Goal: Task Accomplishment & Management: Manage account settings

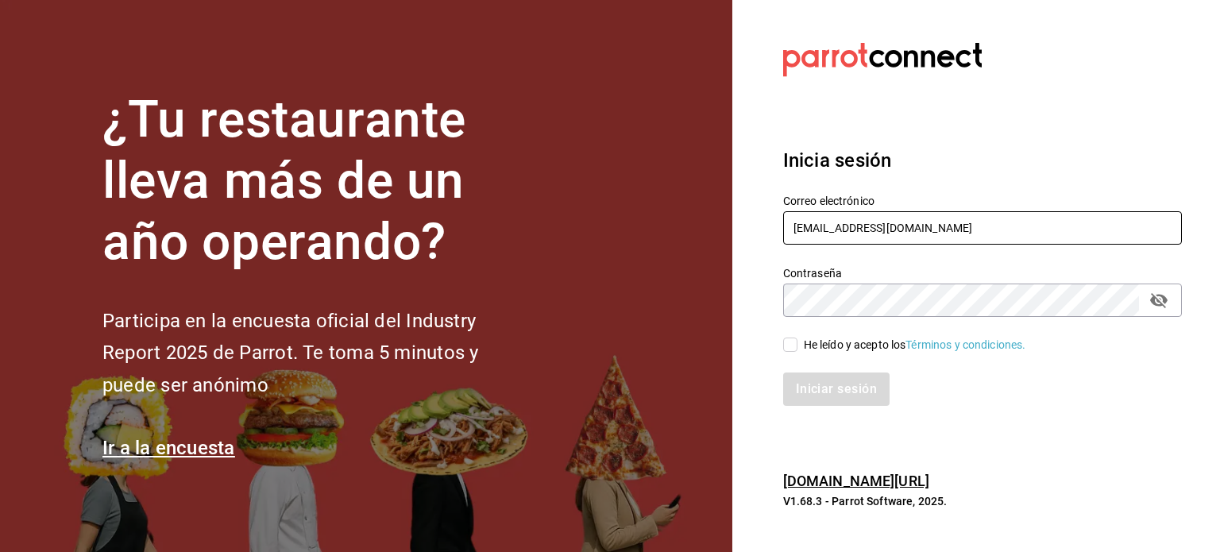
drag, startPoint x: 948, startPoint y: 228, endPoint x: 738, endPoint y: 210, distance: 210.4
click at [738, 210] on section "Datos incorrectos. Verifica que tu Correo o Contraseña estén bien escritos. Ini…" at bounding box center [976, 276] width 488 height 552
type input "[EMAIL_ADDRESS][DOMAIN_NAME]"
click at [791, 342] on input "He leído y acepto los Términos y condiciones." at bounding box center [790, 344] width 14 height 14
checkbox input "true"
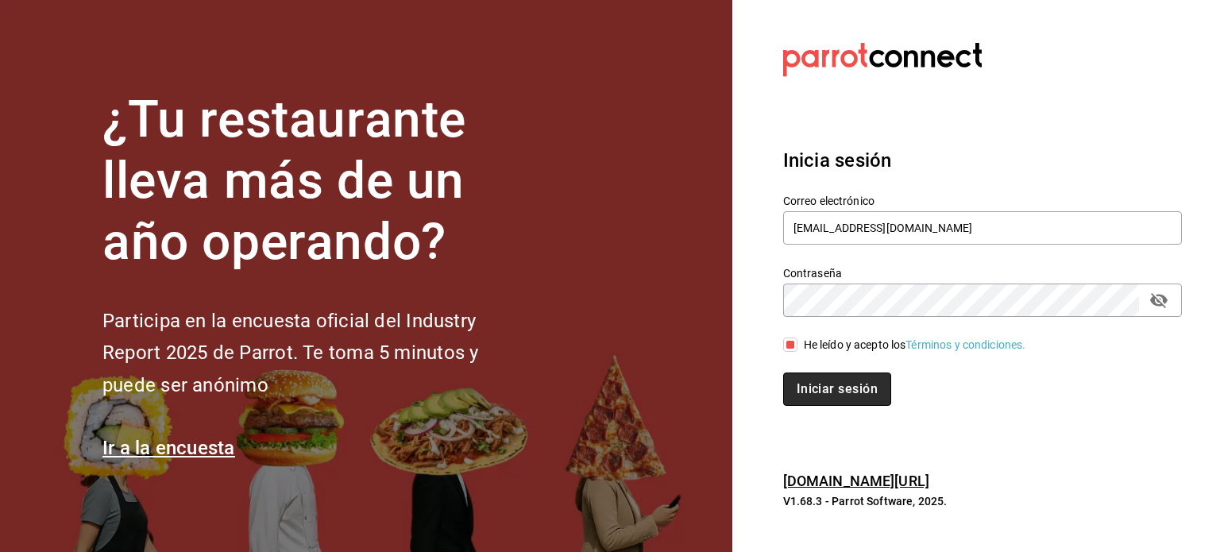
click at [826, 393] on button "Iniciar sesión" at bounding box center [837, 388] width 108 height 33
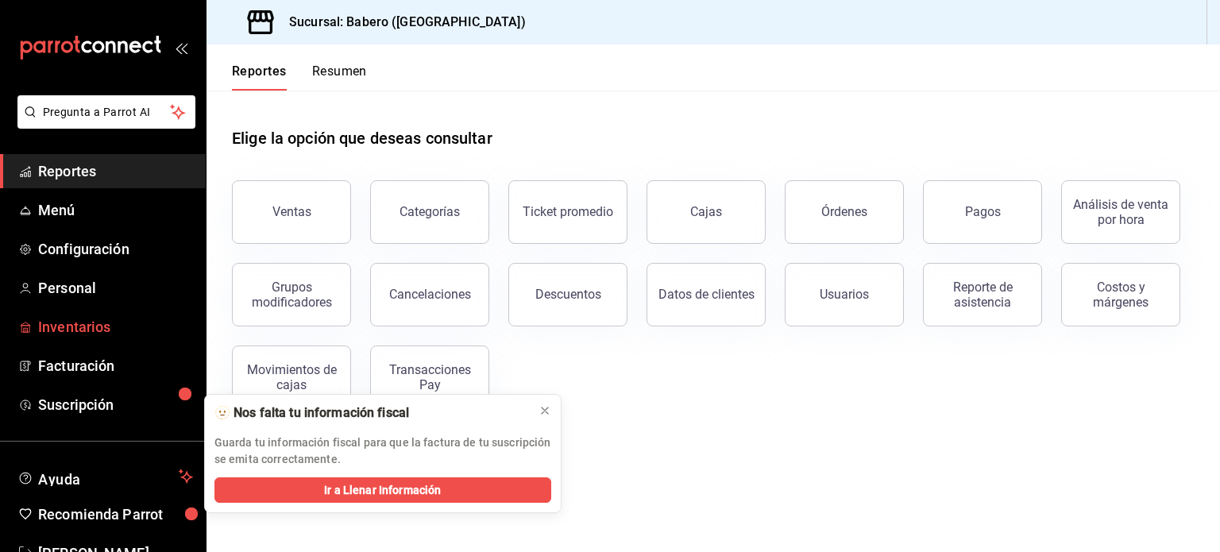
click at [106, 328] on span "Inventarios" at bounding box center [115, 326] width 155 height 21
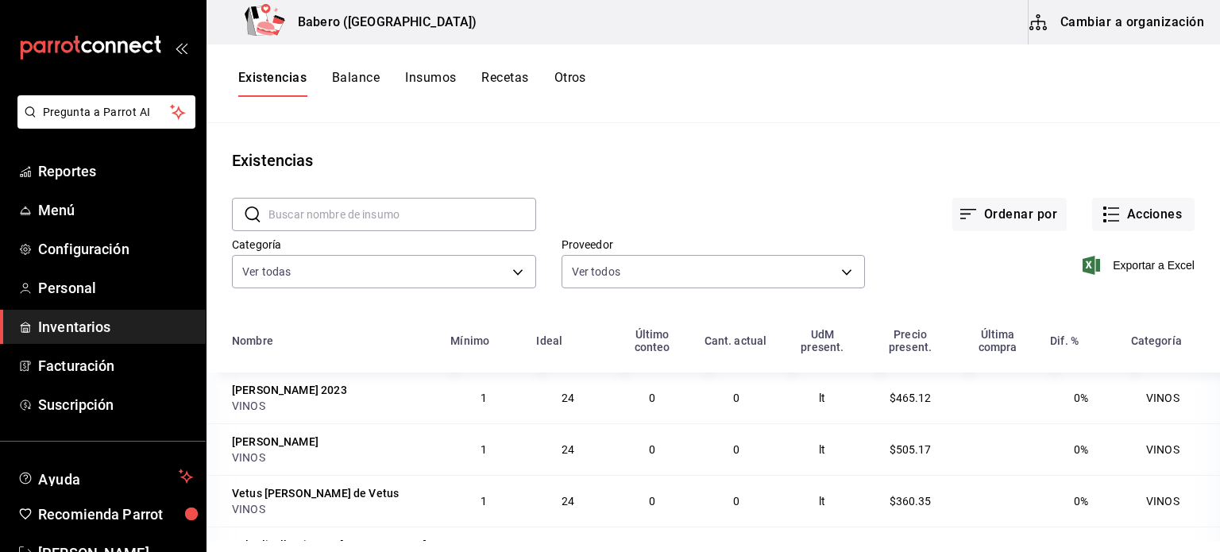
click at [508, 77] on button "Recetas" at bounding box center [504, 83] width 47 height 27
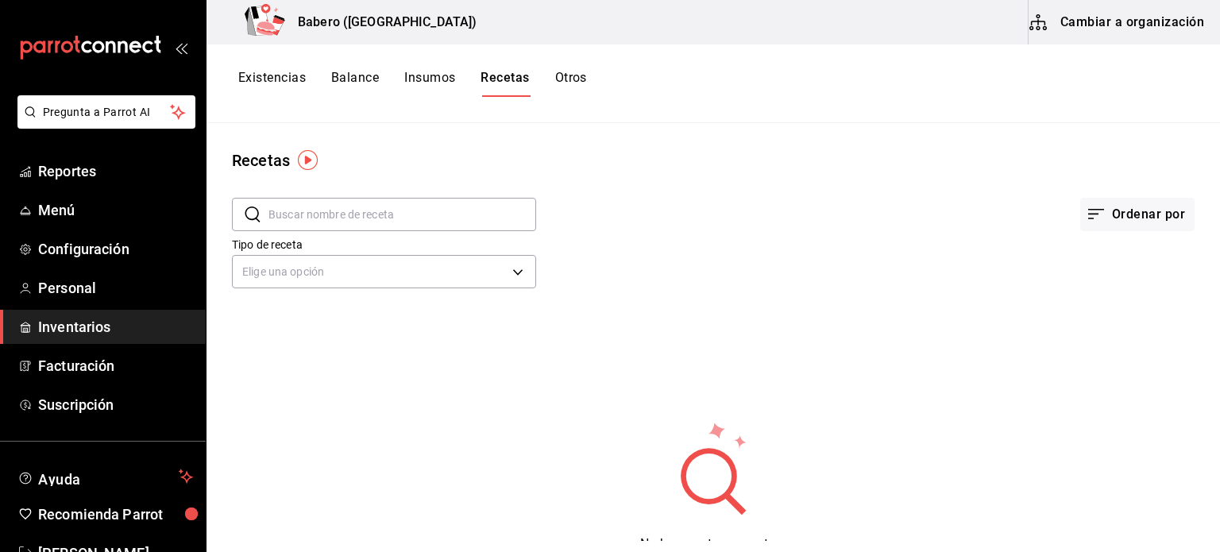
click at [497, 225] on input "text" at bounding box center [402, 215] width 268 height 32
type input "alebrino"
click at [497, 225] on input "alebrino" at bounding box center [402, 215] width 268 height 32
drag, startPoint x: 413, startPoint y: 291, endPoint x: 403, endPoint y: 285, distance: 12.1
click at [403, 285] on div "Tipo de receta Elige una opción default" at bounding box center [384, 265] width 304 height 56
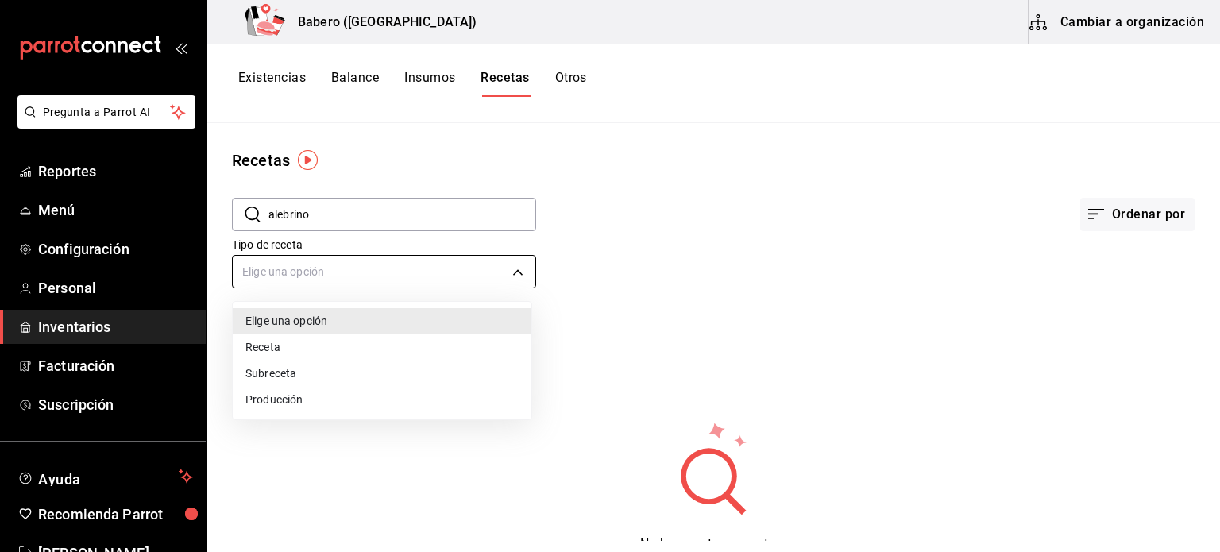
click at [403, 285] on body "Pregunta a Parrot AI Reportes Menú Configuración Personal Inventarios Facturaci…" at bounding box center [610, 270] width 1220 height 541
click at [306, 349] on li "Receta" at bounding box center [382, 347] width 299 height 26
type input "PRODUCT"
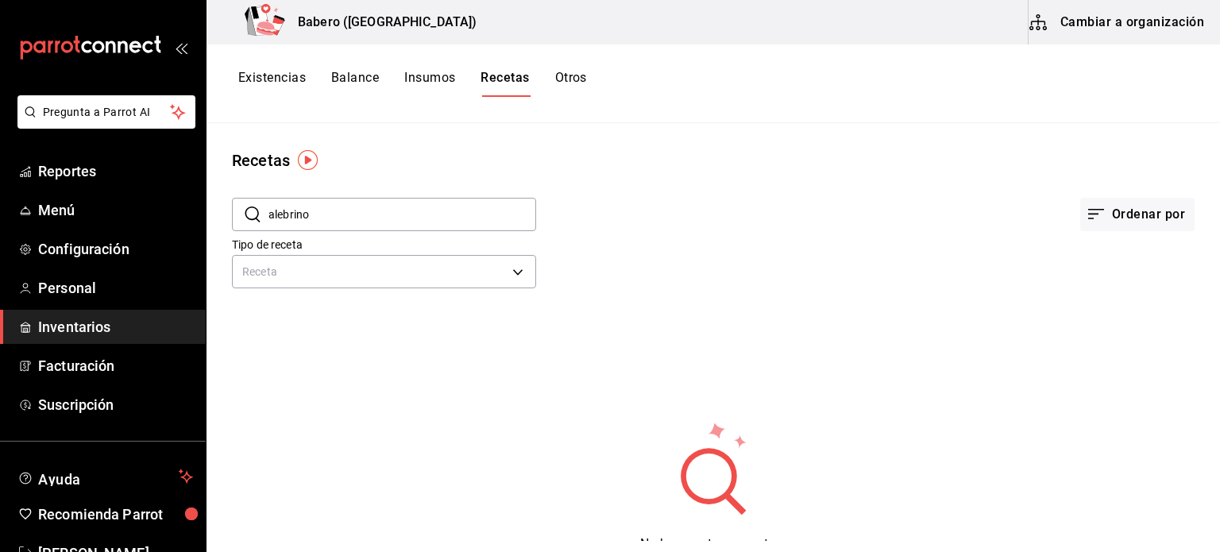
click at [381, 213] on input "alebrino" at bounding box center [402, 215] width 268 height 32
type input "a"
click at [624, 174] on div "Ordenar por" at bounding box center [865, 201] width 658 height 59
click at [308, 163] on img "button" at bounding box center [308, 160] width 20 height 20
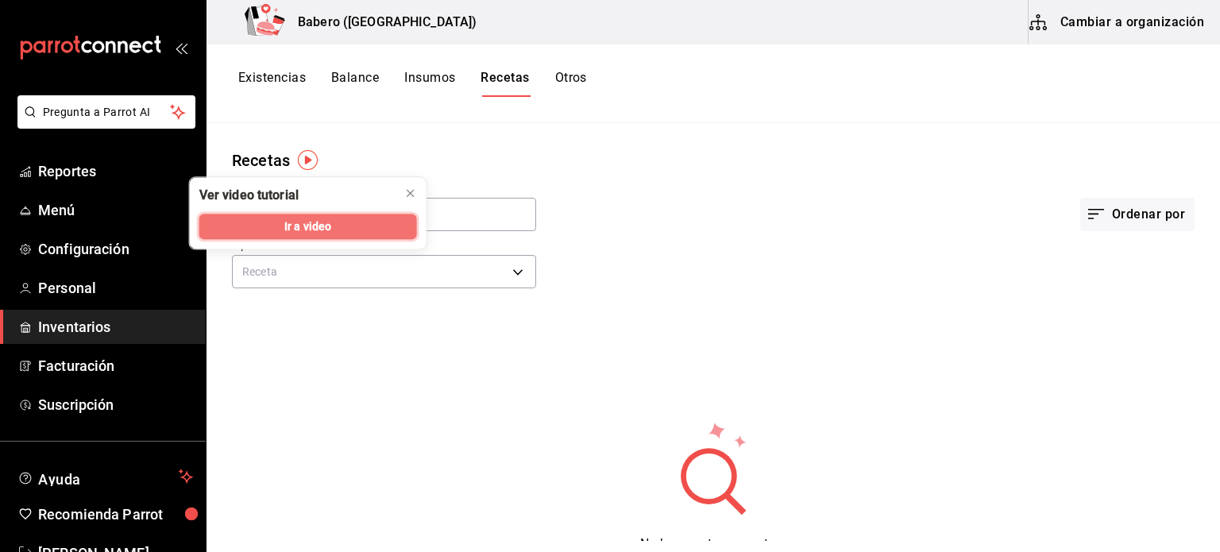
click at [315, 227] on span "Ir a video" at bounding box center [307, 226] width 47 height 17
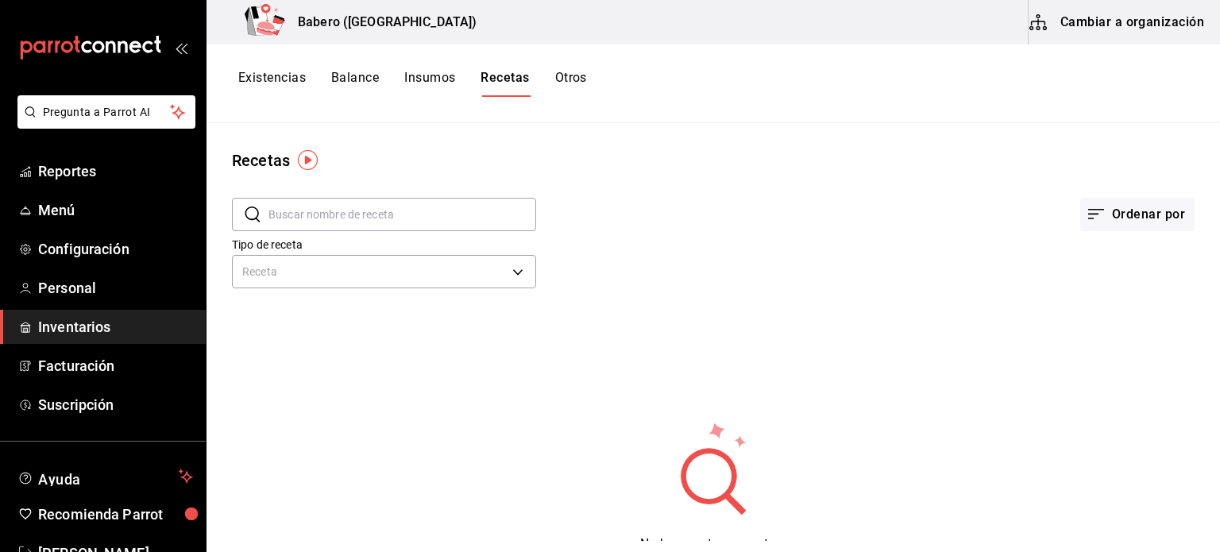
click at [88, 332] on span "Inventarios" at bounding box center [115, 326] width 155 height 21
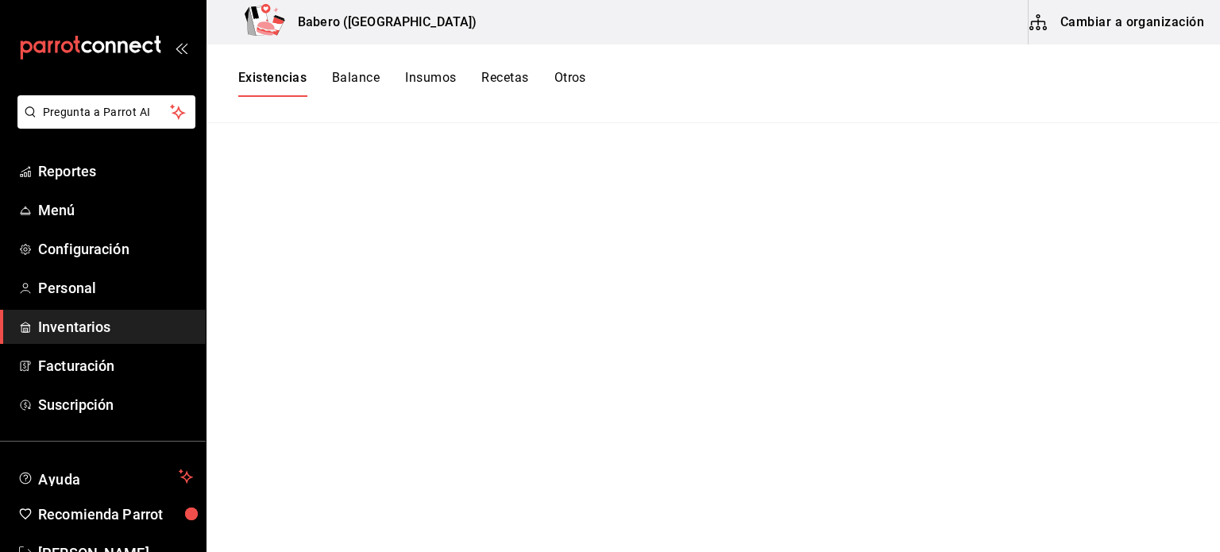
click at [1120, 28] on button "Cambiar a organización" at bounding box center [1117, 22] width 179 height 44
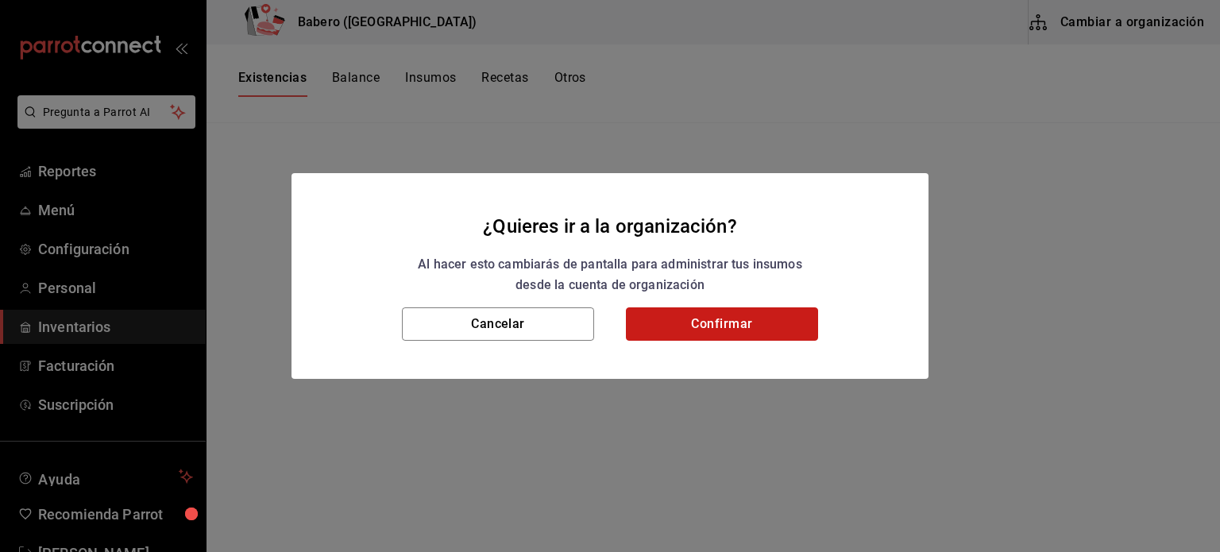
click at [738, 319] on button "Confirmar" at bounding box center [722, 323] width 192 height 33
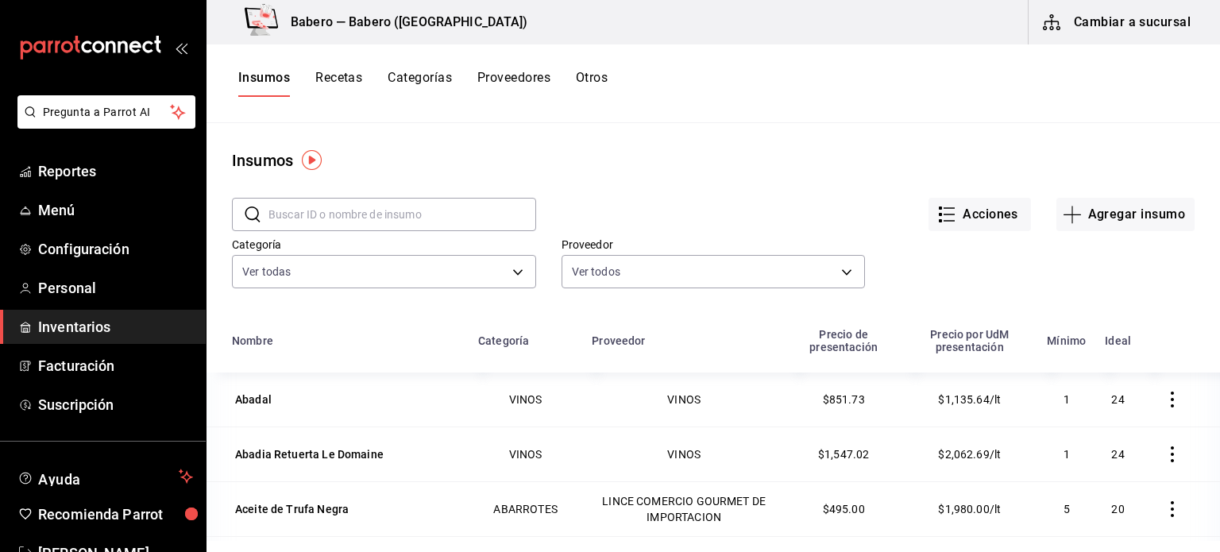
click at [343, 79] on button "Recetas" at bounding box center [338, 83] width 47 height 27
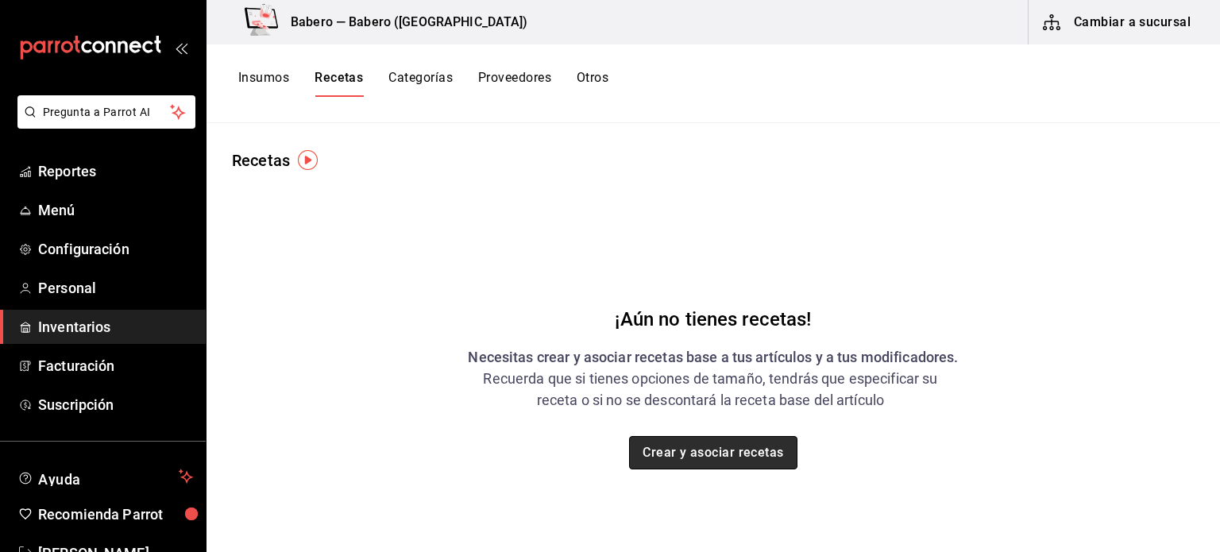
click at [712, 444] on button "Crear y asociar recetas" at bounding box center [713, 452] width 168 height 33
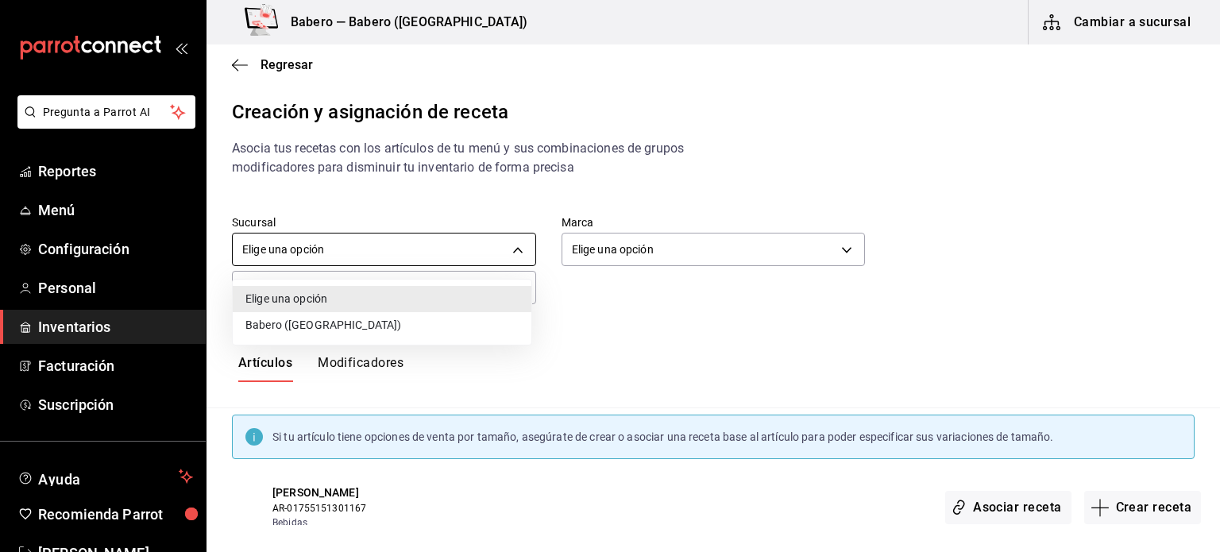
click at [493, 237] on body "Pregunta a Parrot AI Reportes Menú Configuración Personal Inventarios Facturaci…" at bounding box center [610, 262] width 1220 height 525
click at [324, 320] on li "Babero ([GEOGRAPHIC_DATA])" at bounding box center [382, 325] width 299 height 26
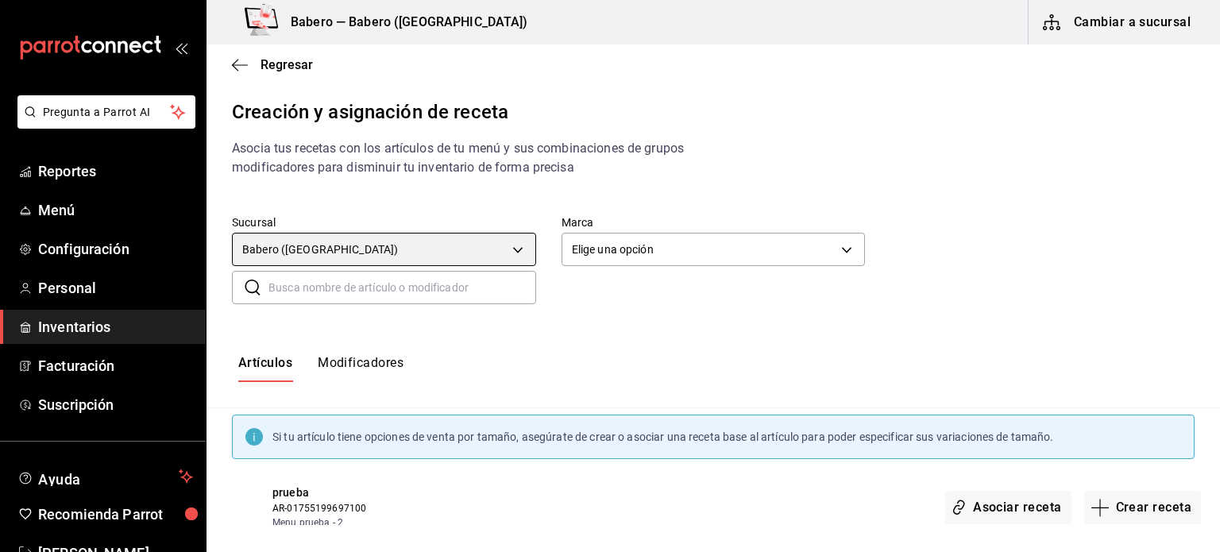
scroll to position [23, 0]
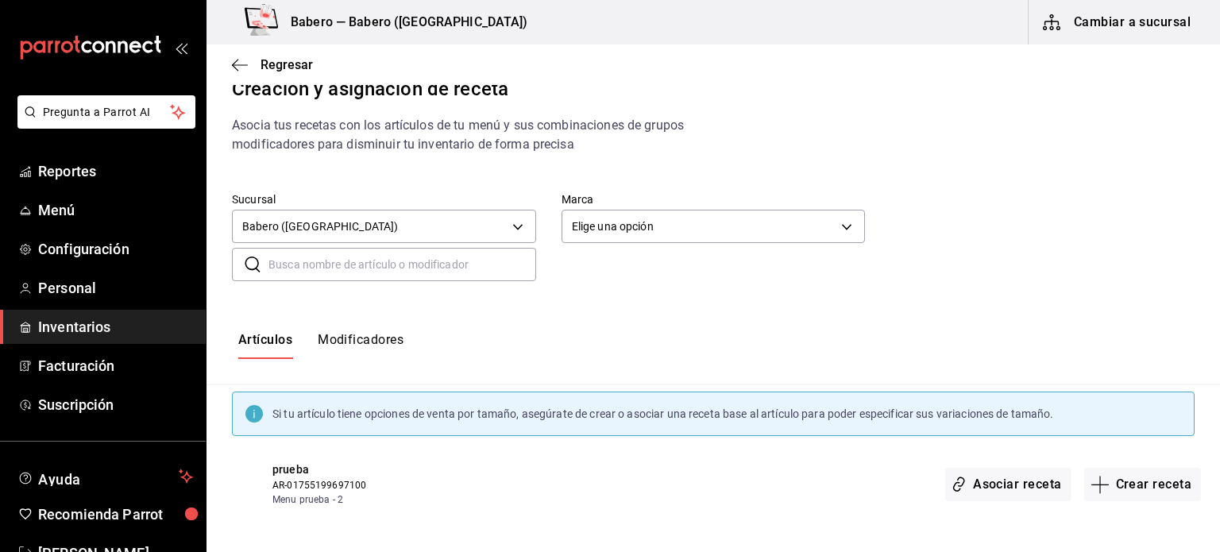
click at [359, 338] on button "Modificadores" at bounding box center [361, 345] width 86 height 27
type input "default"
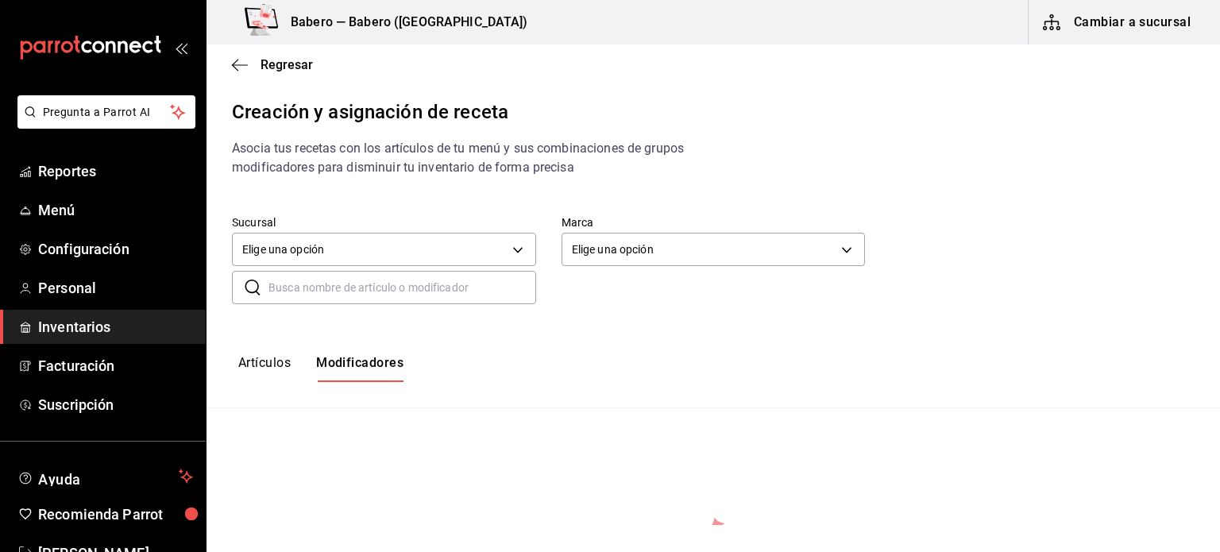
click at [282, 357] on button "Artículos" at bounding box center [264, 368] width 52 height 27
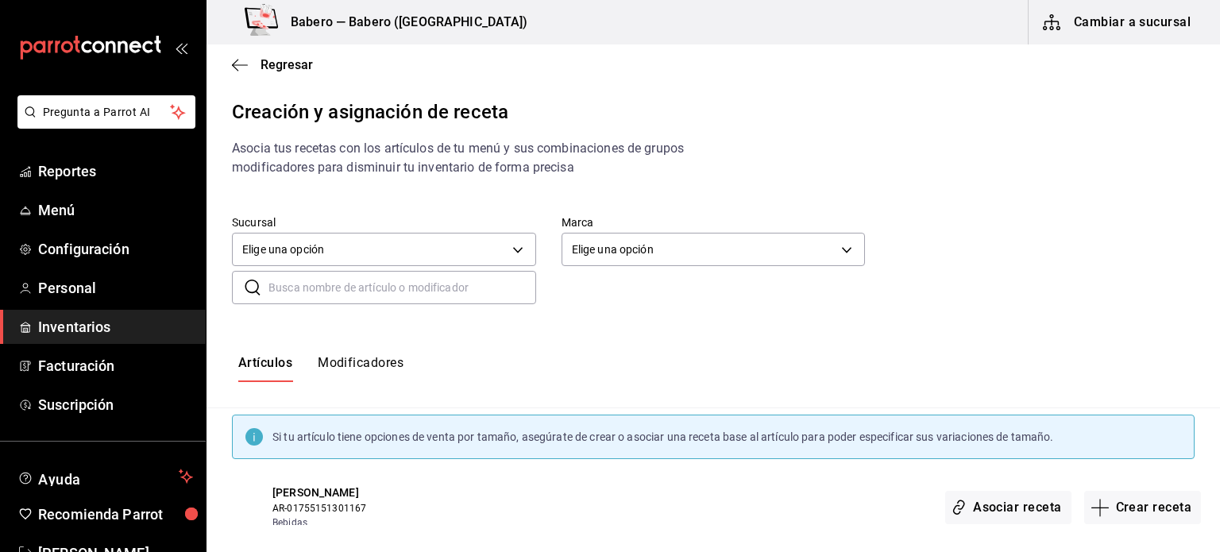
click at [342, 299] on input "text" at bounding box center [402, 288] width 268 height 32
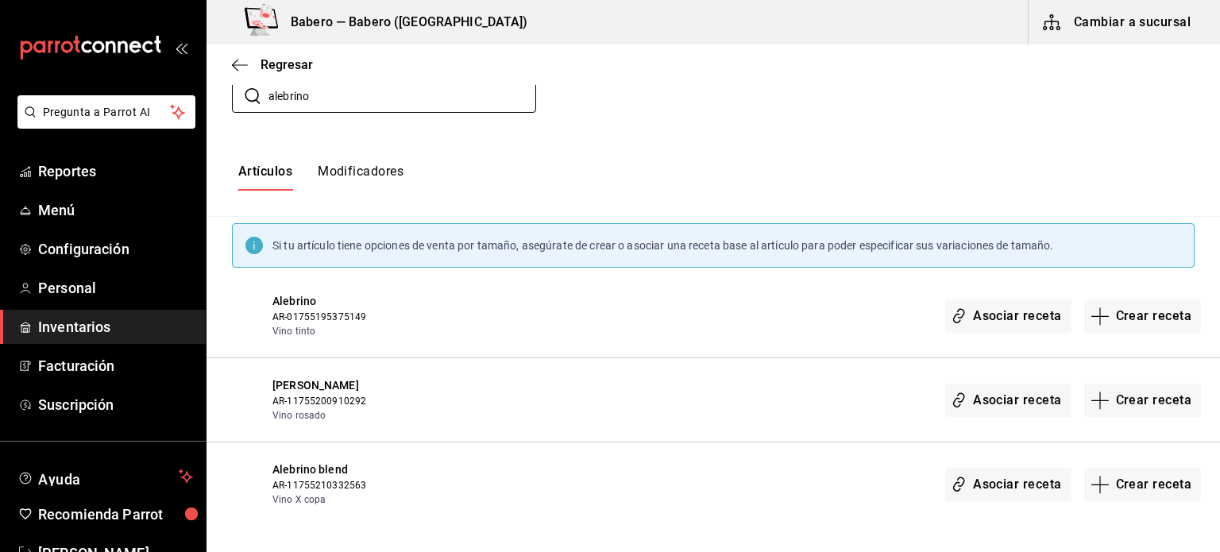
type input "alebrino"
click at [79, 337] on span "Inventarios" at bounding box center [115, 326] width 155 height 21
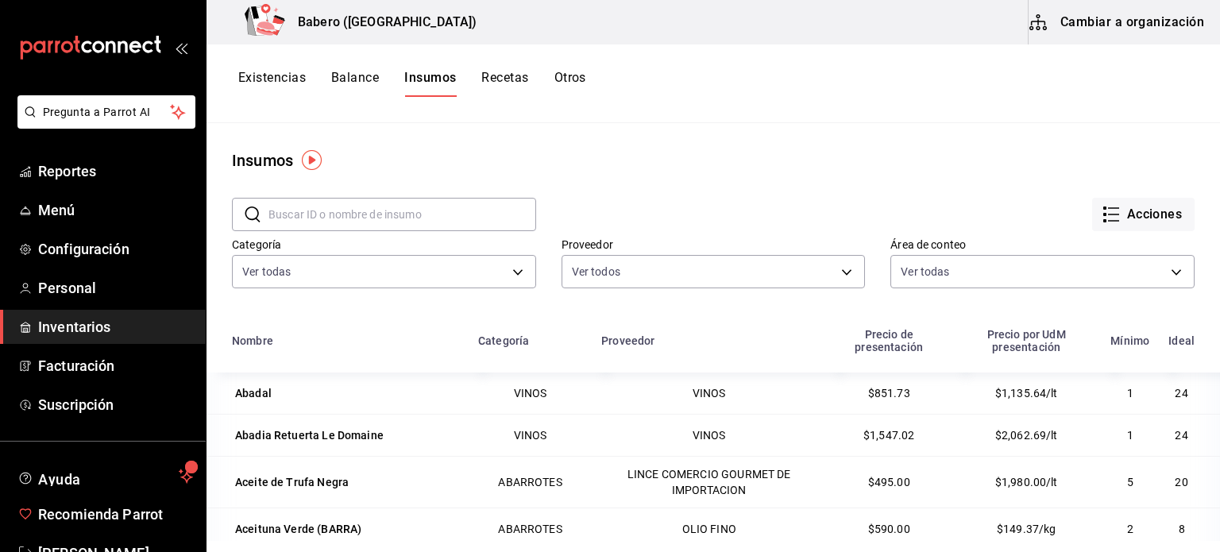
scroll to position [47, 0]
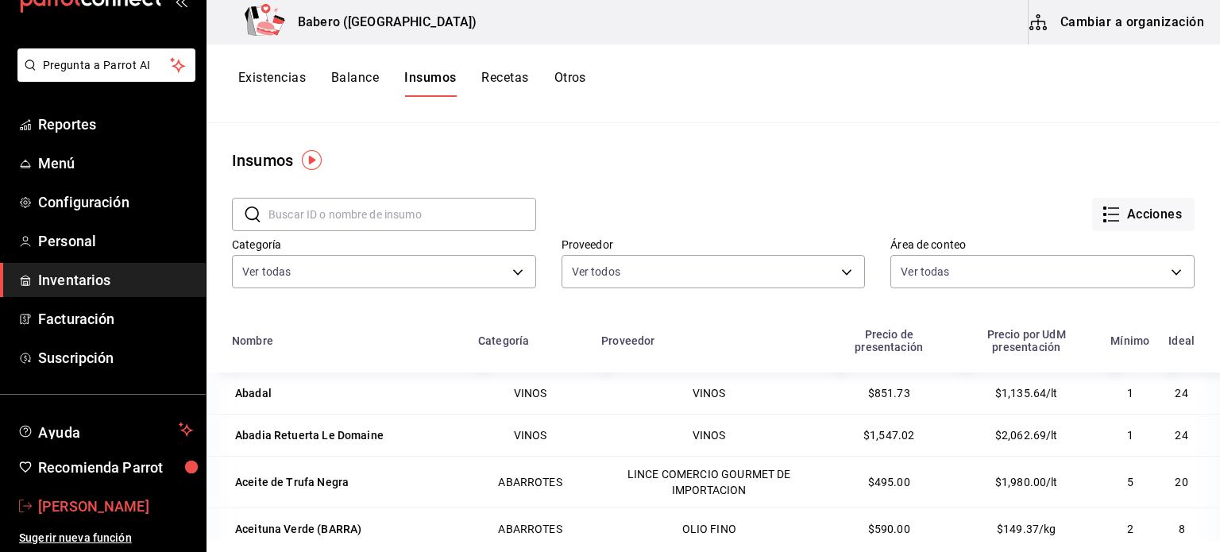
click at [102, 505] on span "[PERSON_NAME]" at bounding box center [115, 505] width 155 height 21
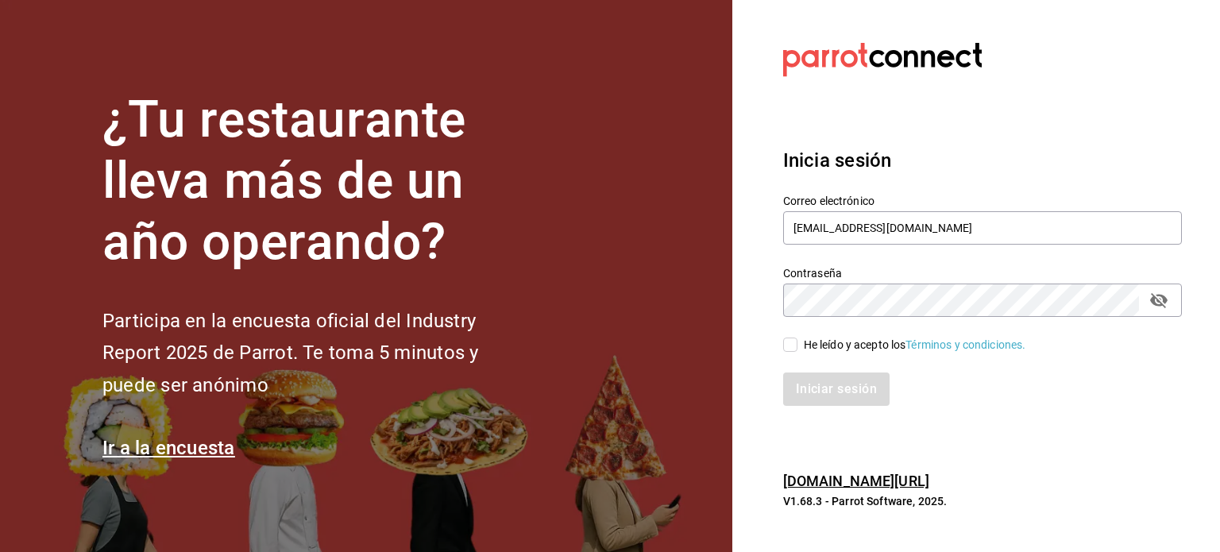
click at [792, 346] on input "He leído y acepto los Términos y condiciones." at bounding box center [790, 344] width 14 height 14
checkbox input "true"
click at [820, 395] on button "Iniciar sesión" at bounding box center [837, 388] width 108 height 33
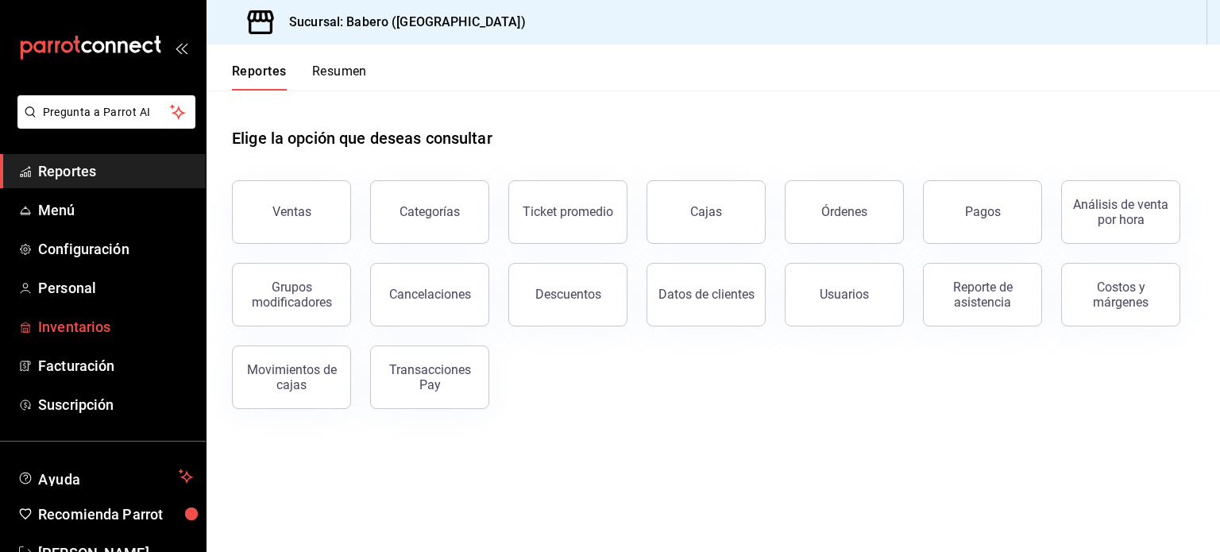
click at [91, 328] on span "Inventarios" at bounding box center [115, 326] width 155 height 21
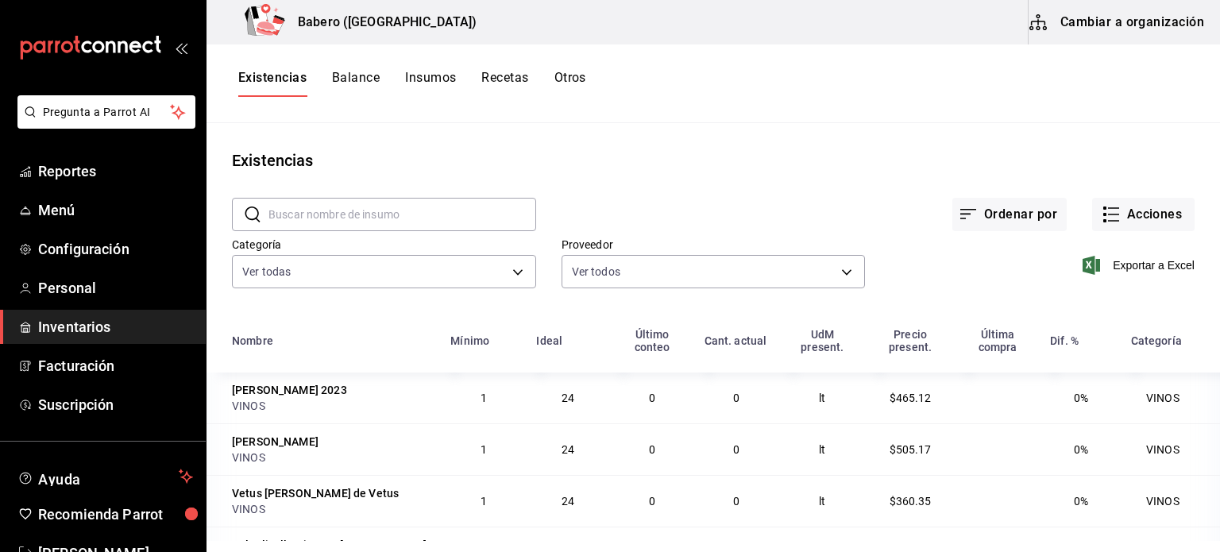
click at [1154, 25] on button "Cambiar a organización" at bounding box center [1117, 22] width 179 height 44
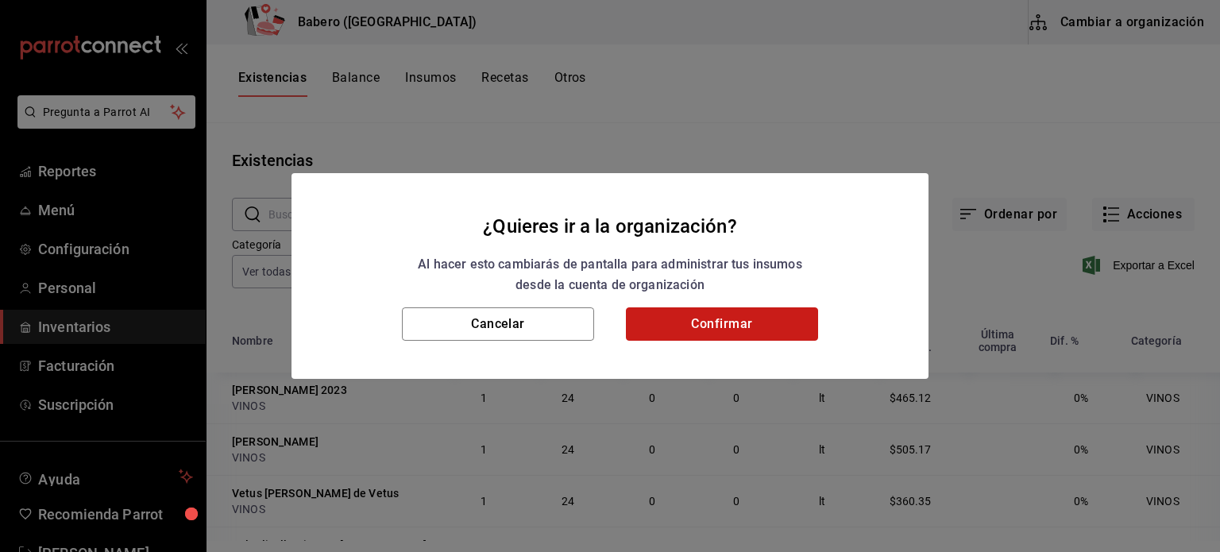
click at [774, 330] on button "Confirmar" at bounding box center [722, 323] width 192 height 33
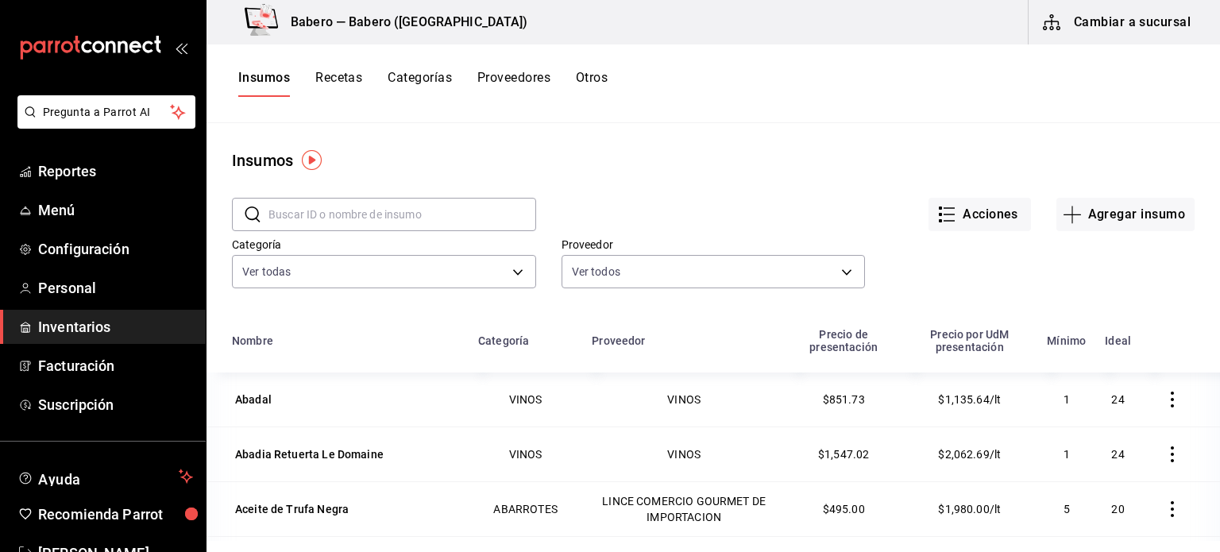
click at [352, 79] on button "Recetas" at bounding box center [338, 83] width 47 height 27
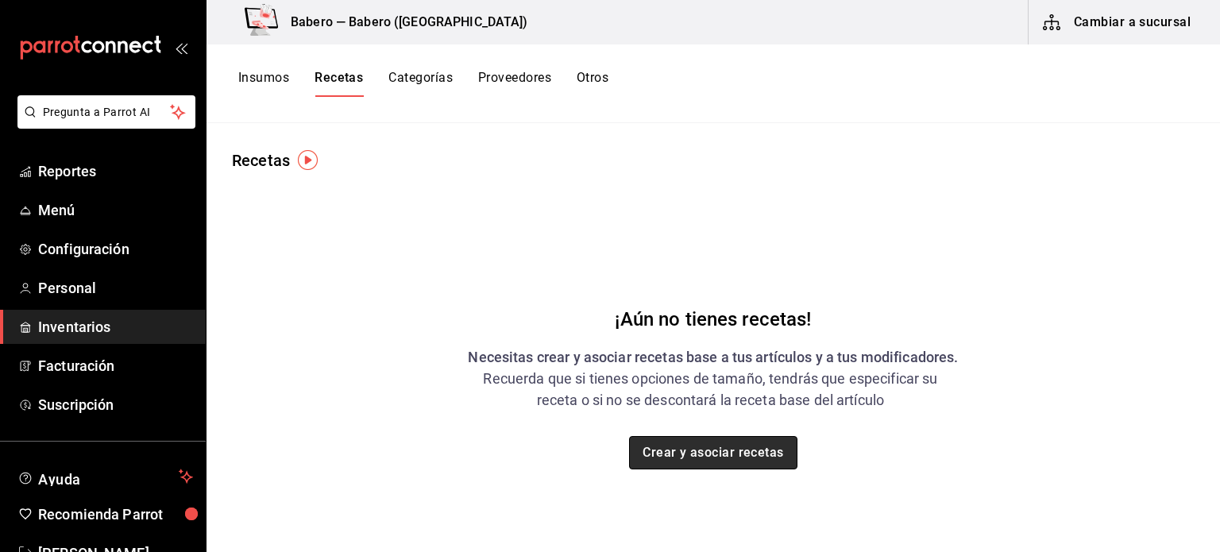
click at [713, 465] on button "Crear y asociar recetas" at bounding box center [713, 452] width 168 height 33
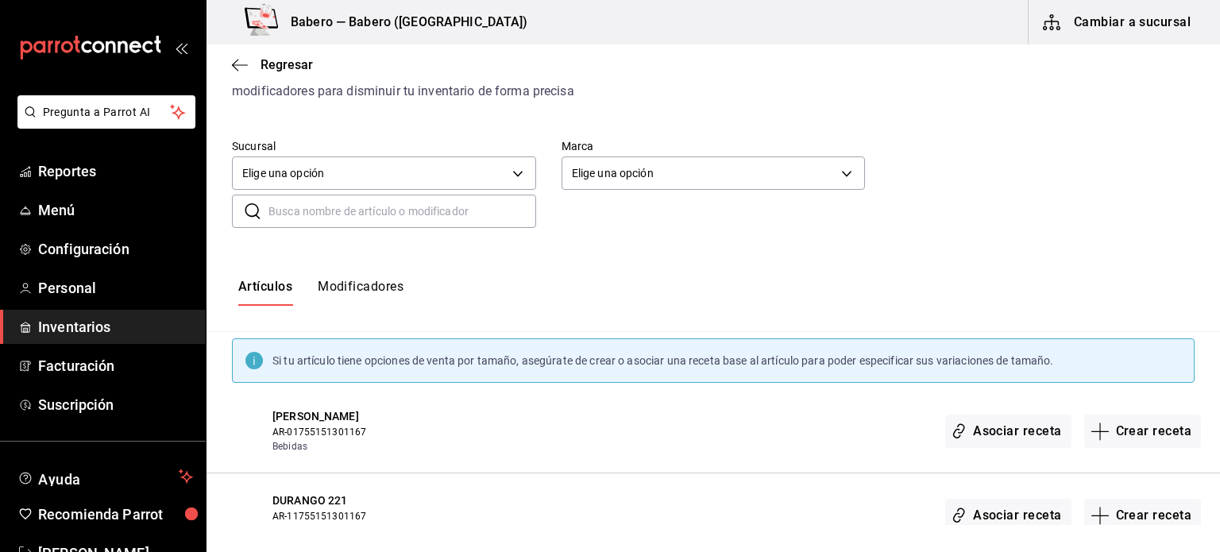
scroll to position [70, 0]
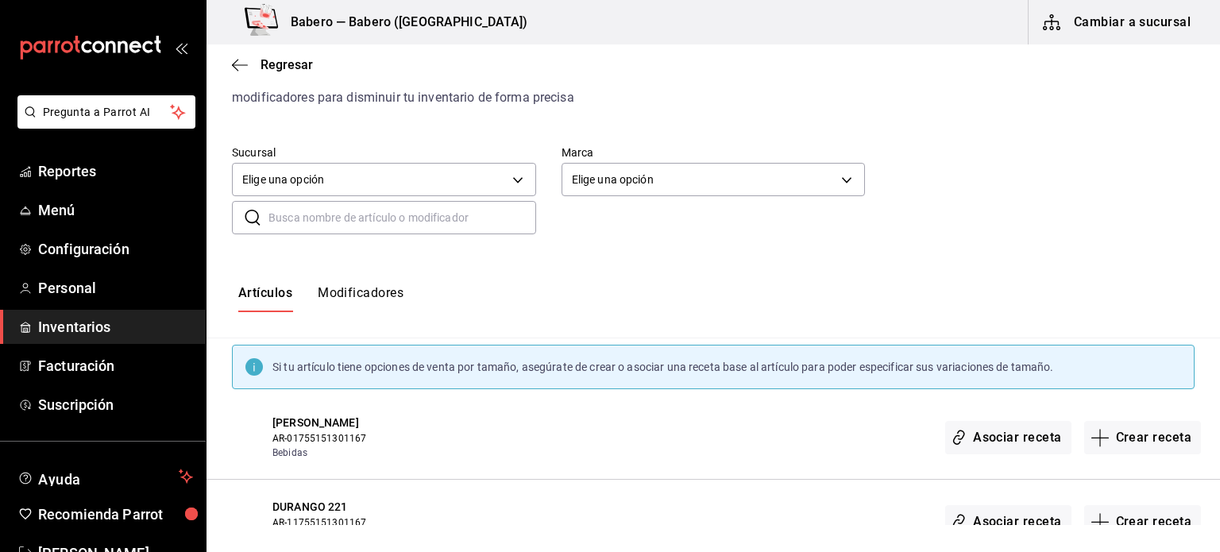
click at [335, 214] on input "text" at bounding box center [402, 218] width 268 height 32
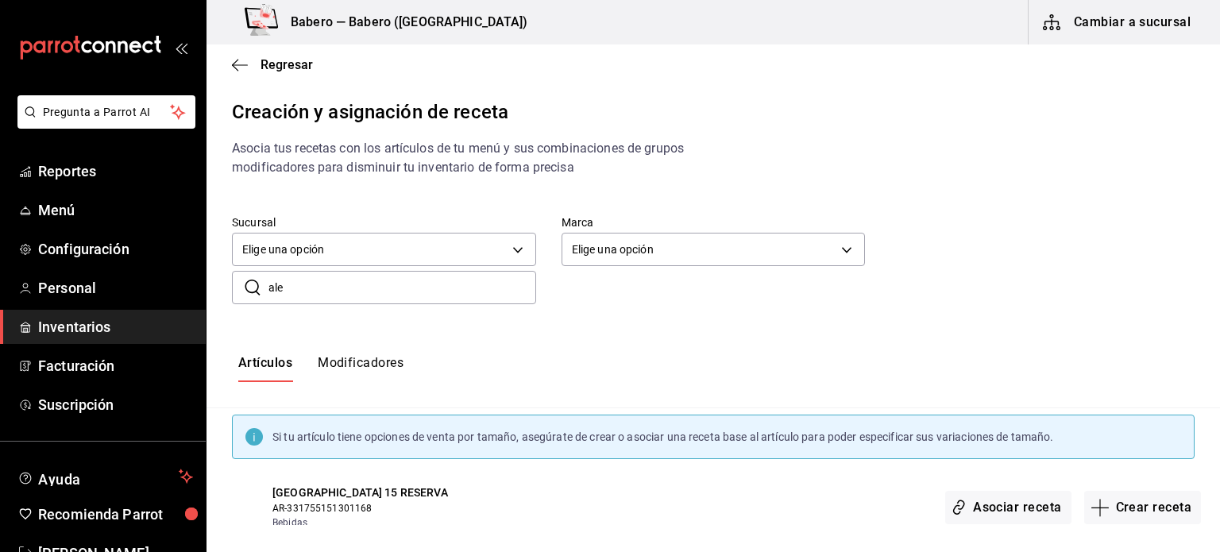
type input "alebrino"
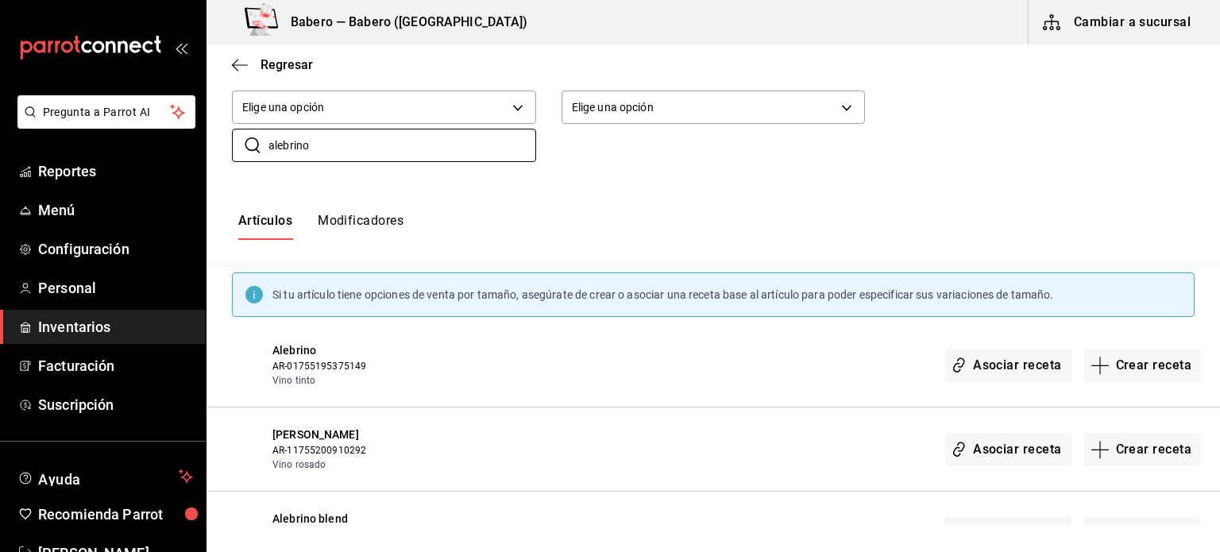
scroll to position [145, 0]
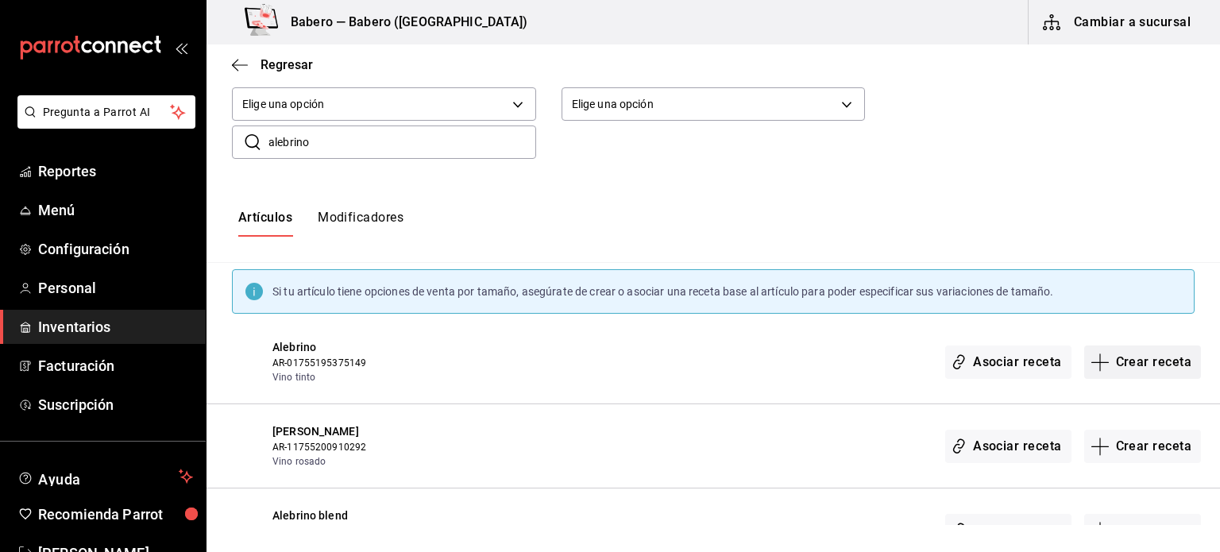
click at [1139, 349] on button "Crear receta" at bounding box center [1143, 361] width 118 height 33
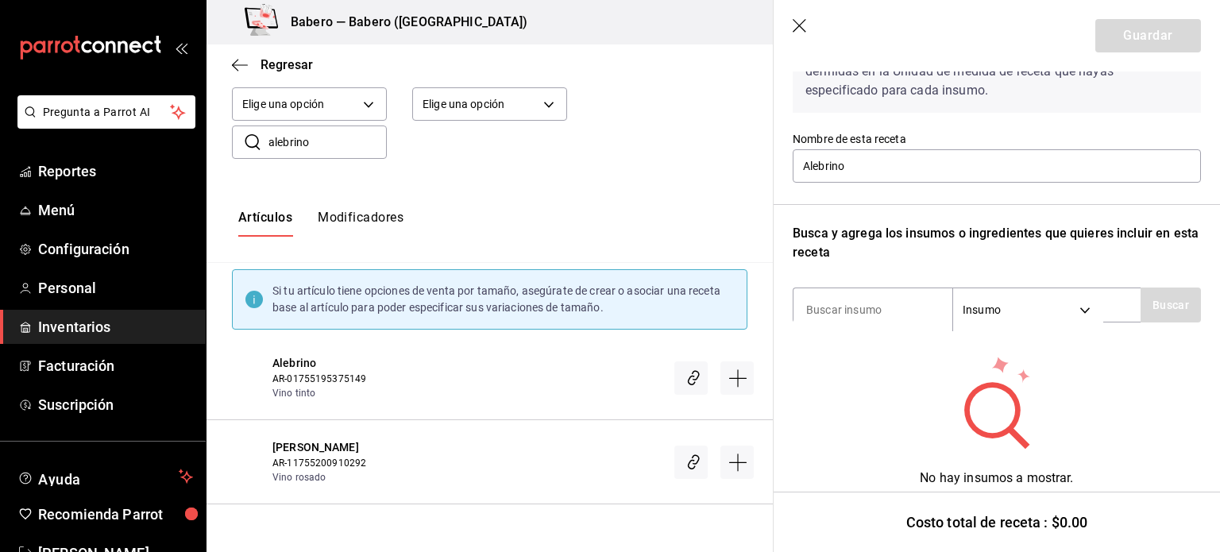
scroll to position [114, 0]
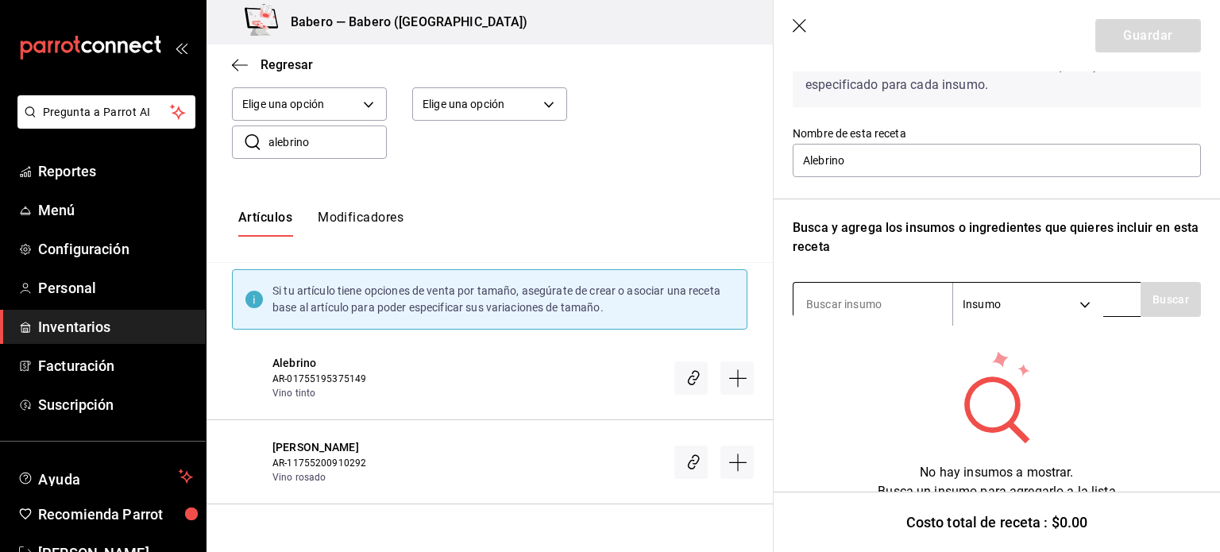
click at [945, 311] on input at bounding box center [872, 303] width 159 height 33
type input "alebrino"
click at [1160, 295] on button "Buscar" at bounding box center [1170, 299] width 60 height 35
click at [436, 449] on div at bounding box center [569, 461] width 370 height 45
click at [728, 472] on icon "Crear receta" at bounding box center [737, 462] width 19 height 19
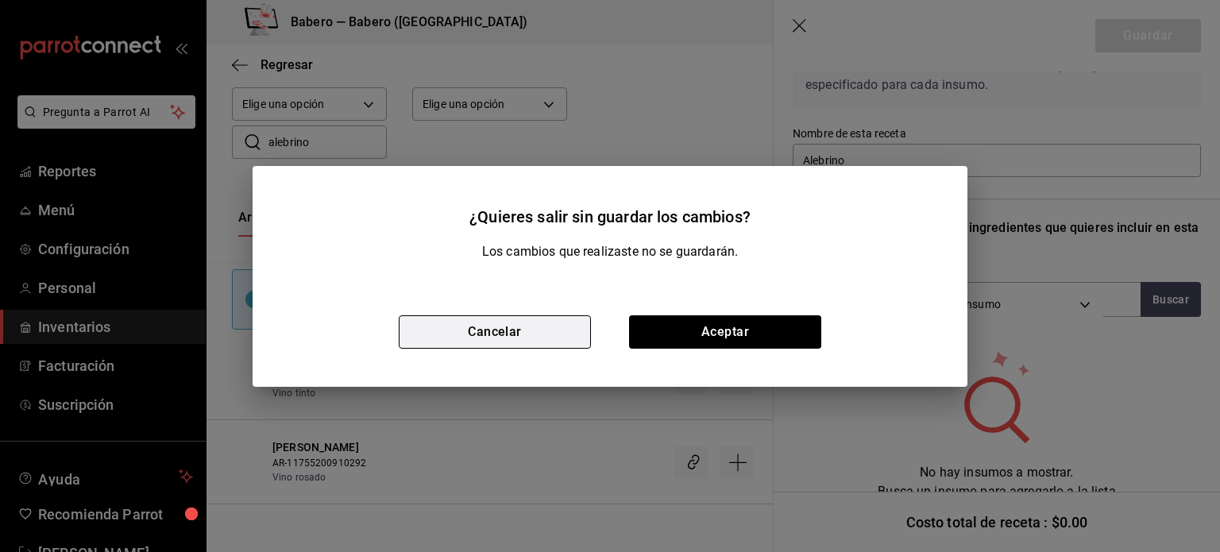
click at [546, 330] on button "Cancelar" at bounding box center [495, 331] width 192 height 33
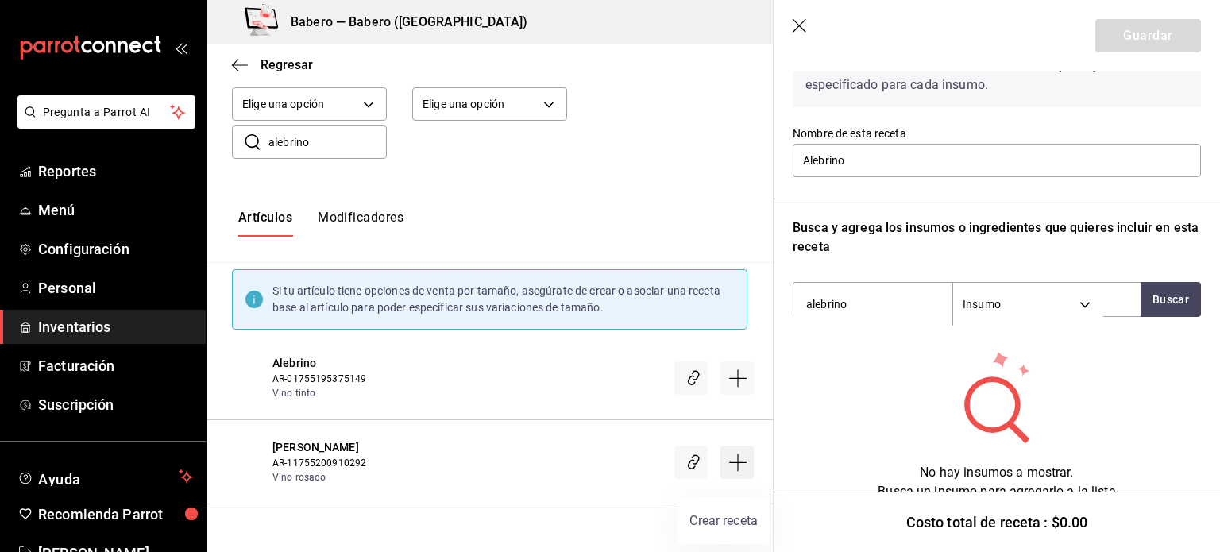
click at [731, 472] on icon "Crear receta" at bounding box center [737, 462] width 19 height 19
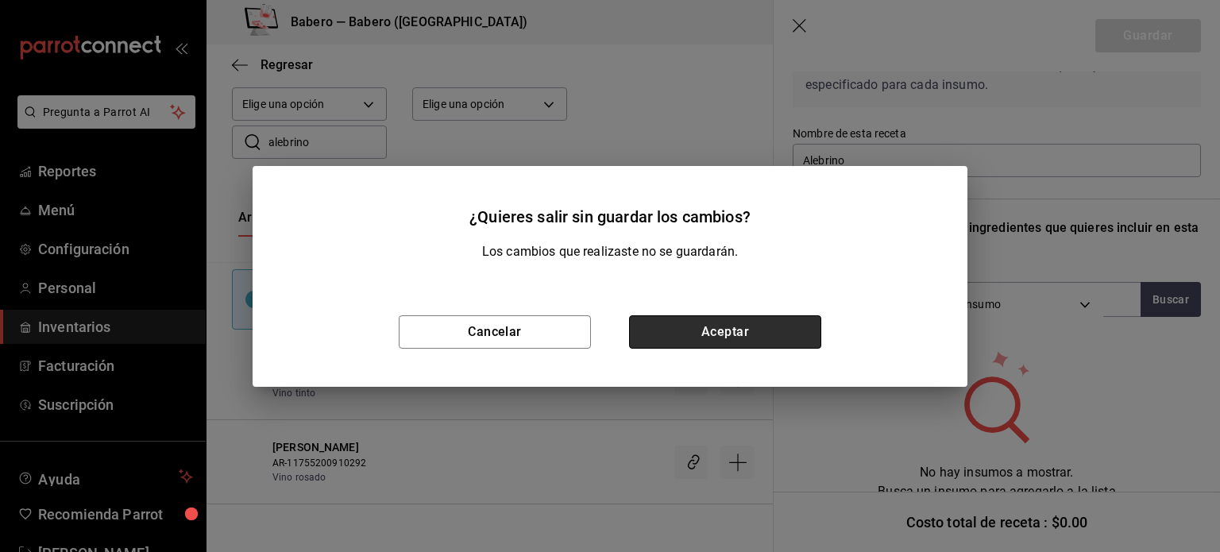
click at [781, 326] on button "Aceptar" at bounding box center [725, 331] width 192 height 33
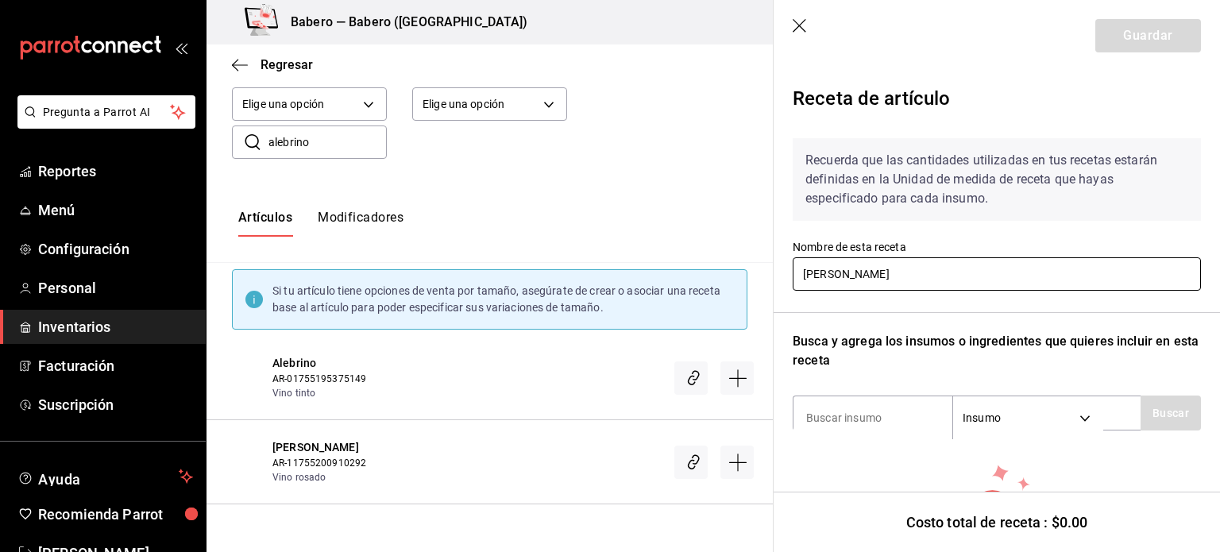
scroll to position [126, 0]
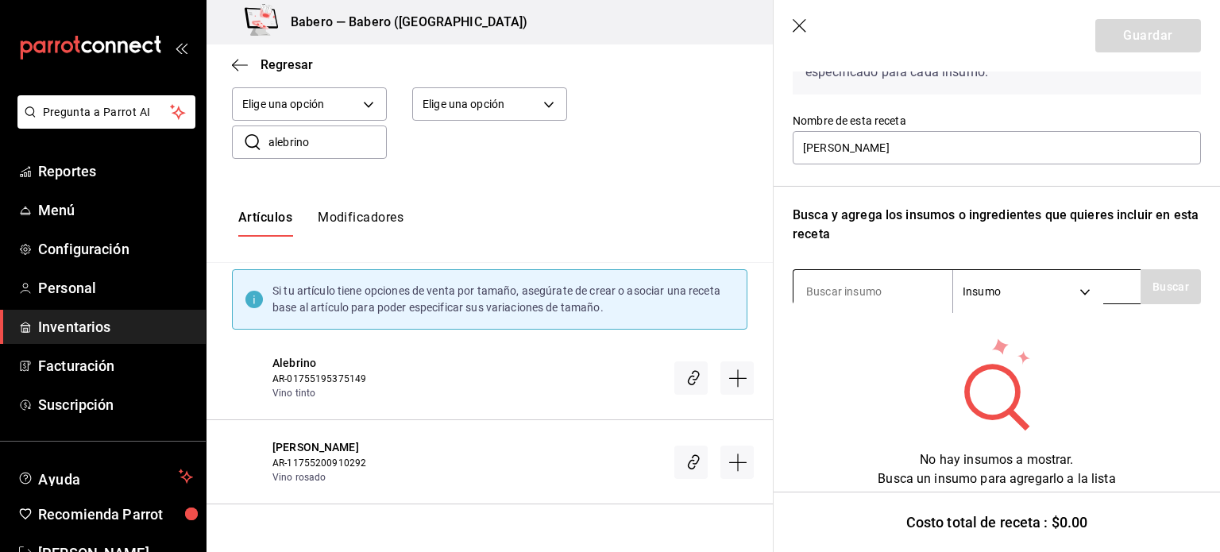
click at [889, 296] on input at bounding box center [872, 291] width 159 height 33
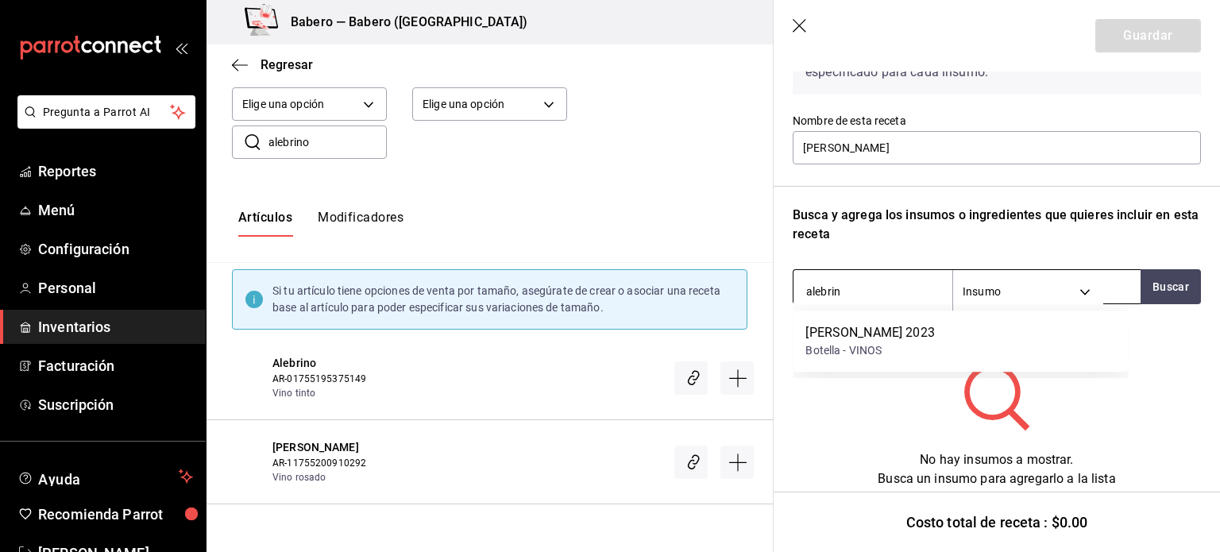
type input "alebrino"
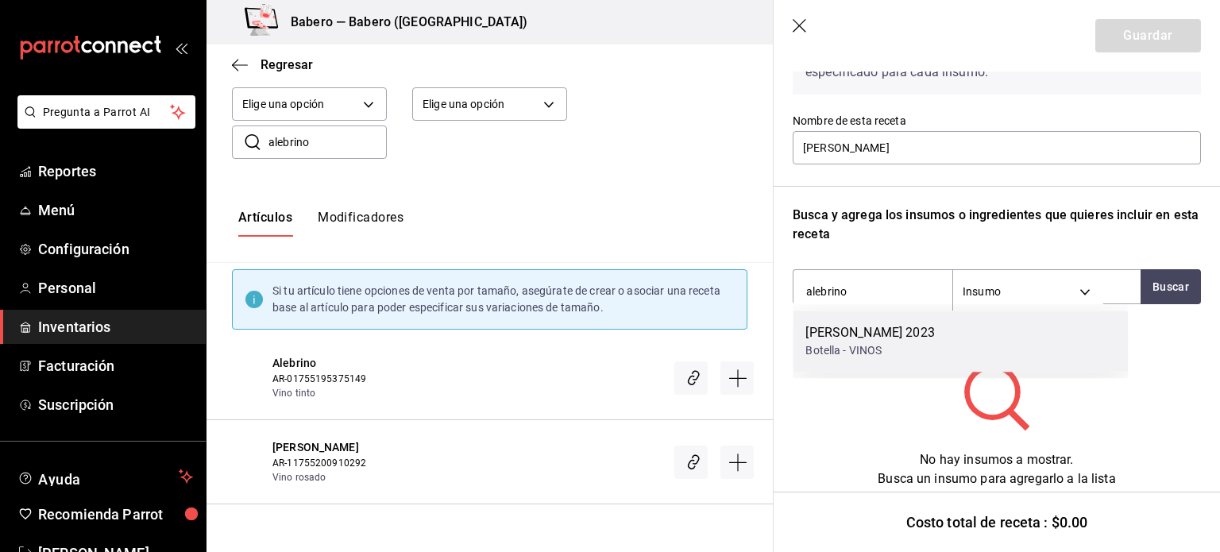
click at [886, 343] on div "Botella - VINOS" at bounding box center [869, 350] width 129 height 17
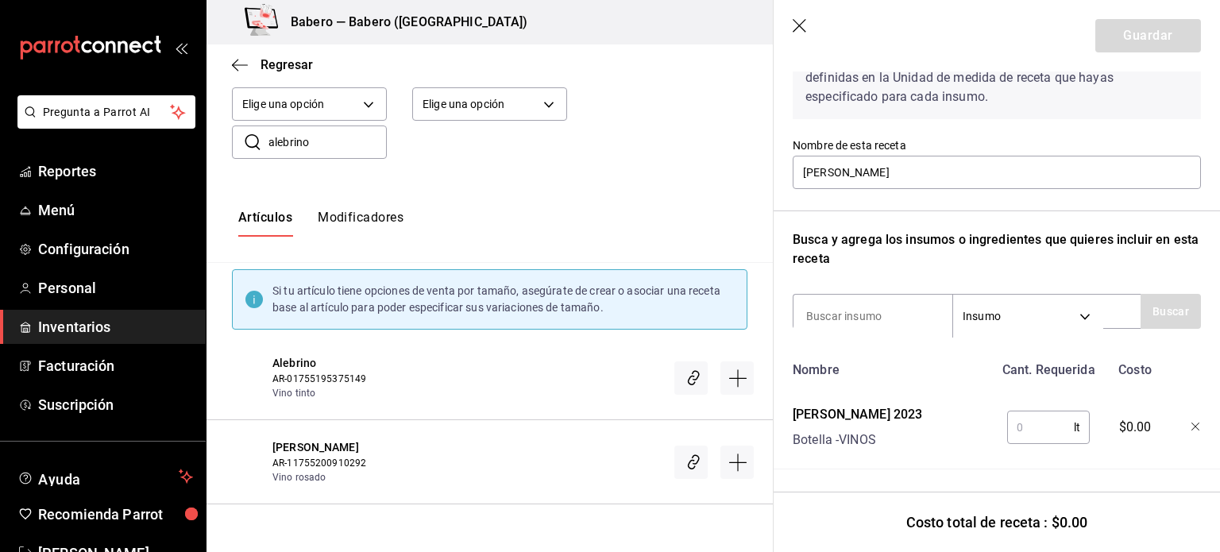
scroll to position [114, 0]
click at [1020, 420] on input "text" at bounding box center [1040, 427] width 67 height 32
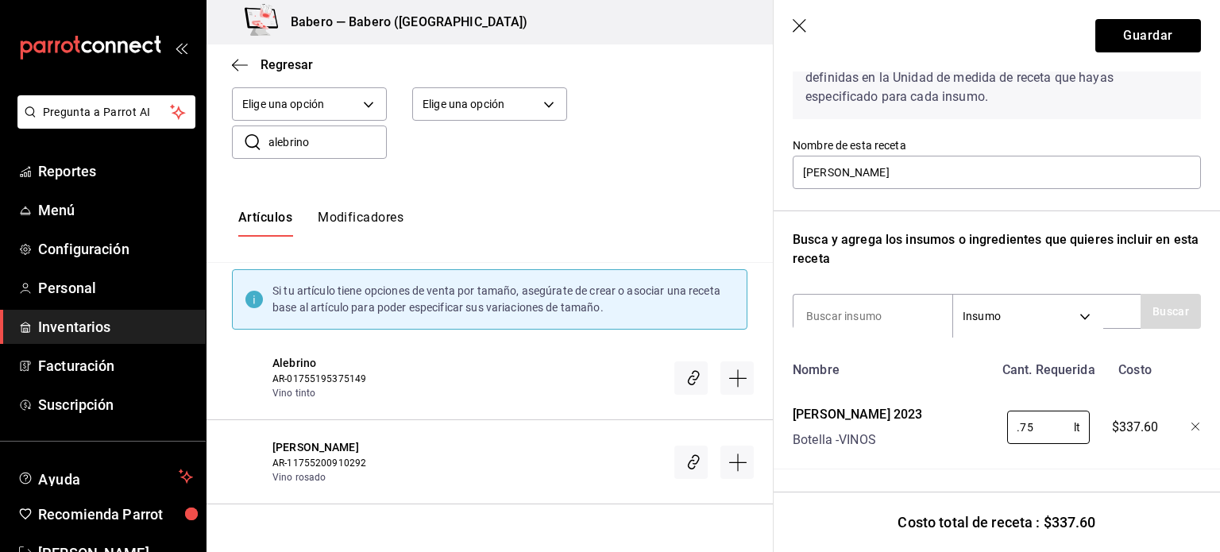
type input "0.75"
click at [1135, 36] on button "Guardar" at bounding box center [1148, 35] width 106 height 33
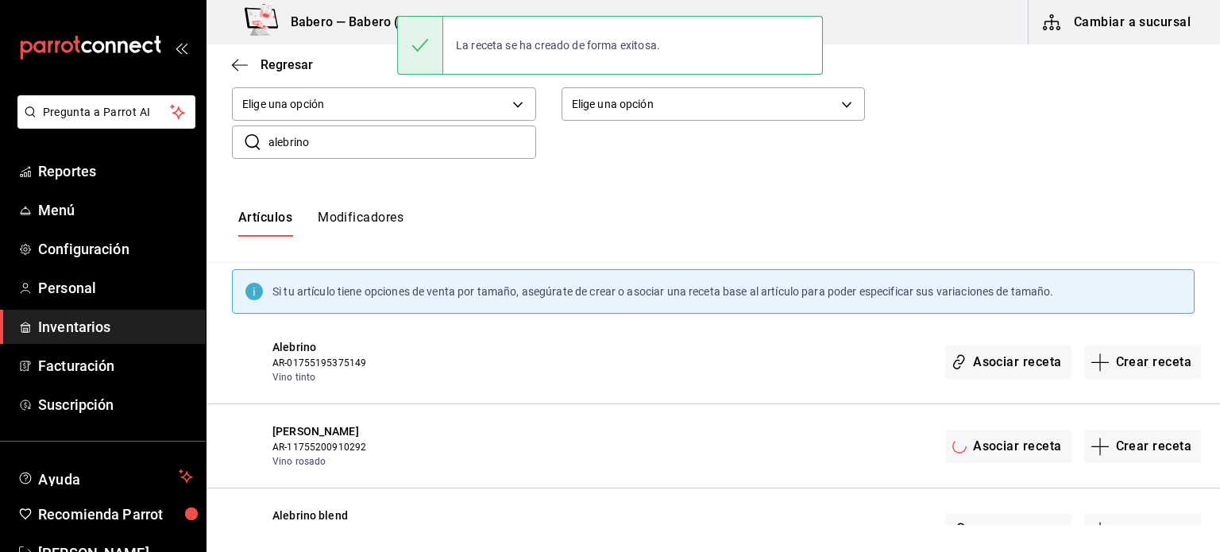
scroll to position [0, 0]
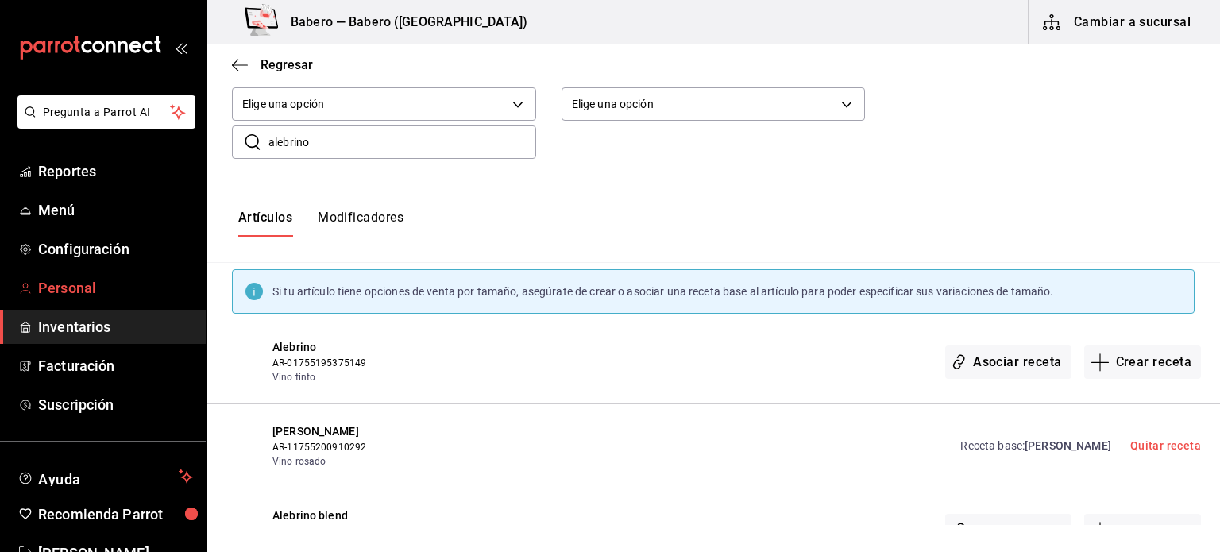
click at [76, 303] on link "Personal" at bounding box center [103, 288] width 206 height 34
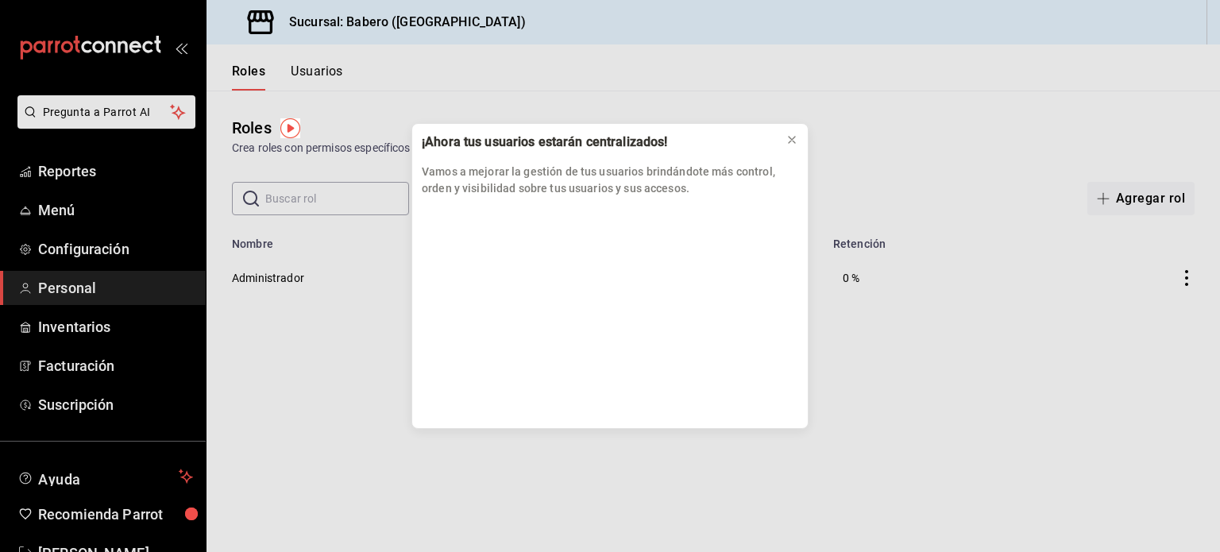
click at [76, 330] on div "¡Ahora tus usuarios estarán centralizados! Vamos a mejorar la gestión de tus us…" at bounding box center [610, 276] width 1220 height 552
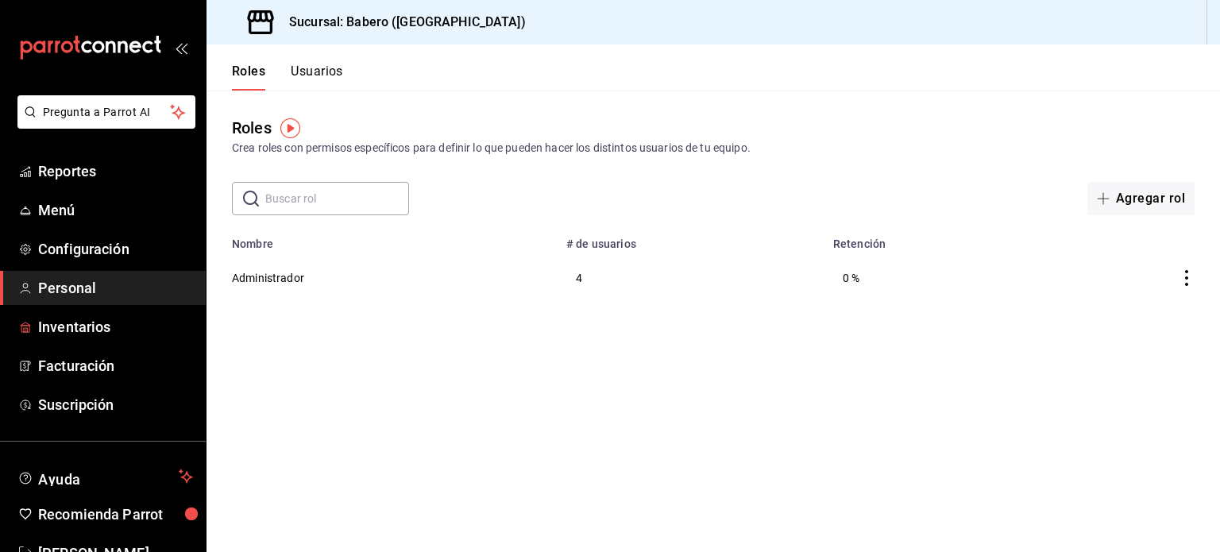
click at [76, 330] on span "Inventarios" at bounding box center [115, 326] width 155 height 21
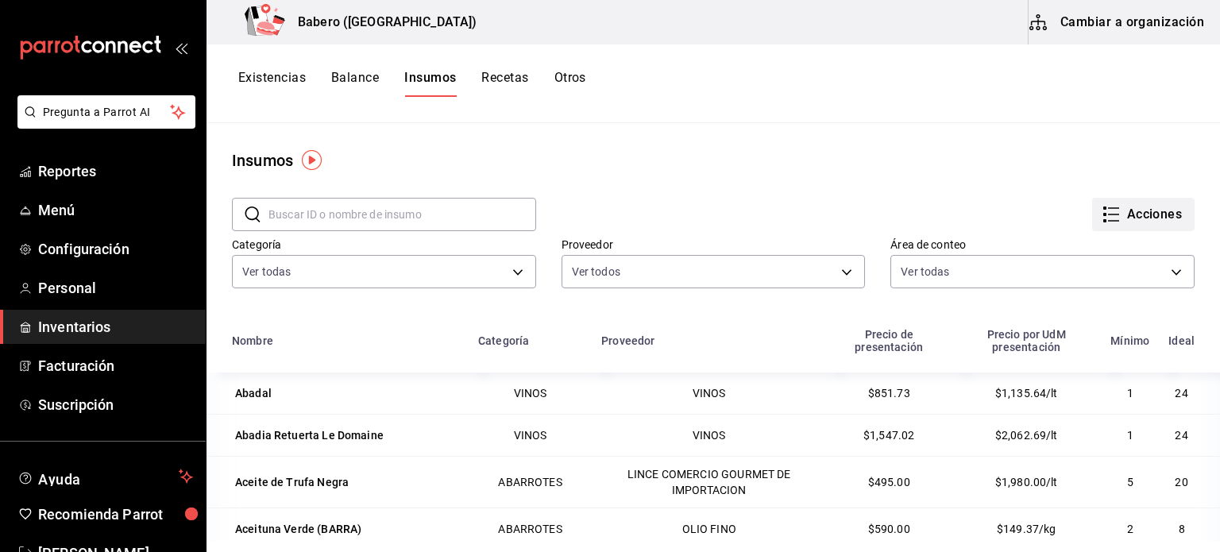
click at [1109, 199] on button "Acciones" at bounding box center [1143, 214] width 102 height 33
click at [893, 115] on div at bounding box center [610, 276] width 1220 height 552
click at [1131, 21] on button "Cambiar a organización" at bounding box center [1117, 22] width 179 height 44
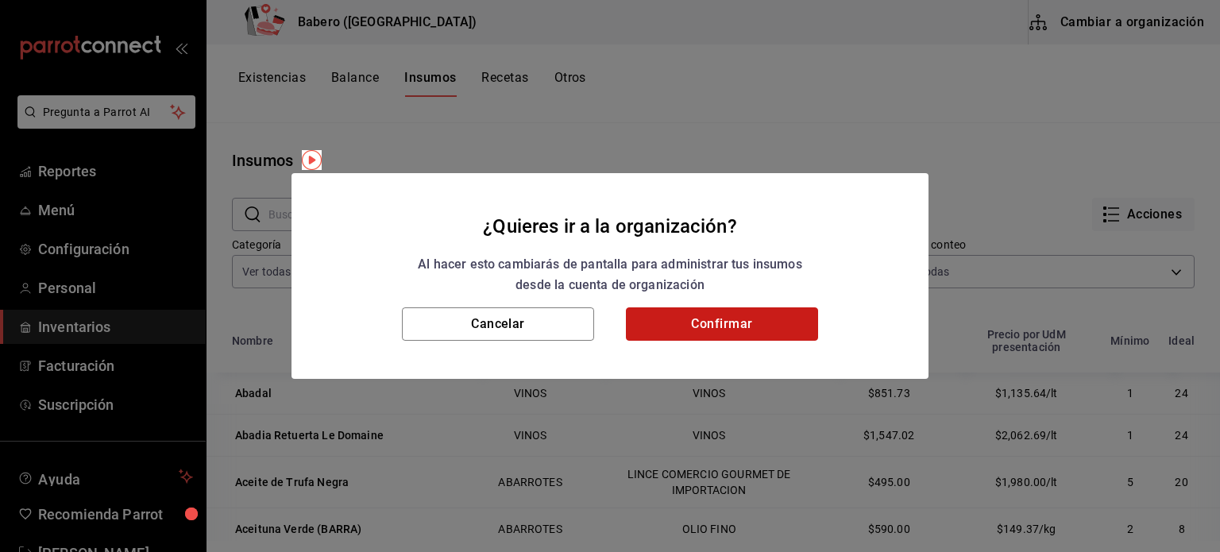
click at [773, 328] on button "Confirmar" at bounding box center [722, 323] width 192 height 33
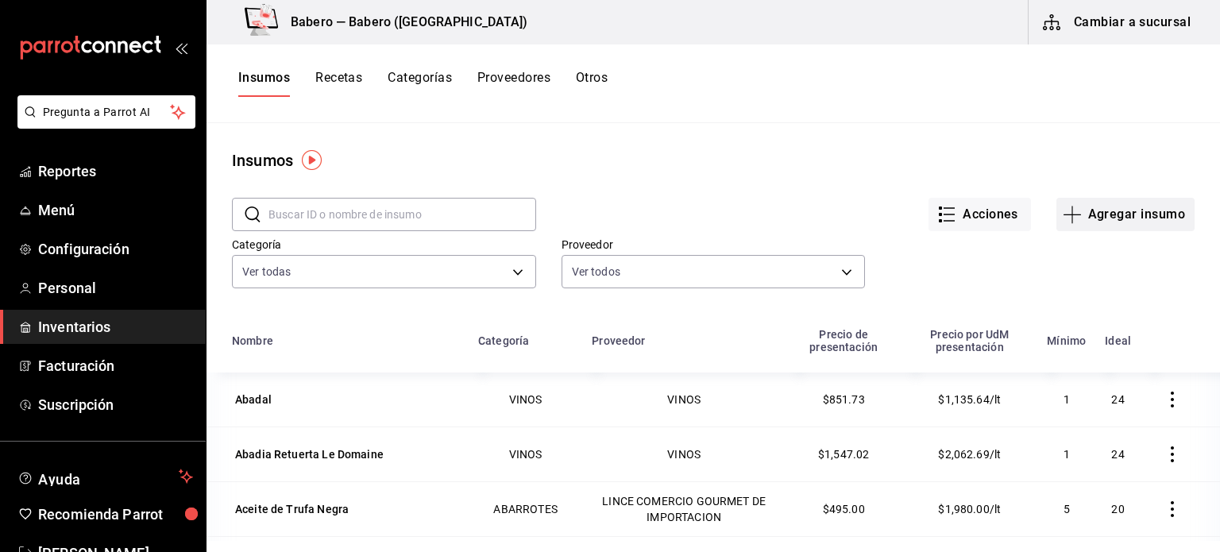
click at [1106, 214] on button "Agregar insumo" at bounding box center [1125, 214] width 138 height 33
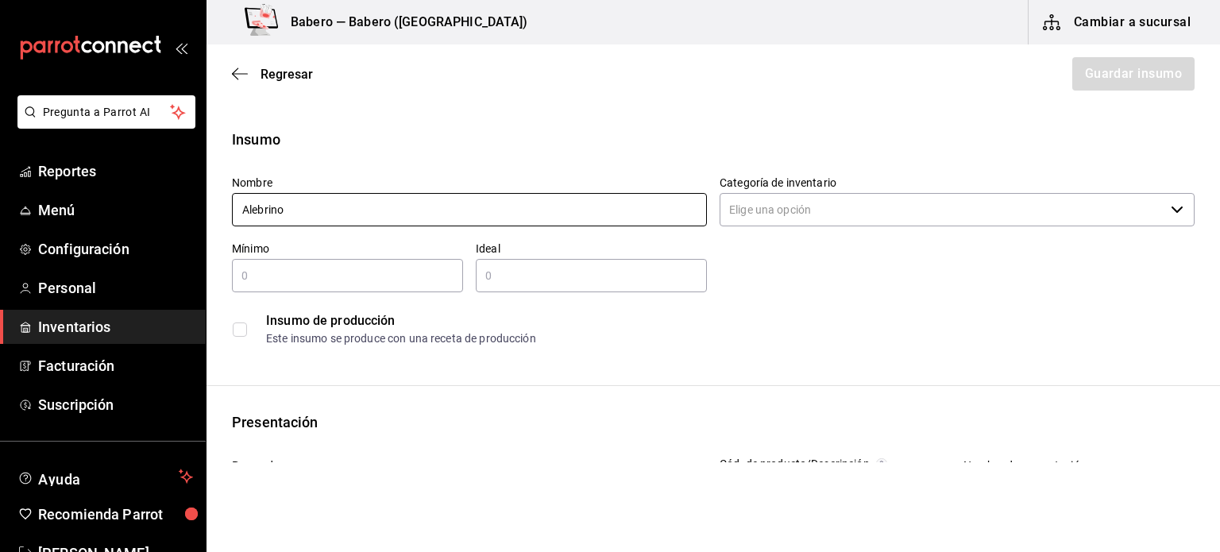
type input "Alebrino"
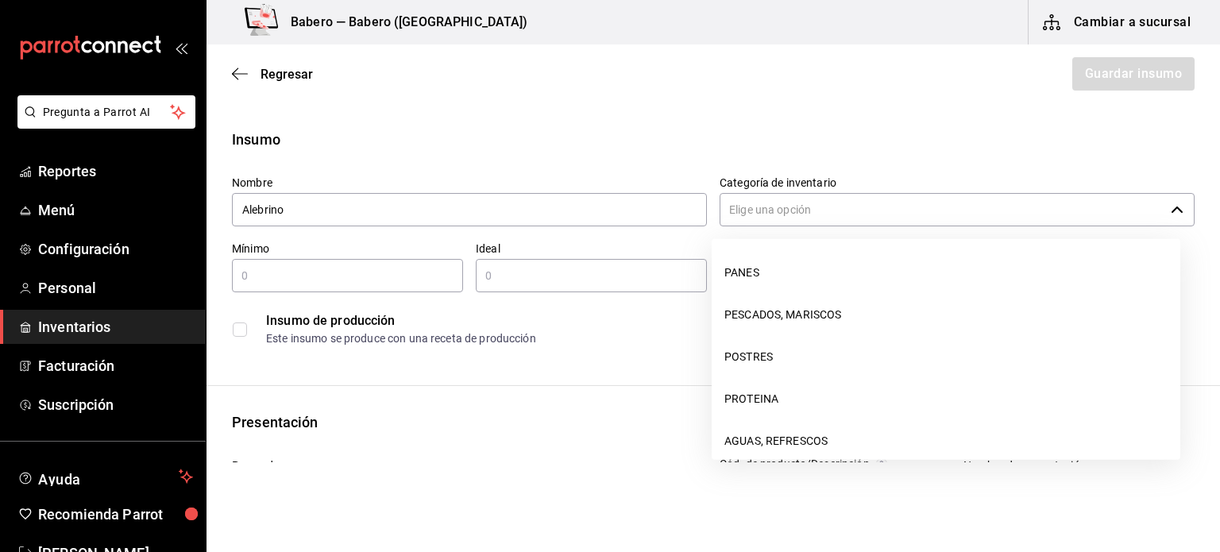
click at [738, 219] on input "Categoría de inventario" at bounding box center [941, 209] width 445 height 33
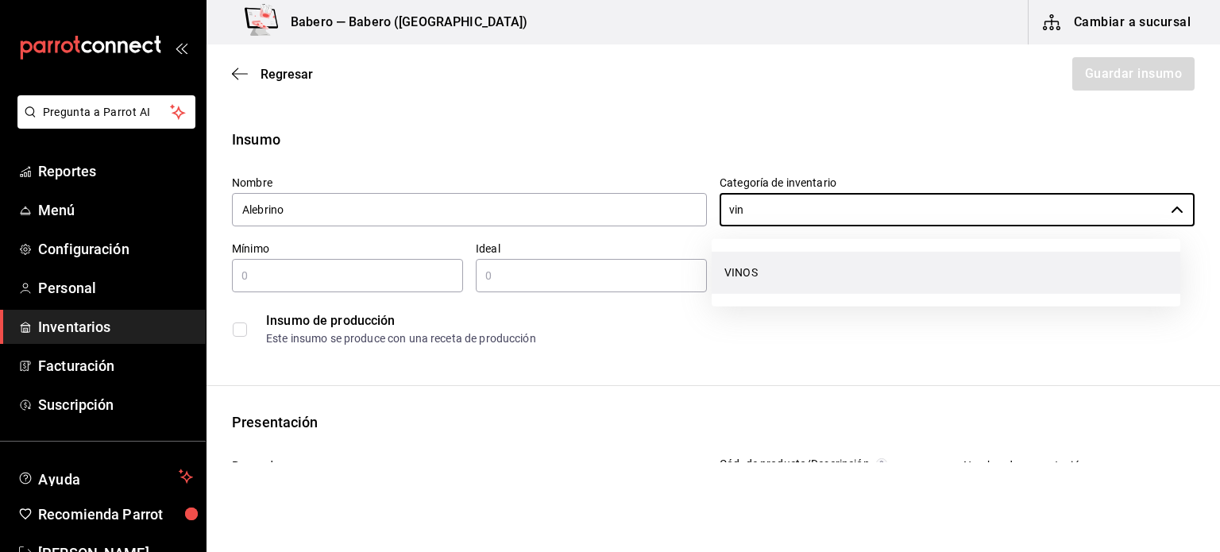
click at [765, 269] on li "VINOS" at bounding box center [945, 273] width 468 height 42
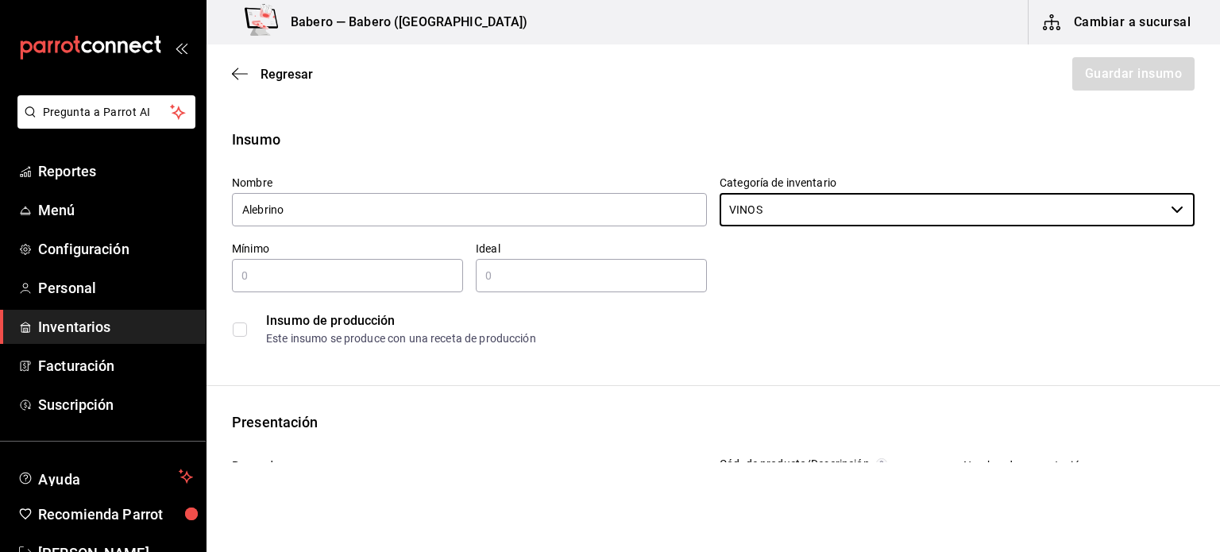
type input "VINOS"
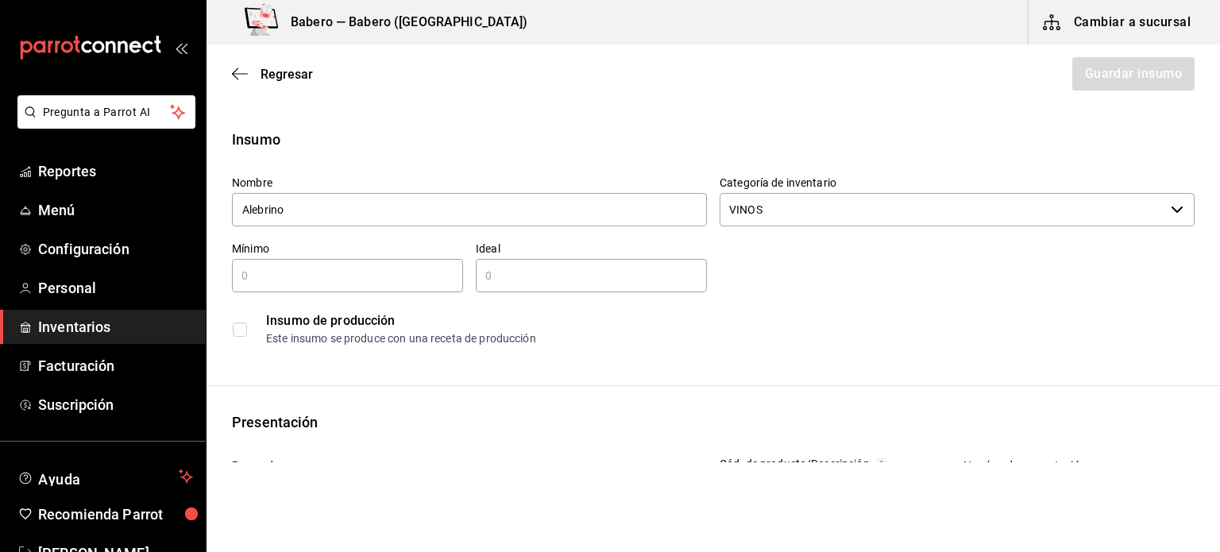
click at [324, 276] on input "text" at bounding box center [347, 275] width 231 height 19
type input "2"
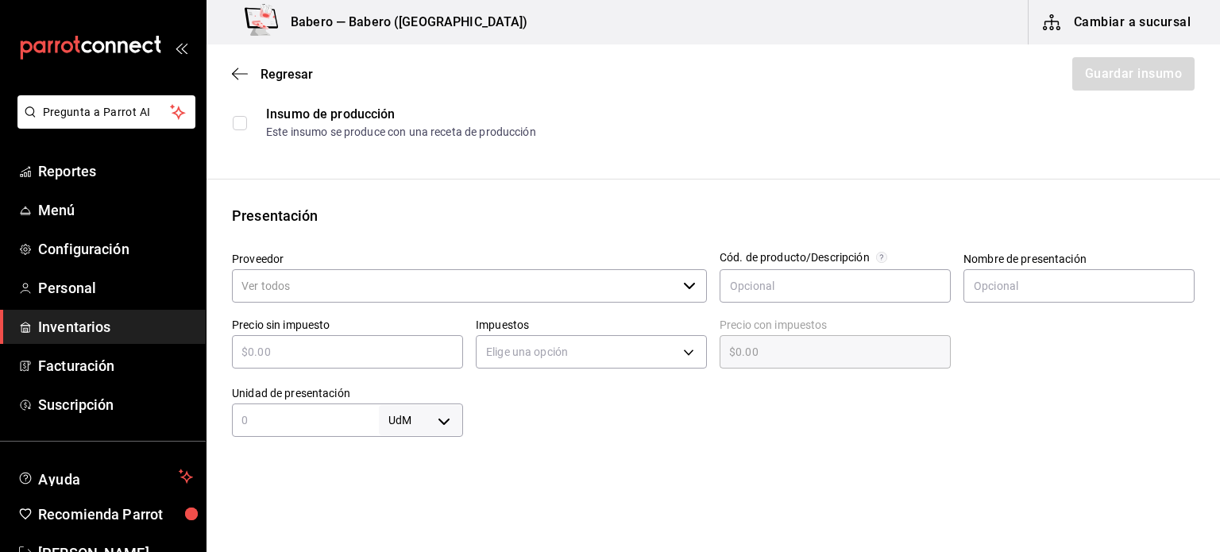
scroll to position [211, 0]
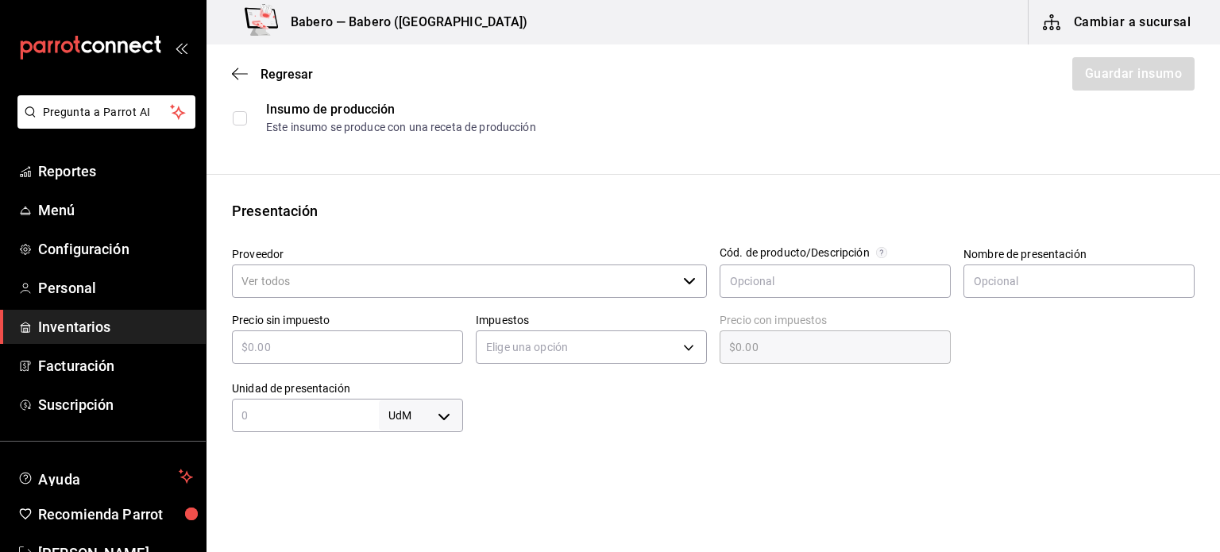
type input "12"
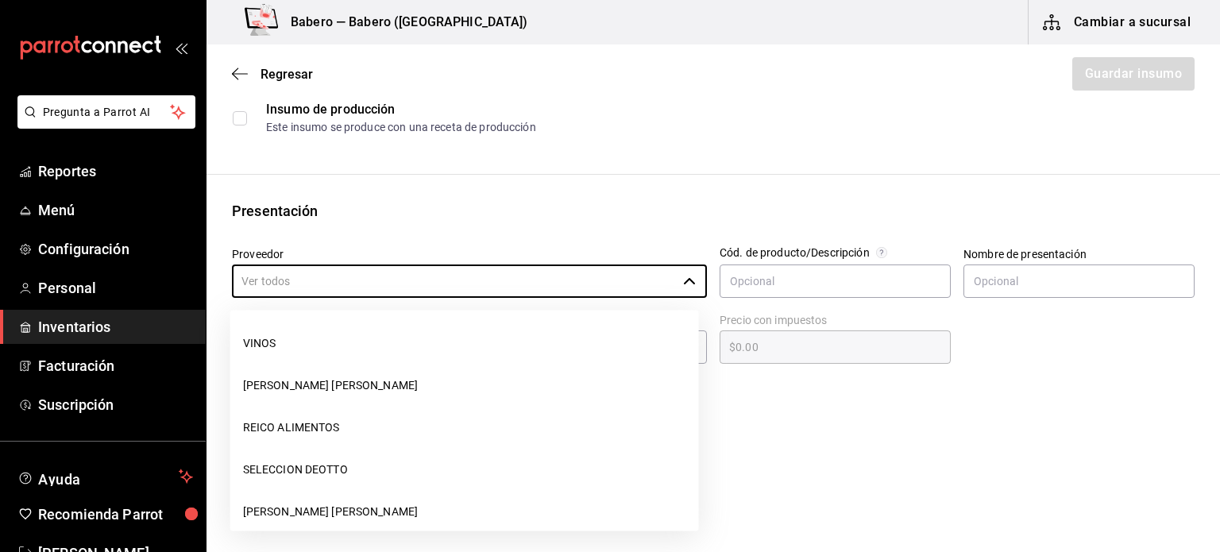
click at [294, 281] on input "Proveedor" at bounding box center [454, 280] width 445 height 33
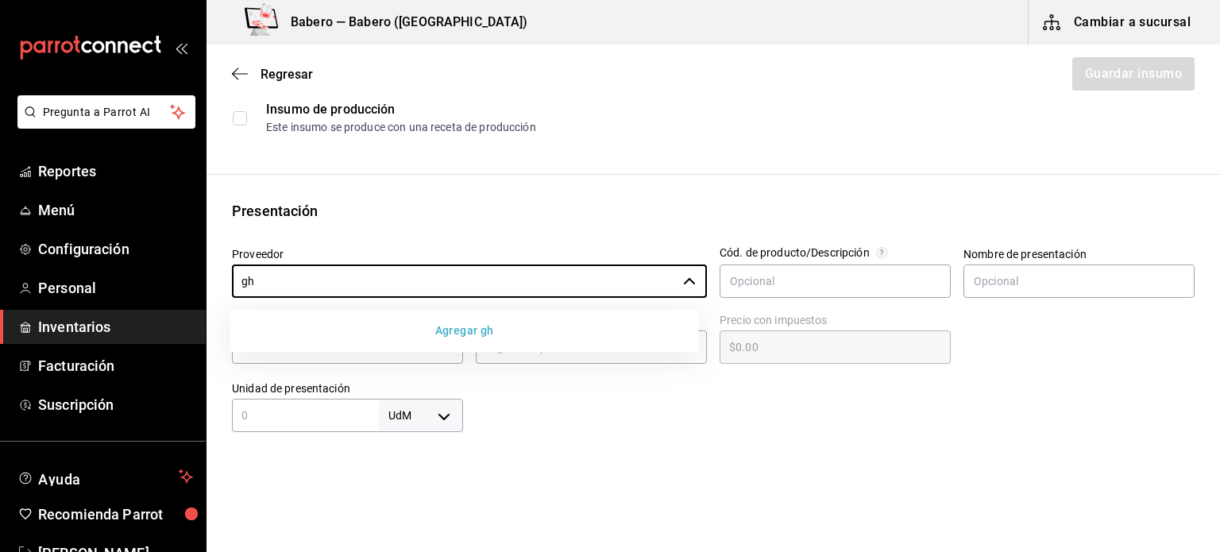
type input "g"
type input "G"
type input "T"
type input "GH WINES"
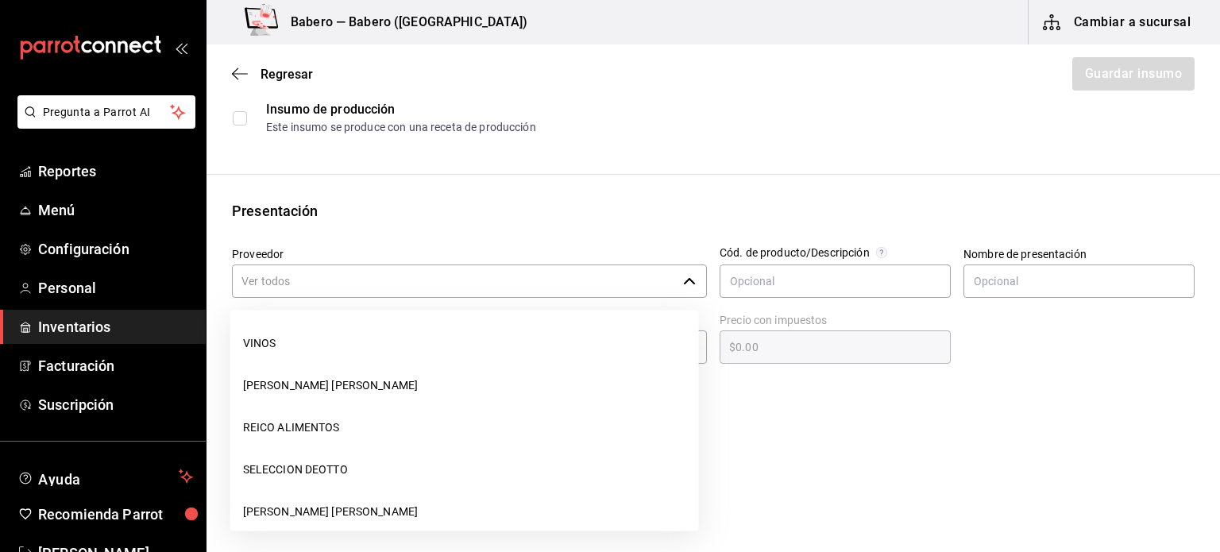
click at [623, 282] on input "Proveedor" at bounding box center [454, 280] width 445 height 33
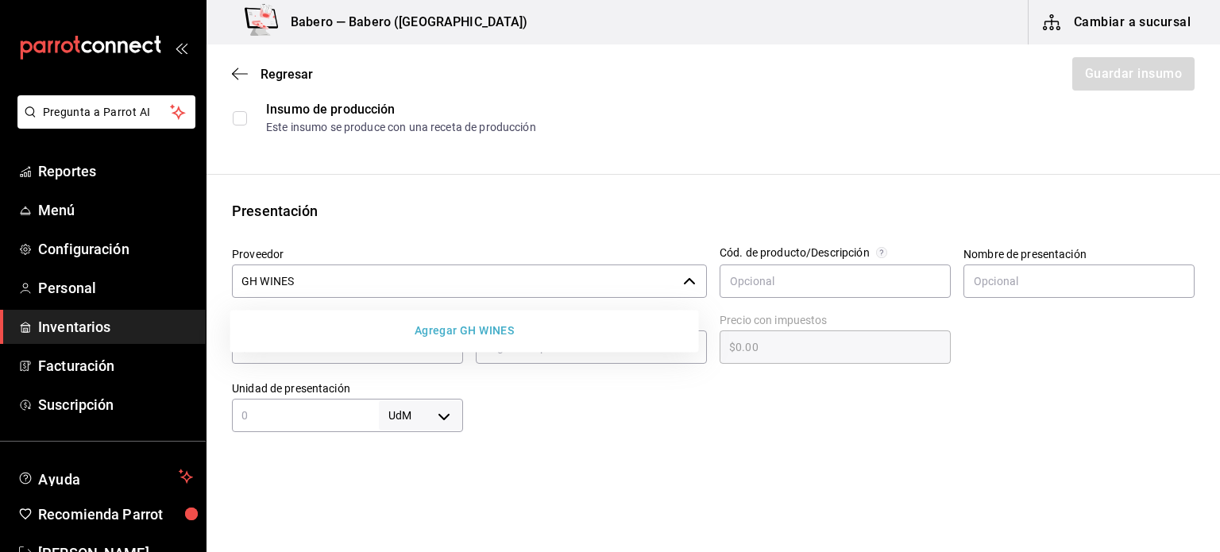
type input "GH WINES"
click at [623, 282] on input "Proveedor" at bounding box center [454, 280] width 445 height 33
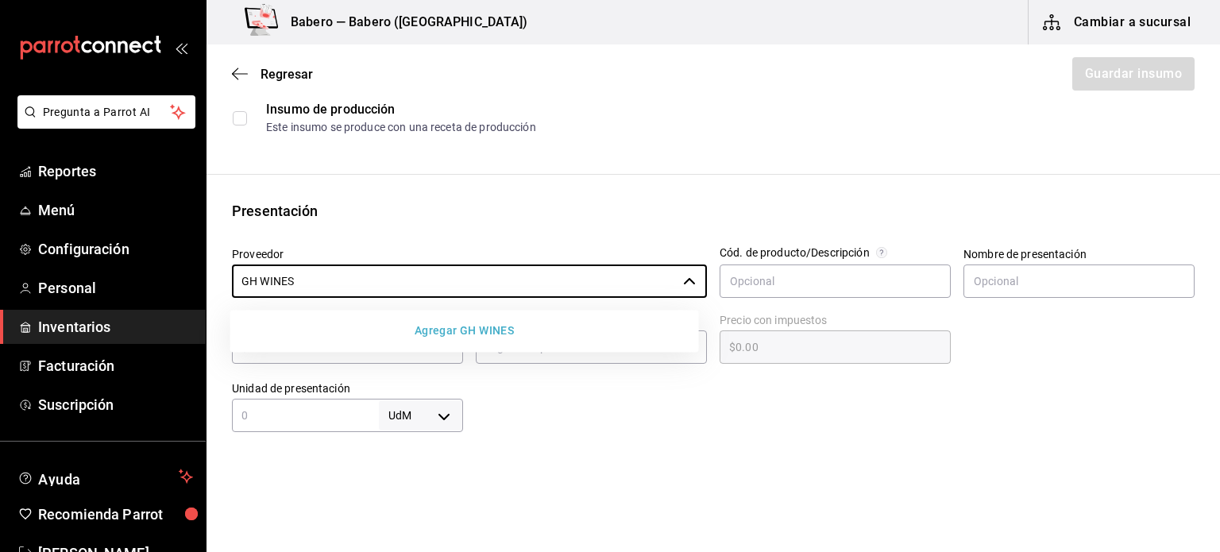
type input "GH WINES"
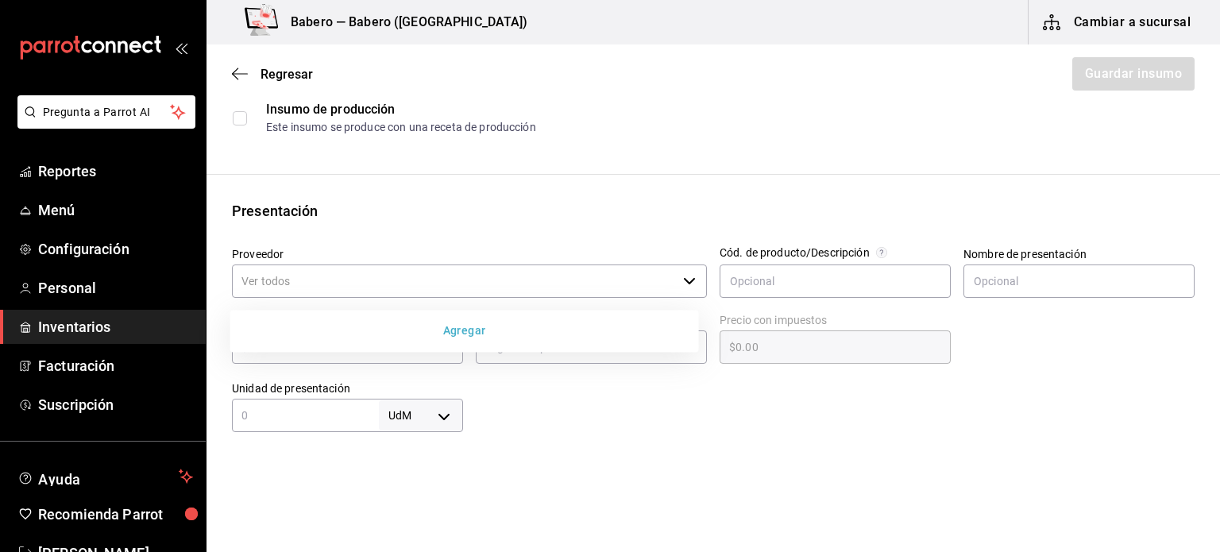
click at [476, 331] on button "Agregar" at bounding box center [465, 330] width 456 height 29
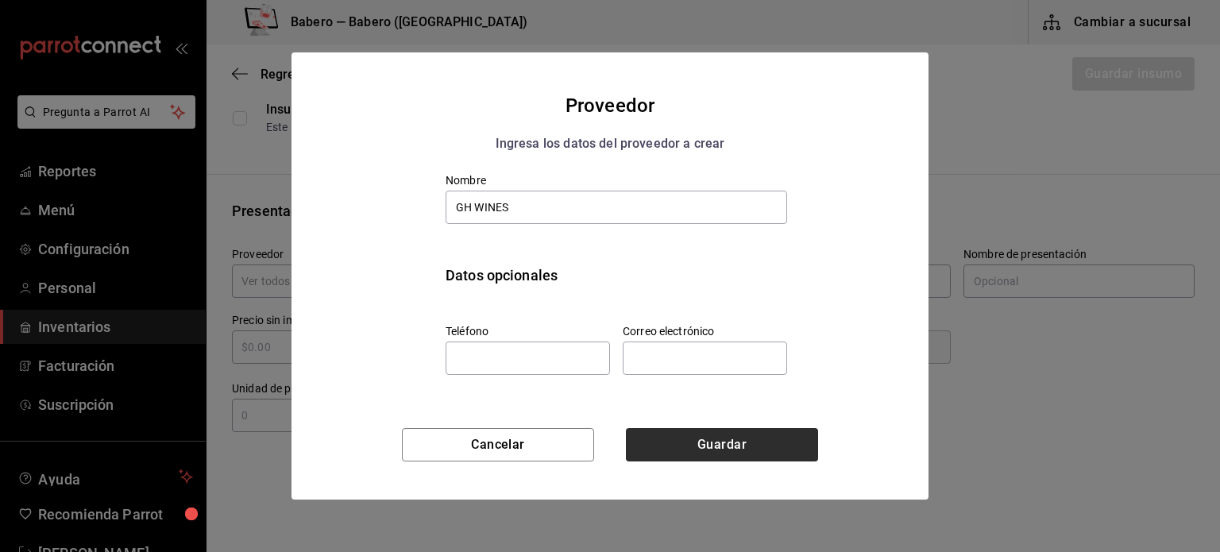
type input "GH WINES"
click at [686, 438] on button "Guardar" at bounding box center [722, 444] width 192 height 33
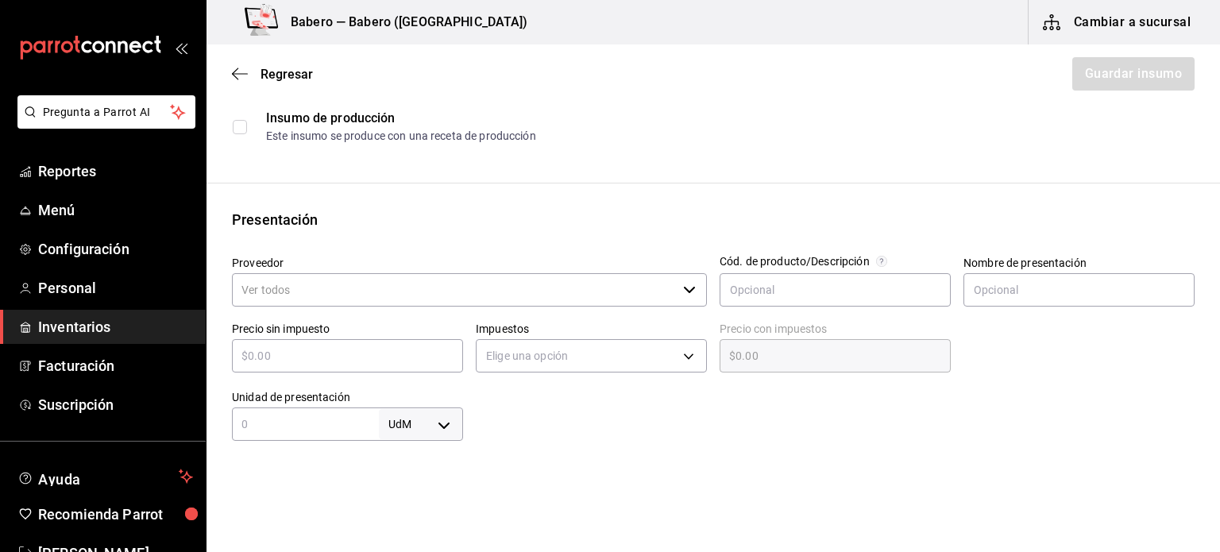
scroll to position [203, 0]
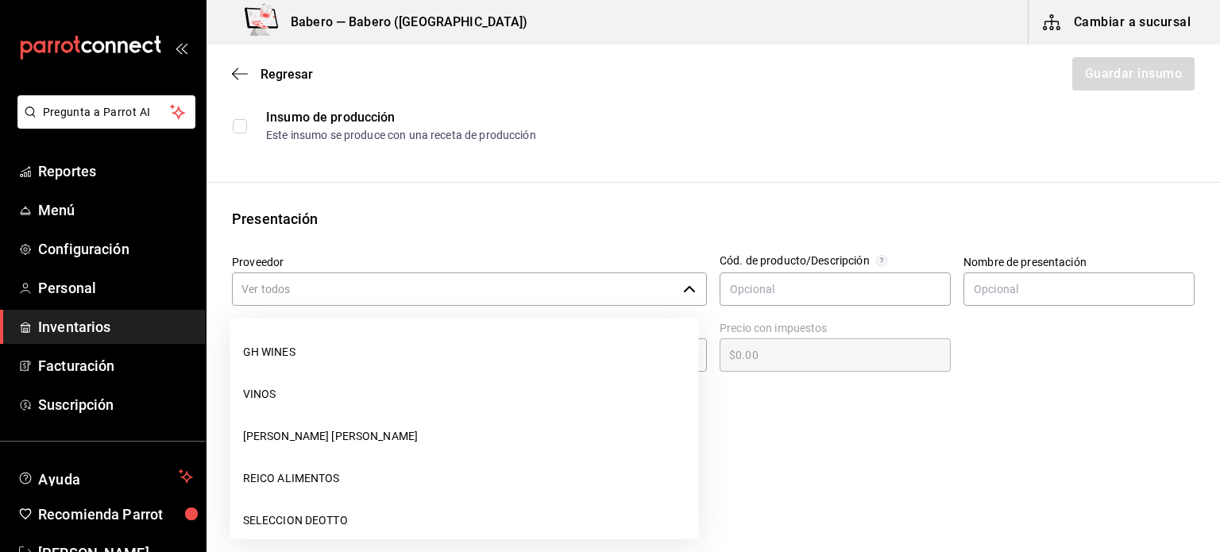
click at [569, 282] on input "Proveedor" at bounding box center [454, 288] width 445 height 33
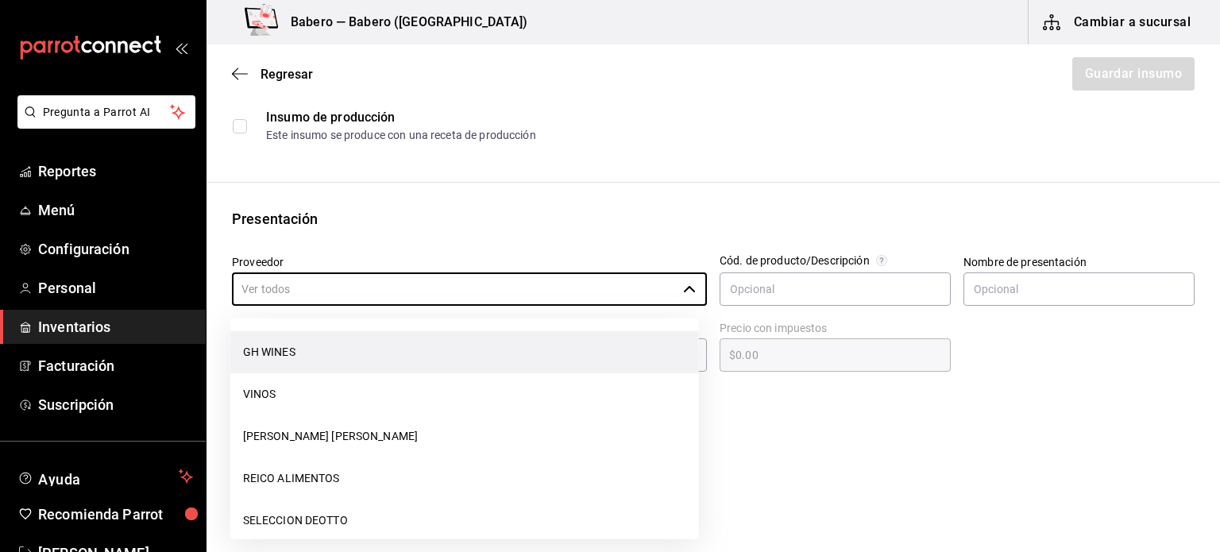
click at [402, 344] on li "GH WINES" at bounding box center [464, 352] width 468 height 42
type input "GH WINES"
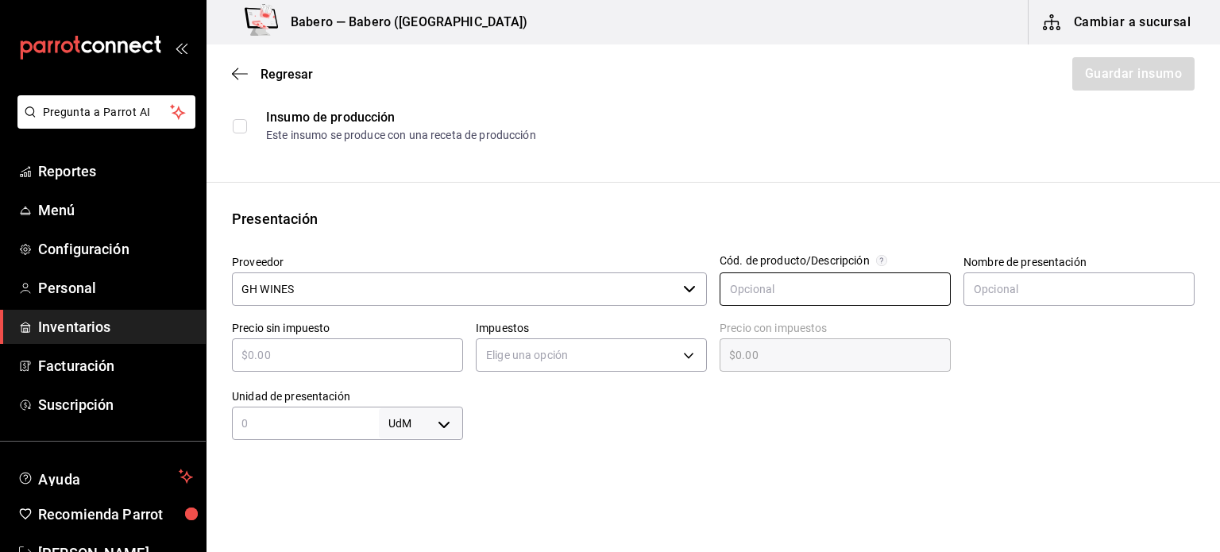
click at [835, 300] on input "text" at bounding box center [834, 288] width 231 height 33
paste input "VT ALEBRINO TINTO 2022"
type input "[PERSON_NAME] 2022"
click at [1010, 288] on input "text" at bounding box center [1078, 288] width 231 height 33
type input "BOTELLA 750"
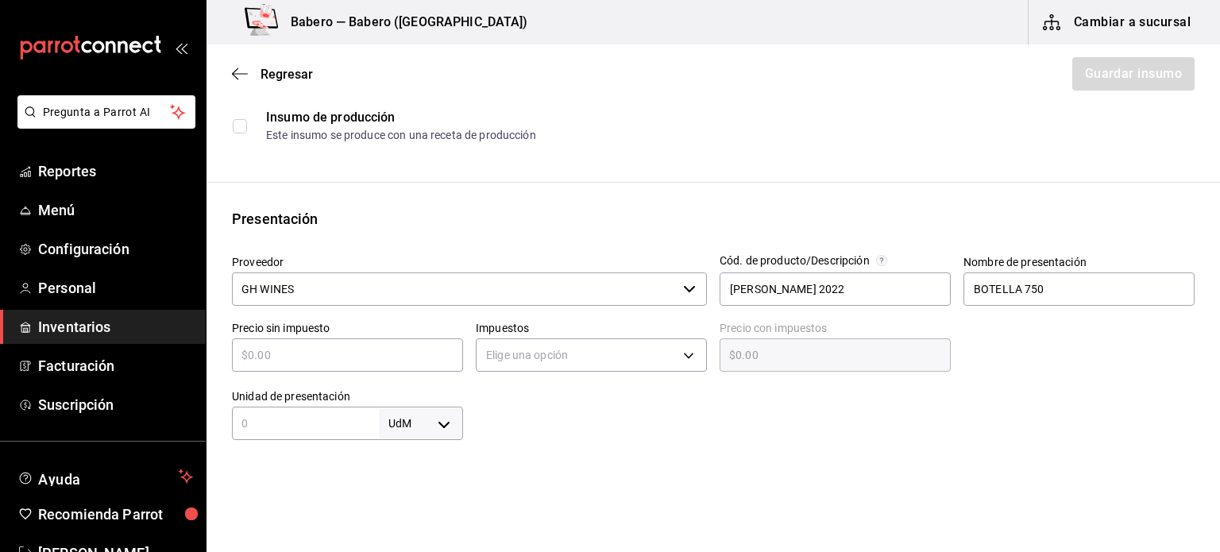
click at [395, 358] on input "text" at bounding box center [347, 354] width 231 height 19
type input "$2"
type input "$2.00"
type input "$27"
type input "$27.00"
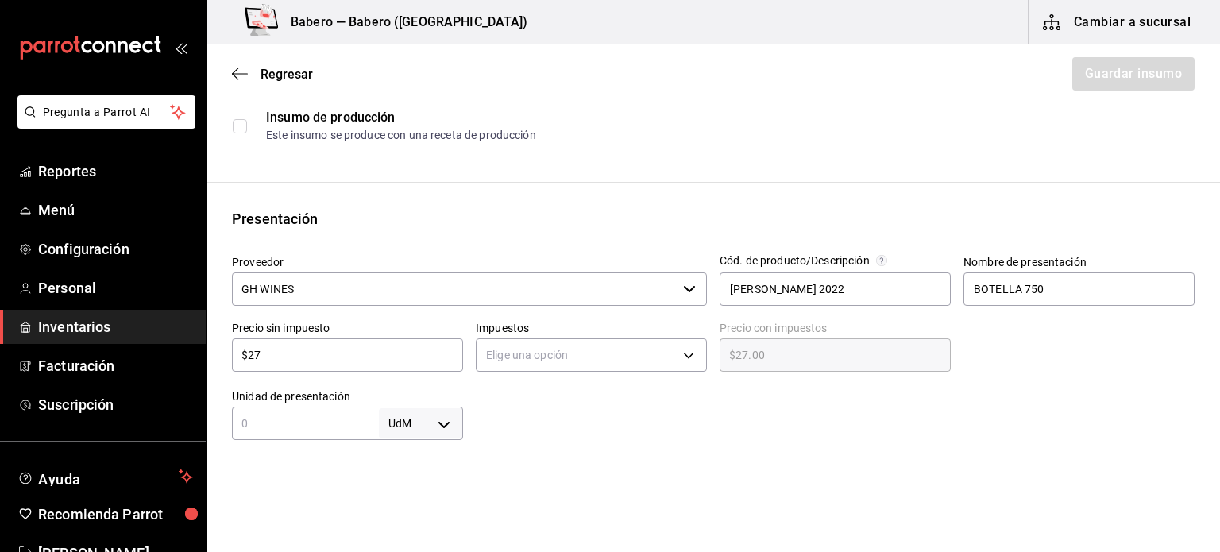
type input "$279"
type input "$279.00"
type input "$279.4"
type input "$279.40"
type input "$279.41"
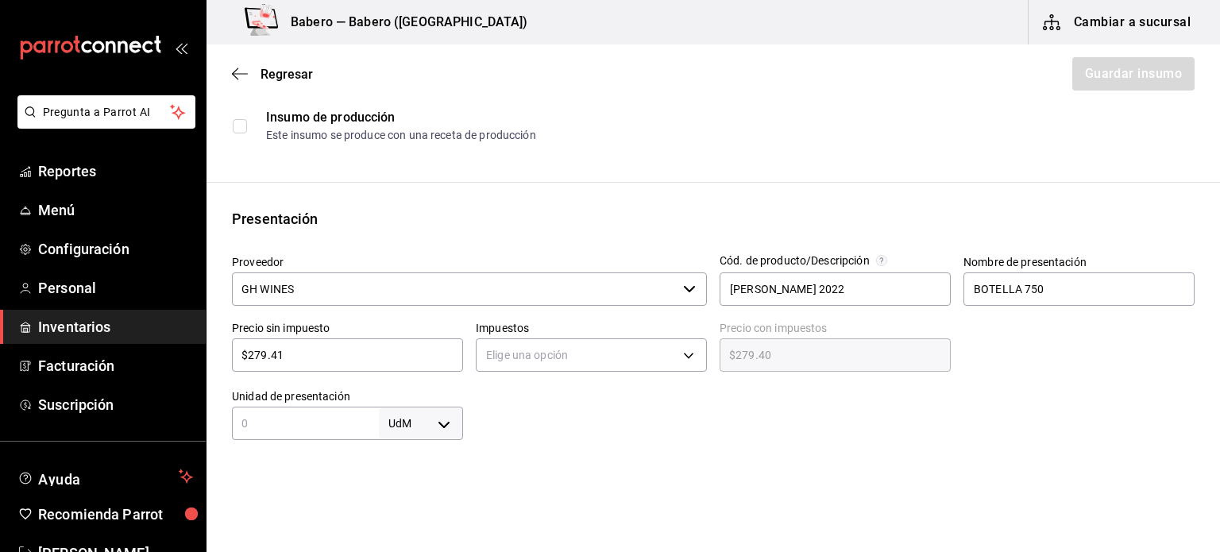
type input "$279.41"
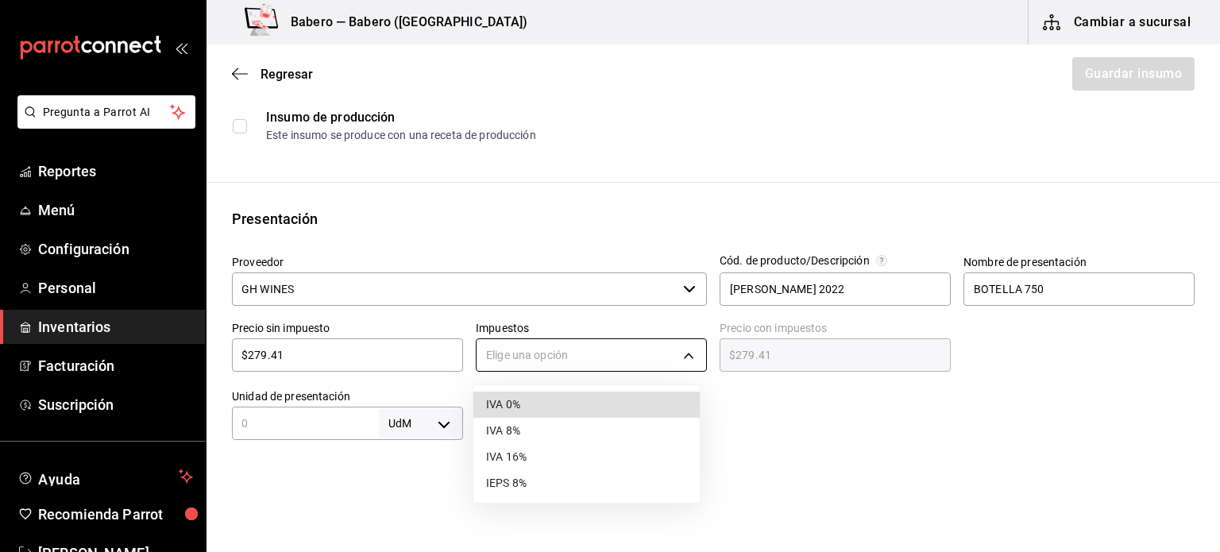
click at [527, 357] on body "Pregunta a Parrot AI Reportes Menú Configuración Personal Inventarios Facturaci…" at bounding box center [610, 231] width 1220 height 462
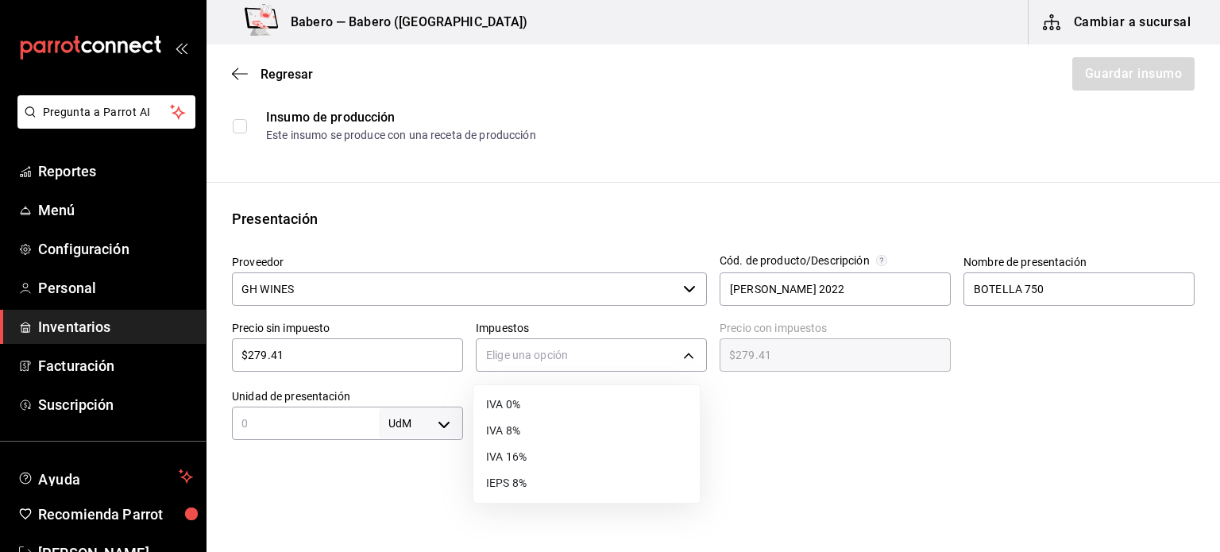
click at [523, 456] on li "IVA 16%" at bounding box center [586, 457] width 226 height 26
type input "IVA_16"
type input "$324.12"
click at [293, 433] on div "UdM ​" at bounding box center [347, 423] width 231 height 33
click at [311, 432] on input "text" at bounding box center [305, 423] width 147 height 19
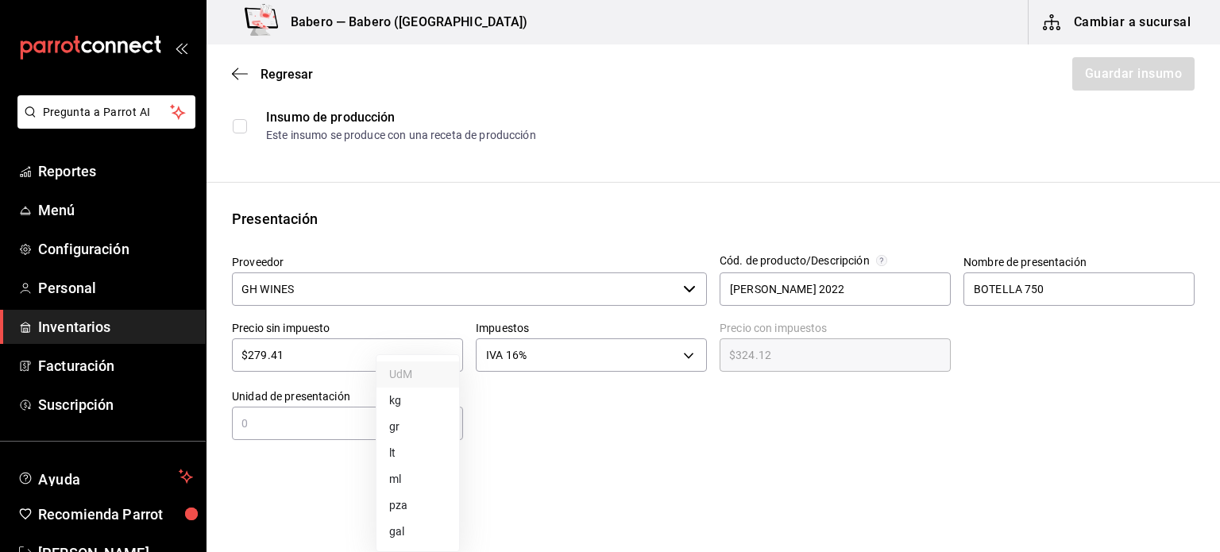
click at [407, 434] on body "Pregunta a Parrot AI Reportes Menú Configuración Personal Inventarios Facturaci…" at bounding box center [610, 231] width 1220 height 462
click at [431, 431] on li "gr" at bounding box center [417, 427] width 83 height 26
type input "GRAM"
drag, startPoint x: 455, startPoint y: 418, endPoint x: 416, endPoint y: 433, distance: 41.5
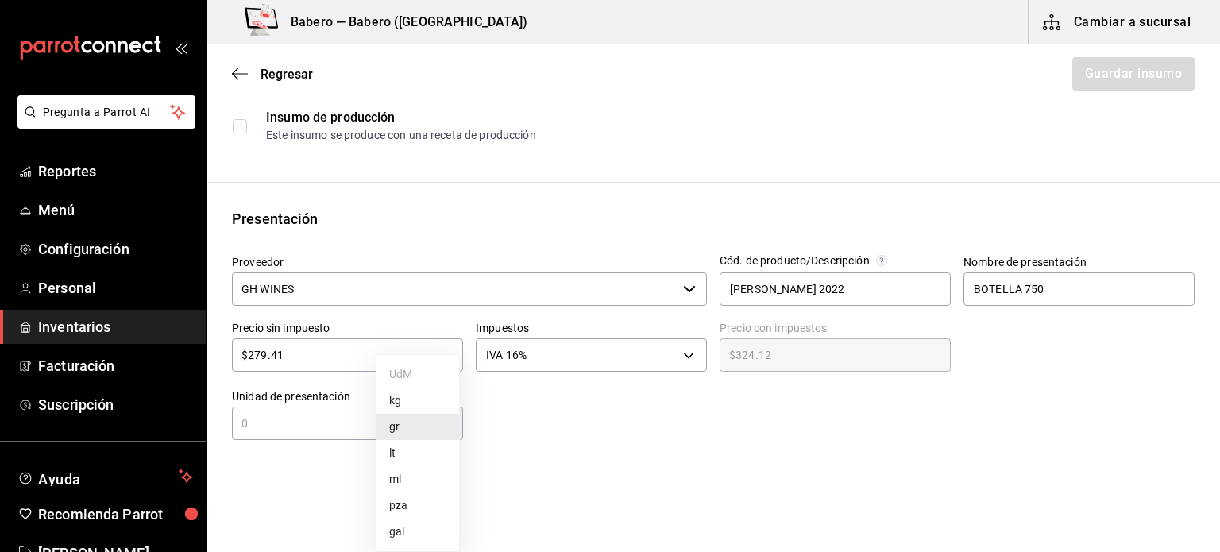
click at [416, 433] on body "Pregunta a Parrot AI Reportes Menú Configuración Personal Inventarios Facturaci…" at bounding box center [610, 231] width 1220 height 462
click at [435, 428] on li "gr" at bounding box center [417, 427] width 83 height 26
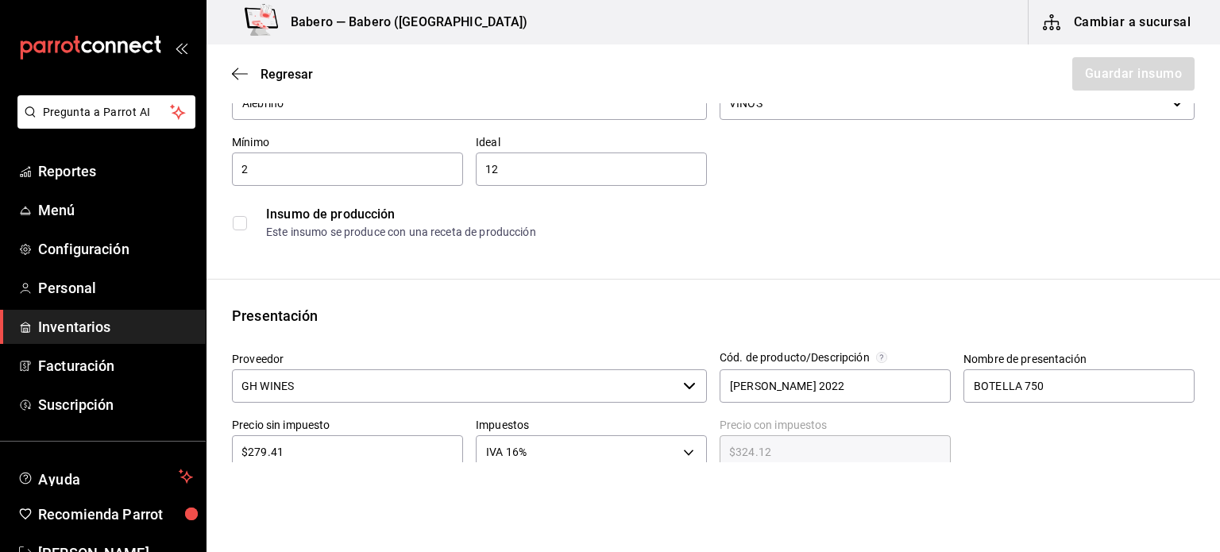
scroll to position [110, 0]
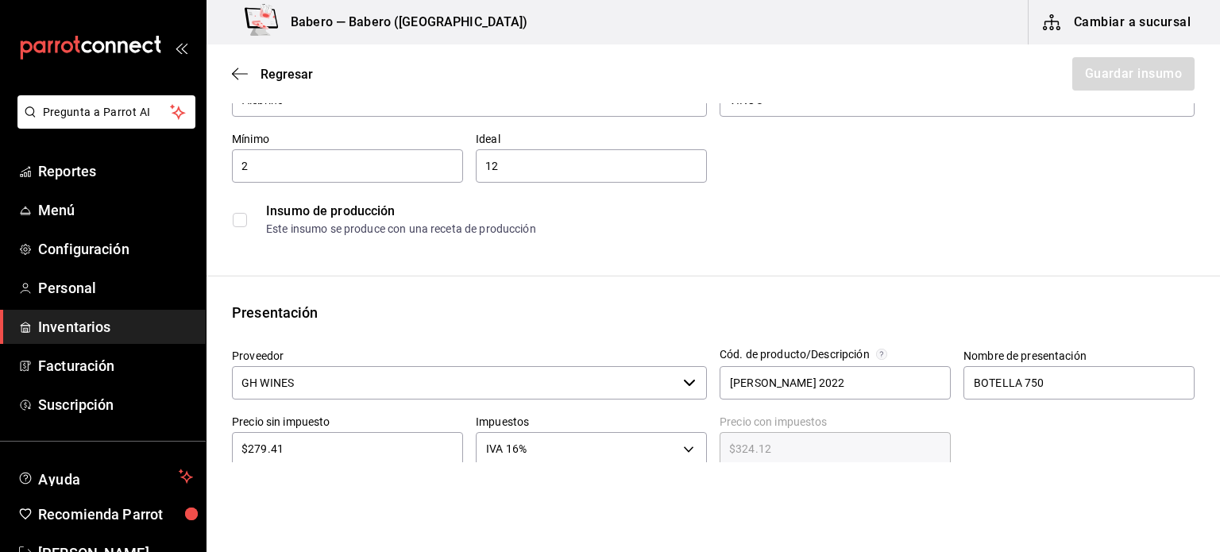
click at [377, 429] on div "Precio sin impuesto $279.41 ​" at bounding box center [347, 440] width 231 height 51
click at [296, 434] on div "$279.41 ​" at bounding box center [347, 448] width 231 height 33
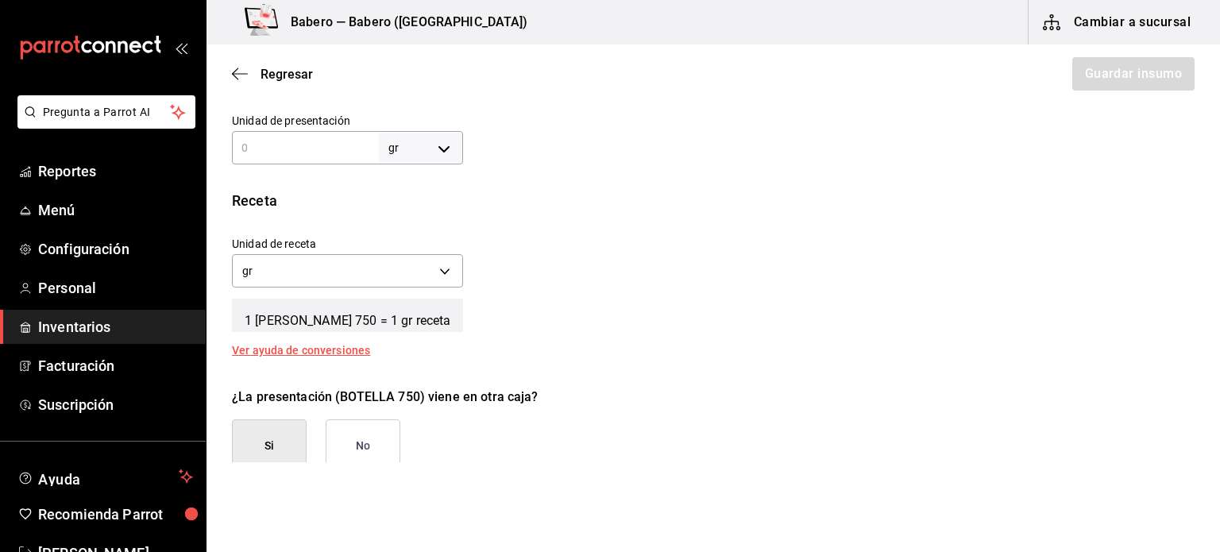
scroll to position [489, 0]
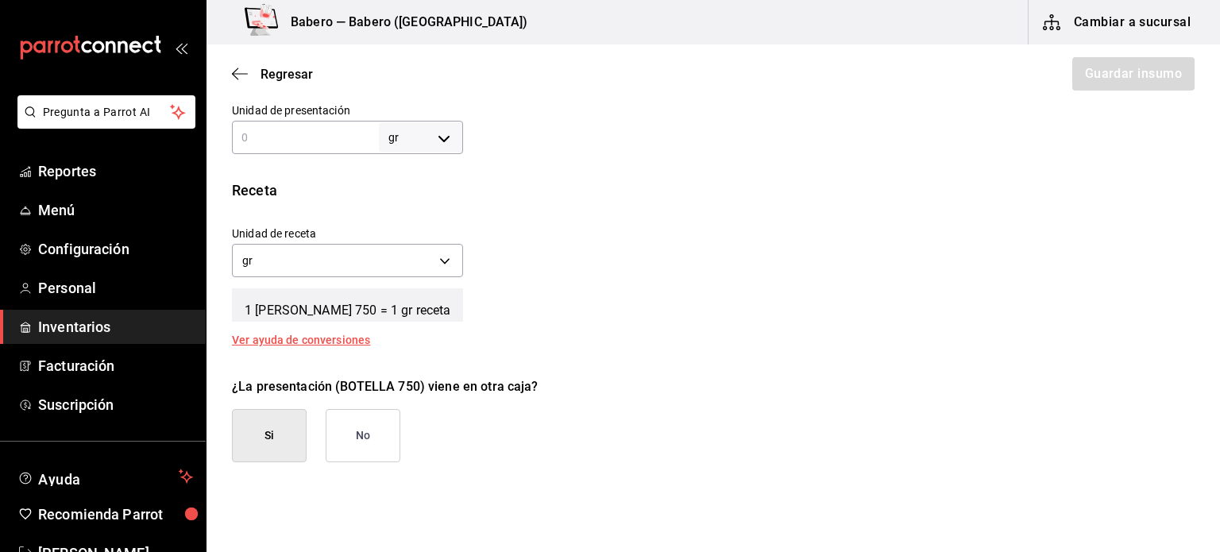
click at [1089, 433] on div "¿La presentación (BOTELLA 750) viene en otra caja? Si No" at bounding box center [706, 413] width 975 height 98
type button "true"
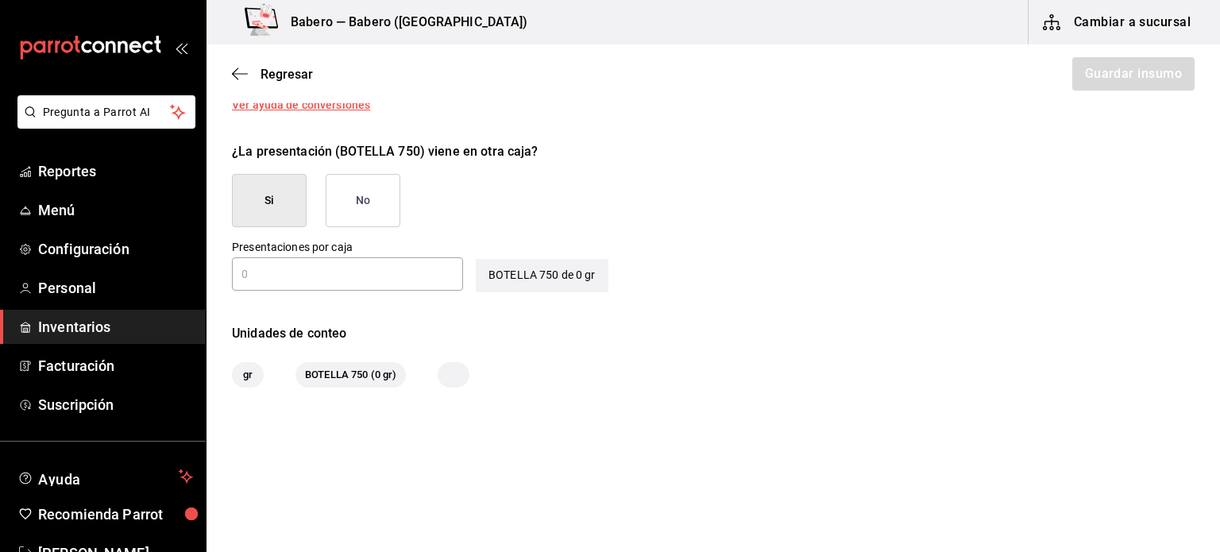
click at [515, 249] on div "BOTELLA 750 de 0 gr" at bounding box center [542, 266] width 133 height 52
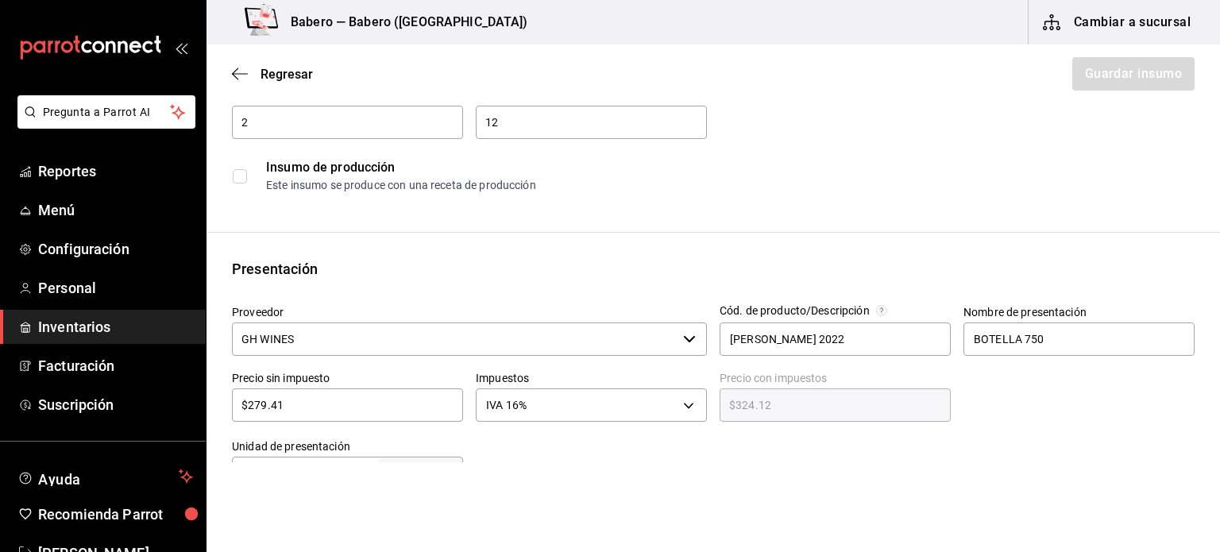
scroll to position [147, 0]
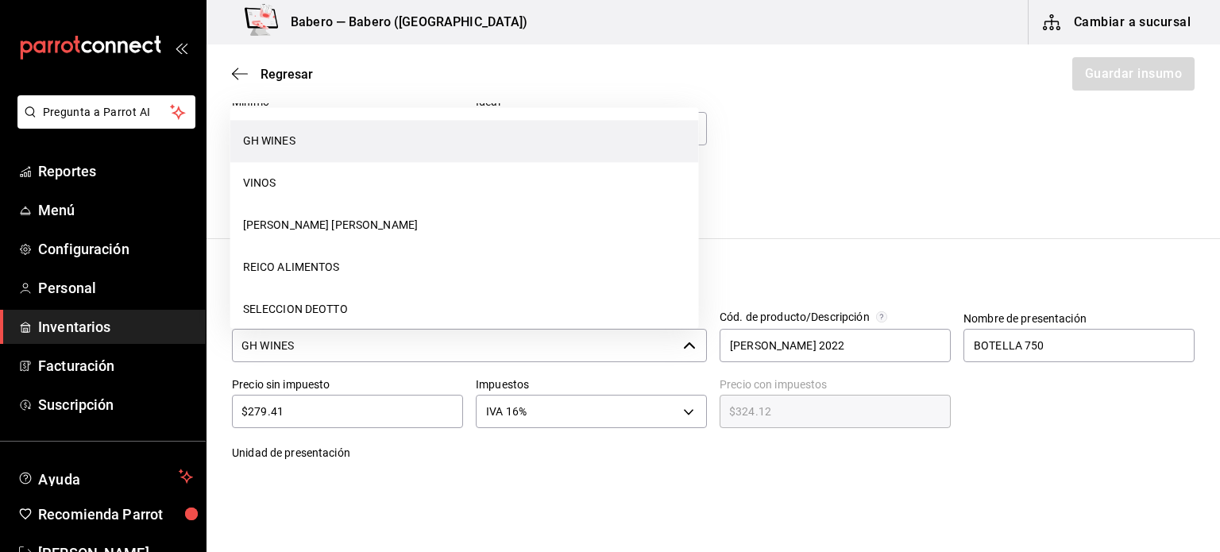
click at [592, 345] on input "GH WINES" at bounding box center [454, 345] width 445 height 33
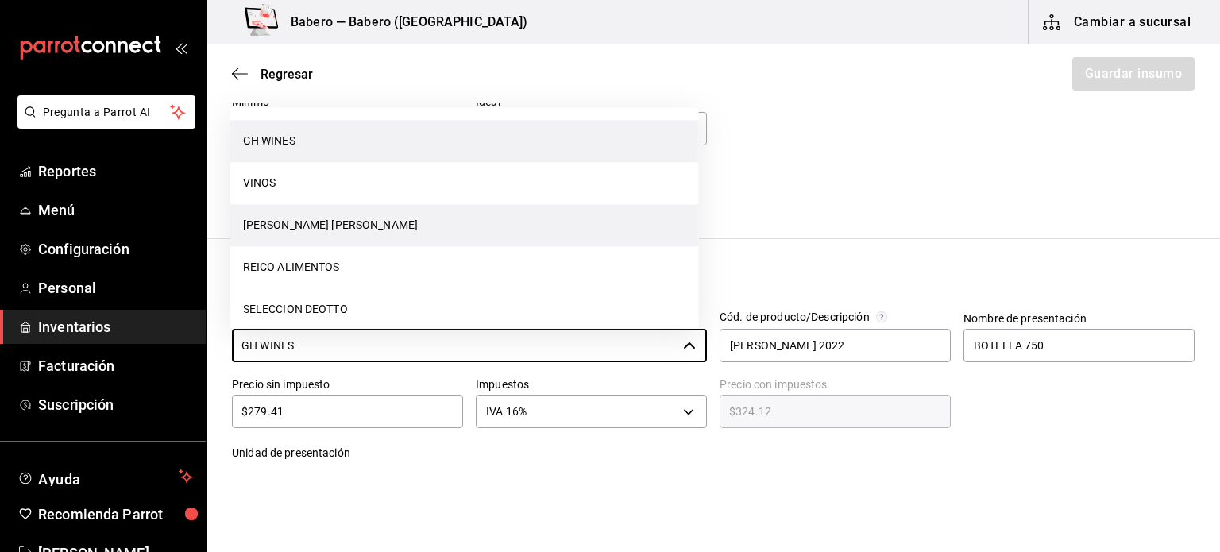
click at [614, 213] on li "[PERSON_NAME] [PERSON_NAME]" at bounding box center [464, 225] width 468 height 42
type input "[PERSON_NAME] [PERSON_NAME]"
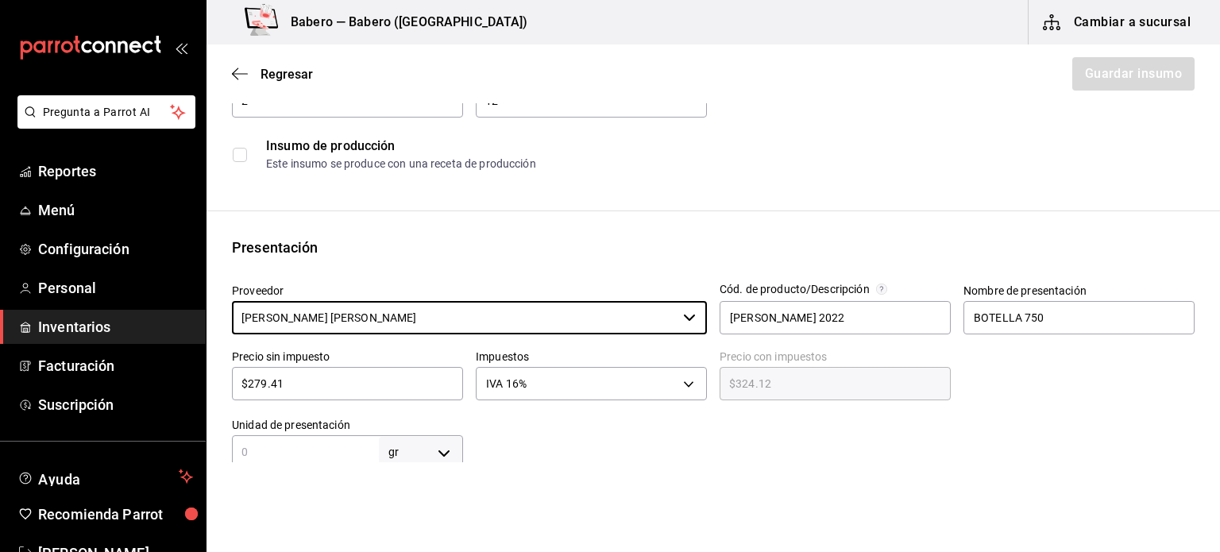
scroll to position [174, 0]
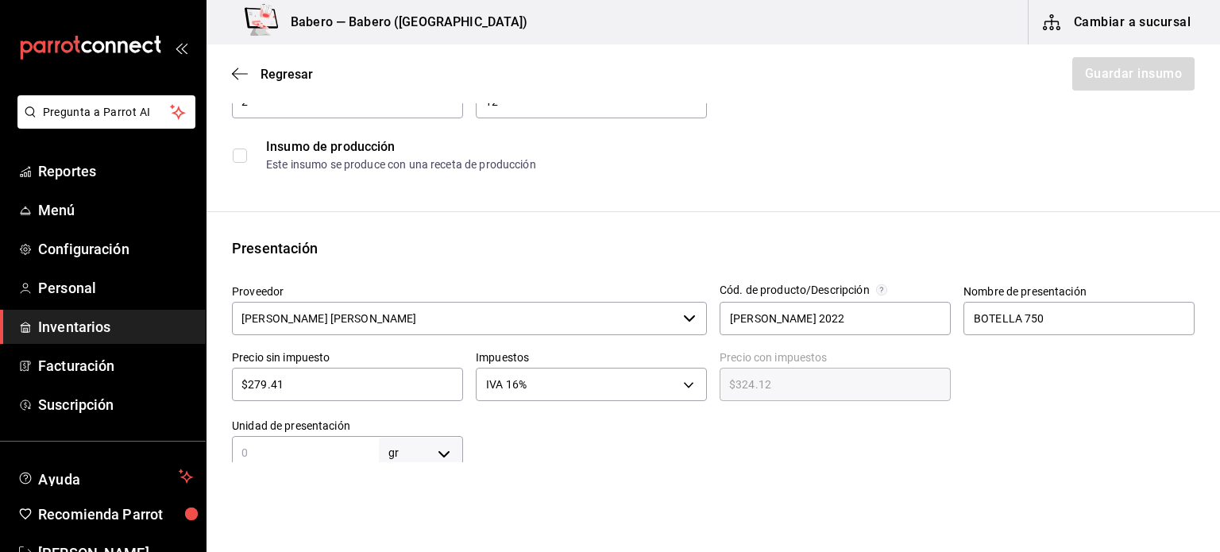
click at [330, 352] on label "Precio sin impuesto" at bounding box center [347, 357] width 231 height 11
click at [314, 352] on label "Precio sin impuesto" at bounding box center [347, 357] width 231 height 11
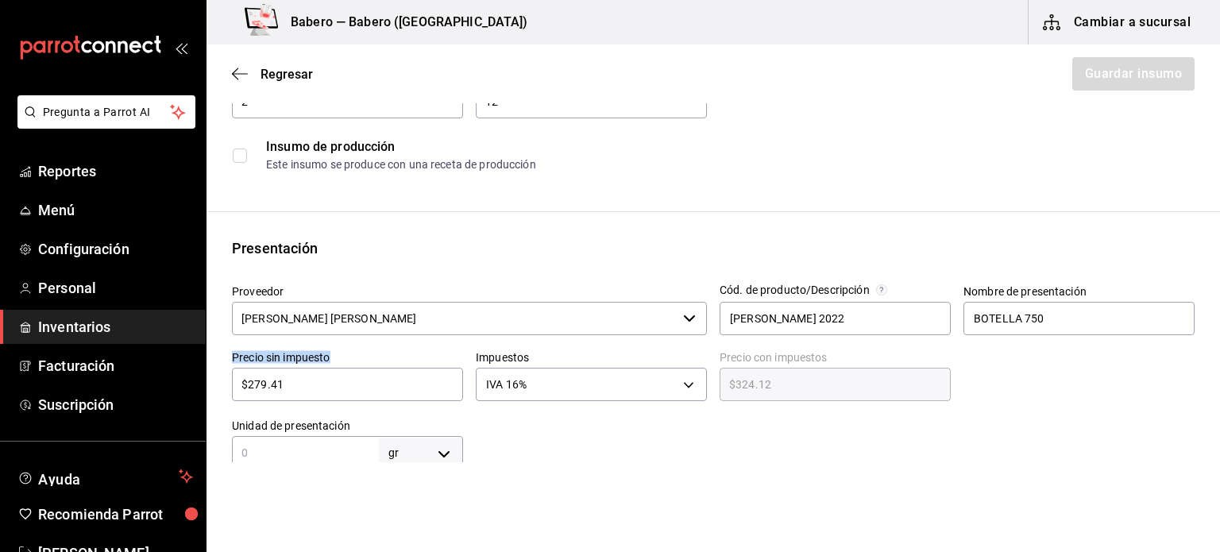
click at [314, 352] on label "Precio sin impuesto" at bounding box center [347, 357] width 231 height 11
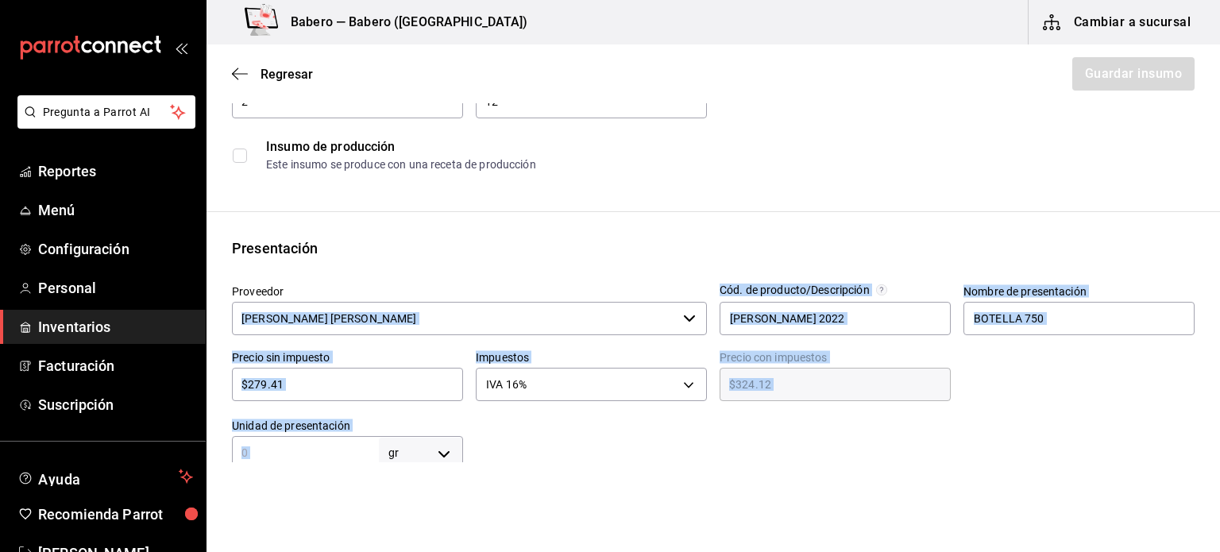
drag, startPoint x: 629, startPoint y: 346, endPoint x: 638, endPoint y: 334, distance: 15.3
click at [638, 335] on div at bounding box center [452, 341] width 468 height 13
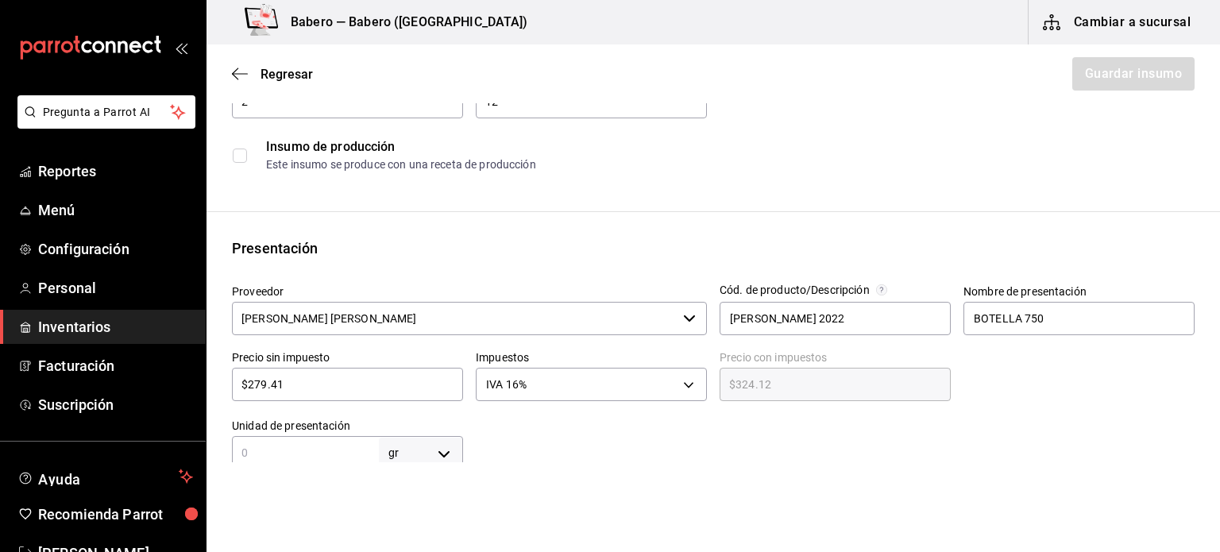
click at [613, 183] on div "Insumo Nombre Alebrino Categoría de inventario VINOS ​ Mínimo 2 ​ Ideal 12 ​ In…" at bounding box center [712, 446] width 1013 height 983
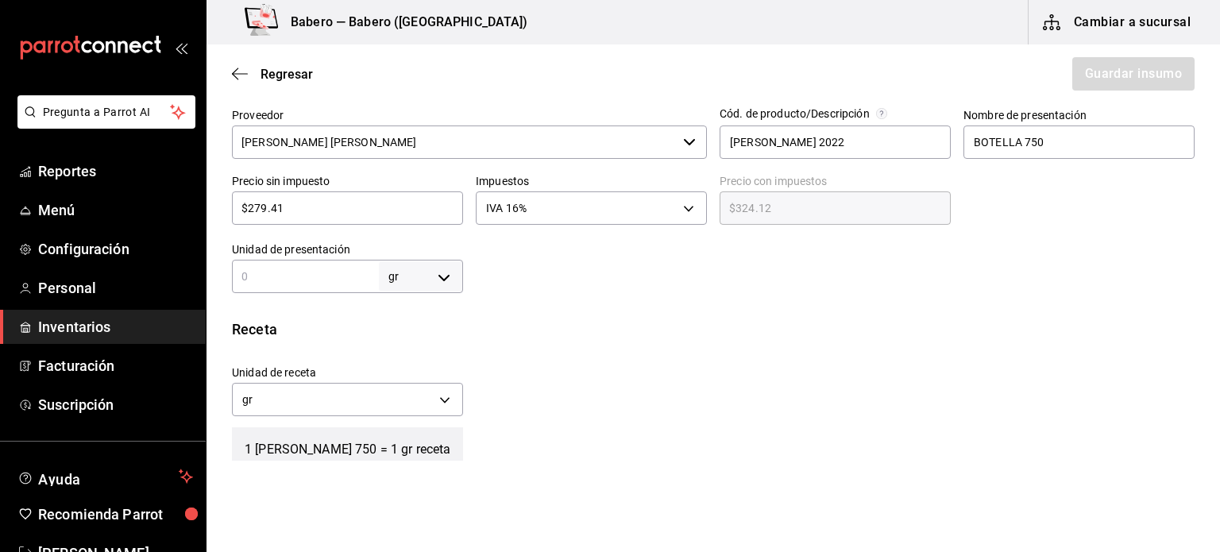
scroll to position [407, 0]
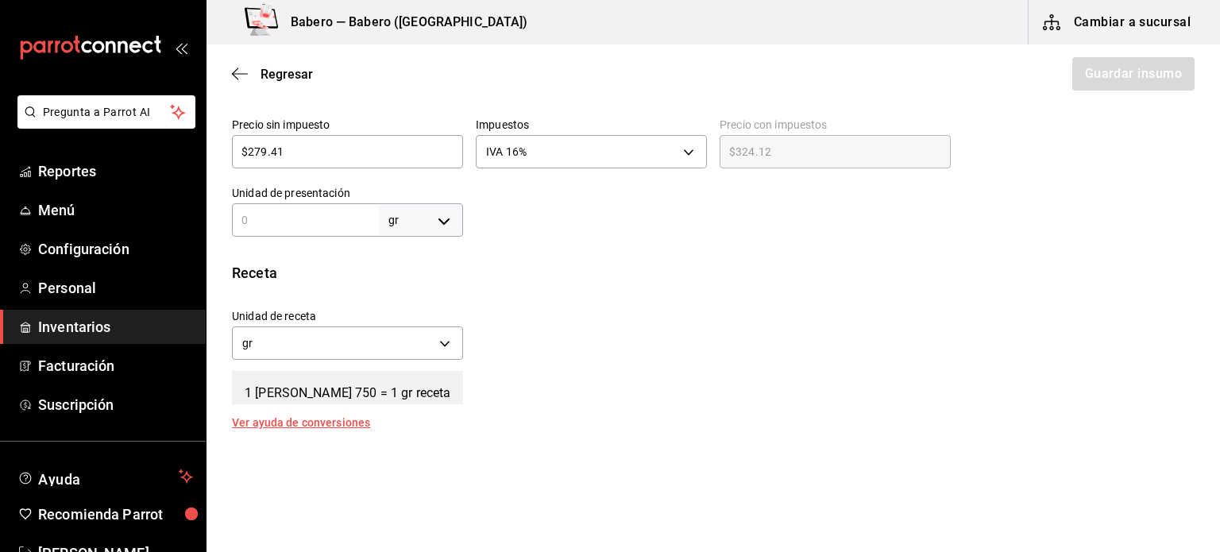
click at [299, 225] on input "text" at bounding box center [305, 219] width 147 height 19
type input "7"
type input "75"
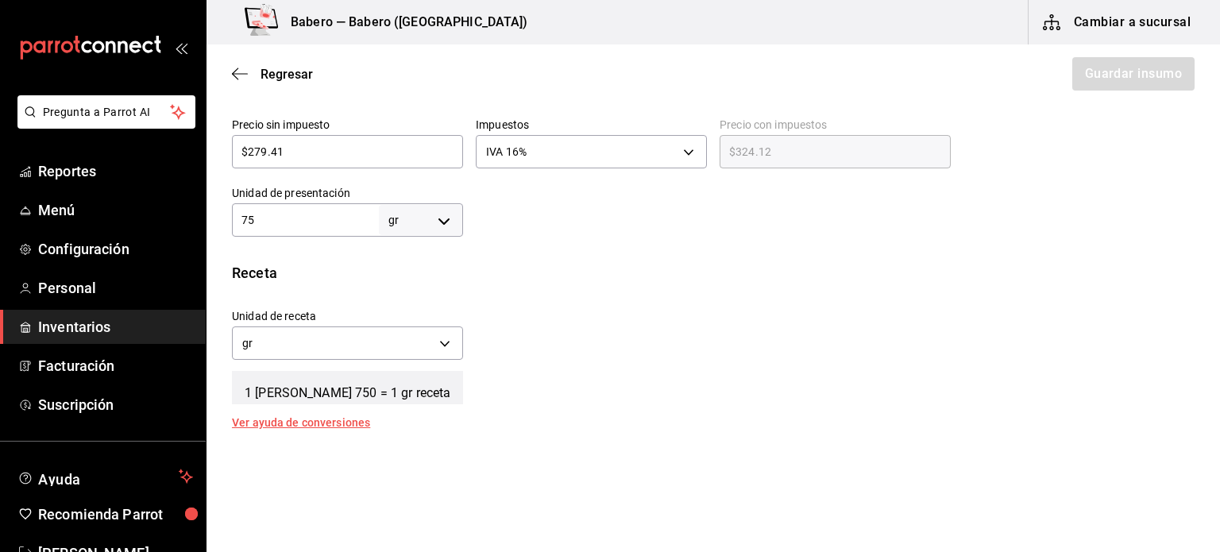
type input "750"
click at [445, 229] on body "Pregunta a Parrot AI Reportes Menú Configuración Personal Inventarios Facturaci…" at bounding box center [610, 231] width 1220 height 462
click at [411, 371] on li "ml" at bounding box center [417, 373] width 83 height 26
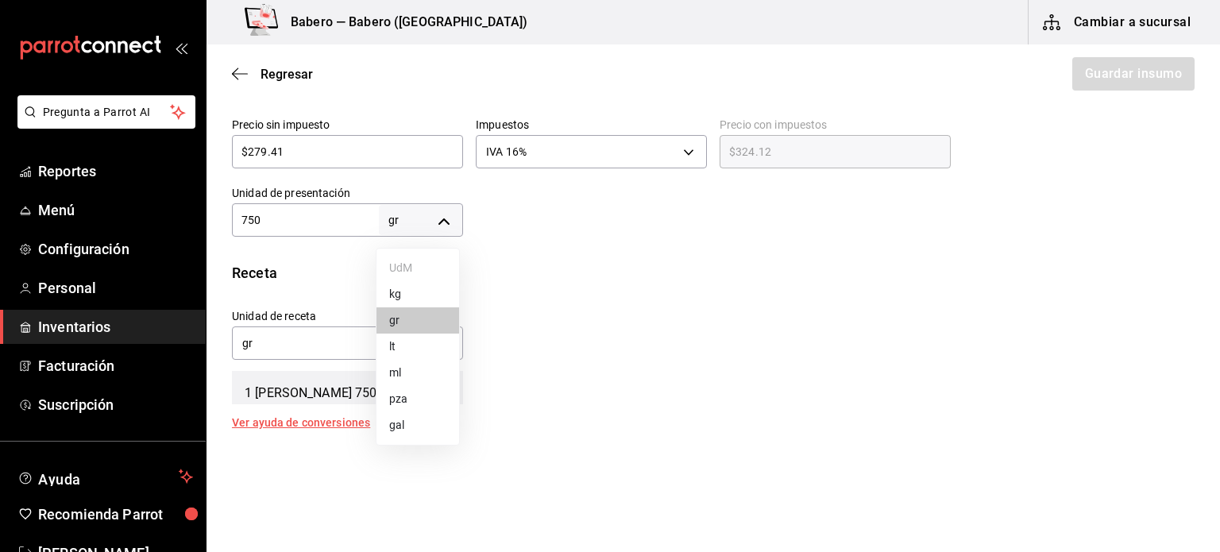
type input "MILLILITER"
click at [419, 225] on body "Pregunta a Parrot AI Reportes Menú Configuración Personal Inventarios Facturaci…" at bounding box center [610, 231] width 1220 height 462
click at [413, 339] on li "lt" at bounding box center [417, 347] width 83 height 26
type input "LITER"
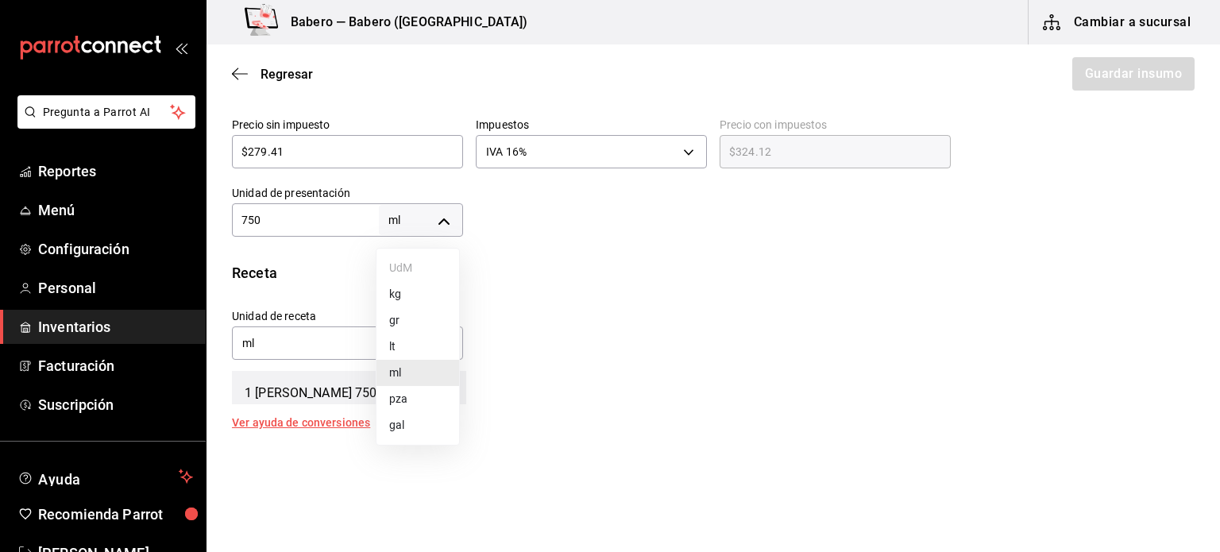
type input "LITER"
type input "750"
drag, startPoint x: 301, startPoint y: 214, endPoint x: 216, endPoint y: 217, distance: 85.0
click at [216, 217] on div "Presentación Proveedor ERIK ALBERTO SOTO SANCHEZ ​ Cód. de producto/Descripción…" at bounding box center [712, 121] width 1013 height 232
type input "."
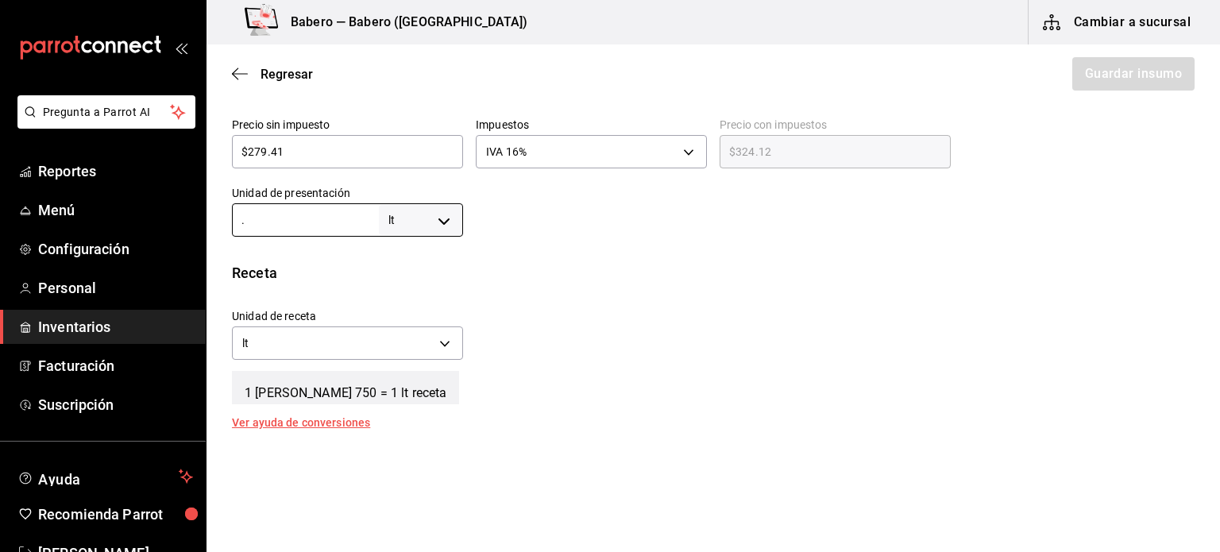
type input ".7"
type input "0.7"
type input ".75"
type input "0.75"
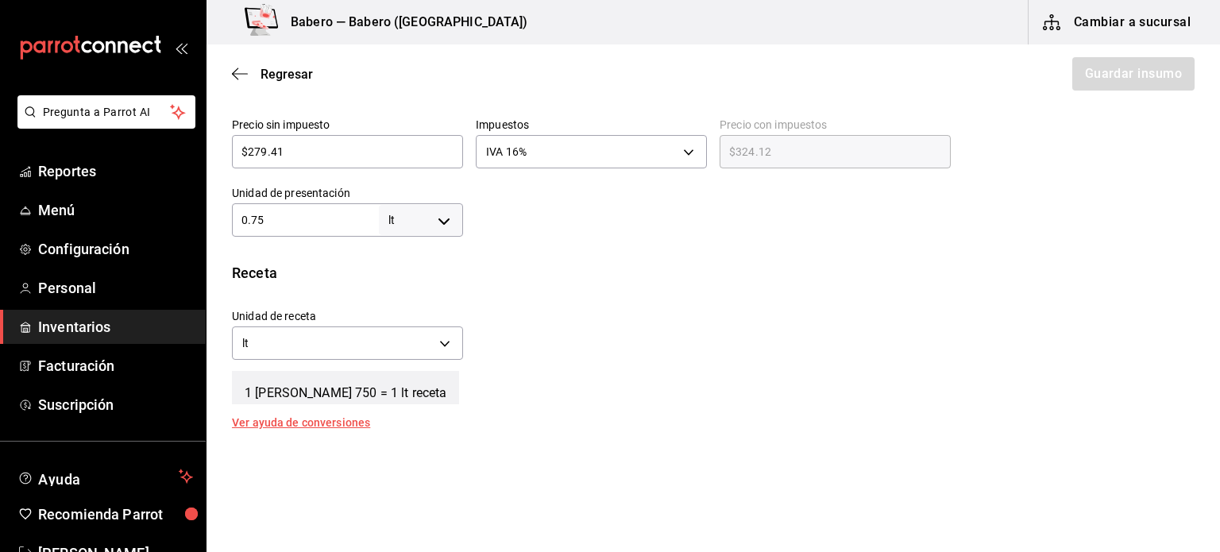
click at [534, 334] on div "Unidad de receta lt LITER Factor de conversión 0.75 ​" at bounding box center [706, 330] width 975 height 68
click at [323, 425] on div "Ver ayuda de conversiones" at bounding box center [310, 422] width 157 height 11
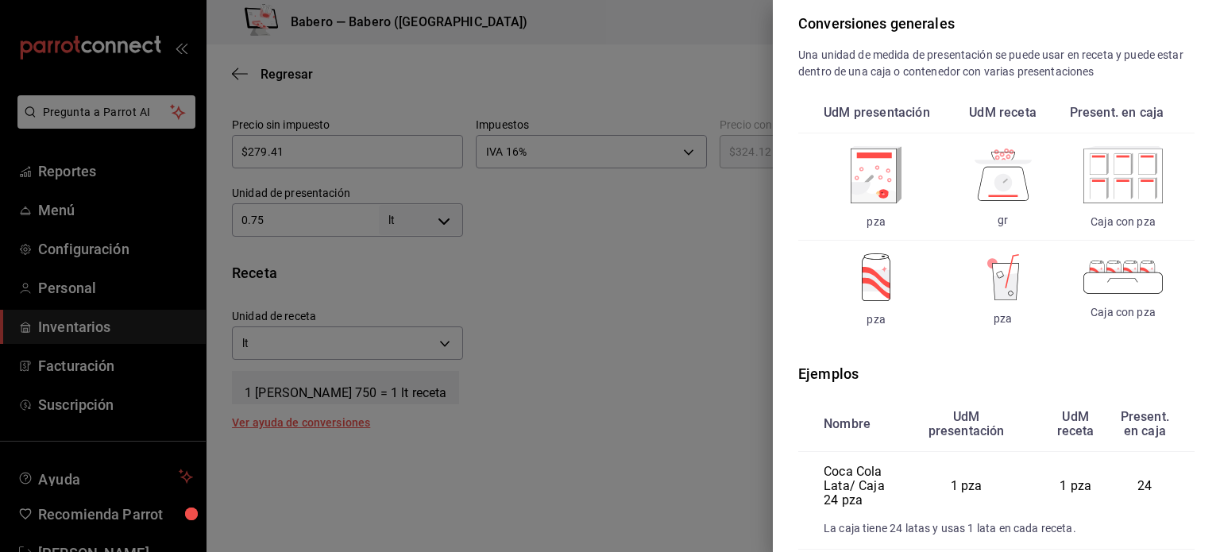
scroll to position [0, 0]
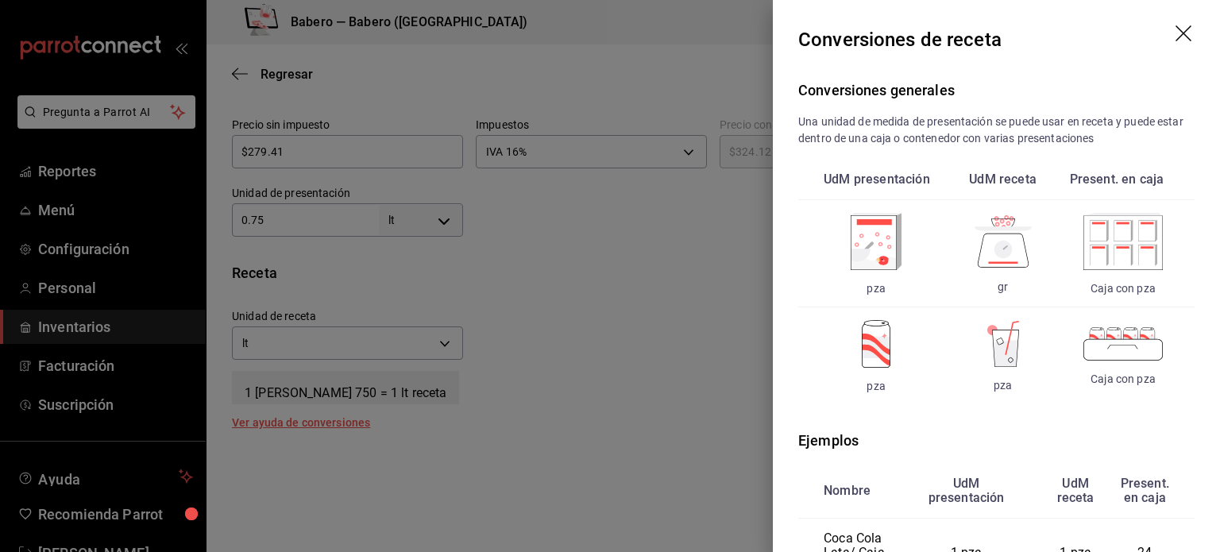
click at [1175, 31] on icon "drag" at bounding box center [1184, 34] width 19 height 19
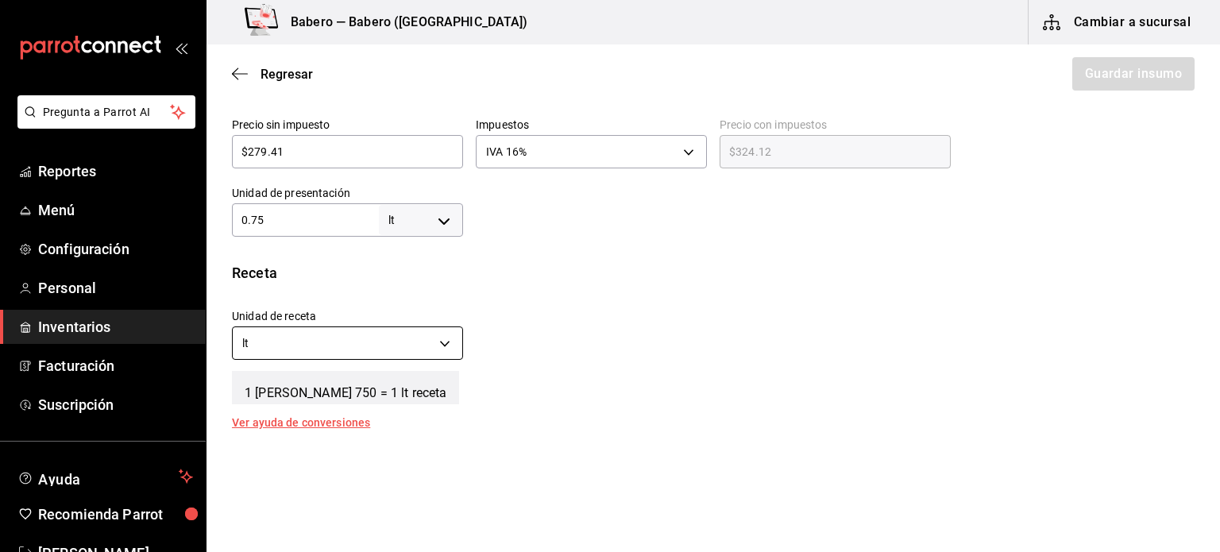
click at [435, 342] on body "Pregunta a Parrot AI Reportes Menú Configuración Personal Inventarios Facturaci…" at bounding box center [610, 231] width 1220 height 462
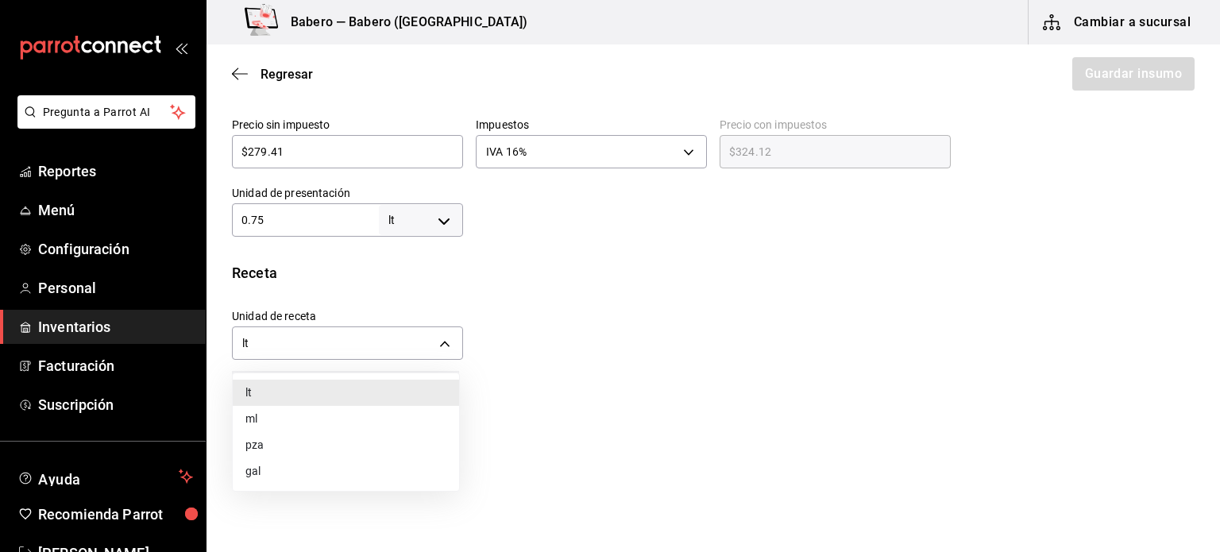
click at [273, 422] on li "ml" at bounding box center [346, 419] width 226 height 26
type input "MILLILITER"
type input "750"
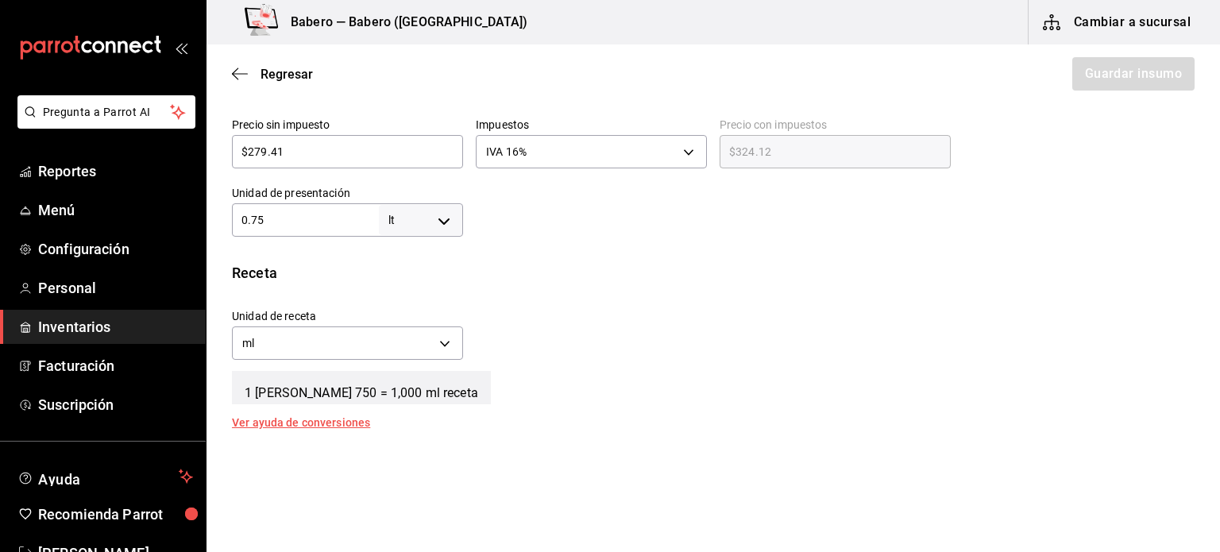
click at [581, 403] on div "1 [PERSON_NAME] 750 = 1,000 ml receta" at bounding box center [713, 384] width 962 height 40
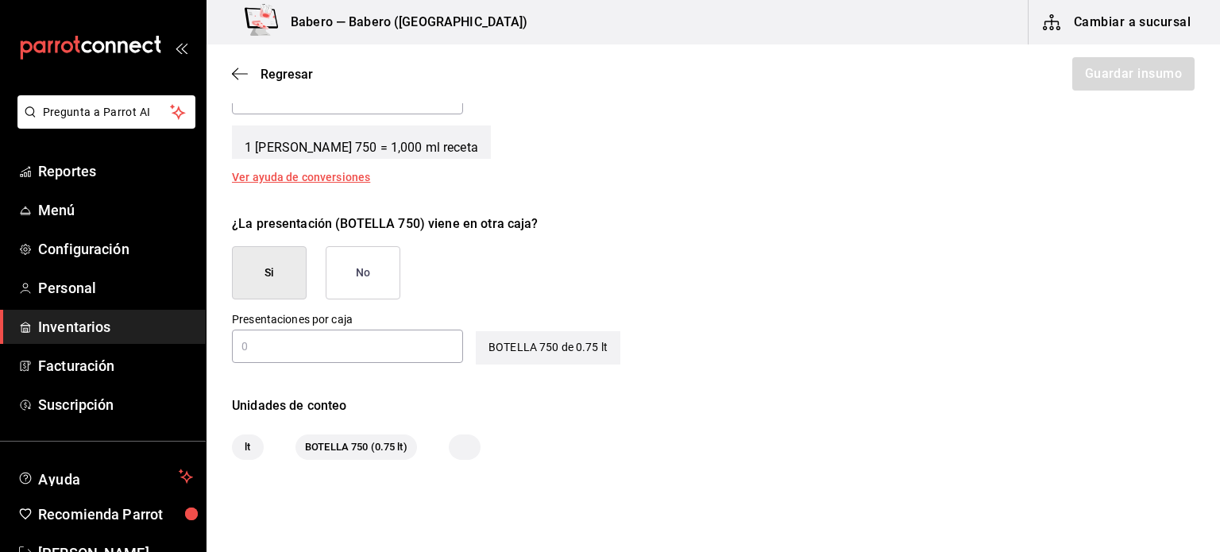
scroll to position [661, 0]
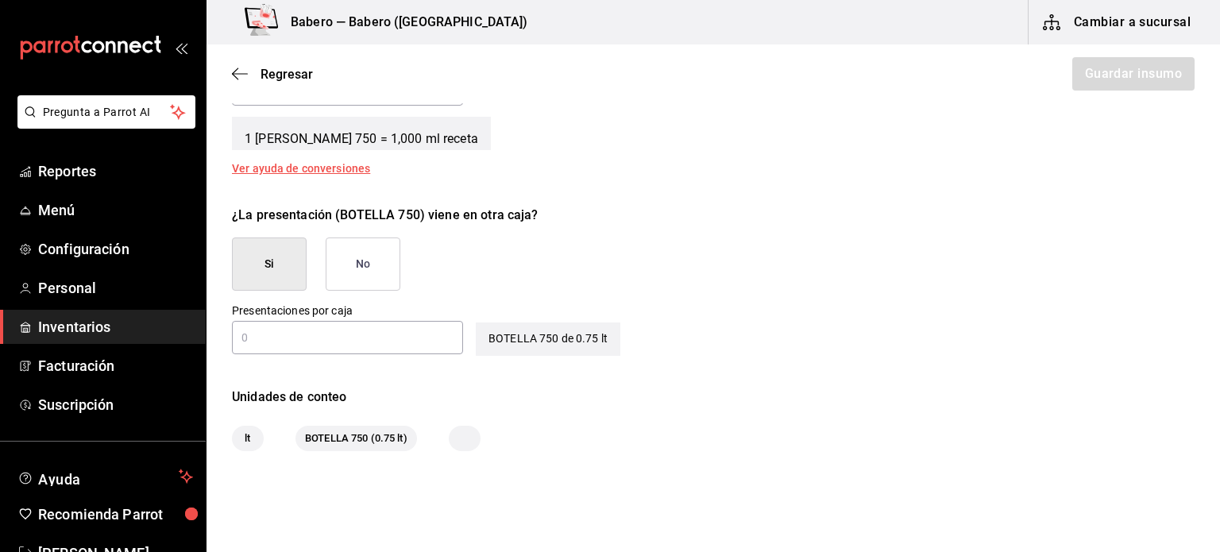
click at [373, 259] on button "No" at bounding box center [363, 263] width 75 height 53
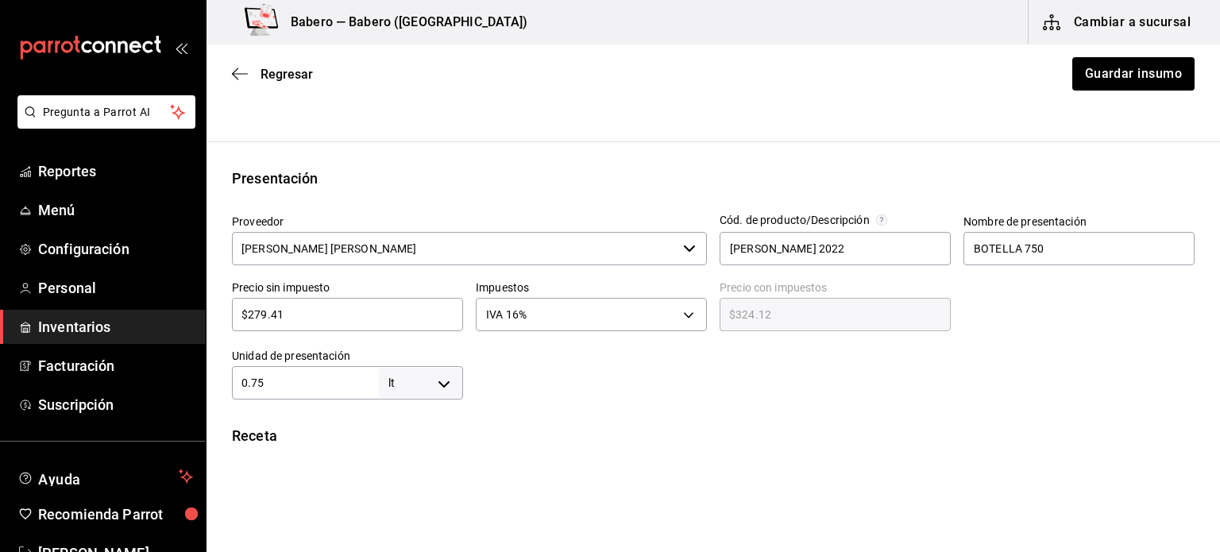
scroll to position [245, 0]
type button "false"
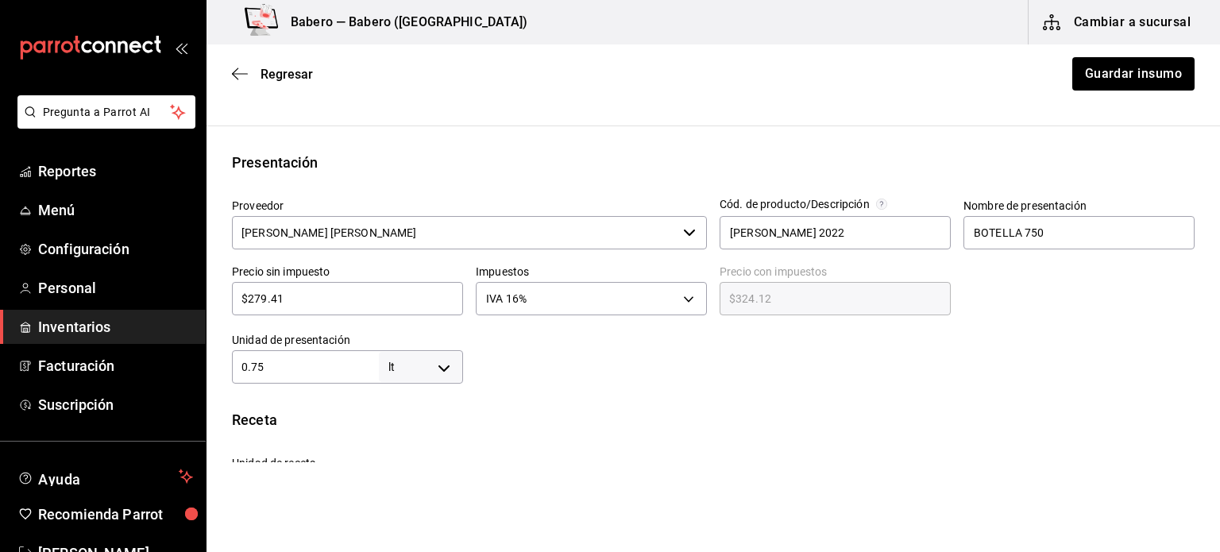
scroll to position [0, 0]
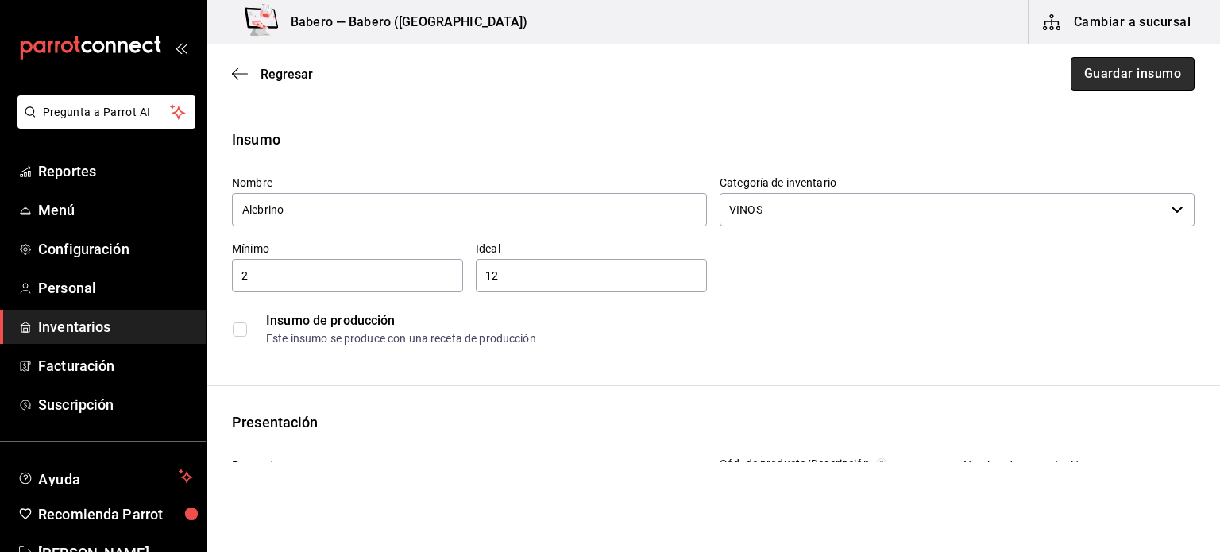
click at [1130, 71] on button "Guardar insumo" at bounding box center [1132, 73] width 124 height 33
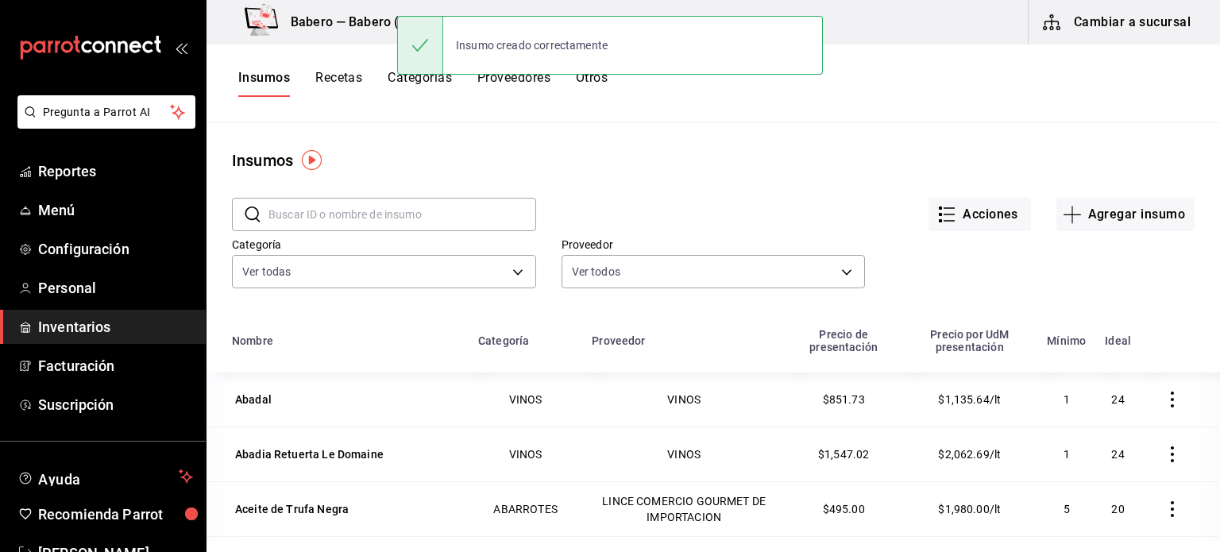
click at [644, 123] on main "Insumos ​ ​ Acciones Agregar insumo Categoría Ver todas 9d6e4ea2-6d6e-468a-88a1…" at bounding box center [712, 332] width 1013 height 418
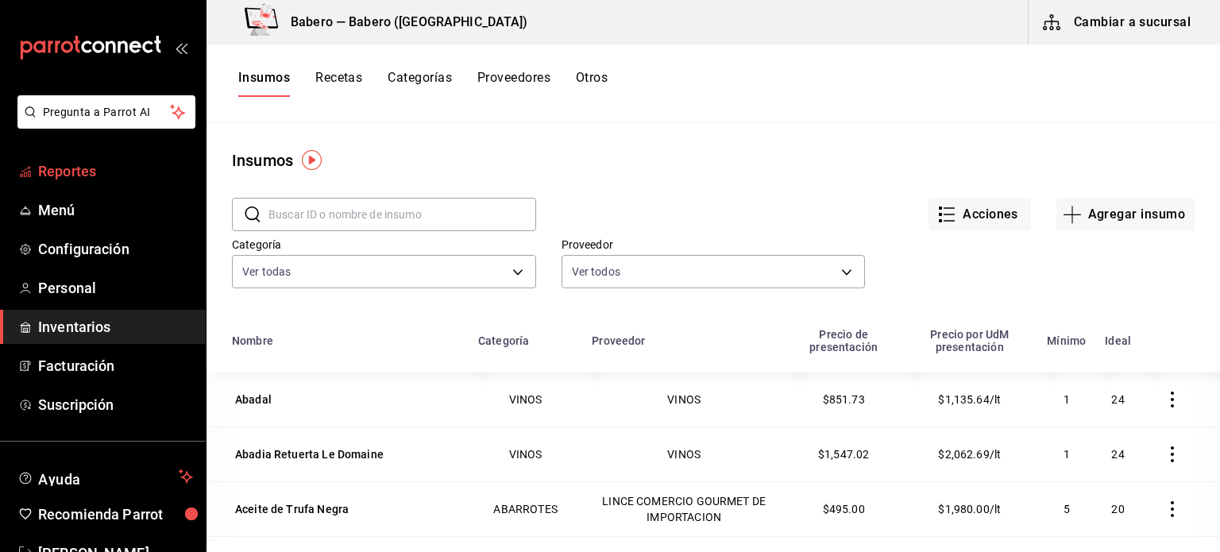
click at [63, 168] on span "Reportes" at bounding box center [115, 170] width 155 height 21
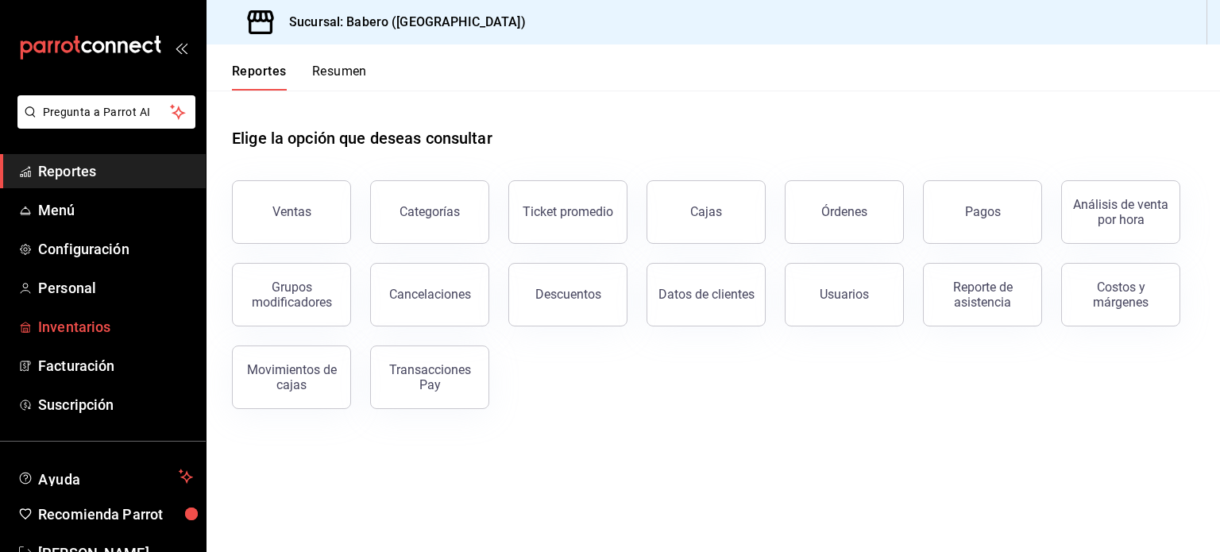
click at [80, 328] on span "Inventarios" at bounding box center [115, 326] width 155 height 21
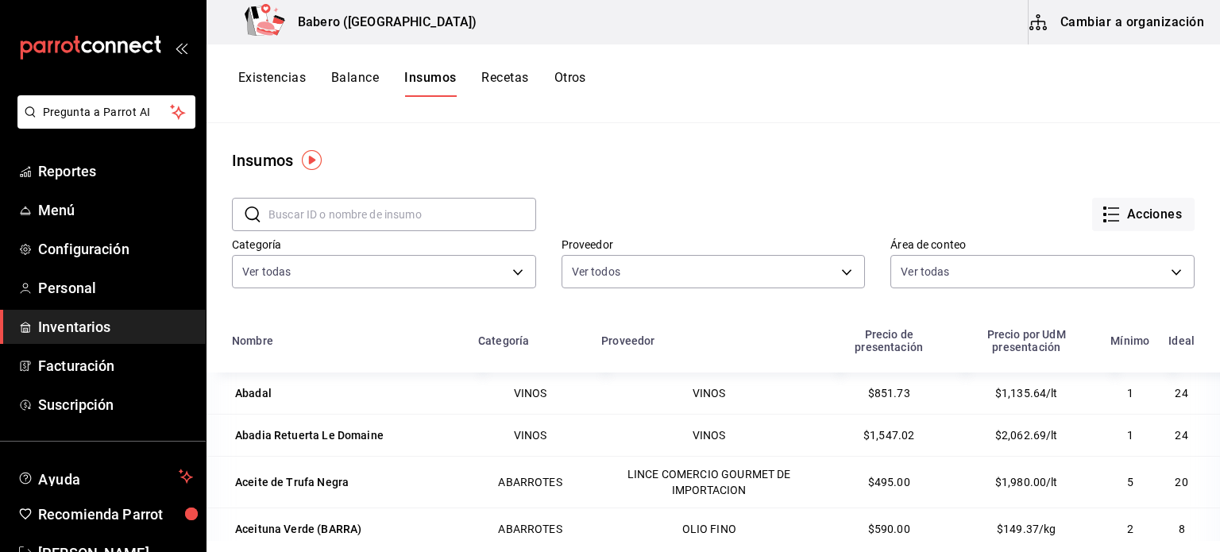
click at [518, 85] on button "Recetas" at bounding box center [504, 83] width 47 height 27
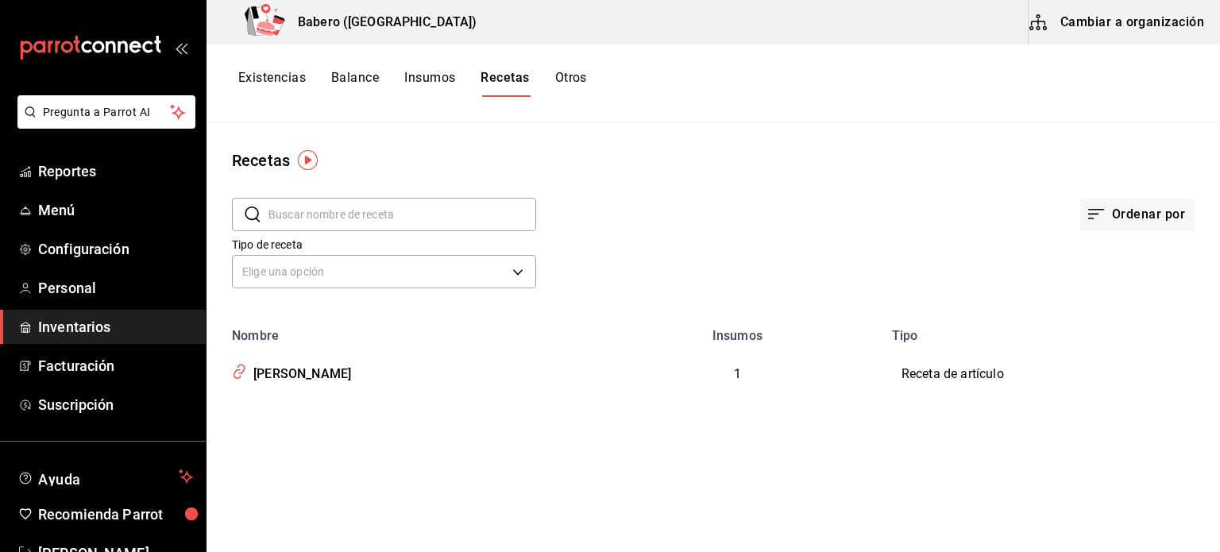
click at [413, 83] on button "Insumos" at bounding box center [429, 83] width 51 height 27
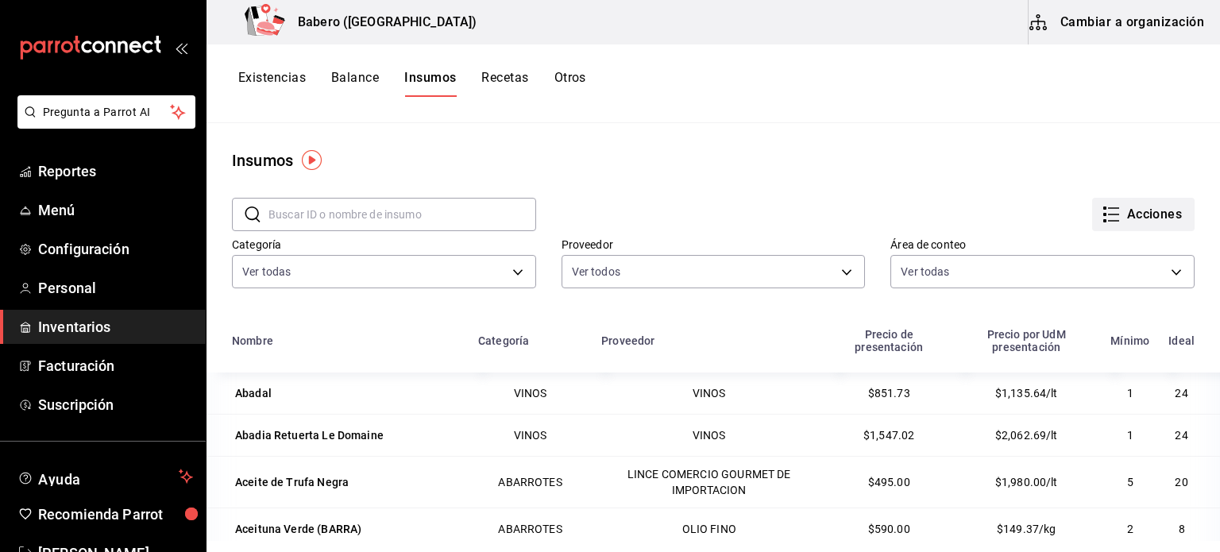
click at [1121, 209] on button "Acciones" at bounding box center [1143, 214] width 102 height 33
click at [439, 211] on div at bounding box center [610, 276] width 1220 height 552
click at [439, 211] on body "Pregunta a Parrot AI Reportes Menú Configuración Personal Inventarios Facturaci…" at bounding box center [610, 270] width 1220 height 541
click at [1156, 33] on button "Cambiar a organización" at bounding box center [1117, 22] width 179 height 44
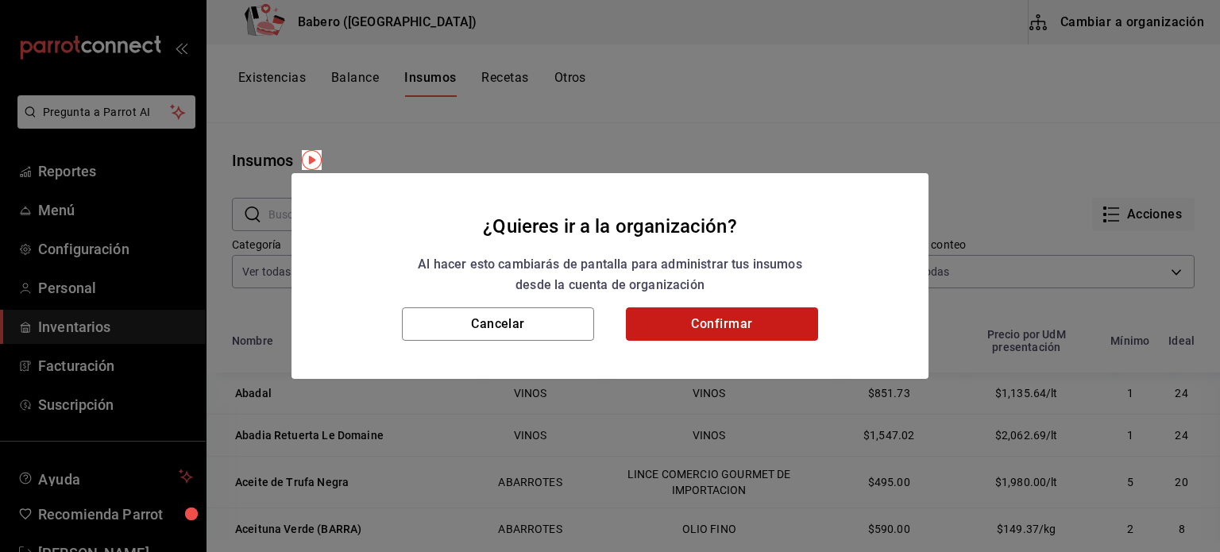
click at [711, 320] on button "Confirmar" at bounding box center [722, 323] width 192 height 33
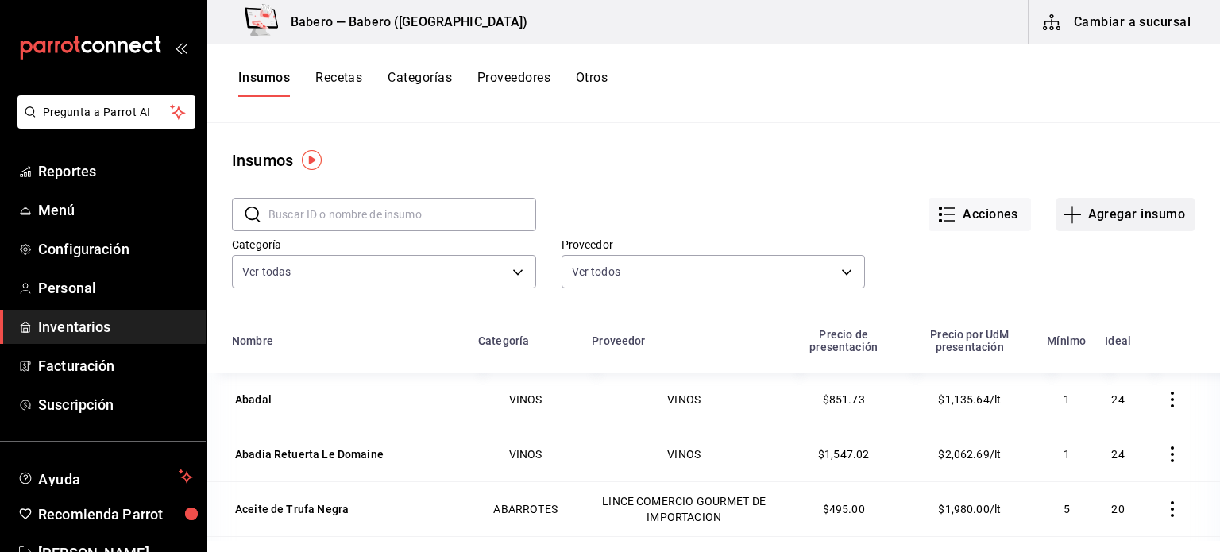
click at [1062, 206] on icon "button" at bounding box center [1071, 214] width 19 height 19
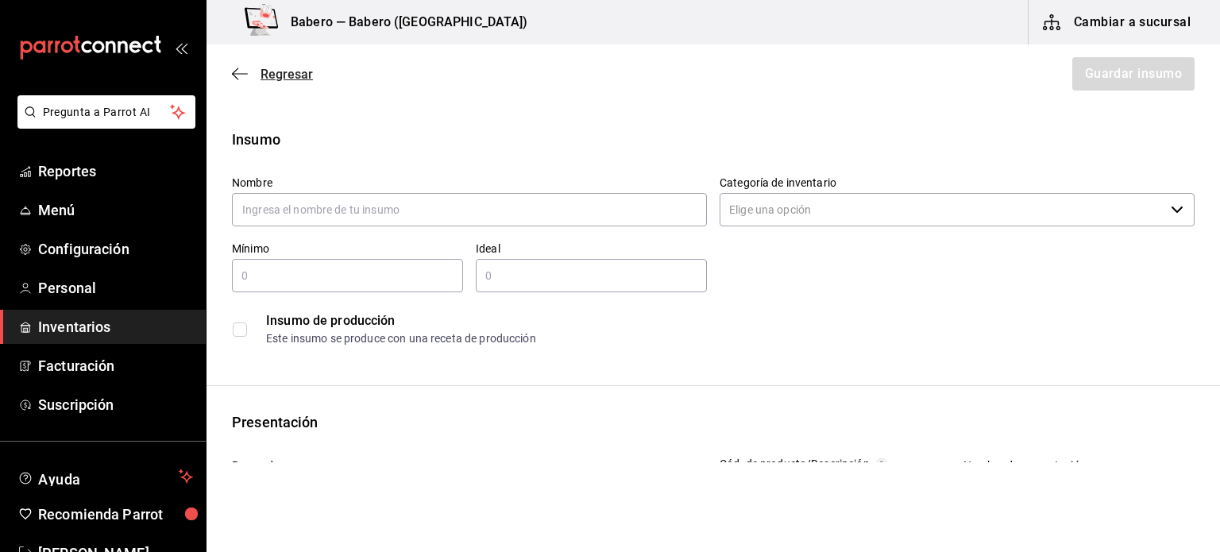
click at [295, 79] on span "Regresar" at bounding box center [286, 74] width 52 height 15
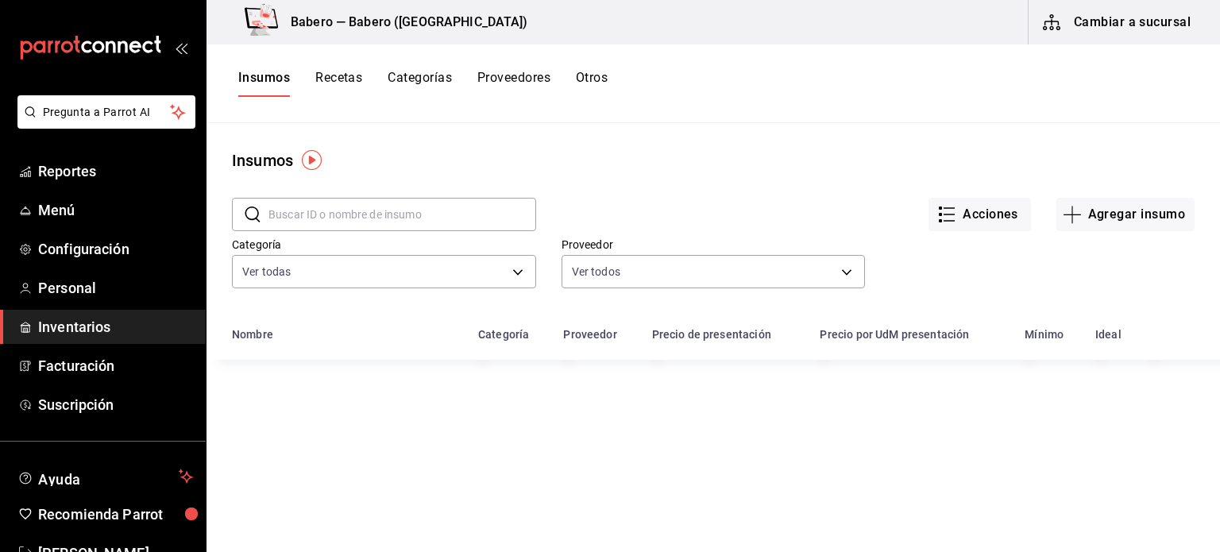
click at [363, 206] on input "text" at bounding box center [402, 215] width 268 height 32
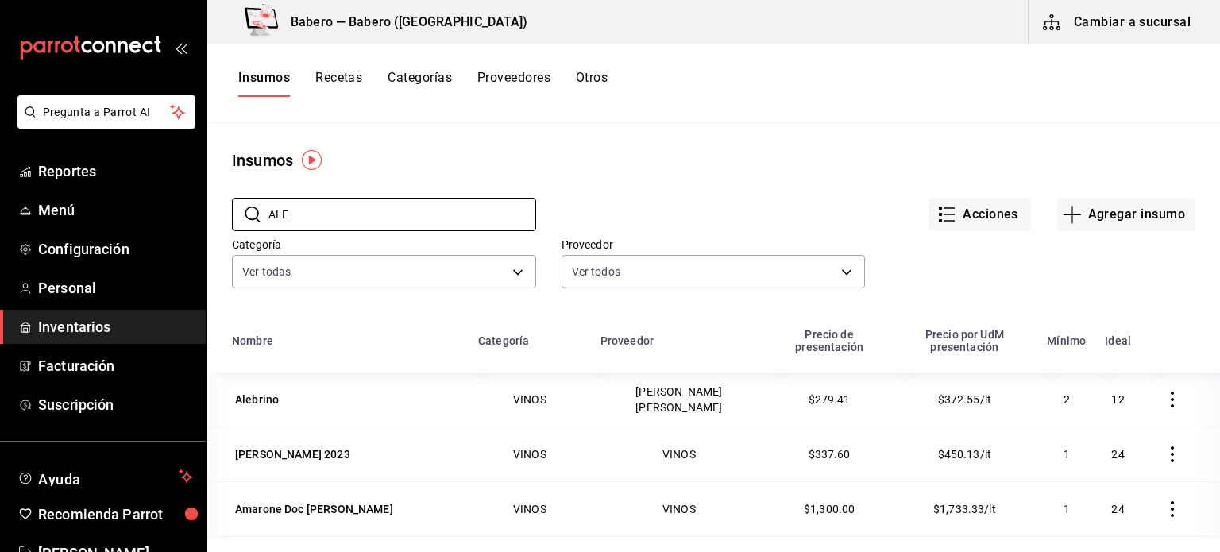
type input "ALE"
click at [334, 77] on button "Recetas" at bounding box center [338, 83] width 47 height 27
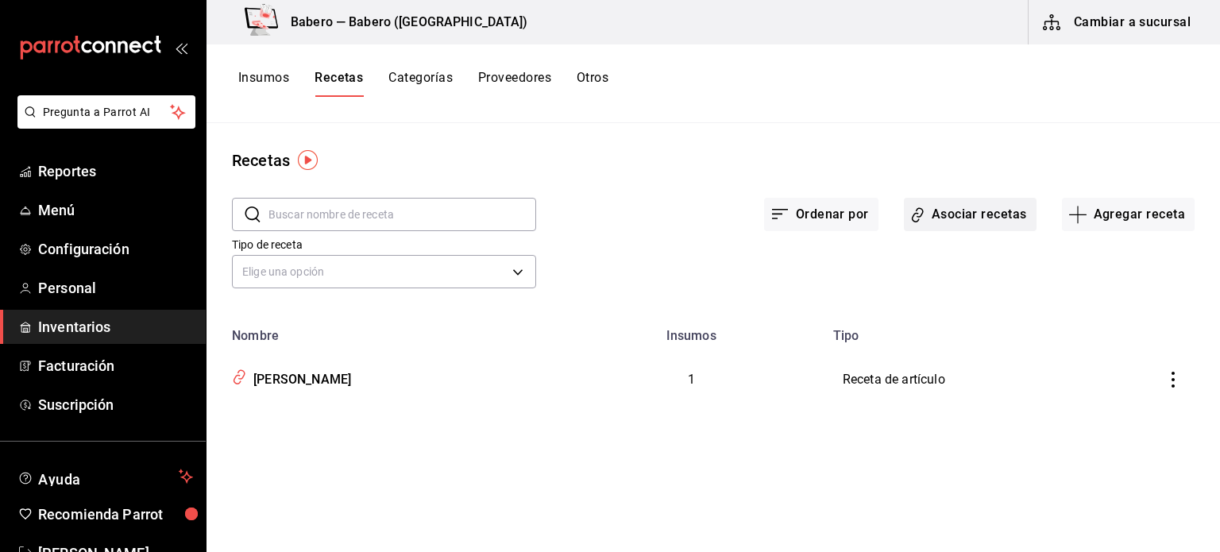
click at [960, 203] on button "Asociar recetas" at bounding box center [970, 214] width 133 height 33
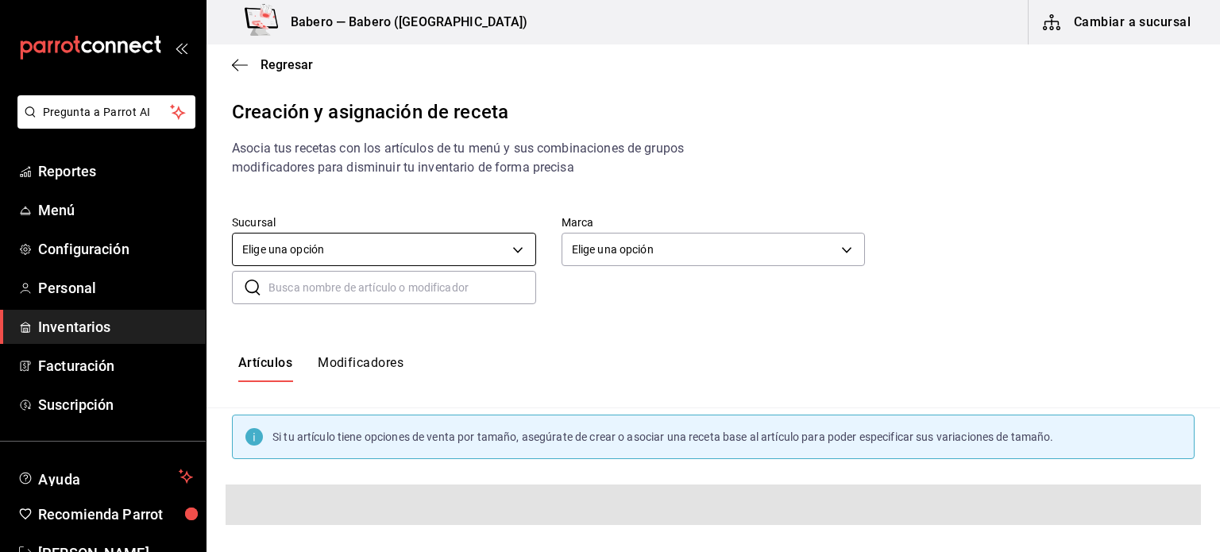
click at [423, 244] on body "Pregunta a Parrot AI Reportes Menú Configuración Personal Inventarios Facturaci…" at bounding box center [610, 262] width 1220 height 525
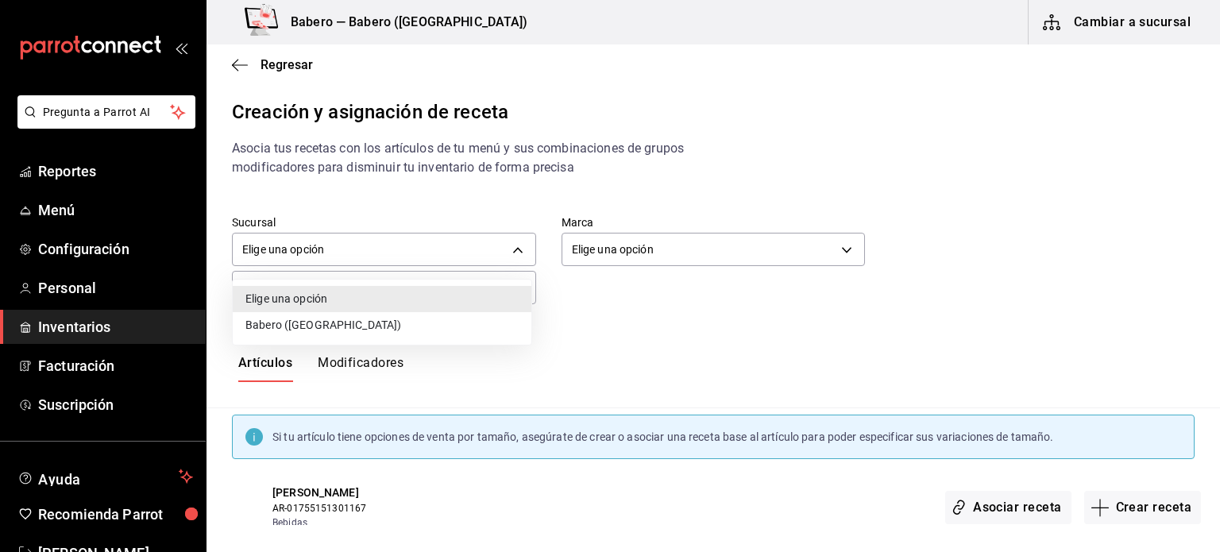
click at [286, 330] on li "Babero ([GEOGRAPHIC_DATA])" at bounding box center [382, 325] width 299 height 26
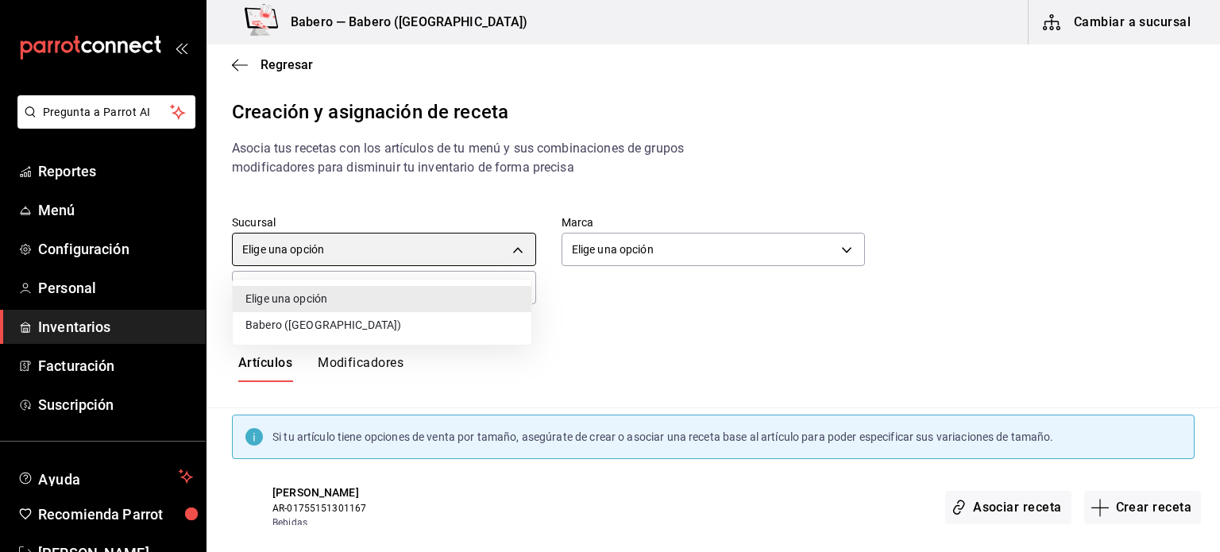
type input "9f567b84-ea91-4495-a3f7-abfaacdd65d9"
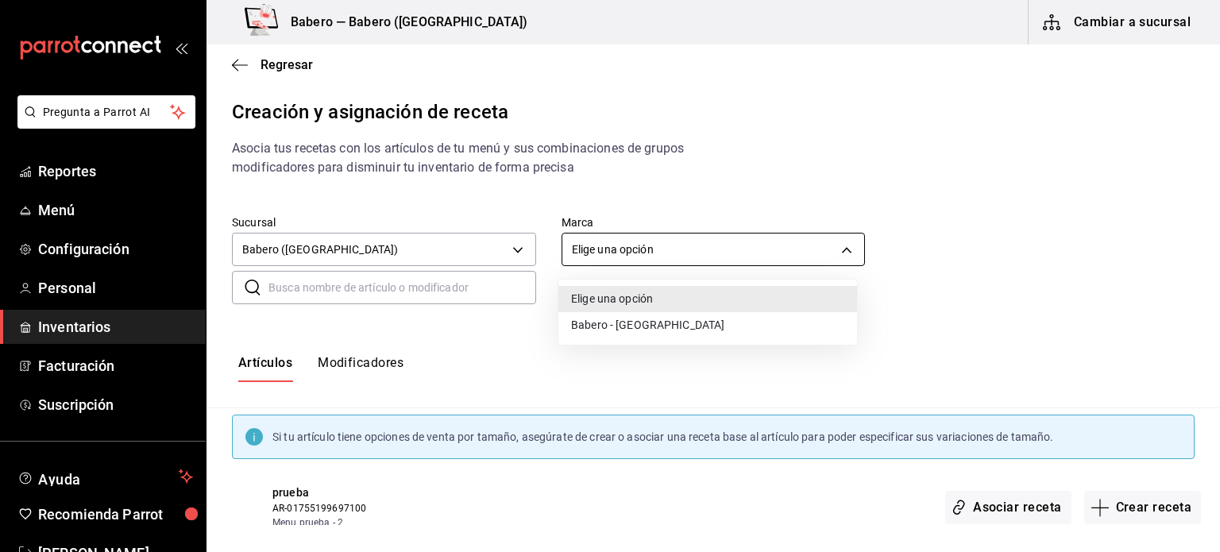
click at [693, 256] on body "Pregunta a Parrot AI Reportes Menú Configuración Personal Inventarios Facturaci…" at bounding box center [610, 262] width 1220 height 525
click at [641, 329] on li "Babero - [GEOGRAPHIC_DATA]" at bounding box center [707, 325] width 299 height 26
type input "3c8689db-ba21-444b-9092-0c985d975b3f"
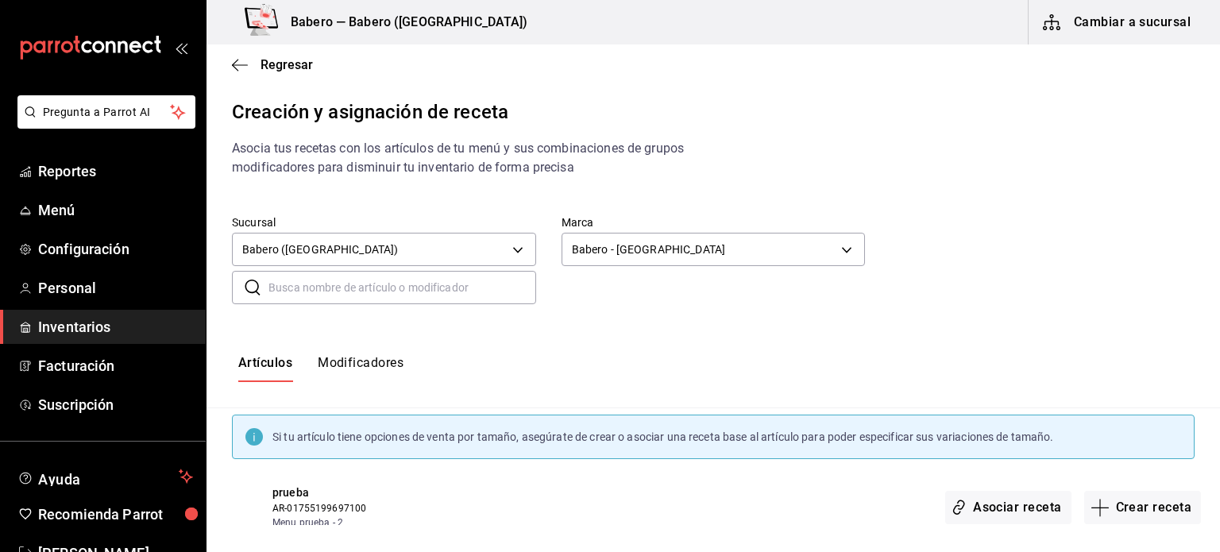
click at [442, 299] on input "text" at bounding box center [402, 288] width 268 height 32
type input "alebrino"
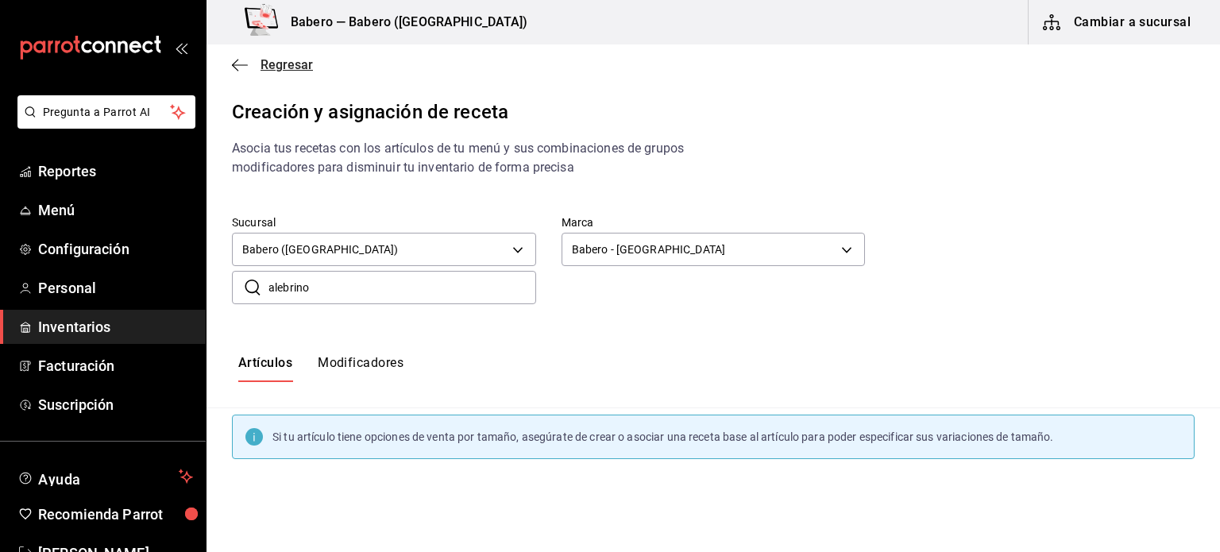
click at [243, 66] on icon "button" at bounding box center [240, 65] width 16 height 14
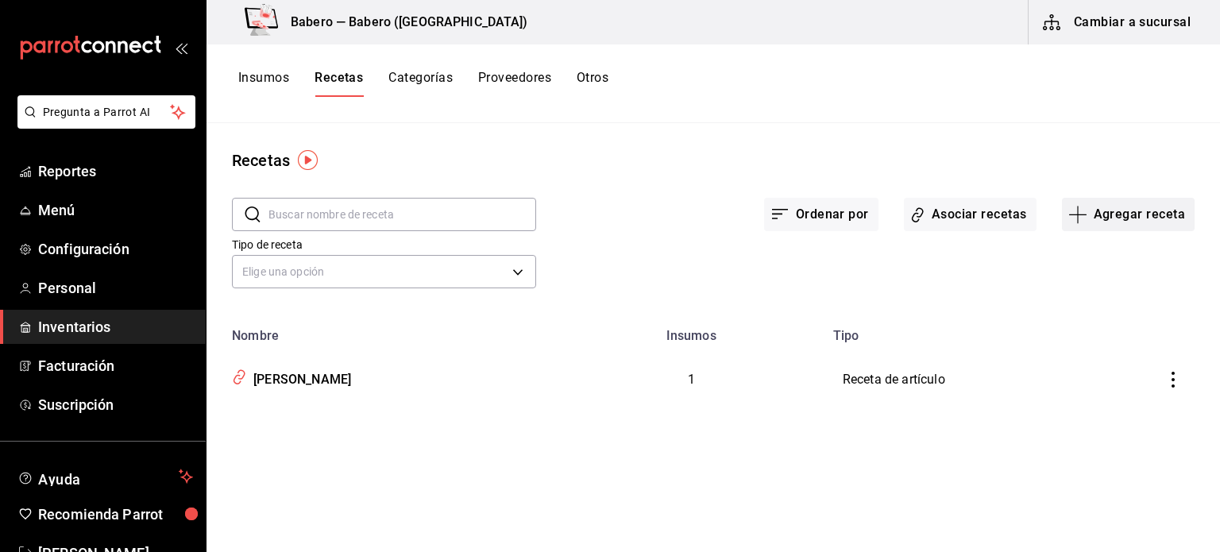
click at [1123, 220] on button "Agregar receta" at bounding box center [1128, 214] width 133 height 33
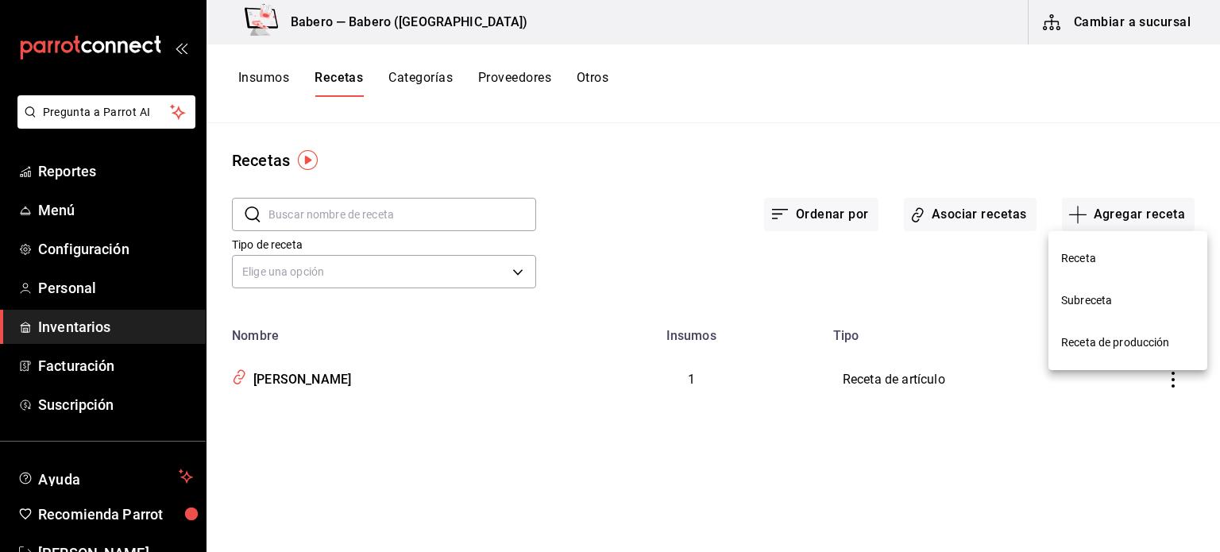
click at [1083, 272] on li "Receta" at bounding box center [1127, 258] width 159 height 42
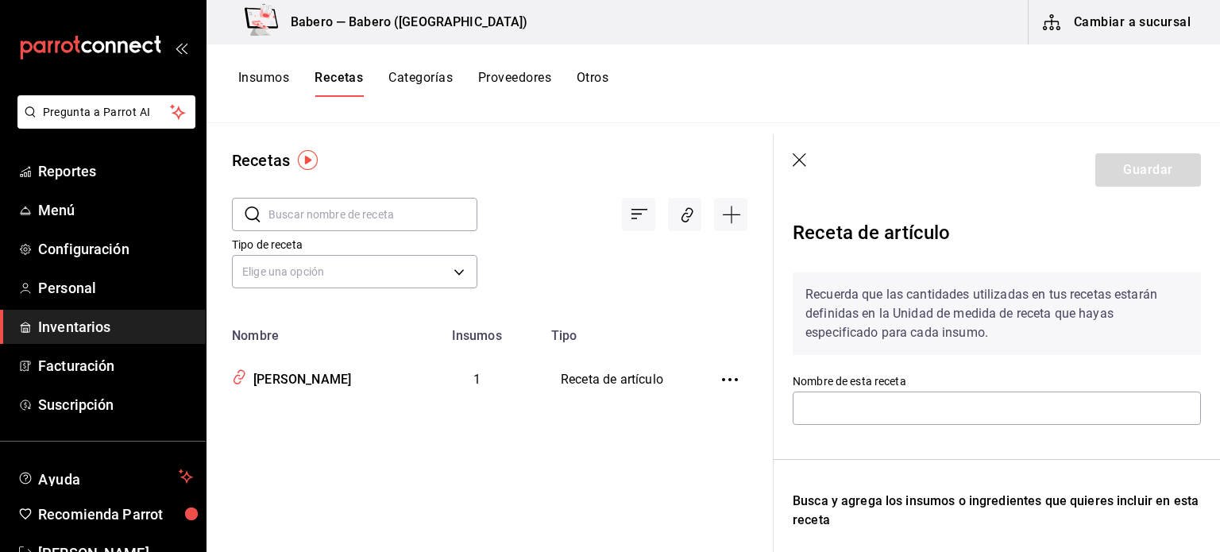
click at [394, 209] on input "text" at bounding box center [372, 215] width 209 height 32
click at [314, 214] on input "text" at bounding box center [372, 215] width 209 height 32
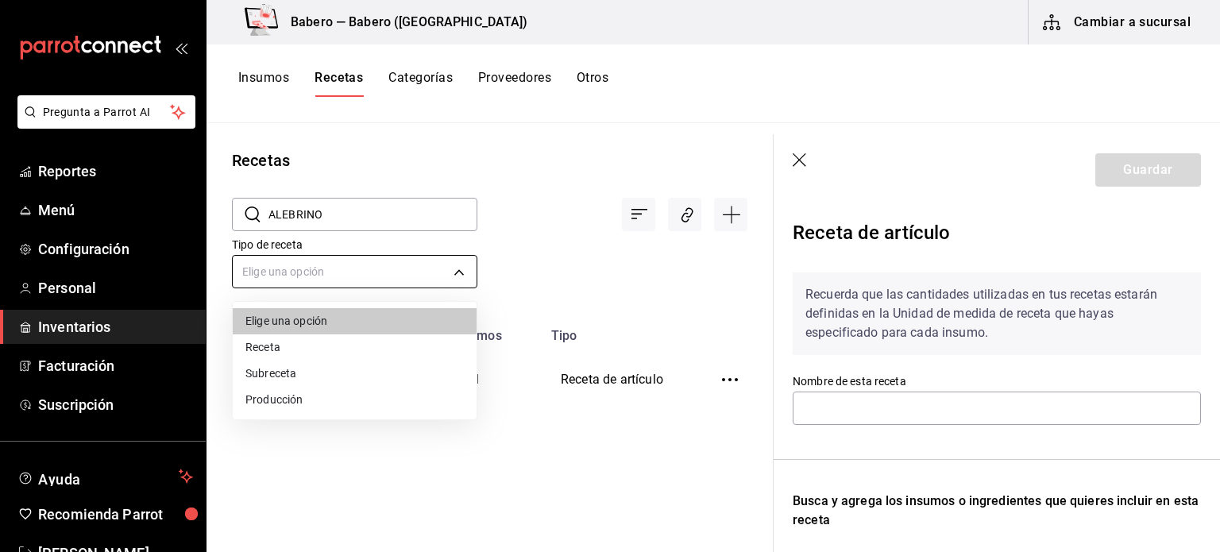
click at [458, 260] on body "Pregunta a Parrot AI Reportes Menú Configuración Personal Inventarios Facturaci…" at bounding box center [610, 270] width 1220 height 541
click at [464, 280] on div at bounding box center [610, 276] width 1220 height 552
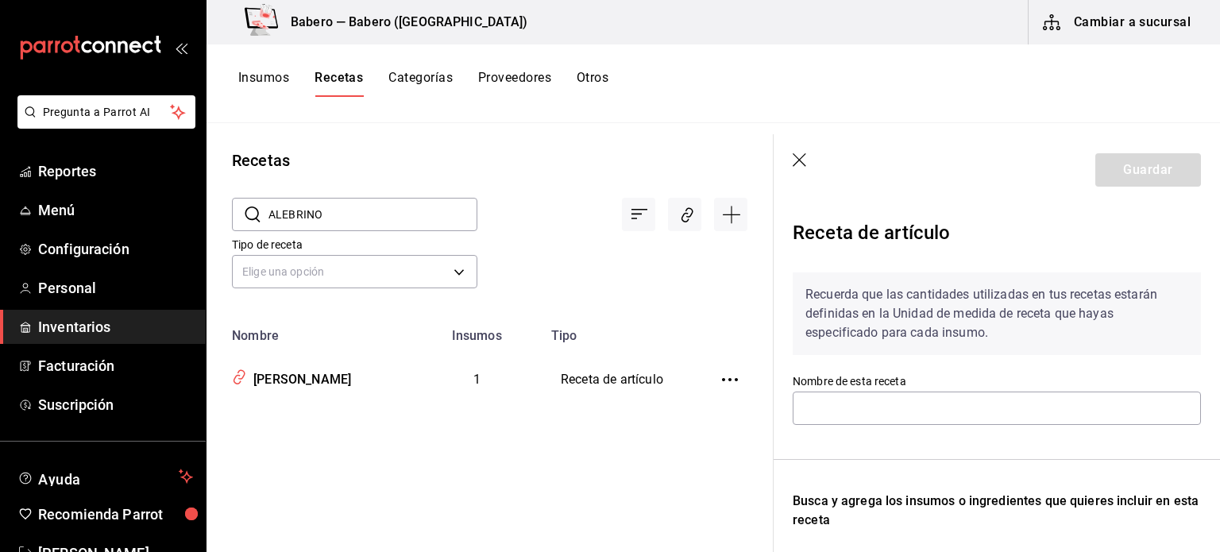
click at [793, 156] on icon "button" at bounding box center [800, 161] width 16 height 16
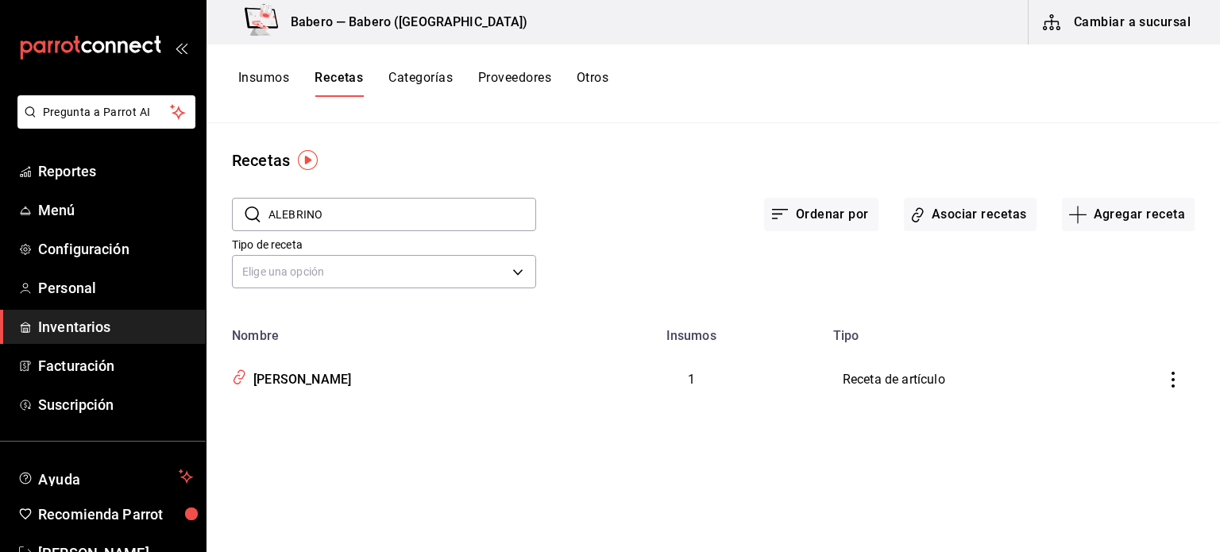
click at [419, 208] on input "ALEBRINO" at bounding box center [402, 215] width 268 height 32
type input "A"
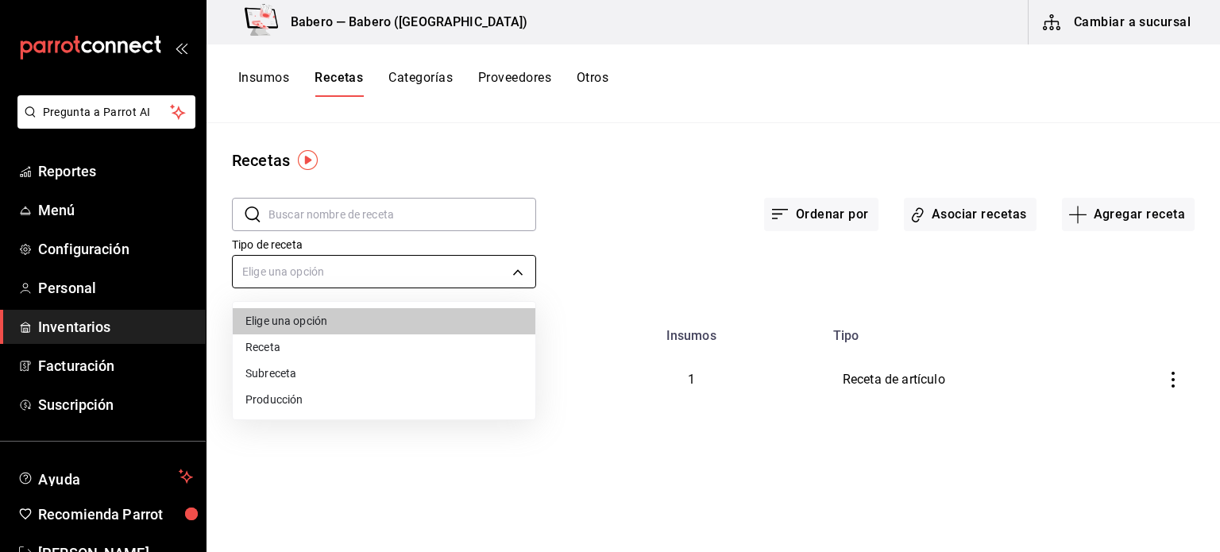
click at [518, 256] on body "Pregunta a Parrot AI Reportes Menú Configuración Personal Inventarios Facturaci…" at bounding box center [610, 270] width 1220 height 541
click at [518, 256] on div at bounding box center [610, 276] width 1220 height 552
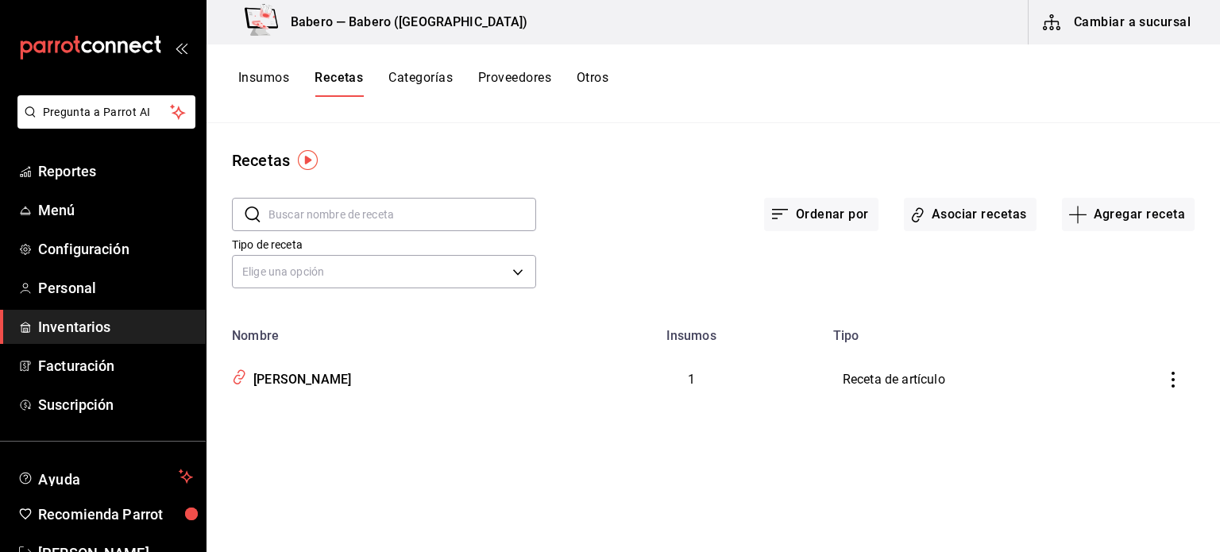
click at [418, 210] on input "text" at bounding box center [402, 215] width 268 height 32
click at [261, 83] on button "Insumos" at bounding box center [263, 83] width 51 height 27
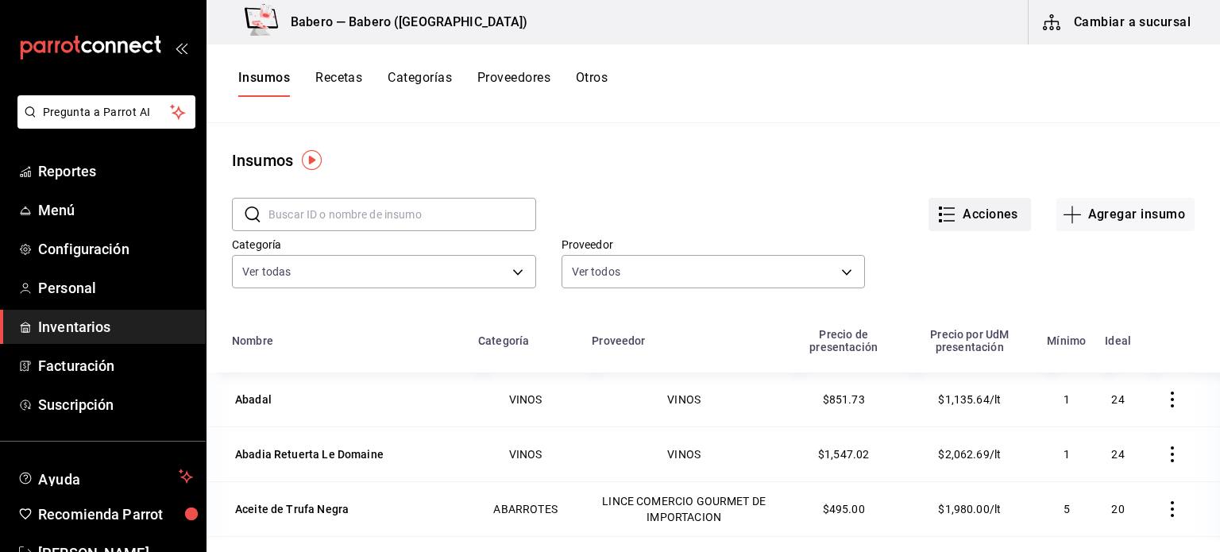
click at [971, 202] on button "Acciones" at bounding box center [979, 214] width 102 height 33
click at [642, 164] on div at bounding box center [610, 276] width 1220 height 552
click at [418, 199] on input "text" at bounding box center [402, 215] width 268 height 32
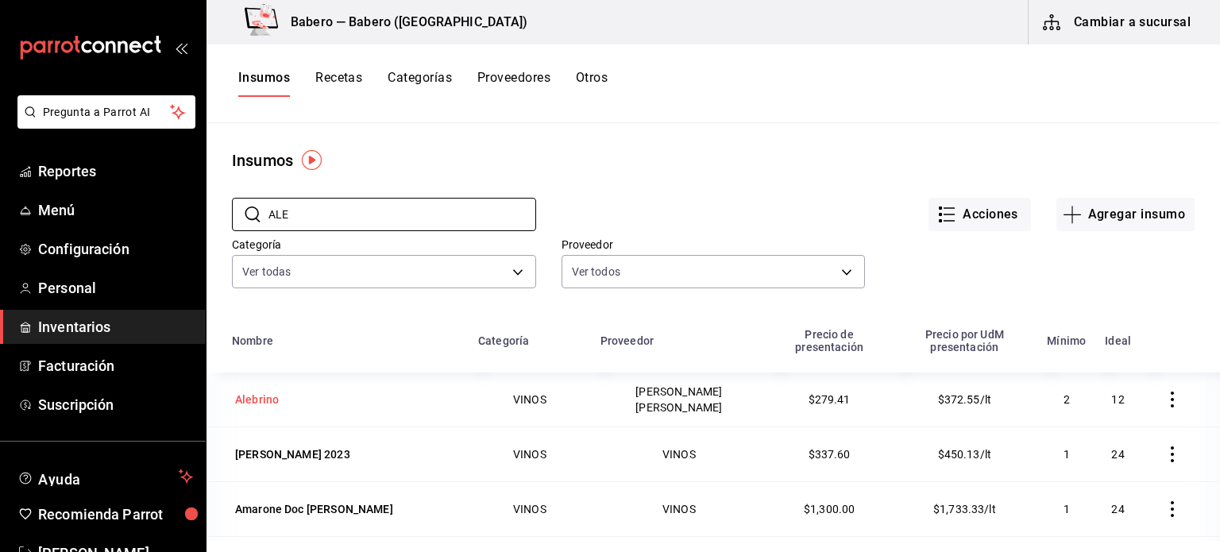
type input "ALE"
click at [288, 399] on div "Alebrino" at bounding box center [345, 399] width 227 height 22
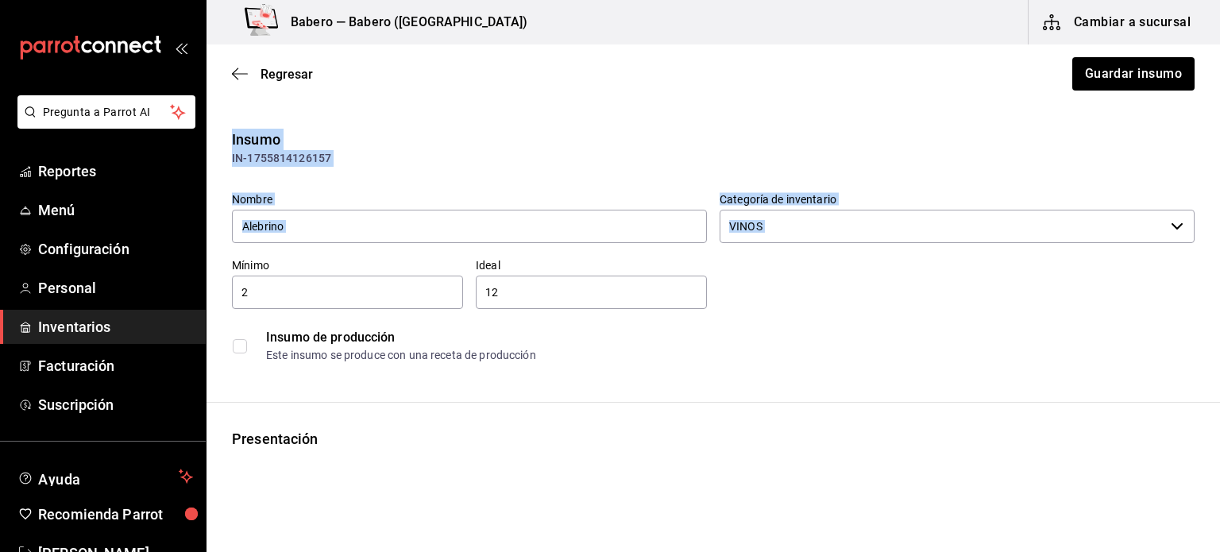
drag, startPoint x: 1219, startPoint y: 32, endPoint x: 1213, endPoint y: 172, distance: 139.9
click at [1213, 172] on div "Babero — Babero (Roma Norte) Cambiar a sucursal Regresar Guardar insumo Insumo …" at bounding box center [712, 231] width 1013 height 462
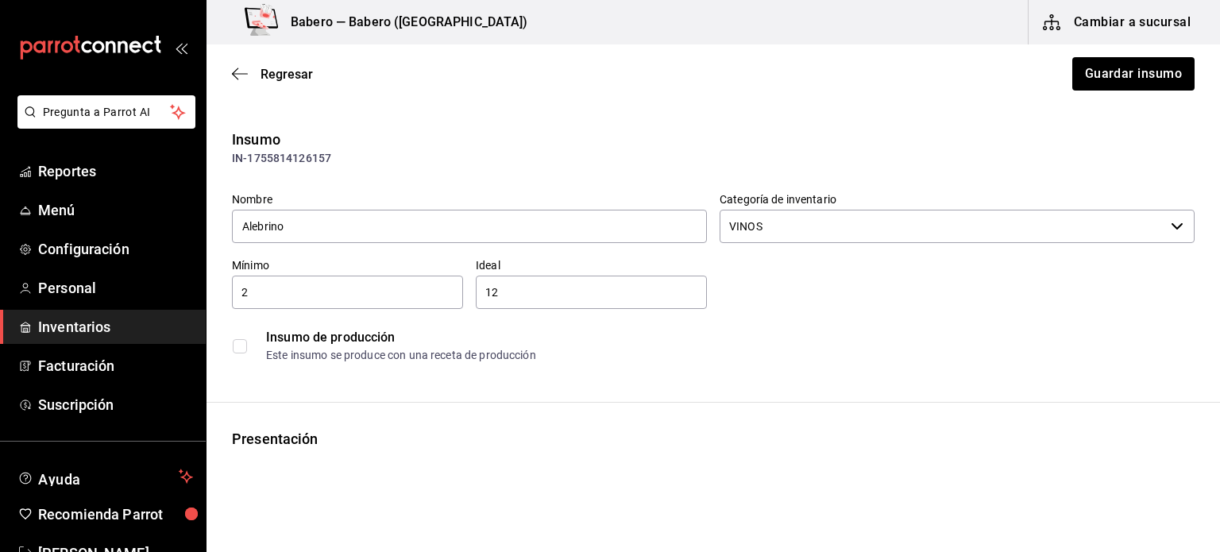
click at [235, 60] on div "Regresar Guardar insumo" at bounding box center [712, 73] width 1013 height 59
click at [236, 70] on icon "button" at bounding box center [235, 74] width 6 height 12
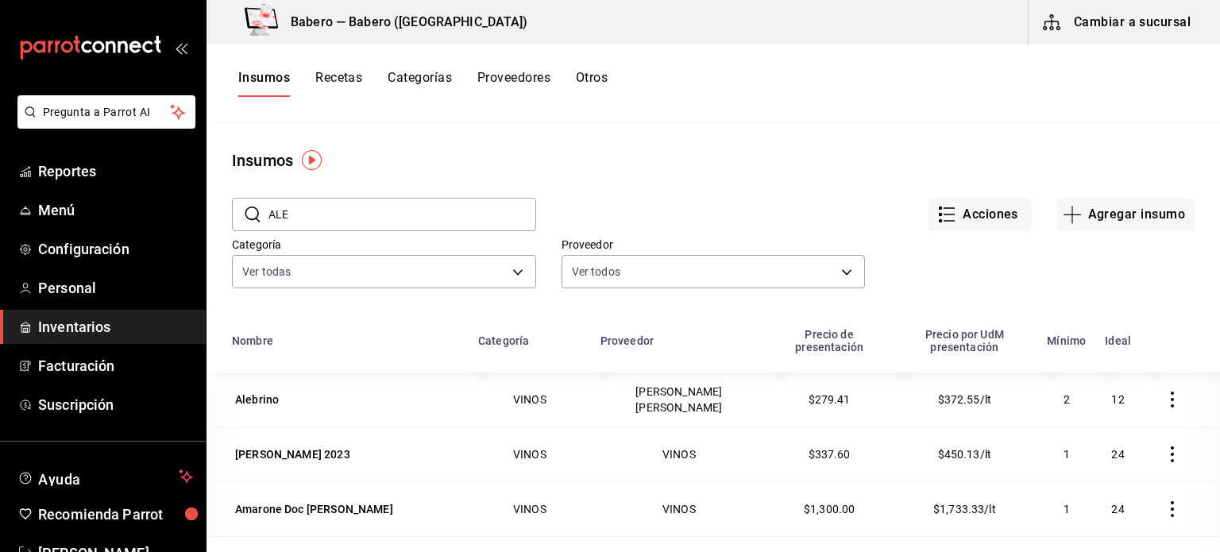
click at [348, 88] on button "Recetas" at bounding box center [338, 83] width 47 height 27
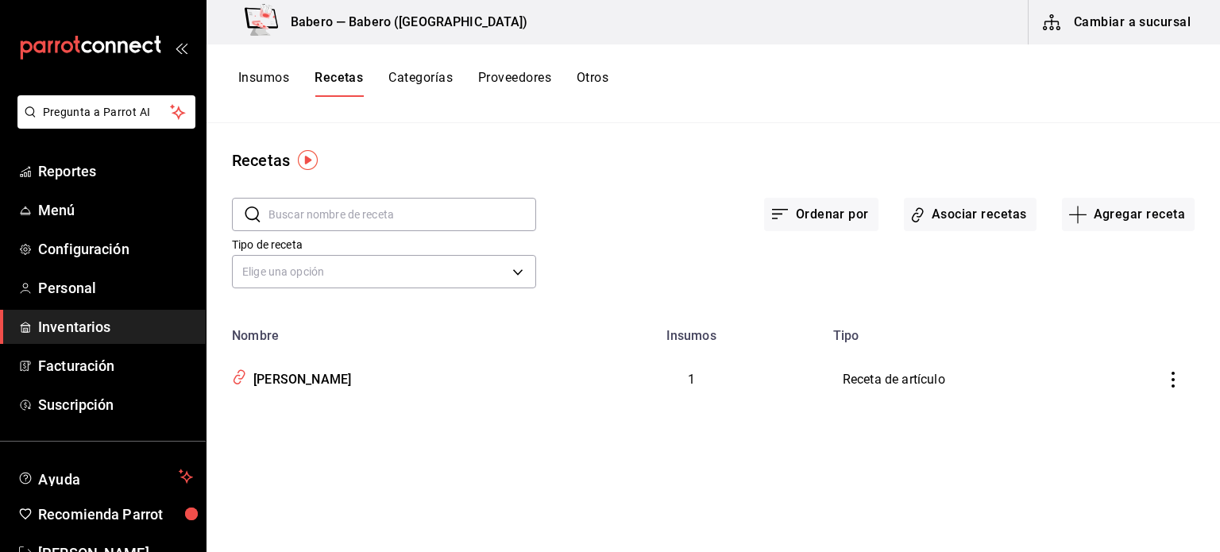
click at [380, 210] on input "text" at bounding box center [402, 215] width 268 height 32
drag, startPoint x: 362, startPoint y: 342, endPoint x: 388, endPoint y: 310, distance: 40.7
click at [362, 343] on td "[PERSON_NAME]" at bounding box center [382, 379] width 353 height 73
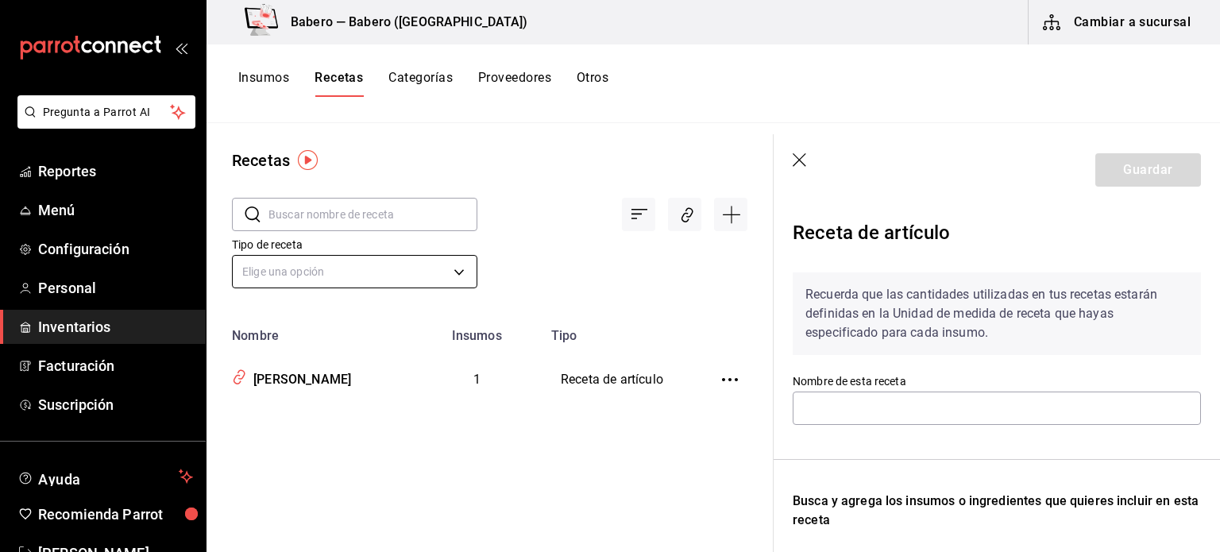
type input "[PERSON_NAME]"
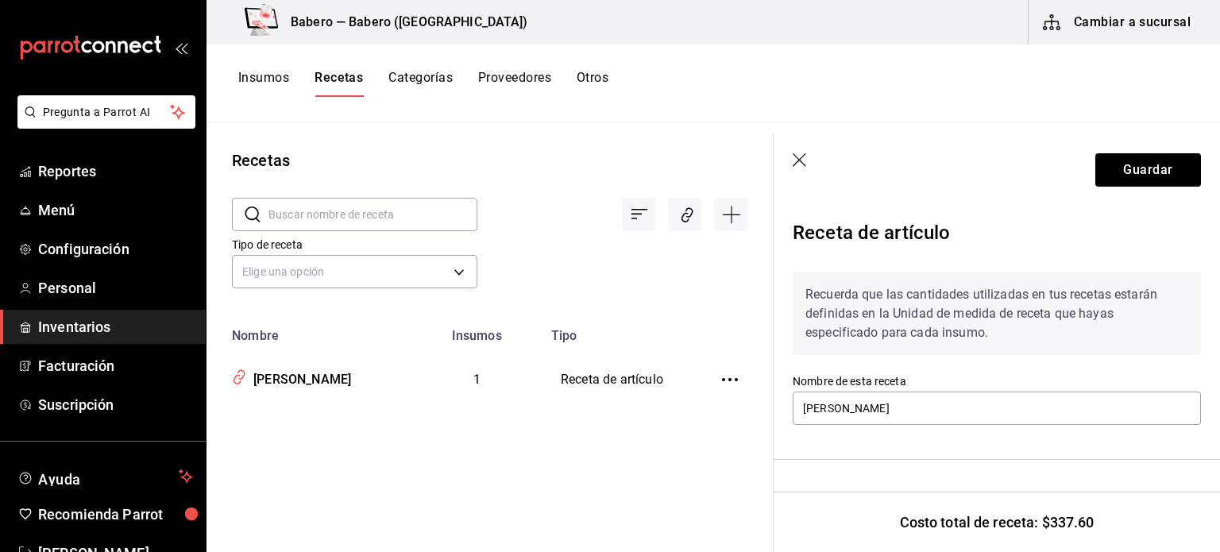
click at [794, 161] on icon "button" at bounding box center [800, 161] width 16 height 16
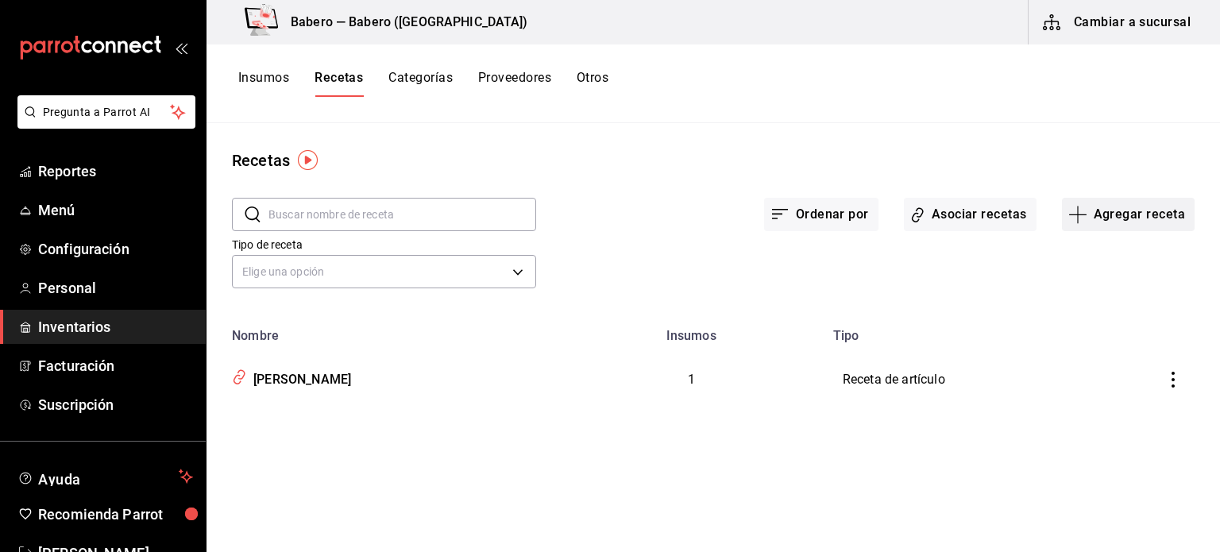
click at [1140, 207] on button "Agregar receta" at bounding box center [1128, 214] width 133 height 33
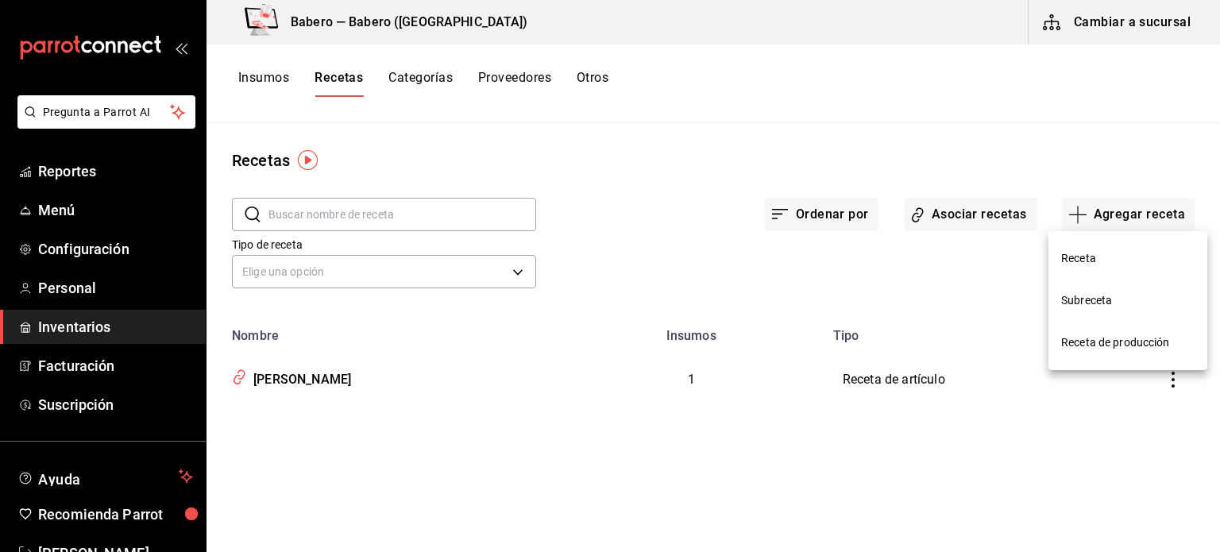
click at [1089, 268] on li "Receta" at bounding box center [1127, 258] width 159 height 42
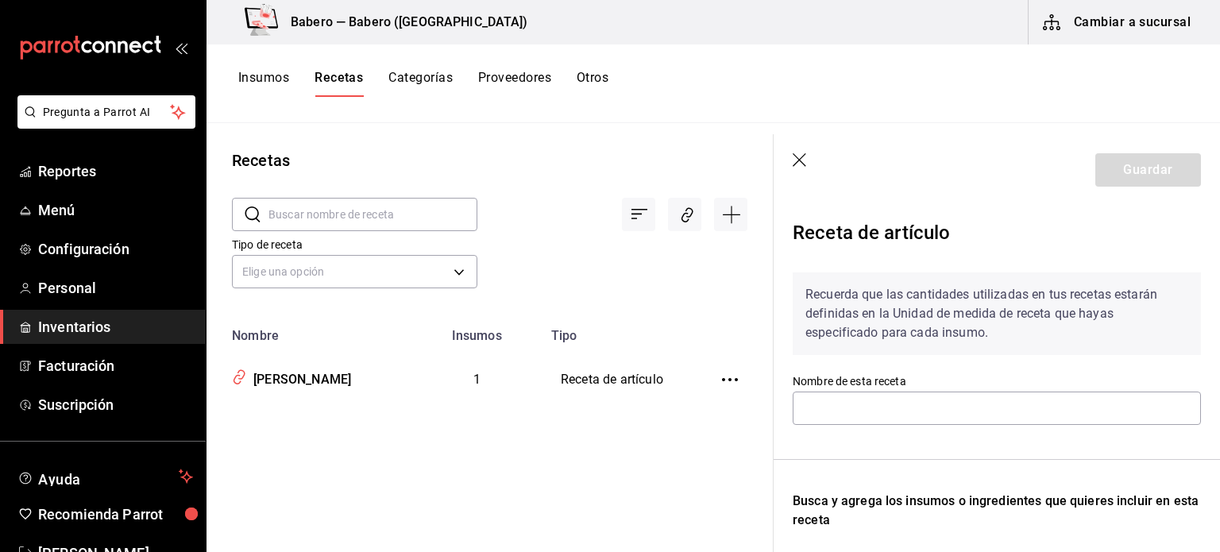
click at [808, 159] on icon "button" at bounding box center [800, 161] width 16 height 16
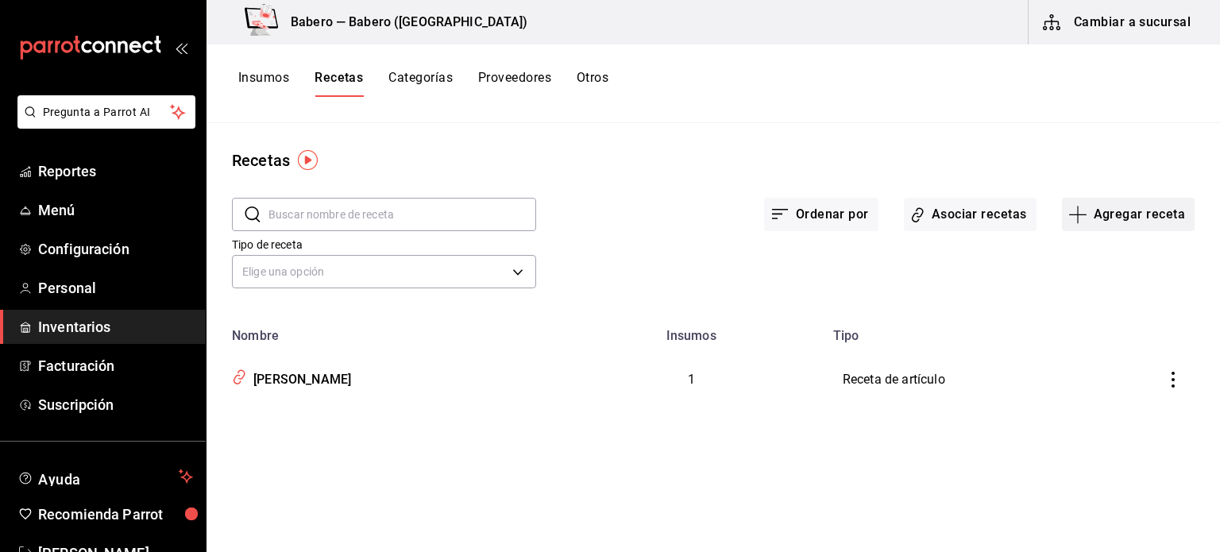
click at [1087, 219] on icon "button" at bounding box center [1077, 214] width 19 height 19
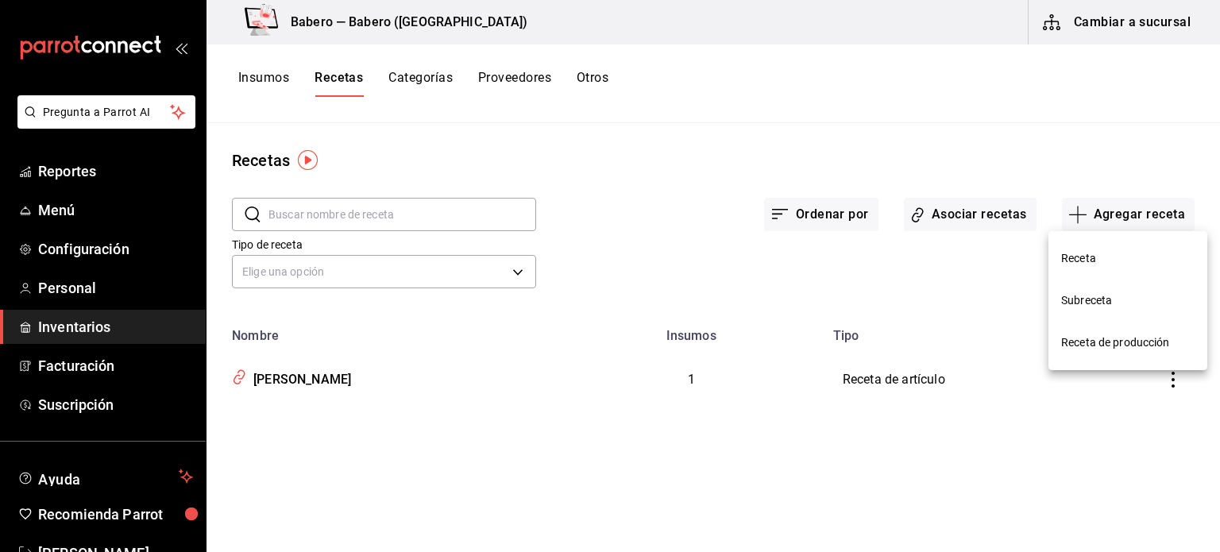
click at [1076, 253] on span "Receta" at bounding box center [1127, 258] width 133 height 17
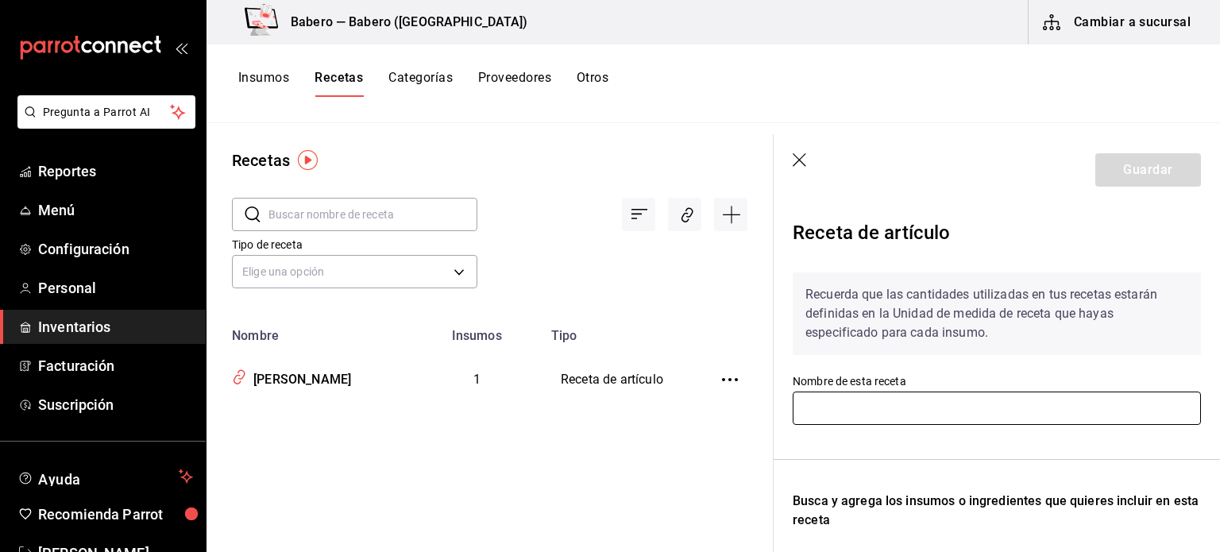
click at [925, 419] on input "text" at bounding box center [996, 407] width 408 height 33
type input "Alebrino"
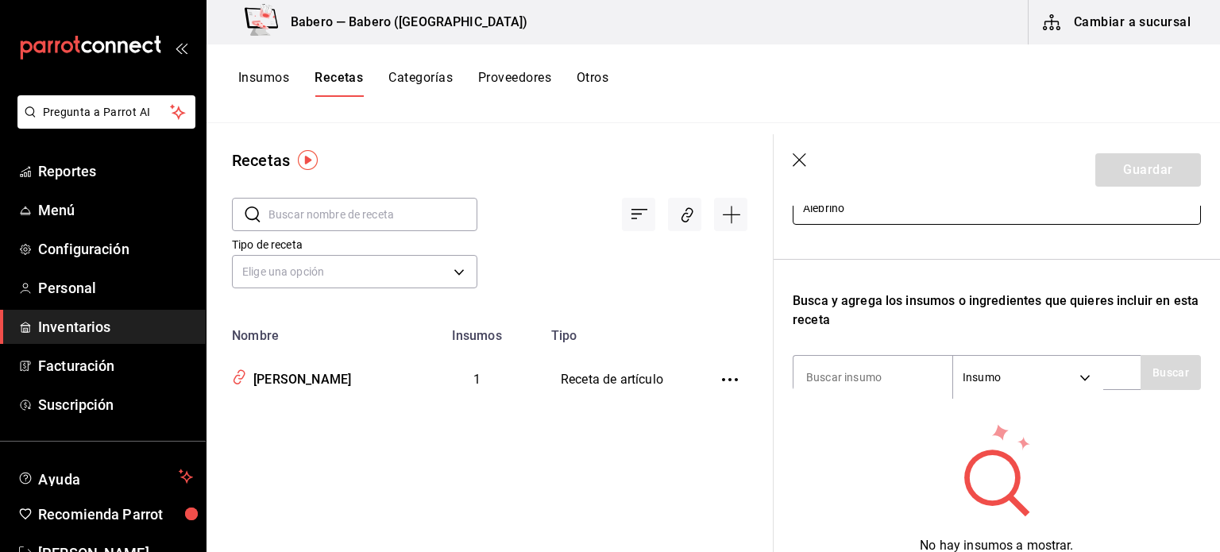
scroll to position [194, 0]
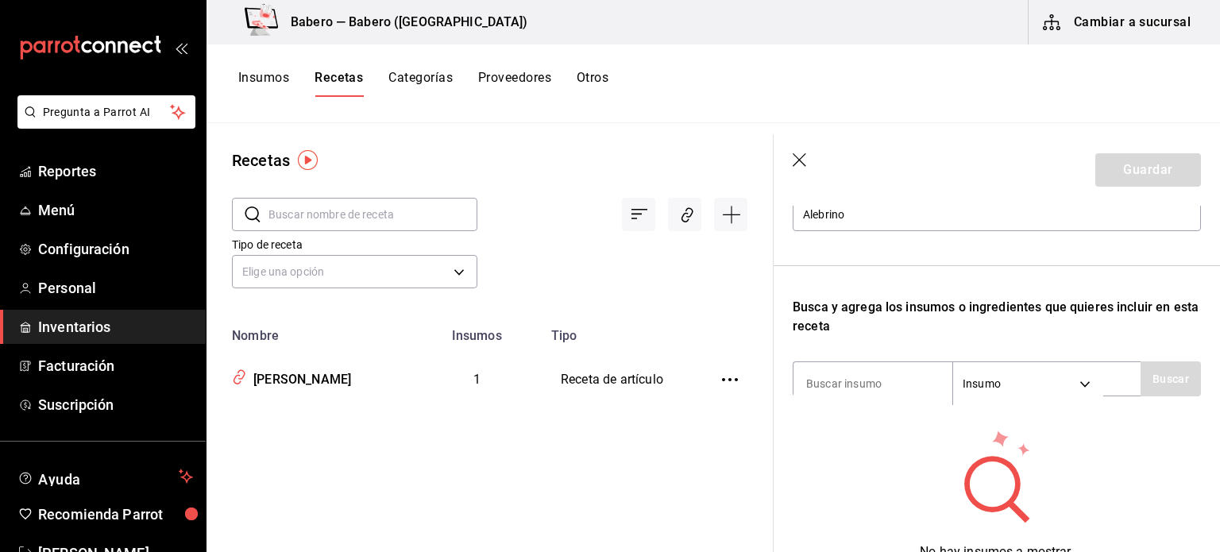
click at [899, 405] on div "Recuerda que las cantidades utilizadas en tus recetas estarán definidas en la U…" at bounding box center [996, 323] width 408 height 515
click at [900, 395] on input at bounding box center [872, 383] width 159 height 33
type input "ALEBRINO"
click at [1169, 374] on button "Buscar" at bounding box center [1170, 378] width 60 height 35
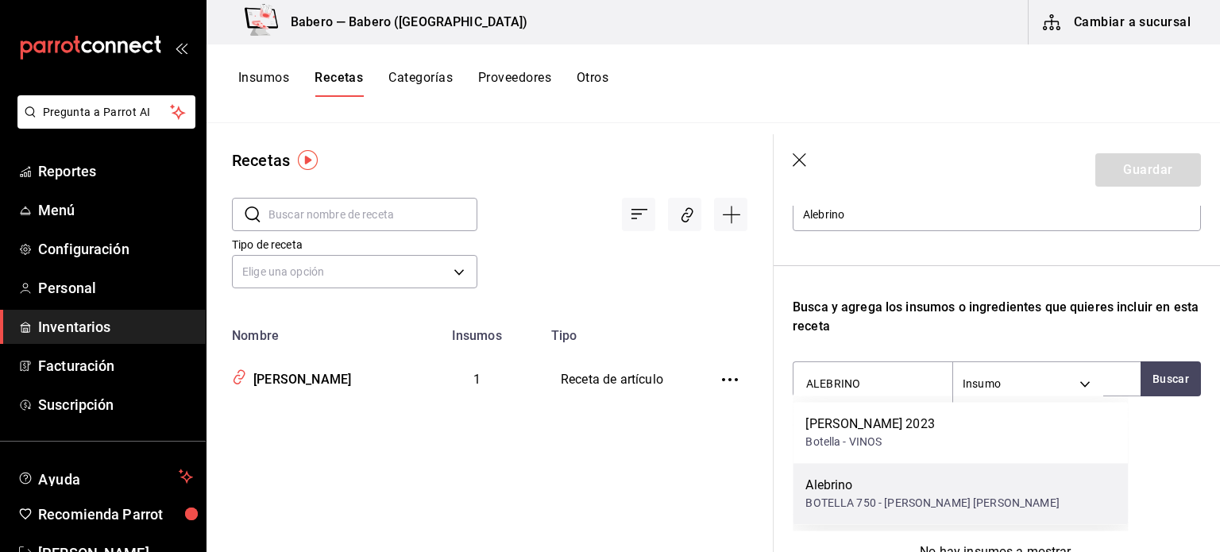
click at [864, 507] on div "BOTELLA 750 - [PERSON_NAME] [PERSON_NAME]" at bounding box center [931, 503] width 253 height 17
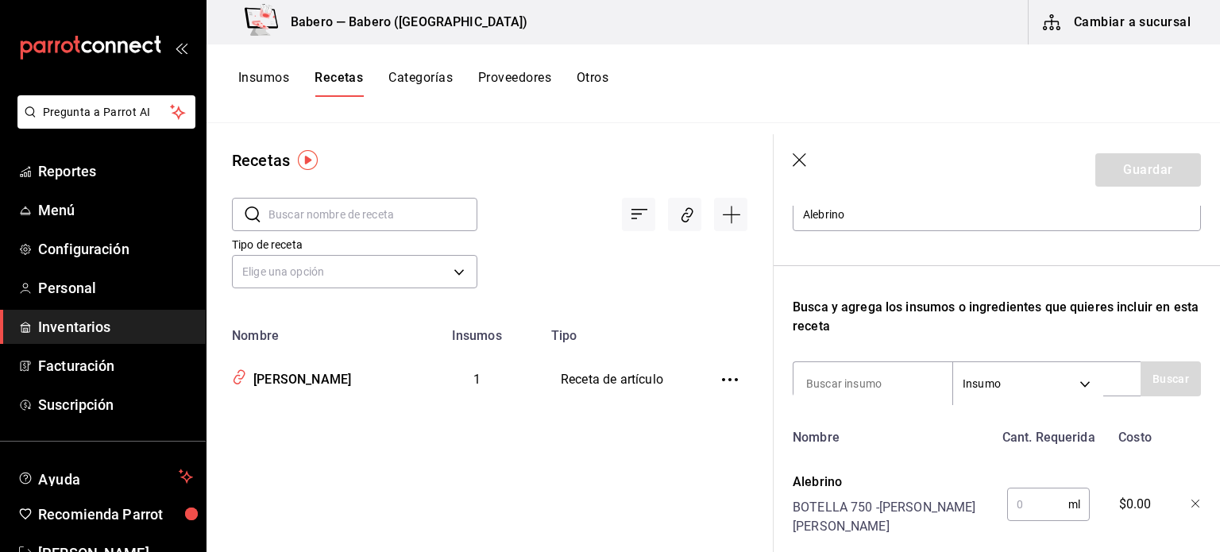
scroll to position [292, 0]
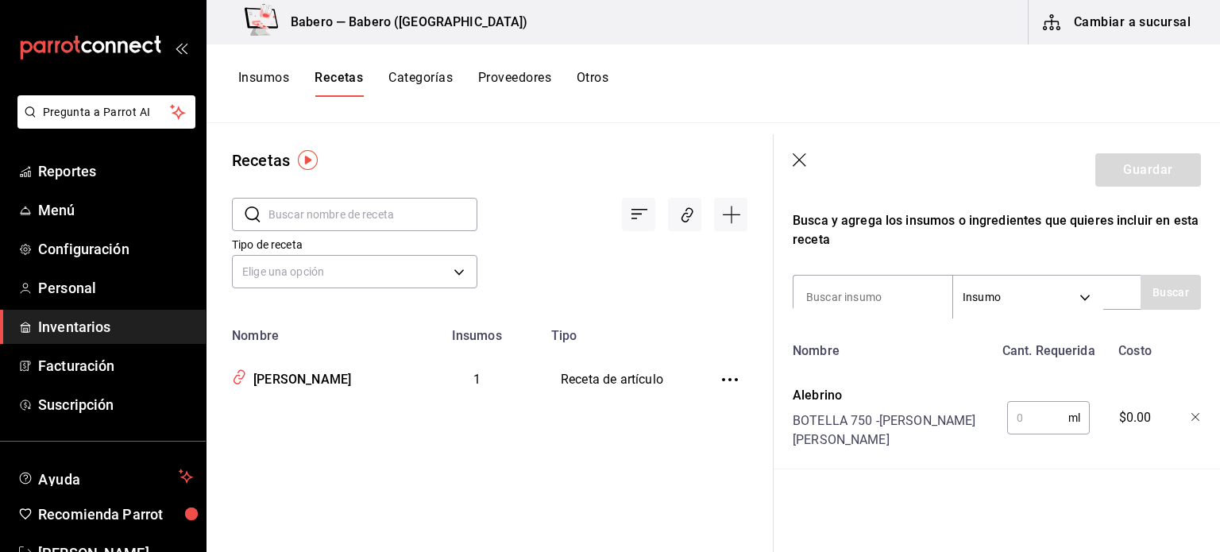
click at [1022, 402] on input "text" at bounding box center [1037, 418] width 61 height 32
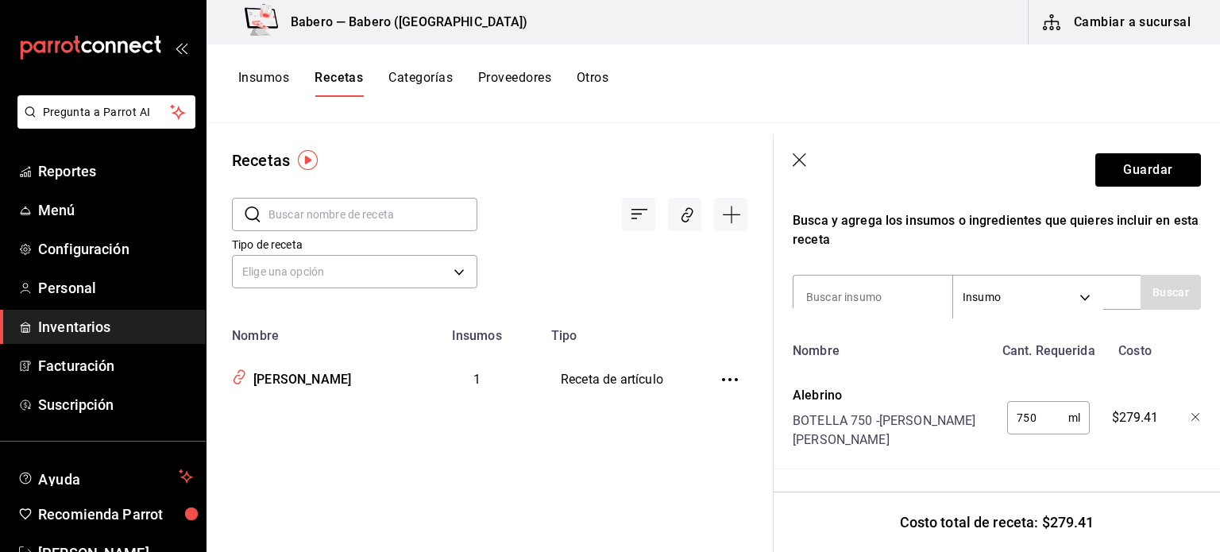
type input "750"
click at [1149, 171] on button "Guardar" at bounding box center [1148, 169] width 106 height 33
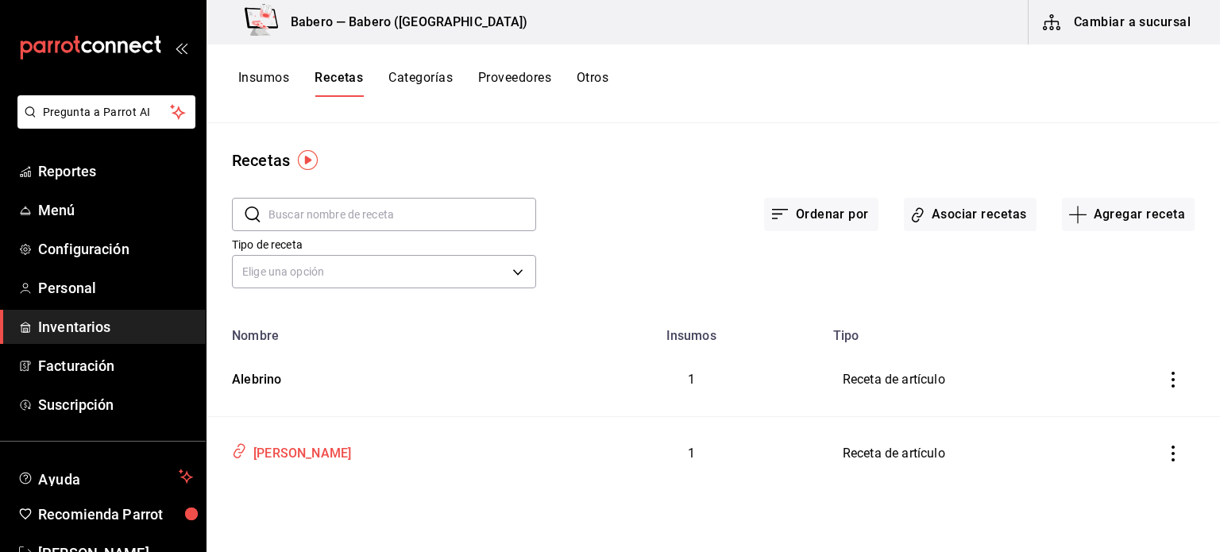
click at [277, 449] on div "[PERSON_NAME]" at bounding box center [299, 450] width 104 height 25
type input "[PERSON_NAME]"
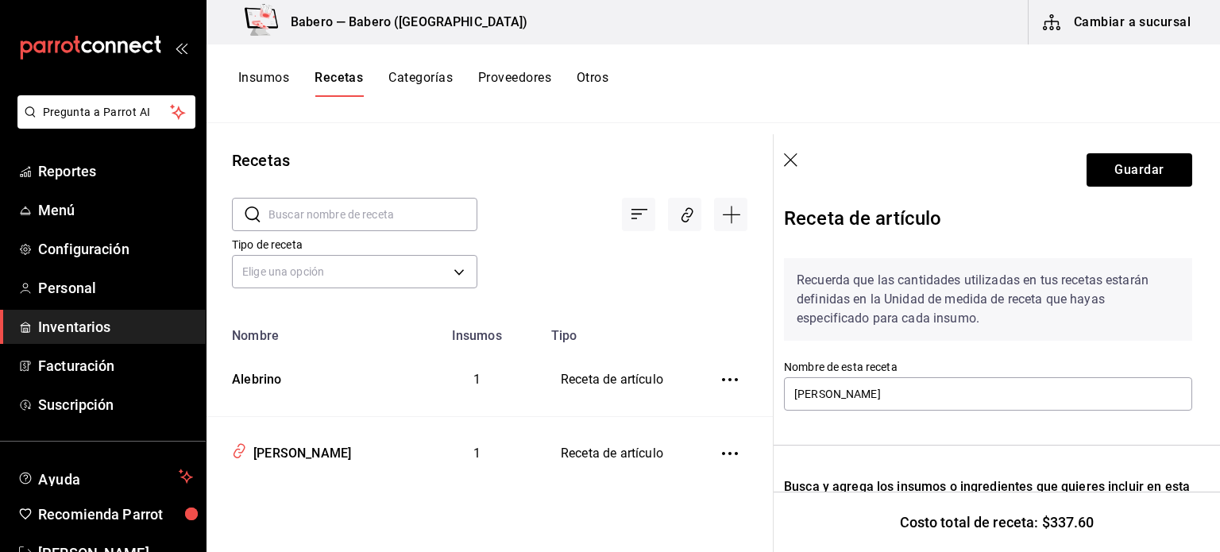
scroll to position [0, 13]
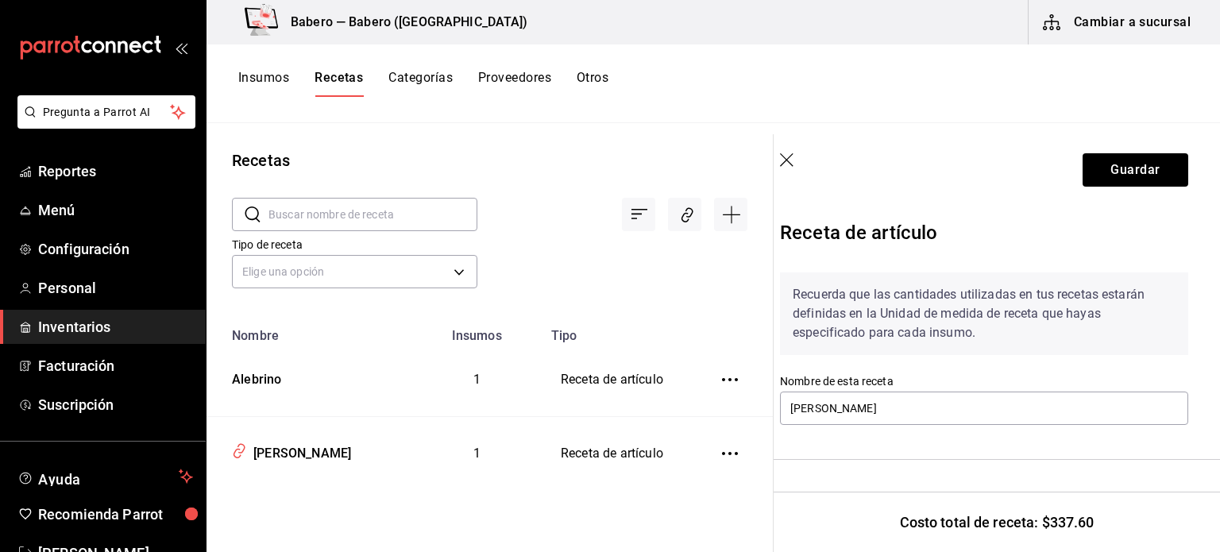
click at [781, 161] on icon "button" at bounding box center [788, 161] width 16 height 16
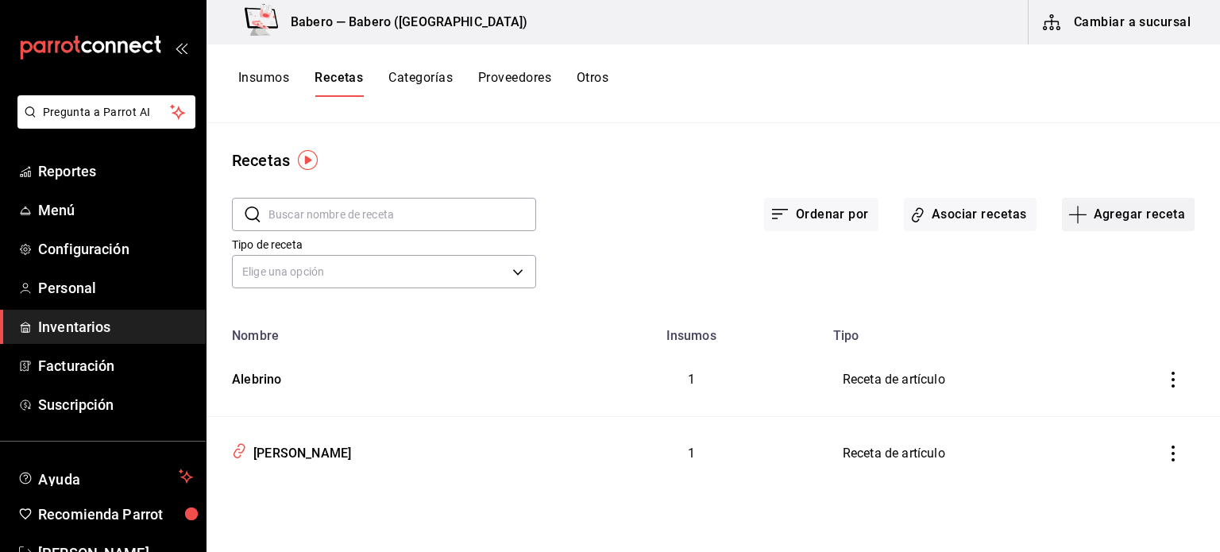
click at [1101, 225] on button "Agregar receta" at bounding box center [1128, 214] width 133 height 33
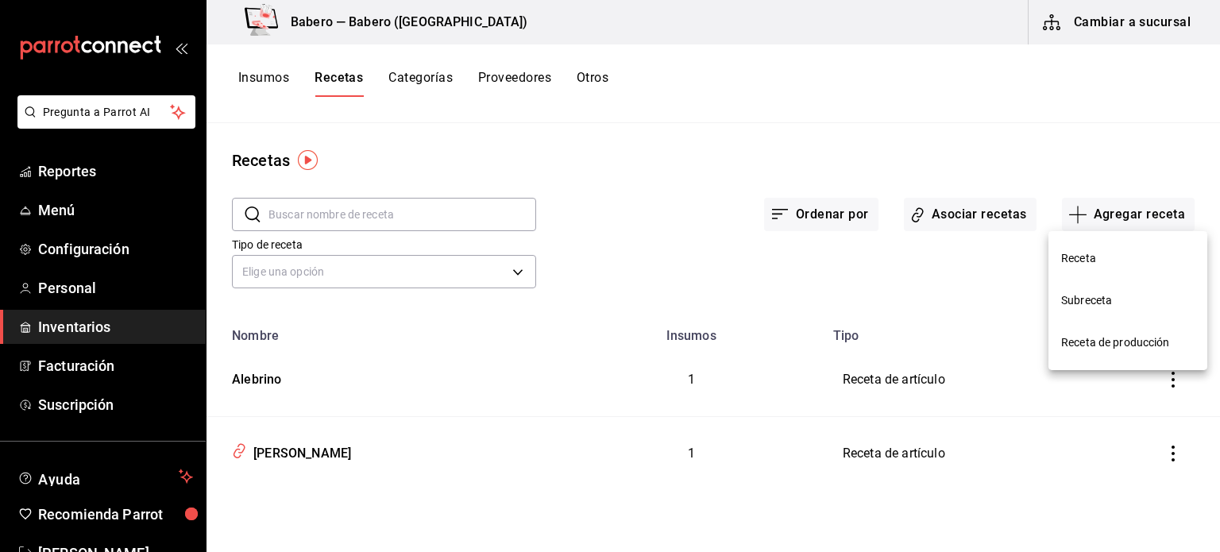
click at [1092, 253] on span "Receta" at bounding box center [1127, 258] width 133 height 17
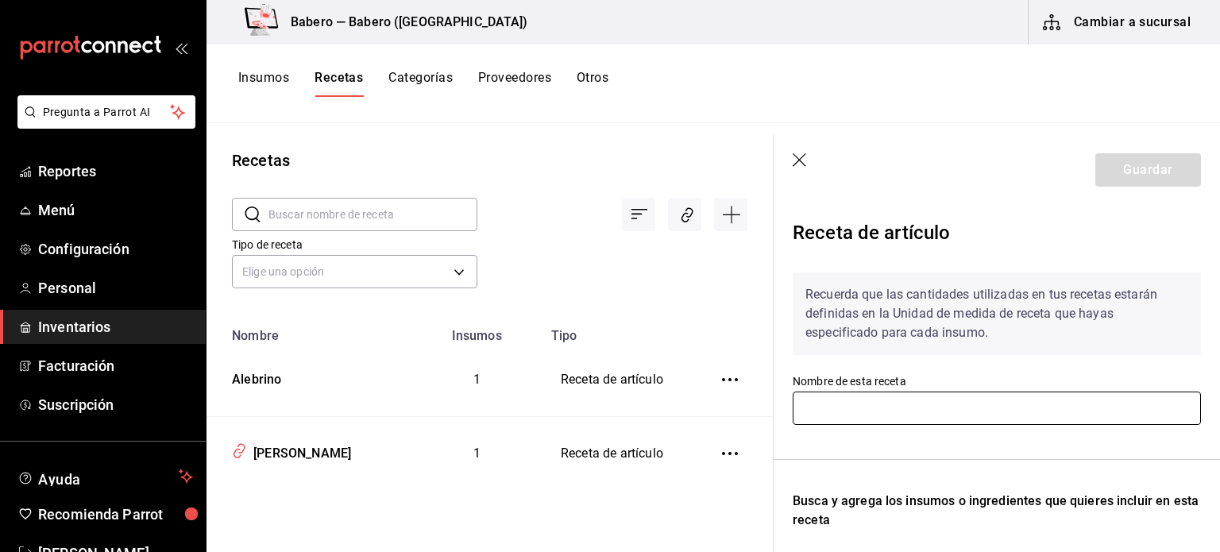
click at [904, 403] on input "text" at bounding box center [996, 407] width 408 height 33
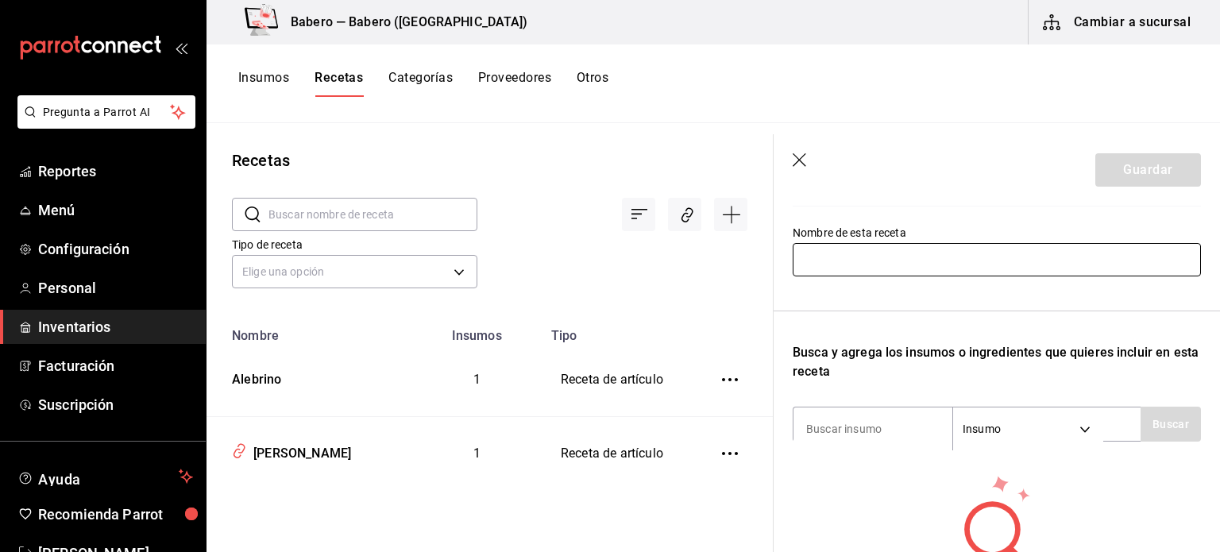
scroll to position [149, 0]
type input "NORTE 32"
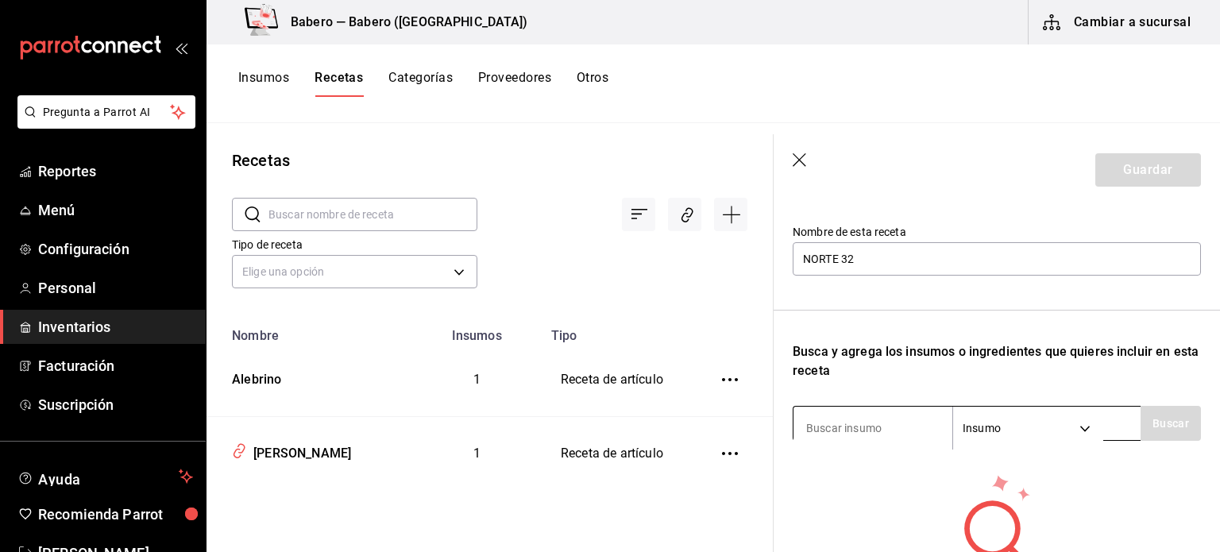
click at [930, 419] on input at bounding box center [872, 427] width 159 height 33
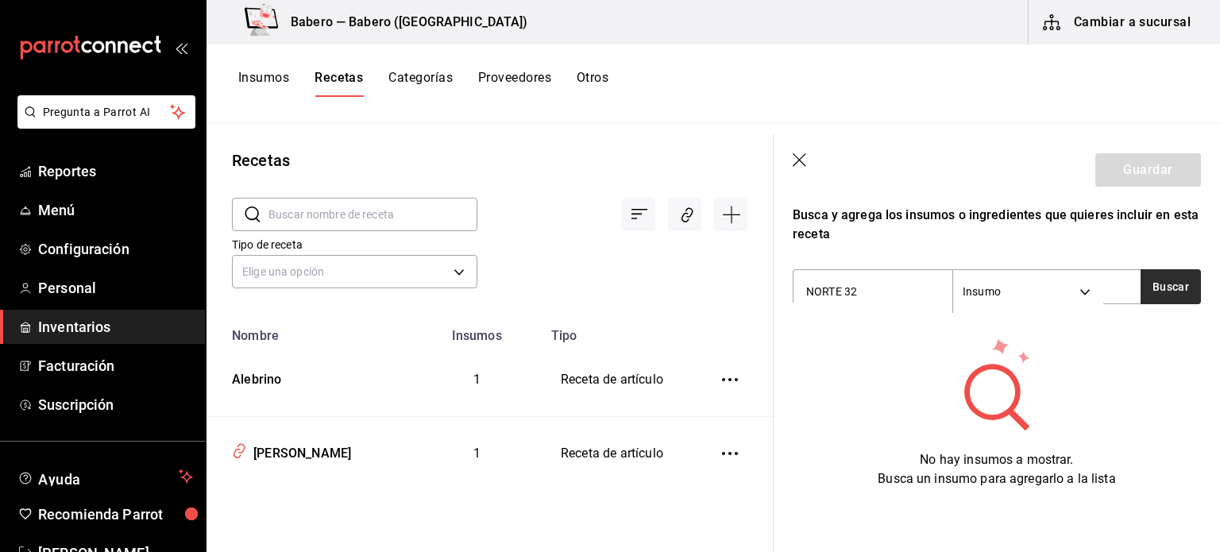
type input "NORTE 32"
click at [1155, 269] on button "Buscar" at bounding box center [1170, 286] width 60 height 35
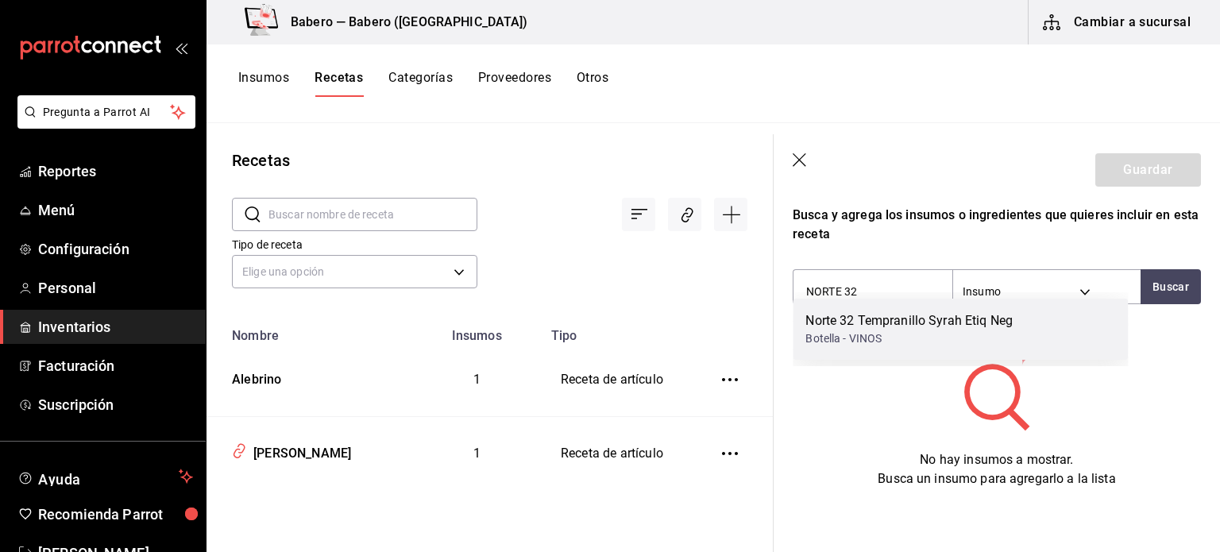
click at [943, 320] on div "Norte 32 Tempranillo Syrah Etiq Neg" at bounding box center [908, 320] width 207 height 19
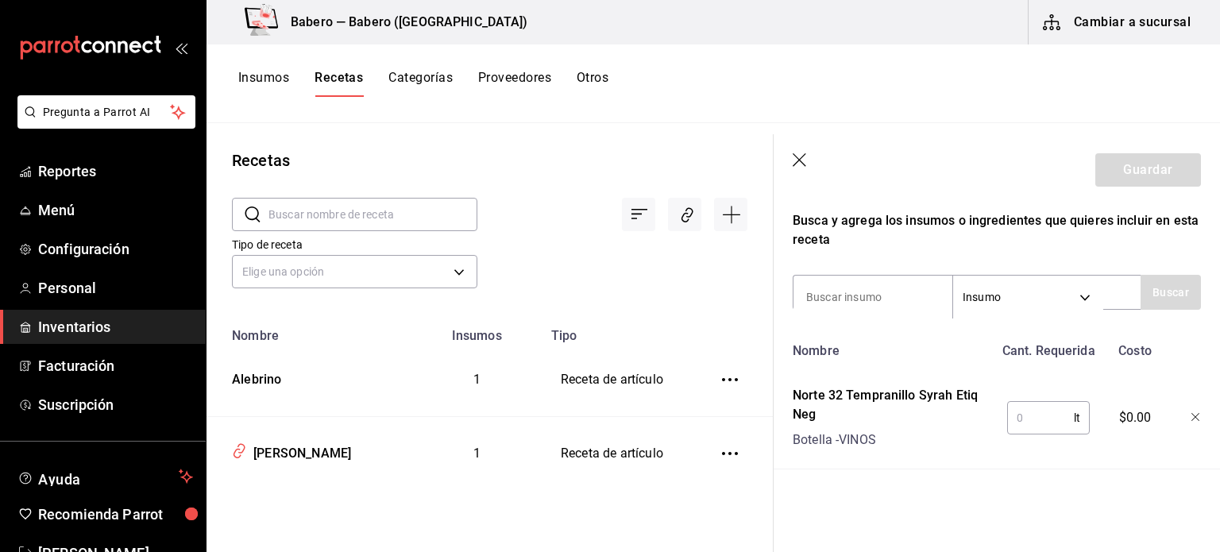
scroll to position [292, 0]
click at [1039, 403] on input "text" at bounding box center [1040, 418] width 67 height 32
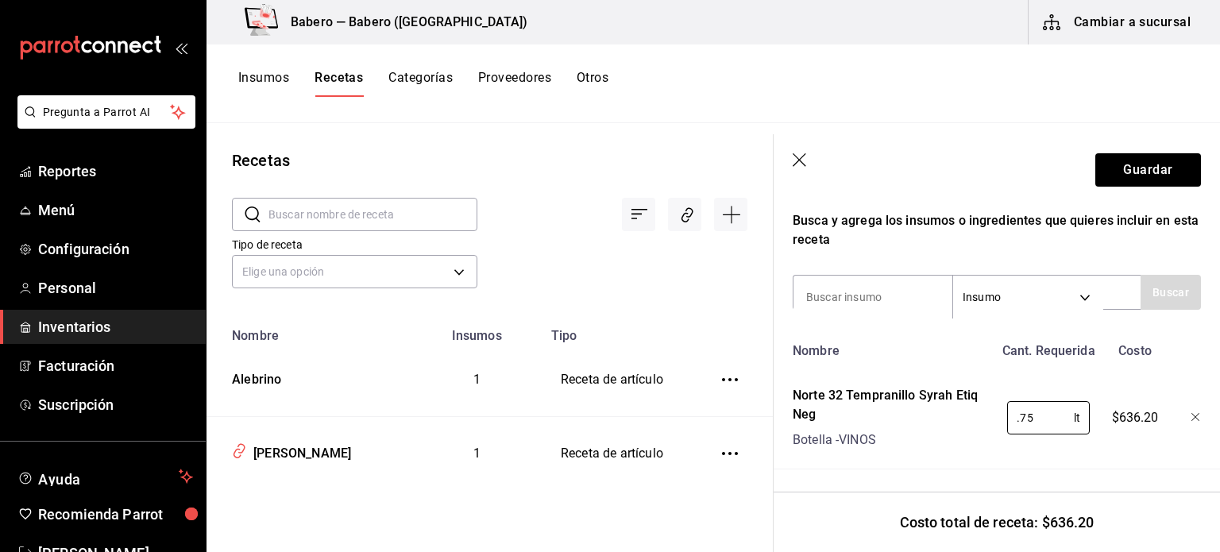
type input "0.75"
click at [1203, 447] on div "Receta de artículo Recuerda que las cantidades utilizadas en tus recetas estará…" at bounding box center [996, 238] width 446 height 627
click at [1118, 168] on button "Guardar" at bounding box center [1148, 169] width 106 height 33
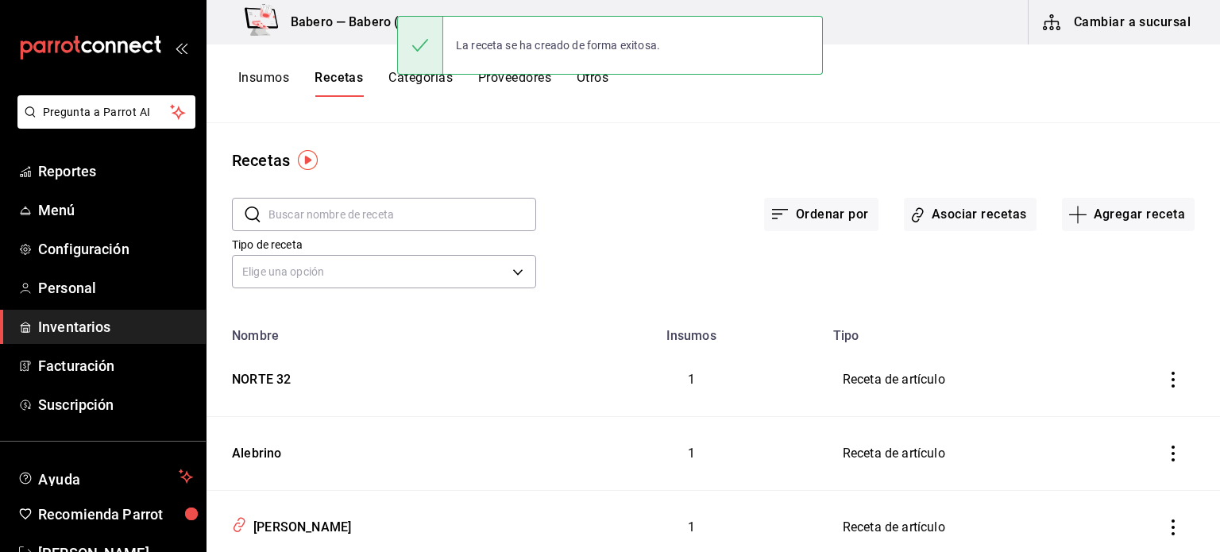
scroll to position [54, 0]
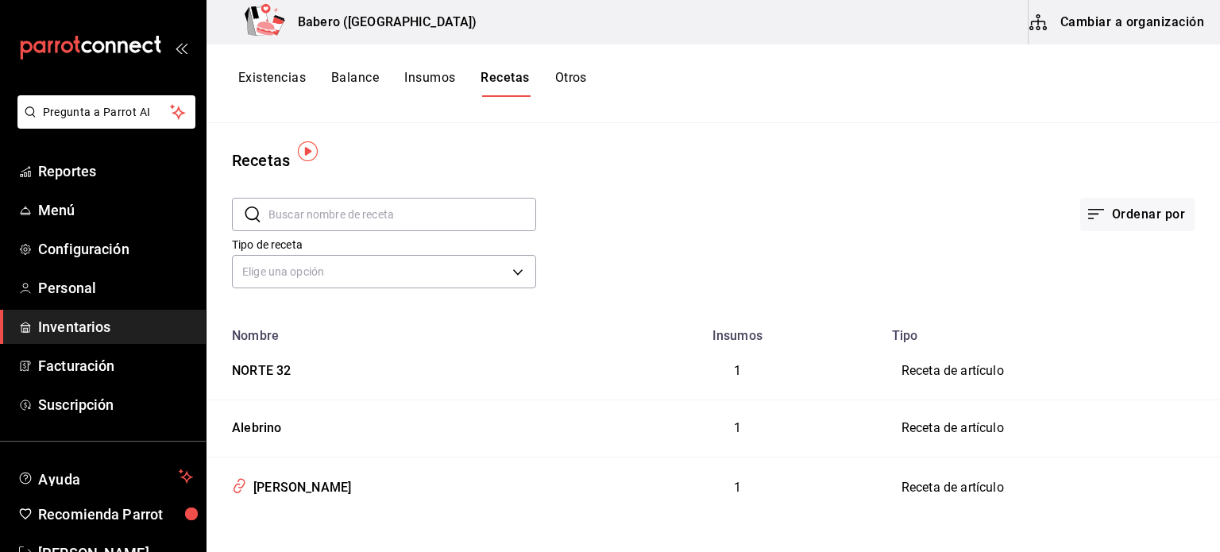
scroll to position [9, 0]
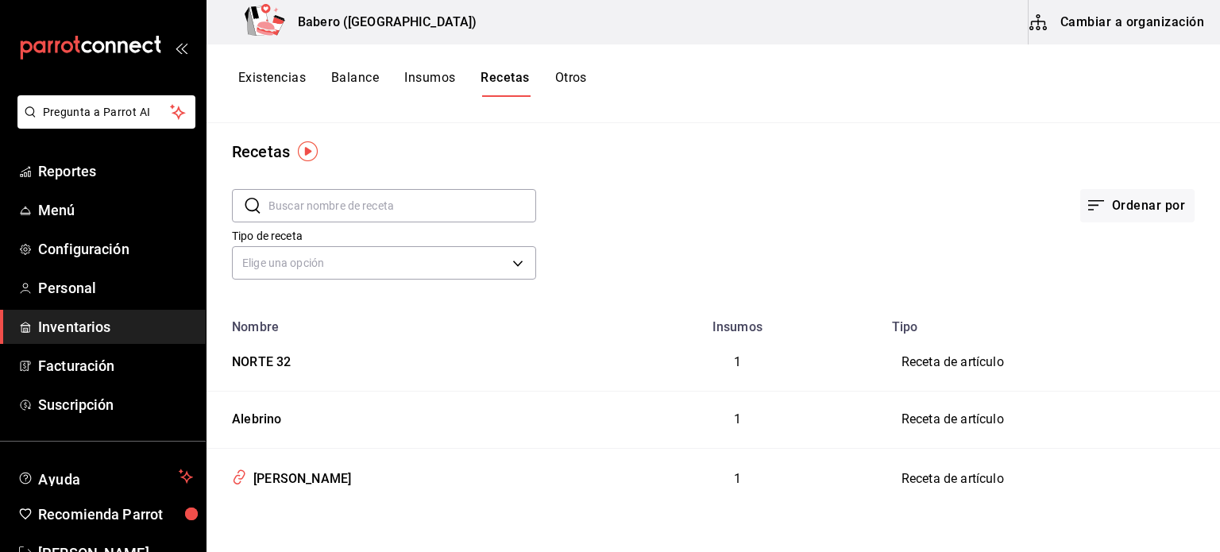
click at [1130, 33] on button "Cambiar a organización" at bounding box center [1117, 22] width 179 height 44
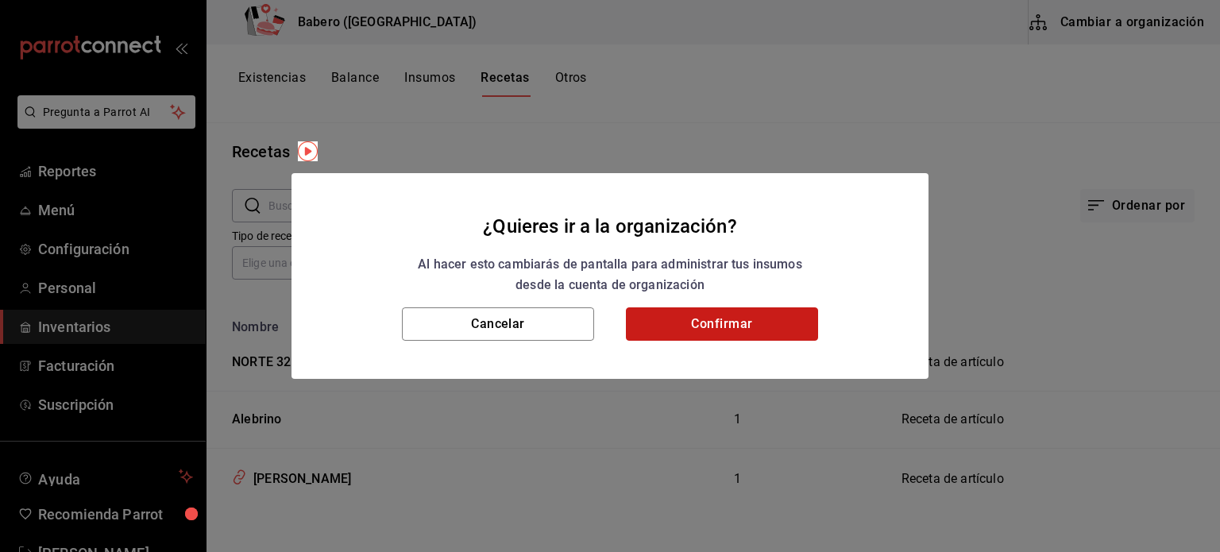
click at [731, 328] on button "Confirmar" at bounding box center [722, 323] width 192 height 33
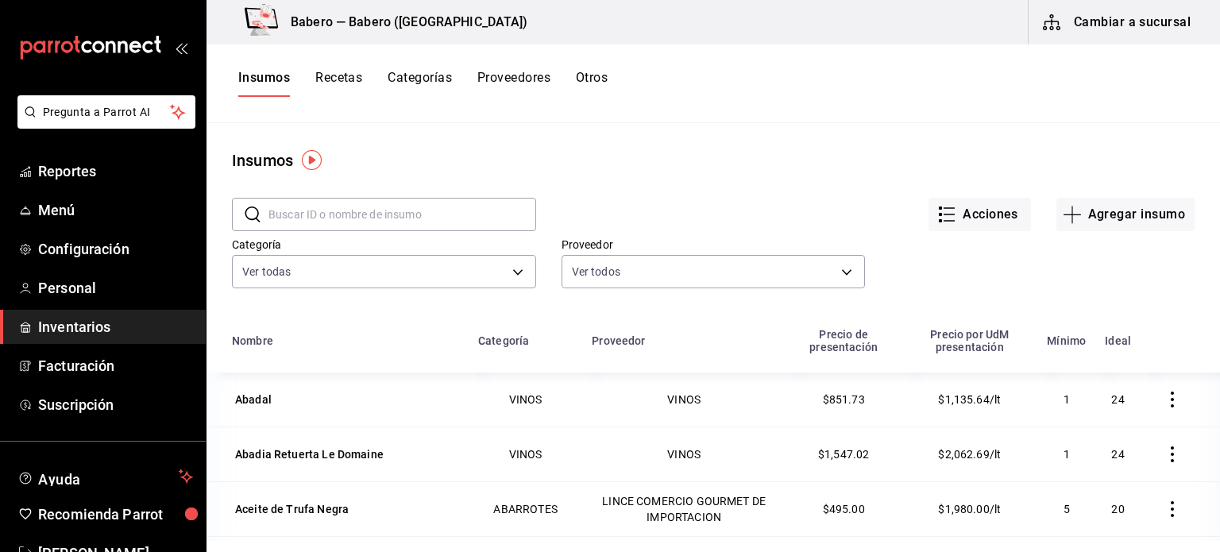
click at [360, 79] on button "Recetas" at bounding box center [338, 83] width 47 height 27
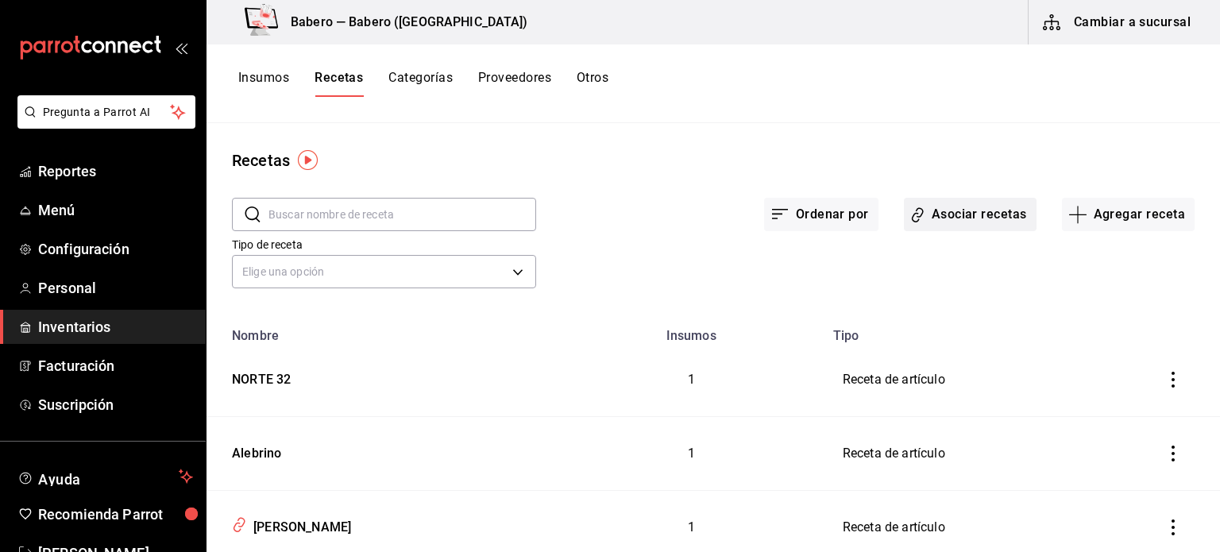
click at [955, 203] on button "Asociar recetas" at bounding box center [970, 214] width 133 height 33
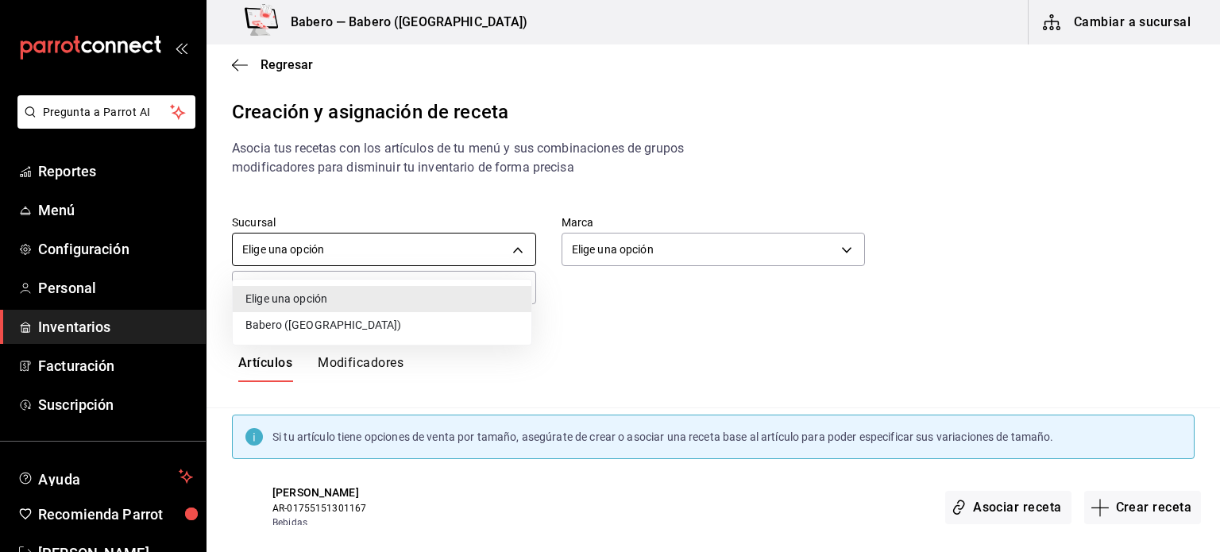
click at [420, 260] on body "Pregunta a Parrot AI Reportes Menú Configuración Personal Inventarios Facturaci…" at bounding box center [610, 262] width 1220 height 525
click at [352, 325] on li "Babero ([GEOGRAPHIC_DATA])" at bounding box center [382, 325] width 299 height 26
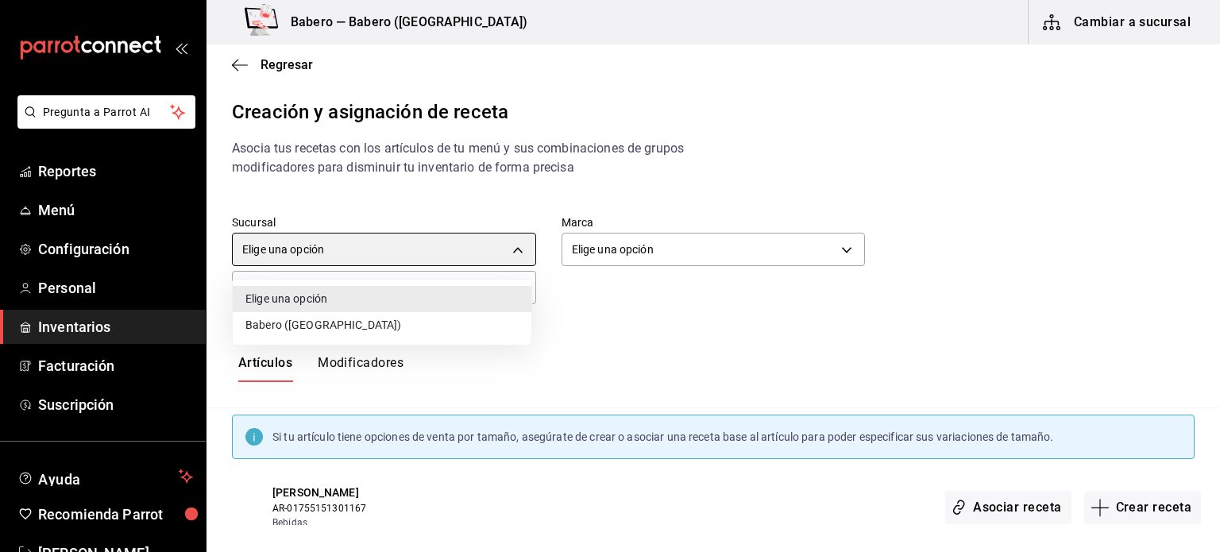
type input "9f567b84-ea91-4495-a3f7-abfaacdd65d9"
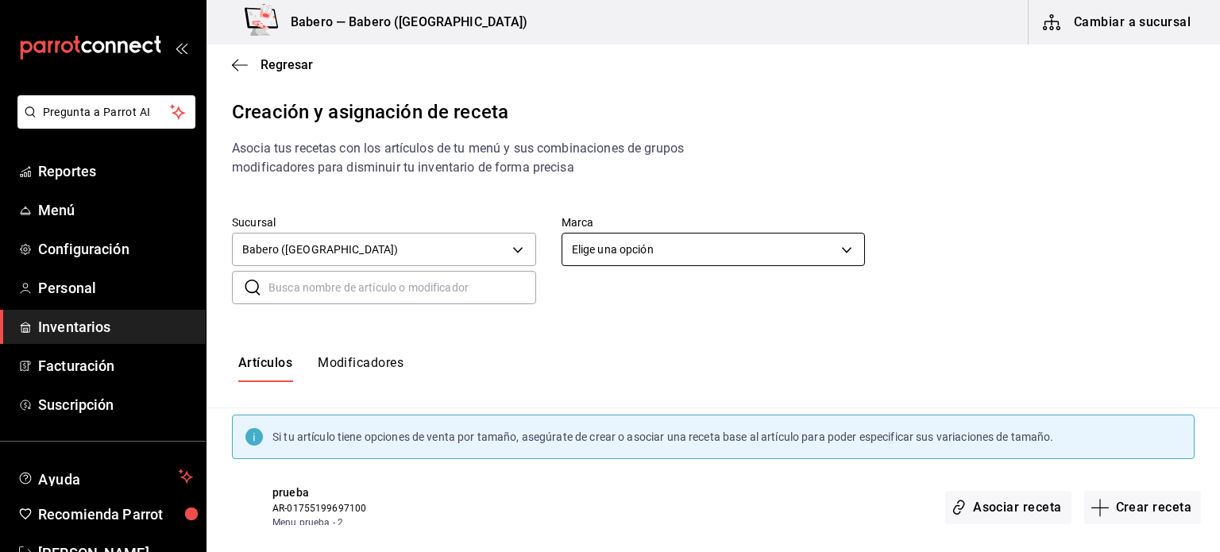
click at [639, 238] on body "Pregunta a Parrot AI Reportes Menú Configuración Personal Inventarios Facturaci…" at bounding box center [610, 262] width 1220 height 525
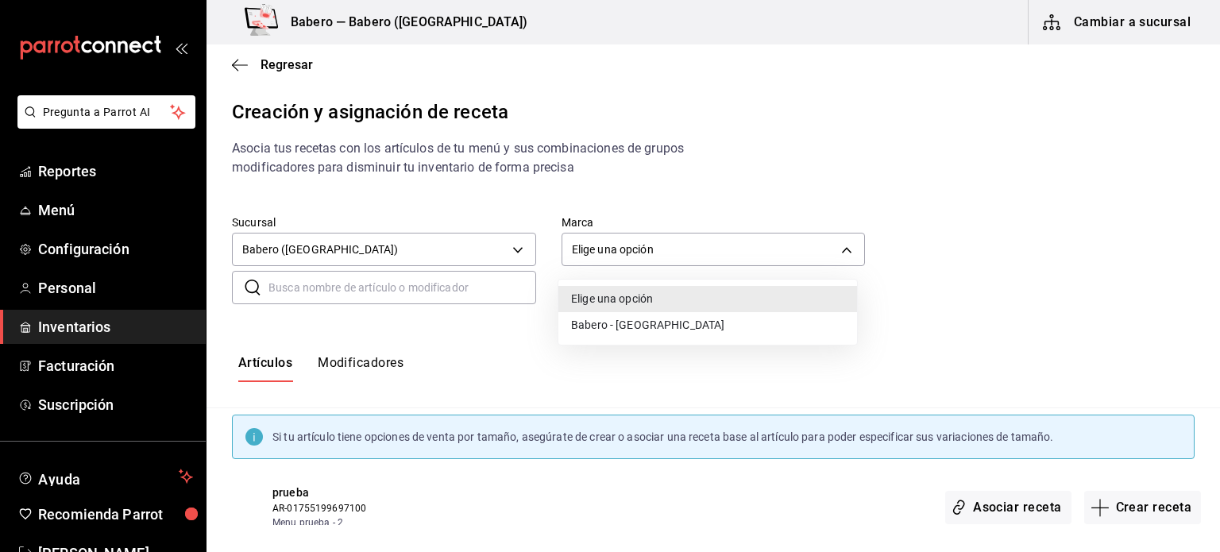
click at [589, 326] on li "Babero - [GEOGRAPHIC_DATA]" at bounding box center [707, 325] width 299 height 26
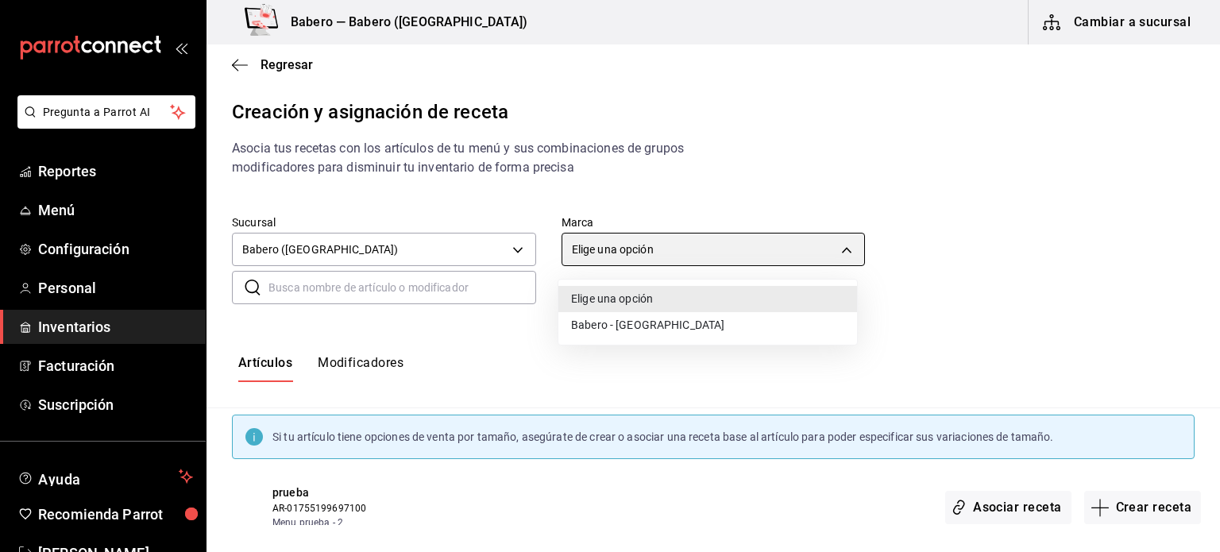
type input "3c8689db-ba21-444b-9092-0c985d975b3f"
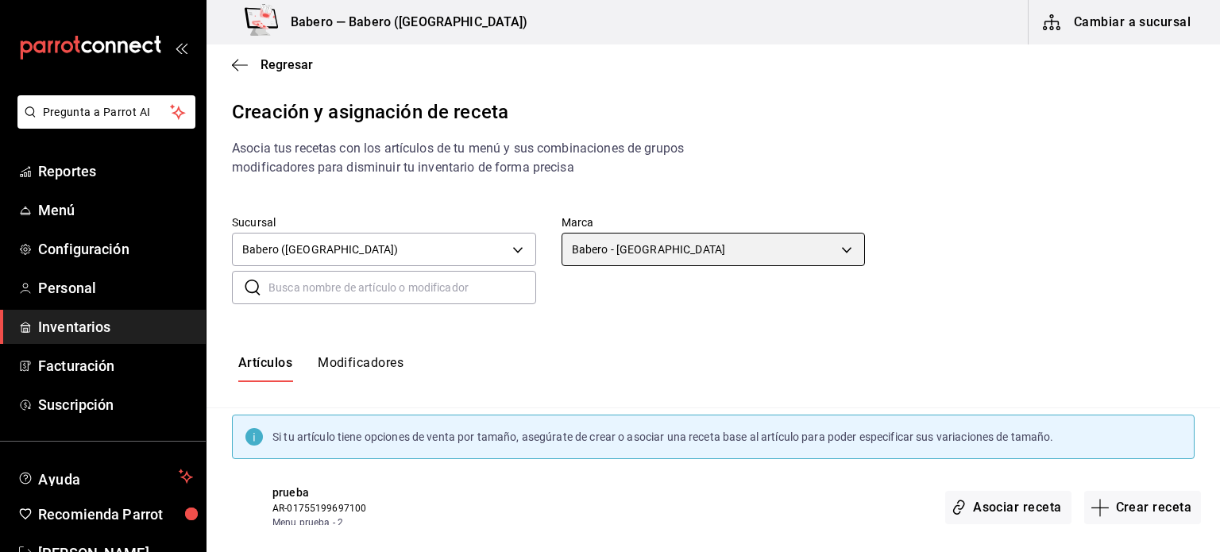
scroll to position [23, 0]
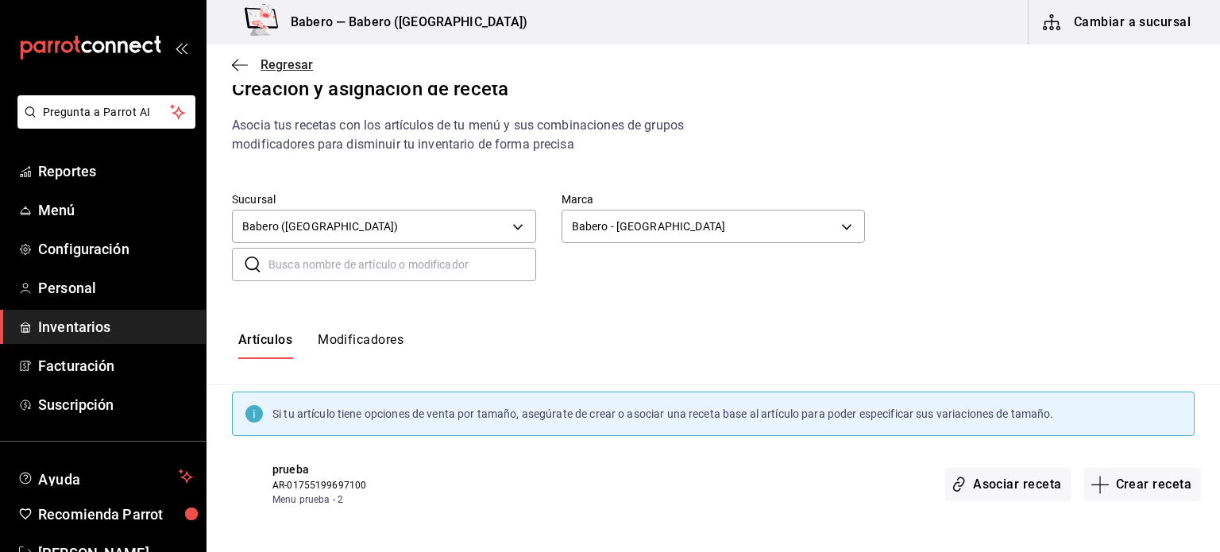
click at [280, 72] on div "Regresar" at bounding box center [712, 64] width 1013 height 40
click at [283, 69] on span "Regresar" at bounding box center [286, 64] width 52 height 15
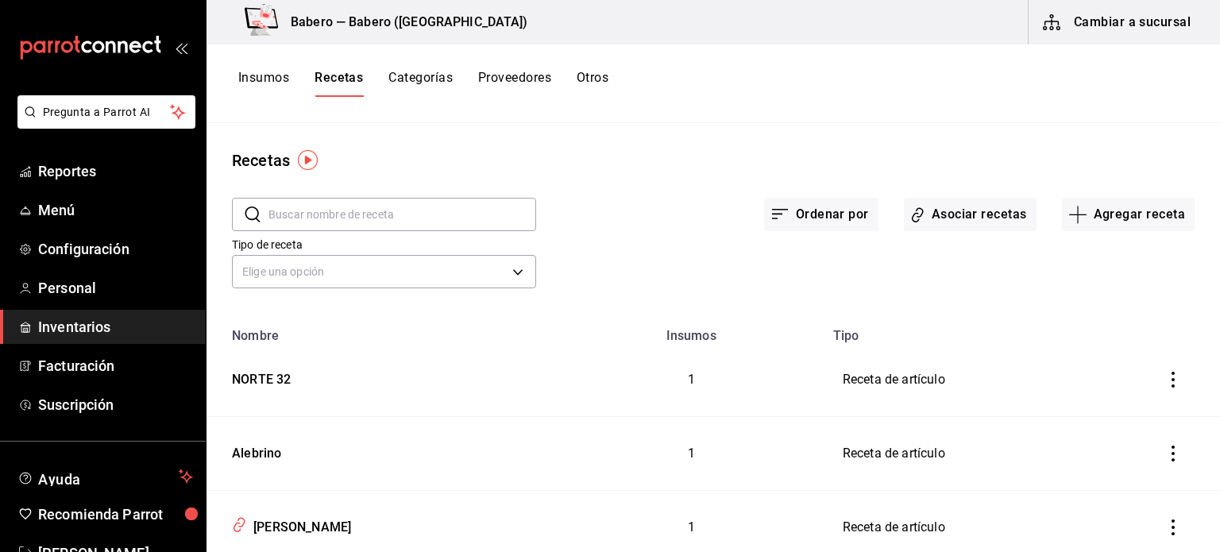
scroll to position [54, 0]
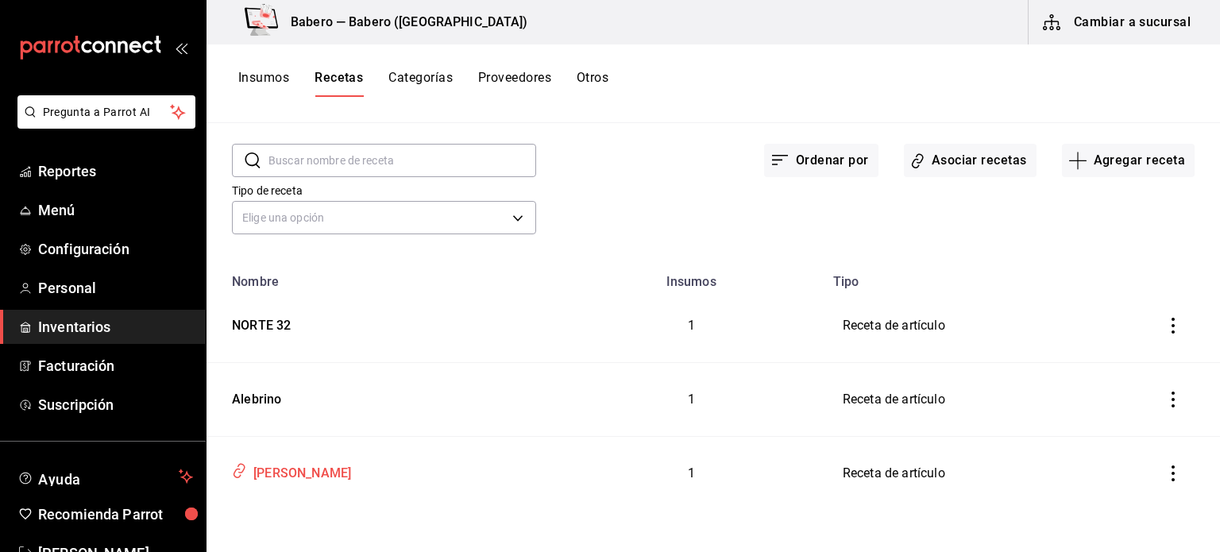
click at [237, 472] on icon "inventoriesTable" at bounding box center [239, 470] width 15 height 18
type input "[PERSON_NAME]"
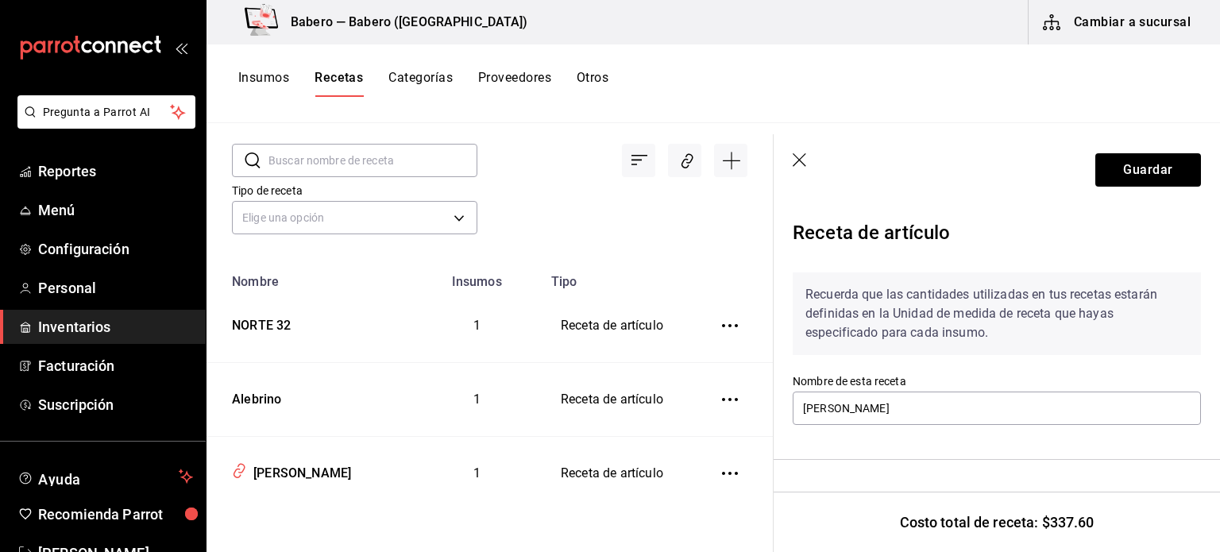
click at [804, 160] on icon "button" at bounding box center [800, 161] width 16 height 16
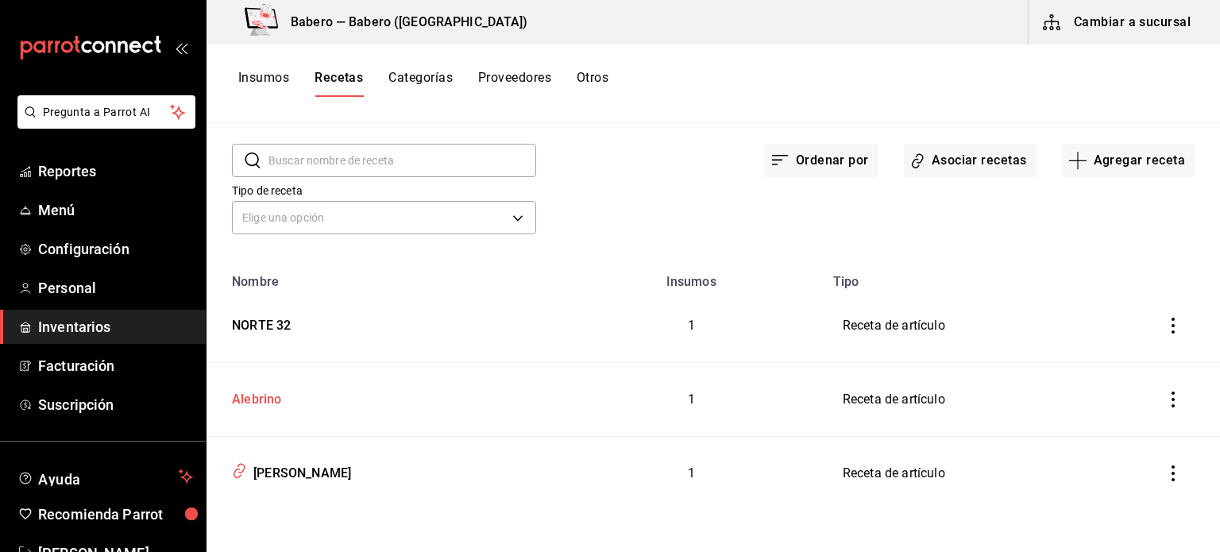
click at [296, 395] on div "Alebrino" at bounding box center [383, 396] width 314 height 25
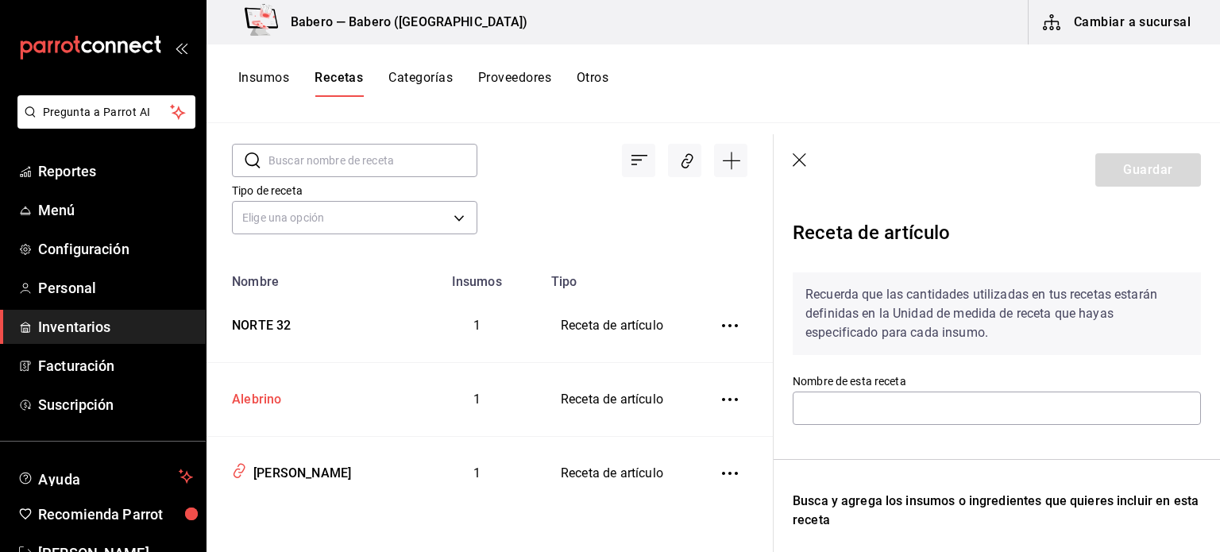
type input "Alebrino"
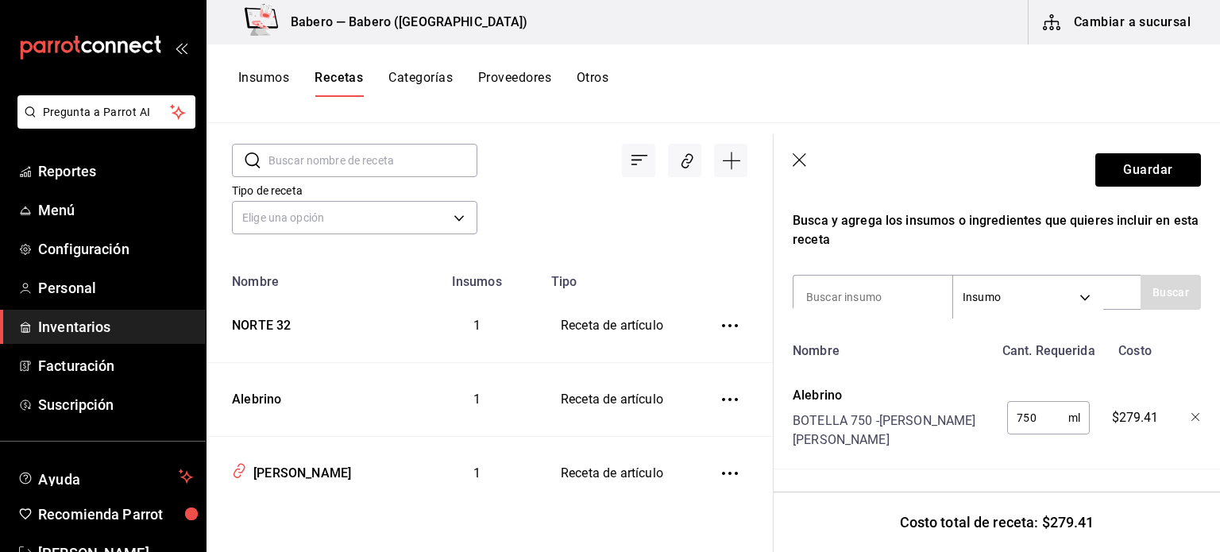
scroll to position [292, 0]
click at [795, 162] on icon "button" at bounding box center [800, 161] width 16 height 16
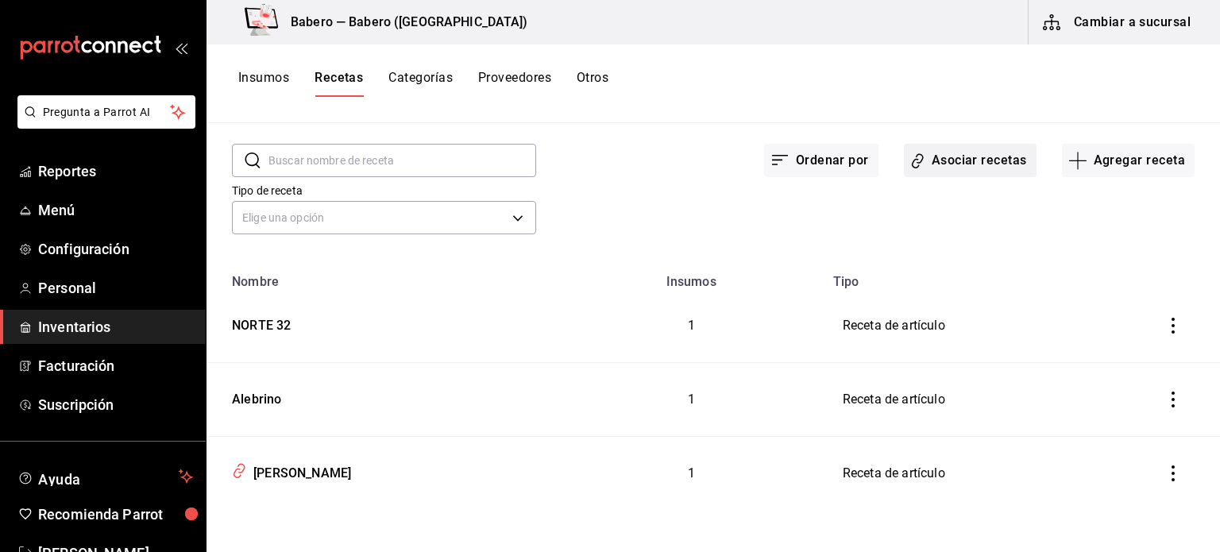
click at [943, 161] on button "Asociar recetas" at bounding box center [970, 160] width 133 height 33
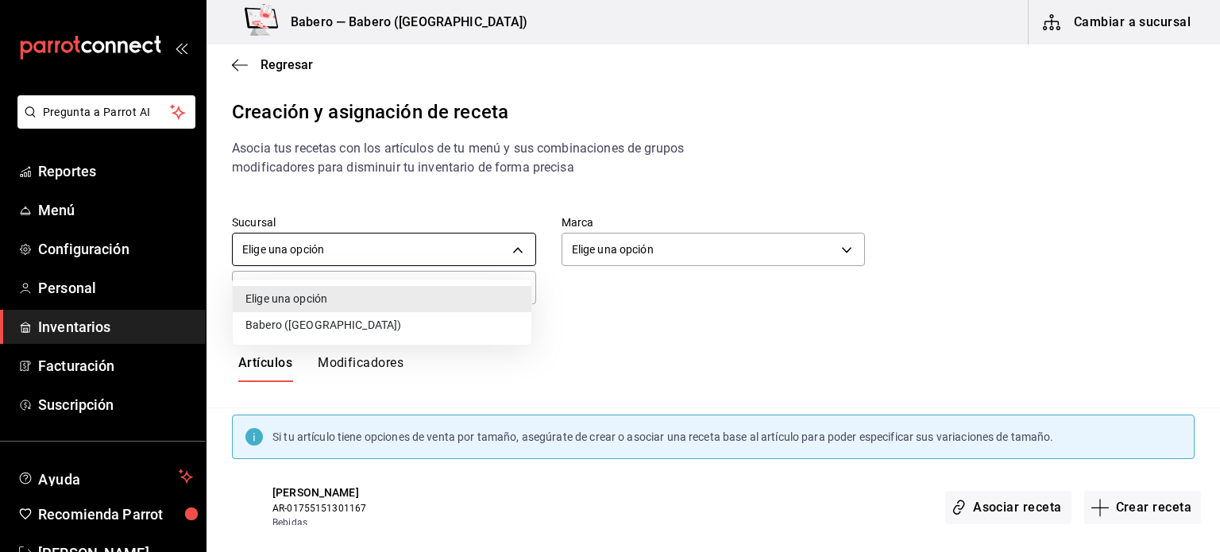
click at [503, 255] on body "Pregunta a Parrot AI Reportes Menú Configuración Personal Inventarios Facturaci…" at bounding box center [610, 262] width 1220 height 525
click at [441, 321] on li "Babero ([GEOGRAPHIC_DATA])" at bounding box center [382, 325] width 299 height 26
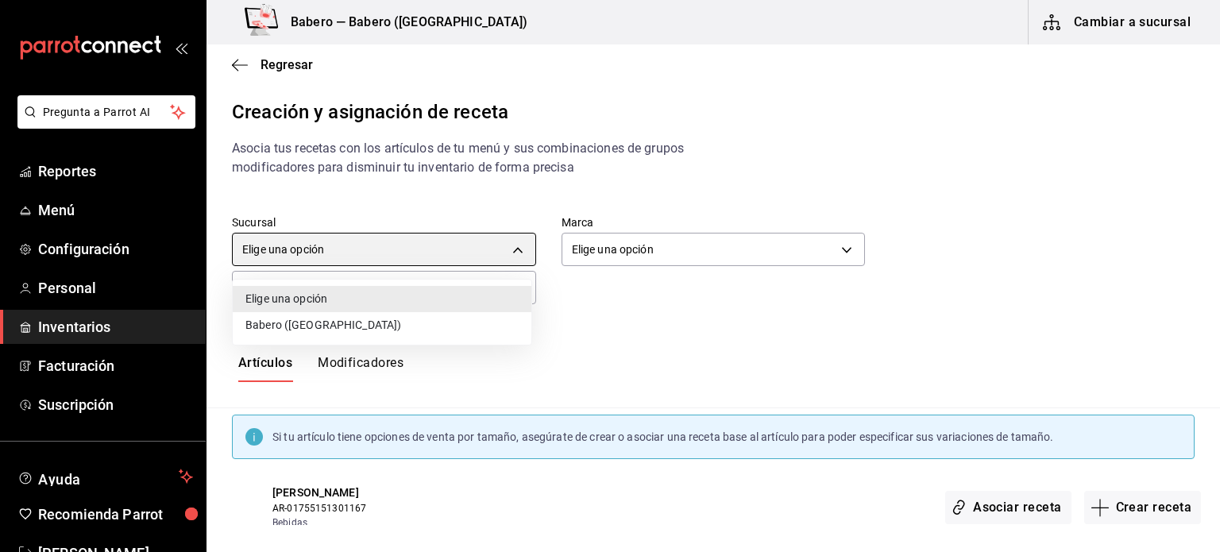
type input "9f567b84-ea91-4495-a3f7-abfaacdd65d9"
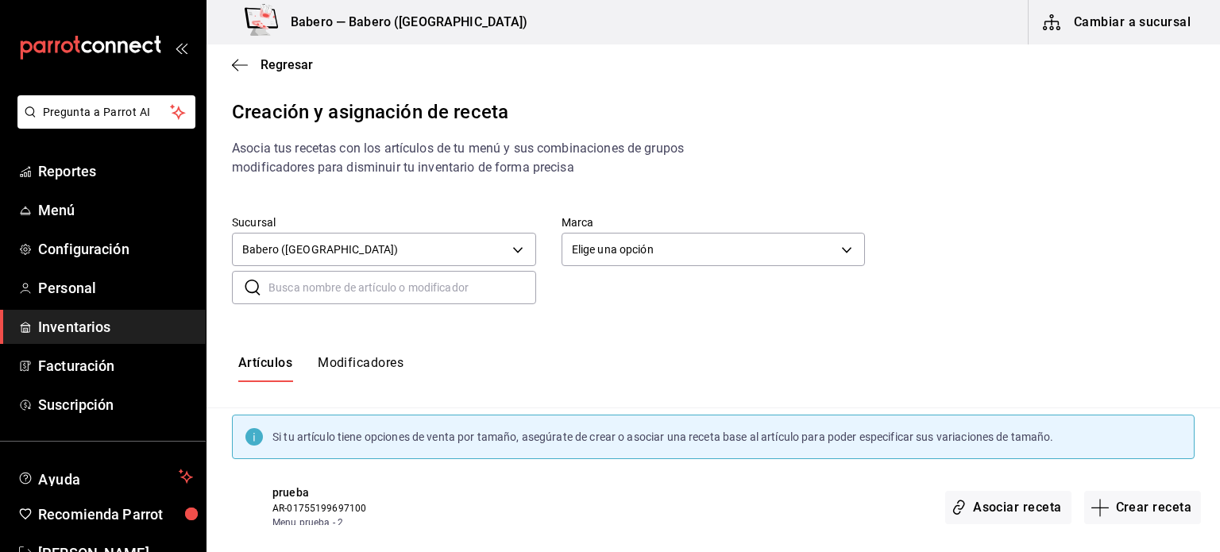
click at [432, 279] on input "text" at bounding box center [402, 288] width 268 height 32
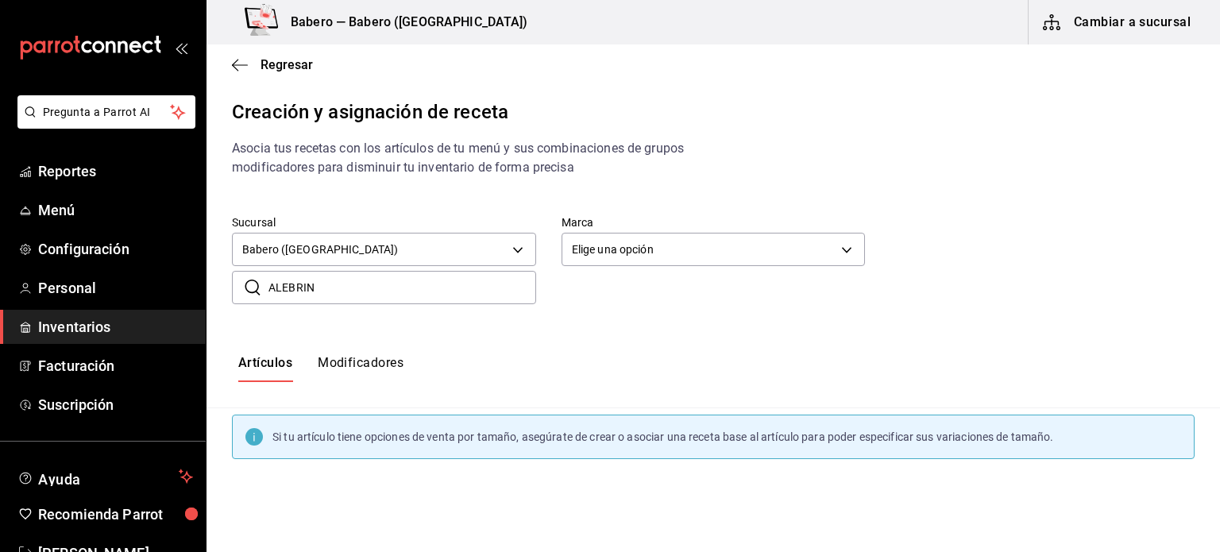
type input "alebrino"
click at [788, 250] on body "Pregunta a Parrot AI Reportes Menú Configuración Personal Inventarios Facturaci…" at bounding box center [610, 262] width 1220 height 525
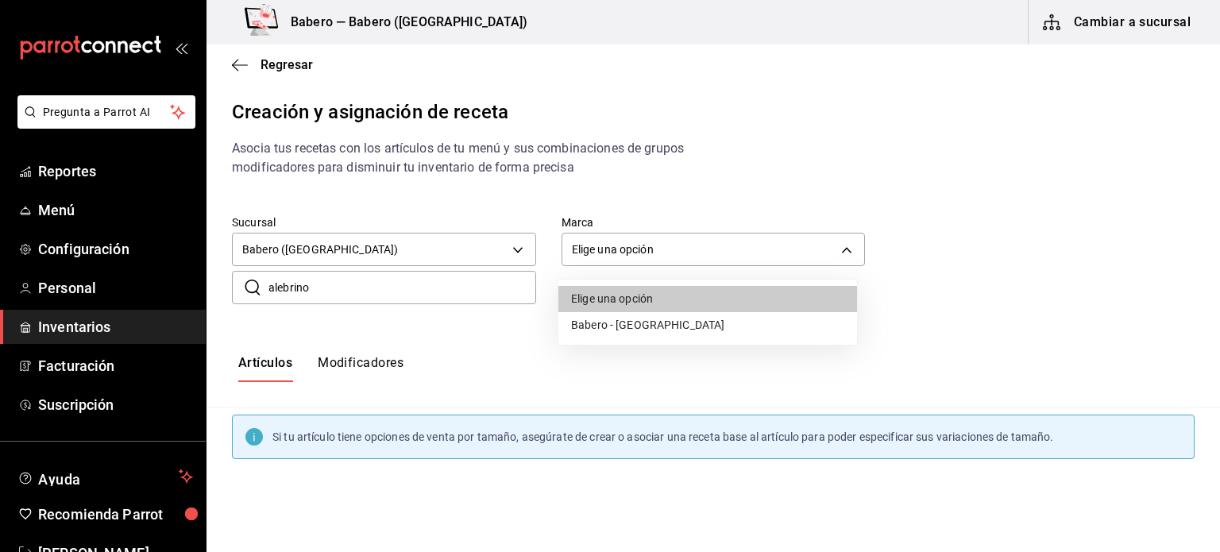
click at [656, 328] on li "Babero - [GEOGRAPHIC_DATA]" at bounding box center [707, 325] width 299 height 26
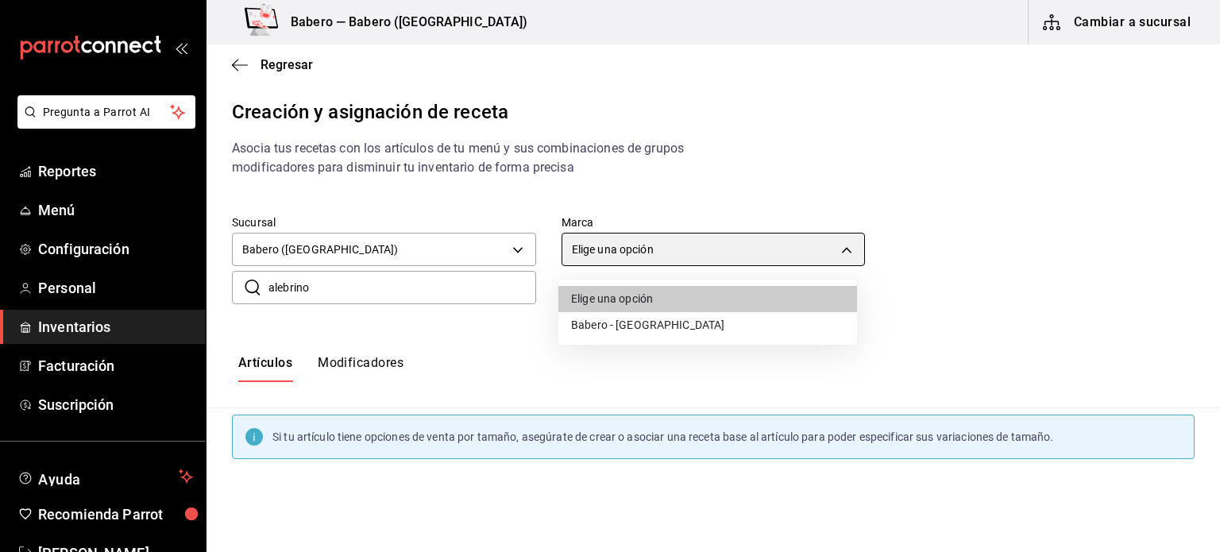
type input "3c8689db-ba21-444b-9092-0c985d975b3f"
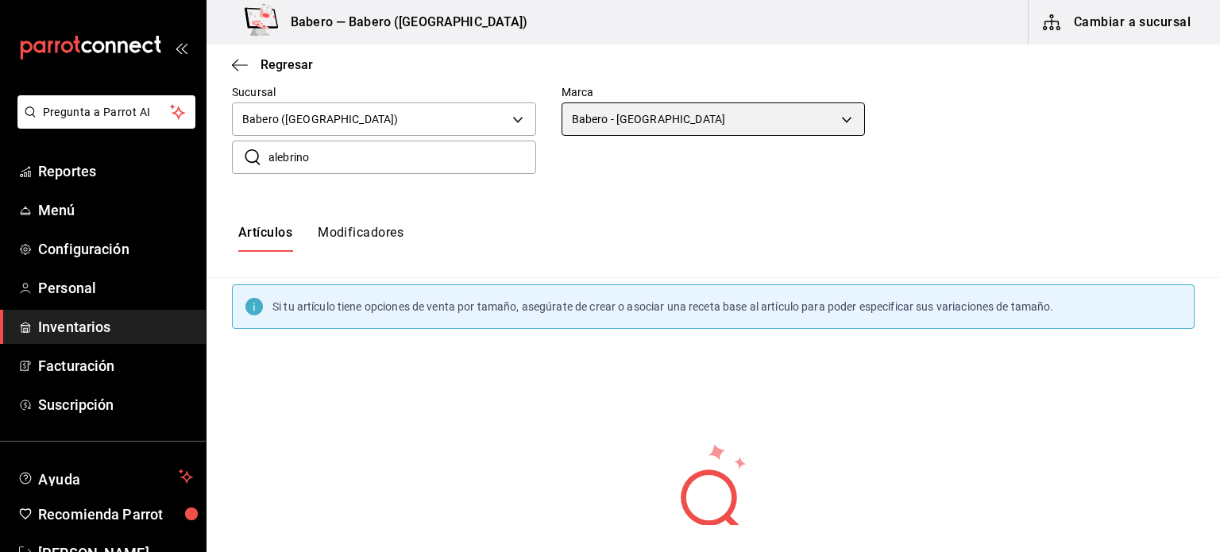
scroll to position [256, 0]
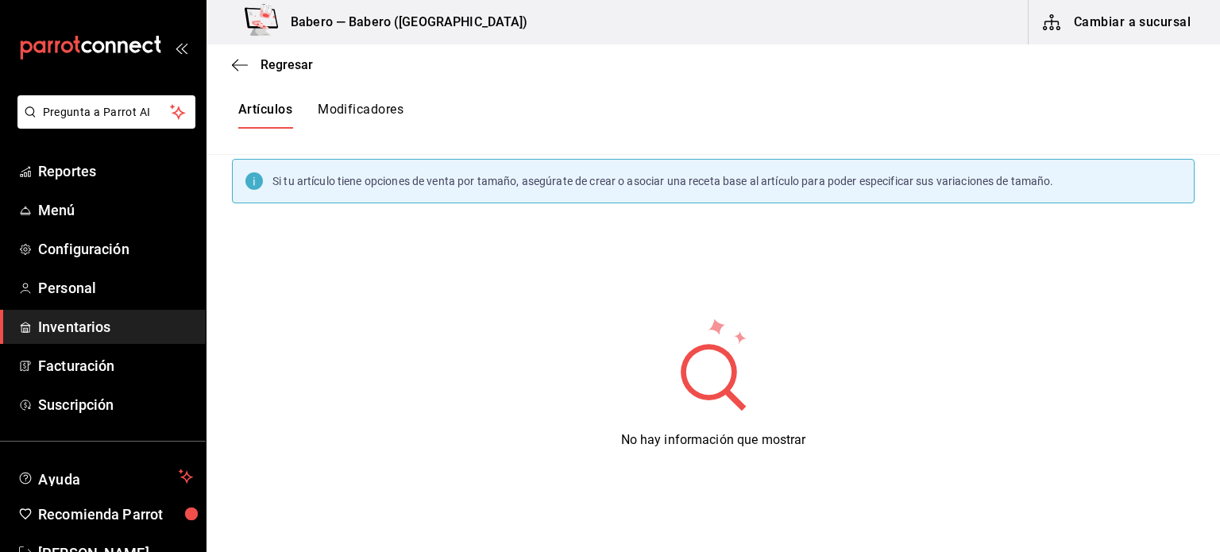
click at [359, 120] on button "Modificadores" at bounding box center [361, 115] width 86 height 27
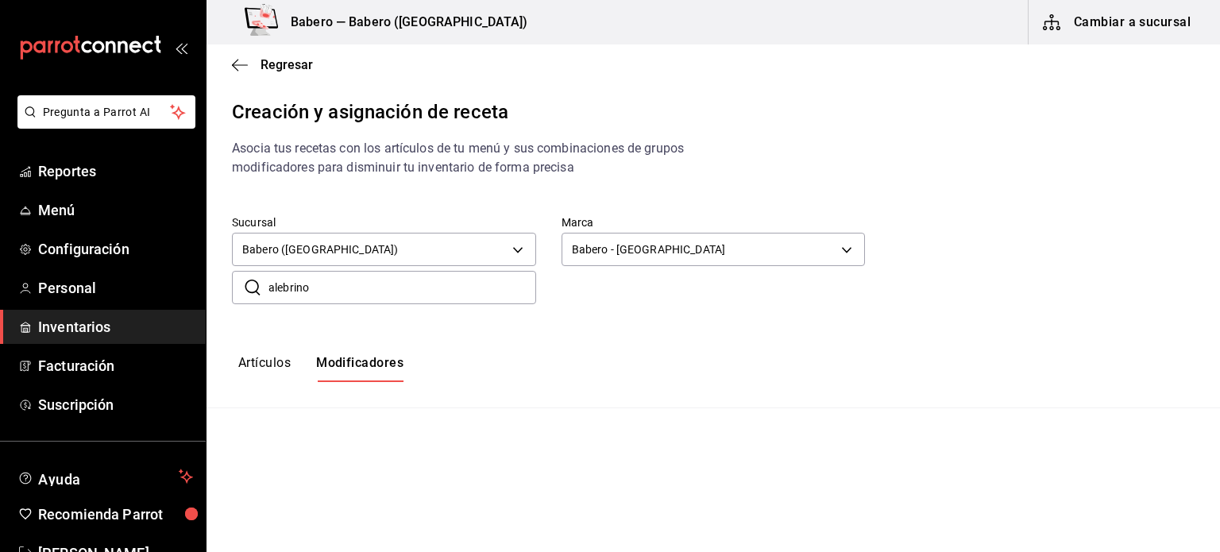
type input "default"
click at [316, 355] on button "Modificadores" at bounding box center [359, 368] width 87 height 27
click at [259, 64] on span "Regresar" at bounding box center [272, 64] width 81 height 15
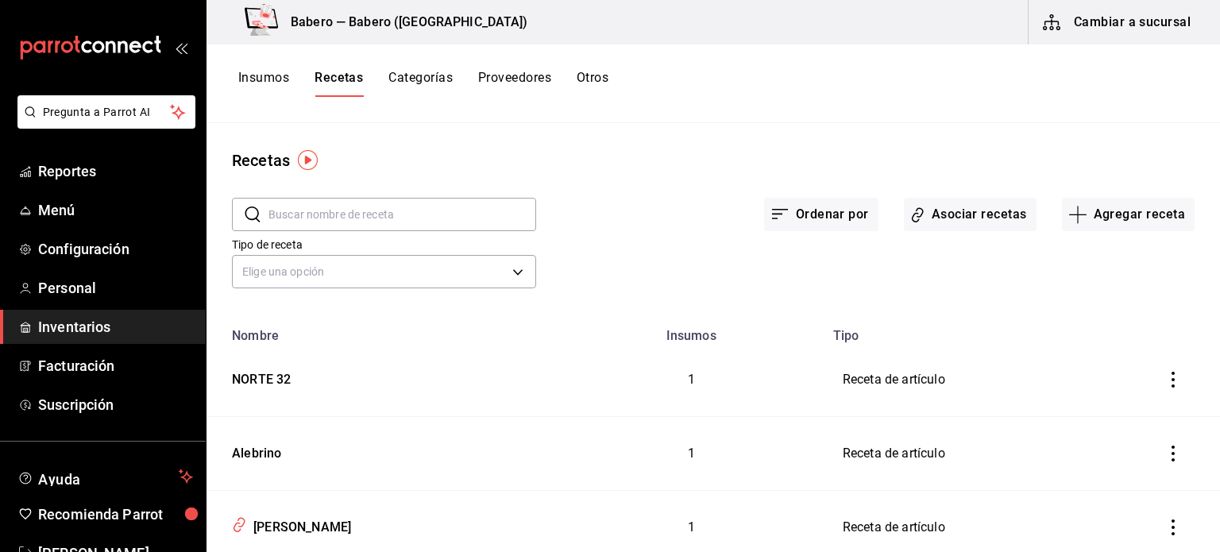
click at [267, 85] on button "Insumos" at bounding box center [263, 83] width 51 height 27
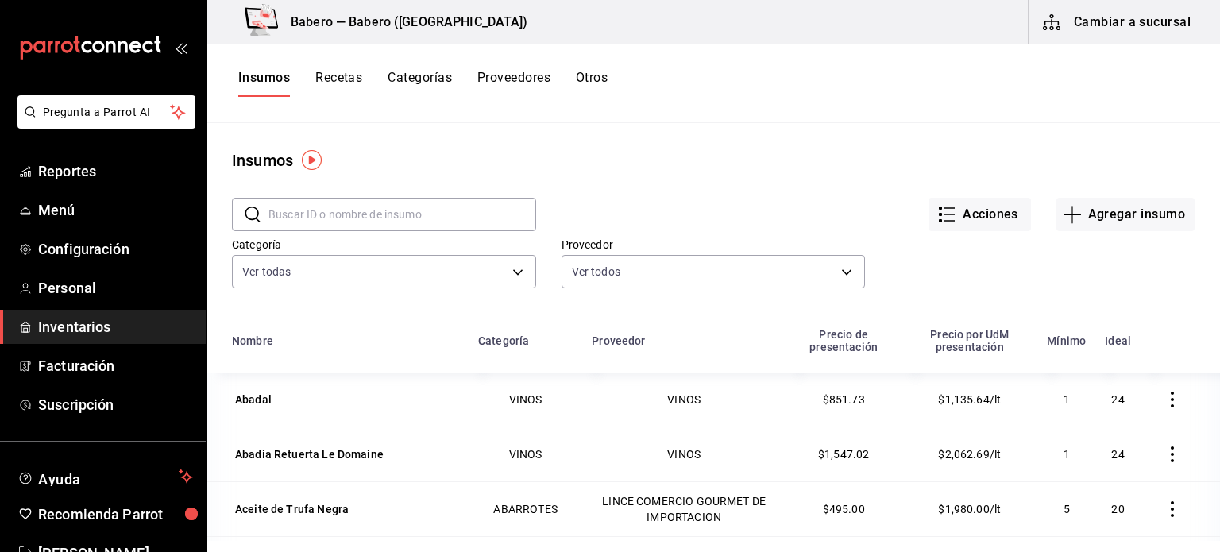
click at [356, 85] on button "Recetas" at bounding box center [338, 83] width 47 height 27
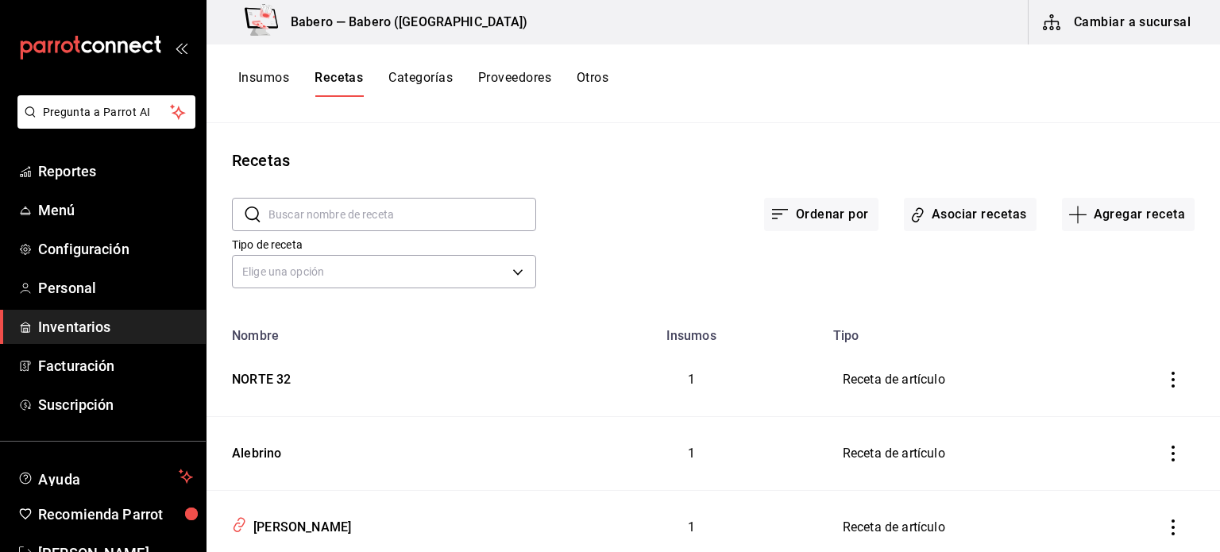
scroll to position [54, 0]
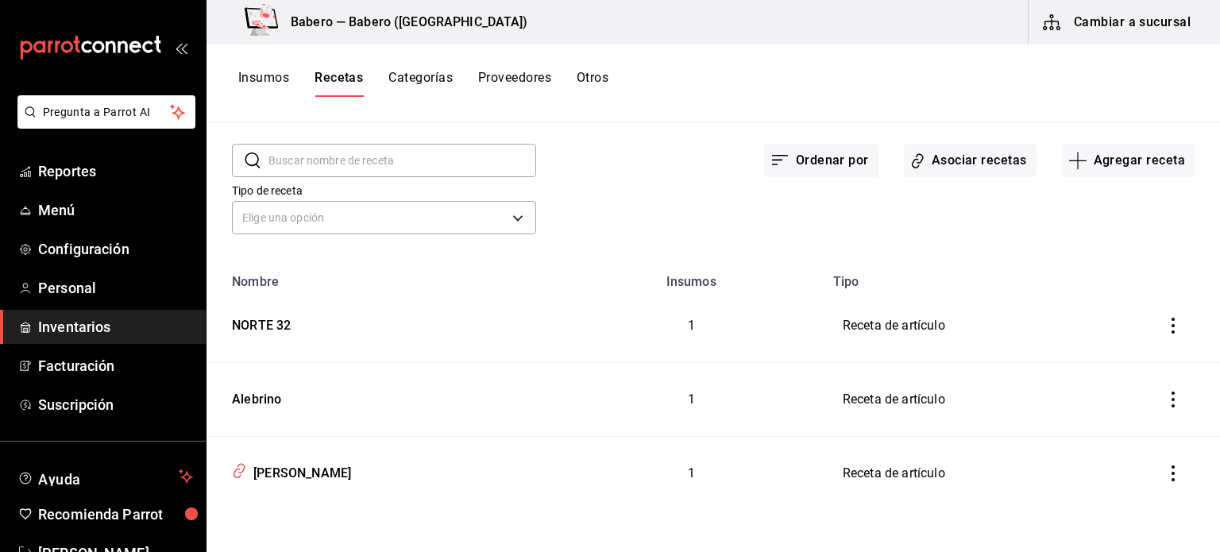
click at [1155, 399] on button "inventoriesTable" at bounding box center [1172, 399] width 35 height 35
click at [1163, 481] on div at bounding box center [610, 276] width 1220 height 552
click at [1171, 472] on icon "inventoriesTable" at bounding box center [1172, 473] width 3 height 16
click at [1112, 343] on div at bounding box center [610, 276] width 1220 height 552
click at [277, 337] on td "NORTE 32" at bounding box center [382, 326] width 353 height 74
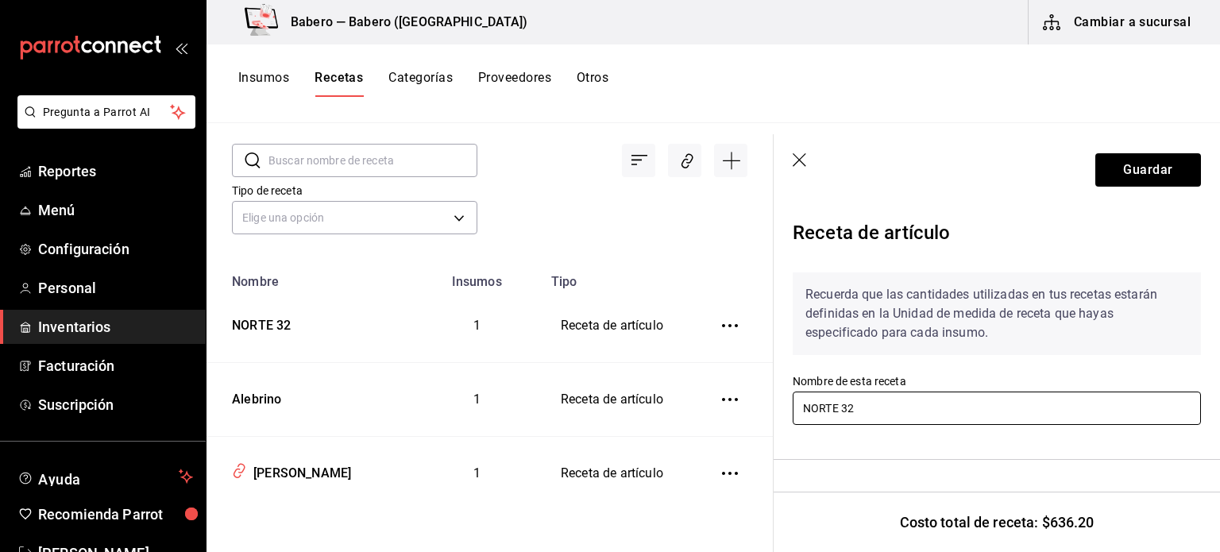
click at [845, 408] on input "NORTE 32" at bounding box center [996, 407] width 408 height 33
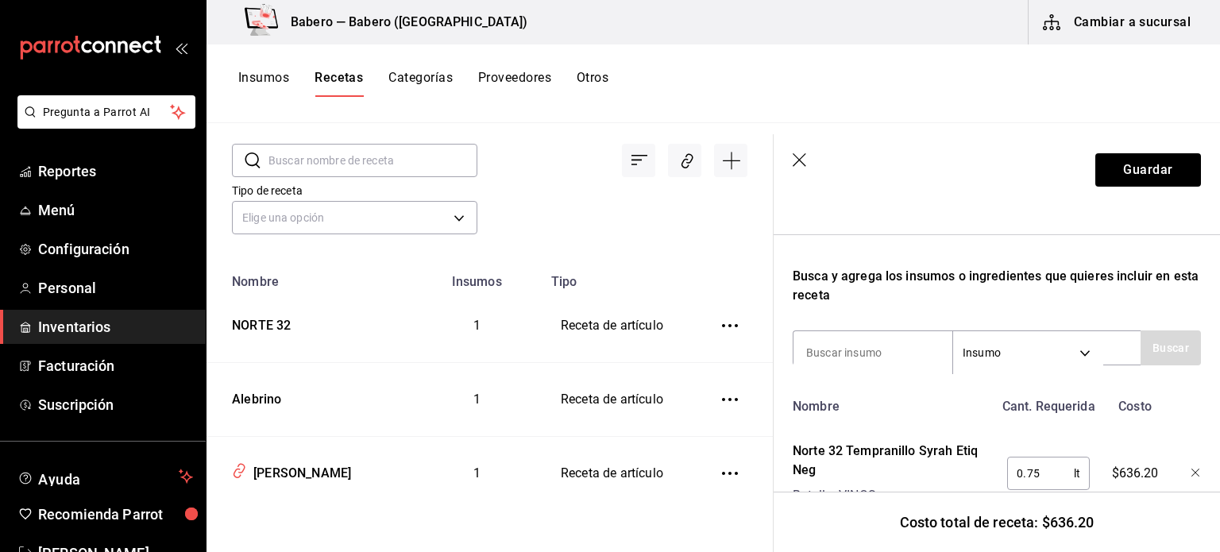
scroll to position [292, 0]
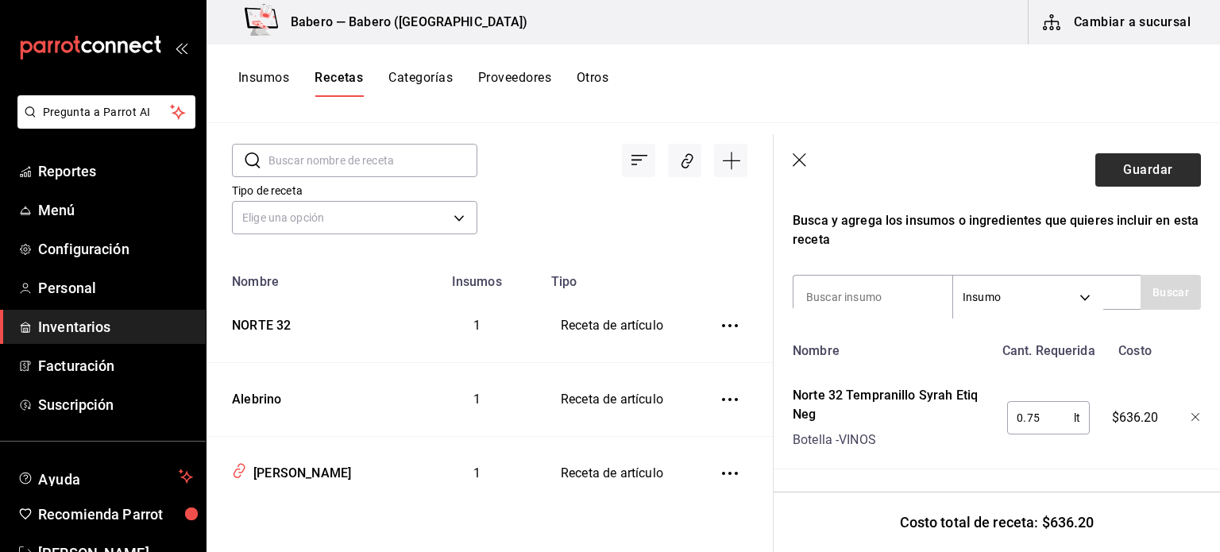
type input "Norte 32"
click at [1112, 179] on button "Guardar" at bounding box center [1148, 169] width 106 height 33
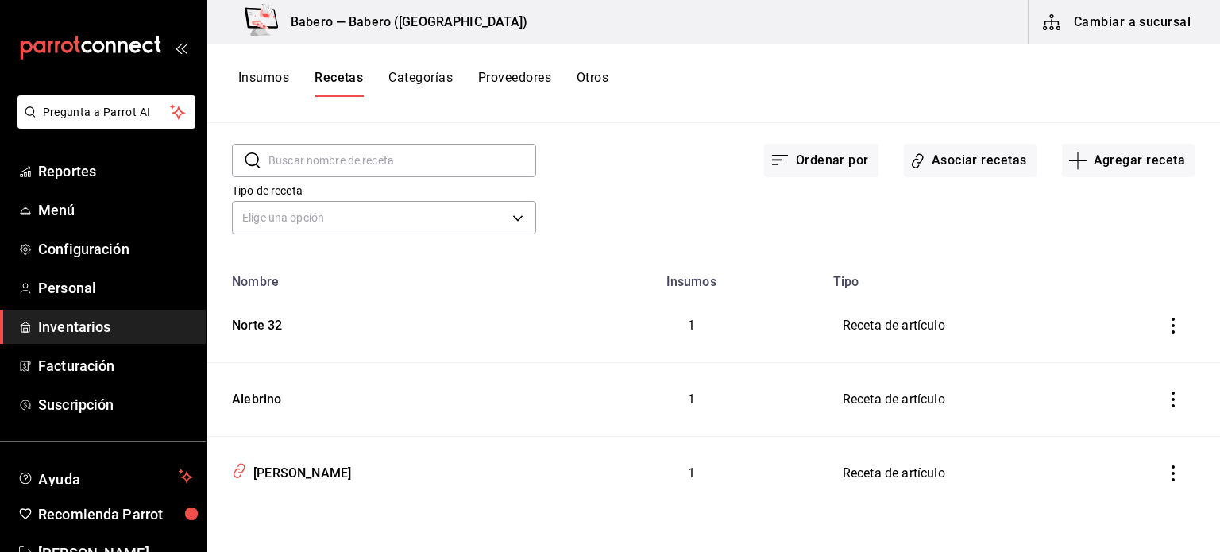
click at [1165, 326] on icon "inventoriesTable" at bounding box center [1173, 326] width 16 height 16
click at [941, 148] on div at bounding box center [610, 276] width 1220 height 552
click at [945, 164] on button "Asociar recetas" at bounding box center [970, 160] width 133 height 33
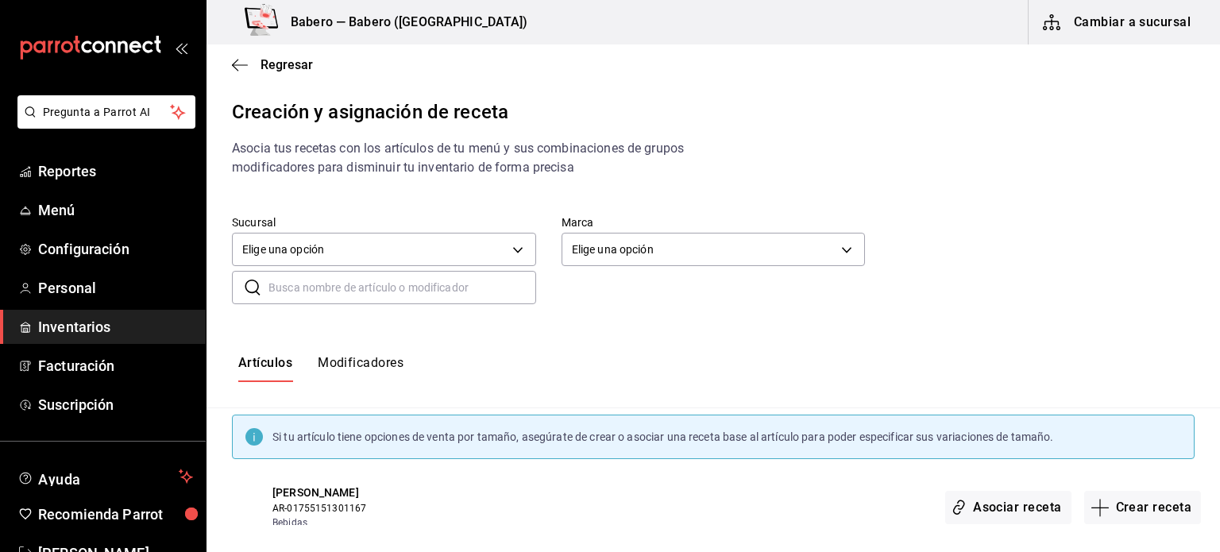
click at [398, 287] on input "text" at bounding box center [402, 288] width 268 height 32
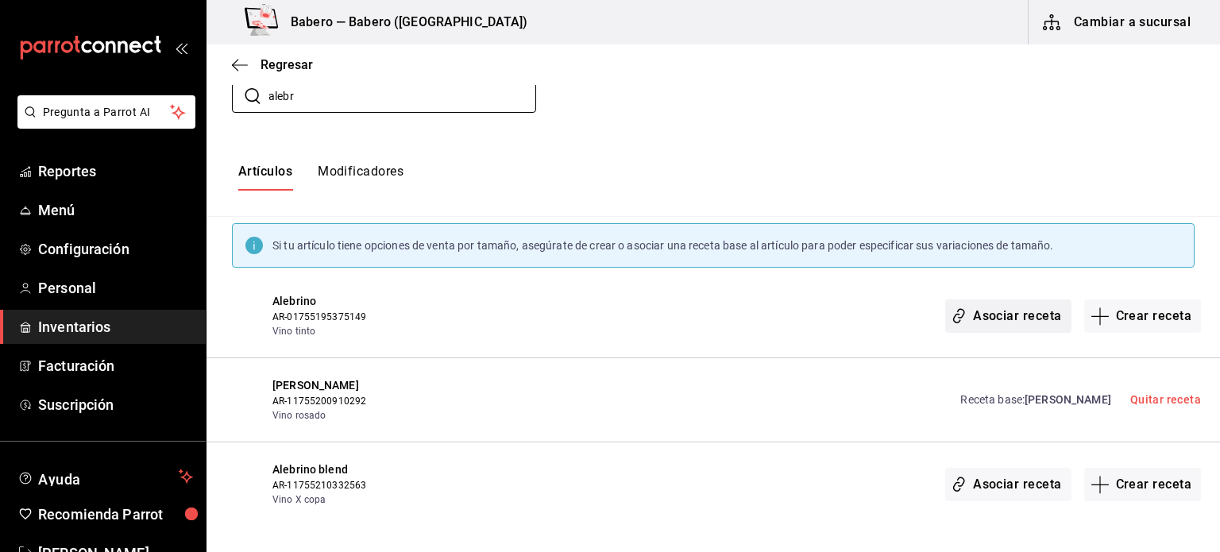
type input "alebr"
click at [1010, 305] on button "Asociar receta" at bounding box center [1007, 315] width 125 height 33
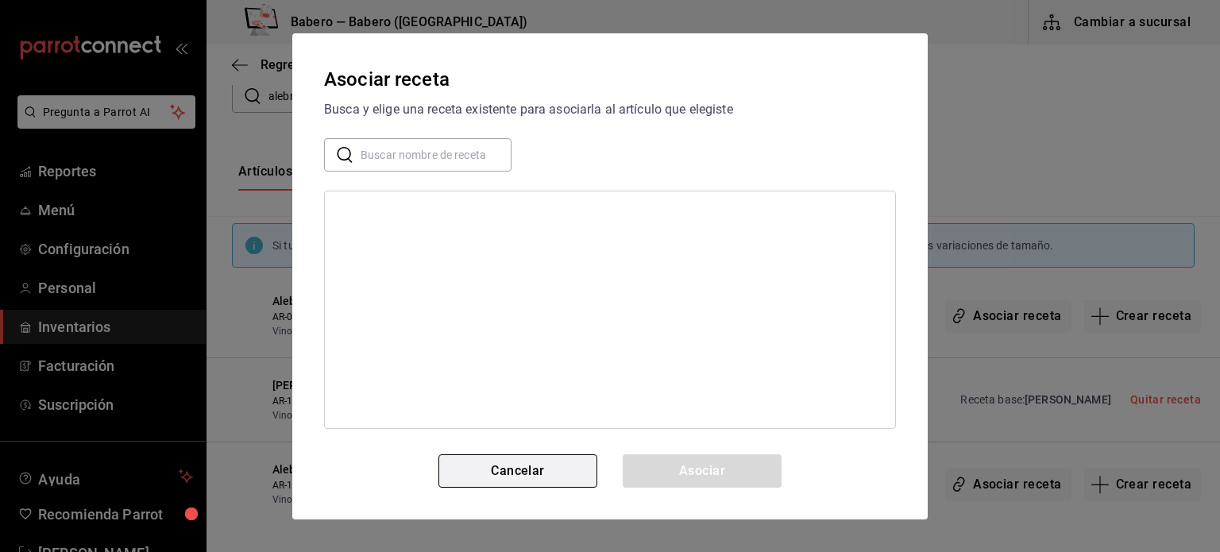
click at [511, 475] on button "Cancelar" at bounding box center [517, 470] width 159 height 33
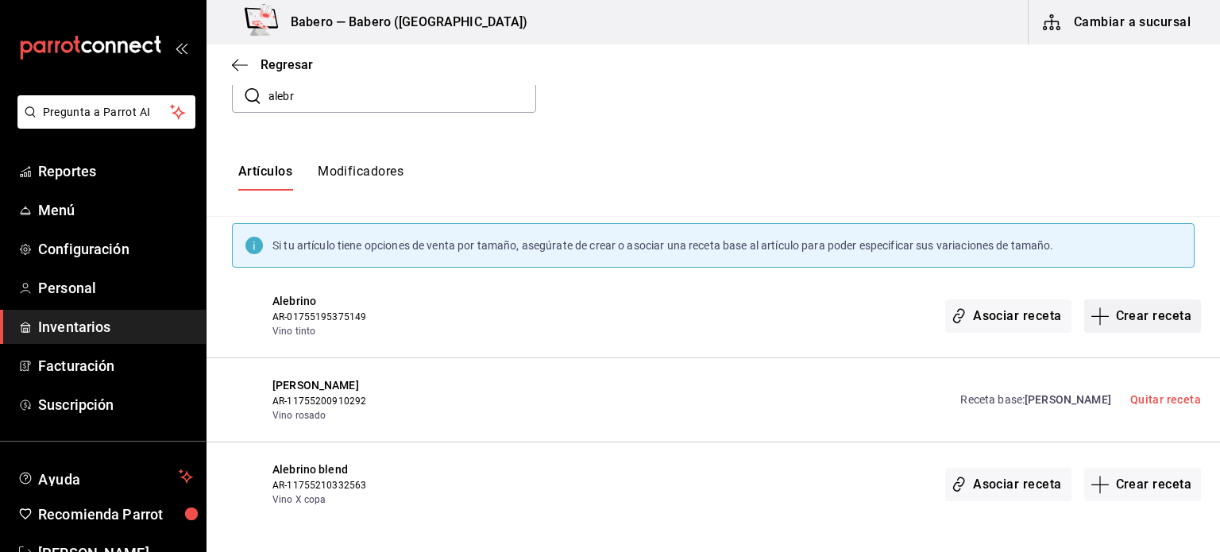
click at [1136, 314] on button "Crear receta" at bounding box center [1143, 315] width 118 height 33
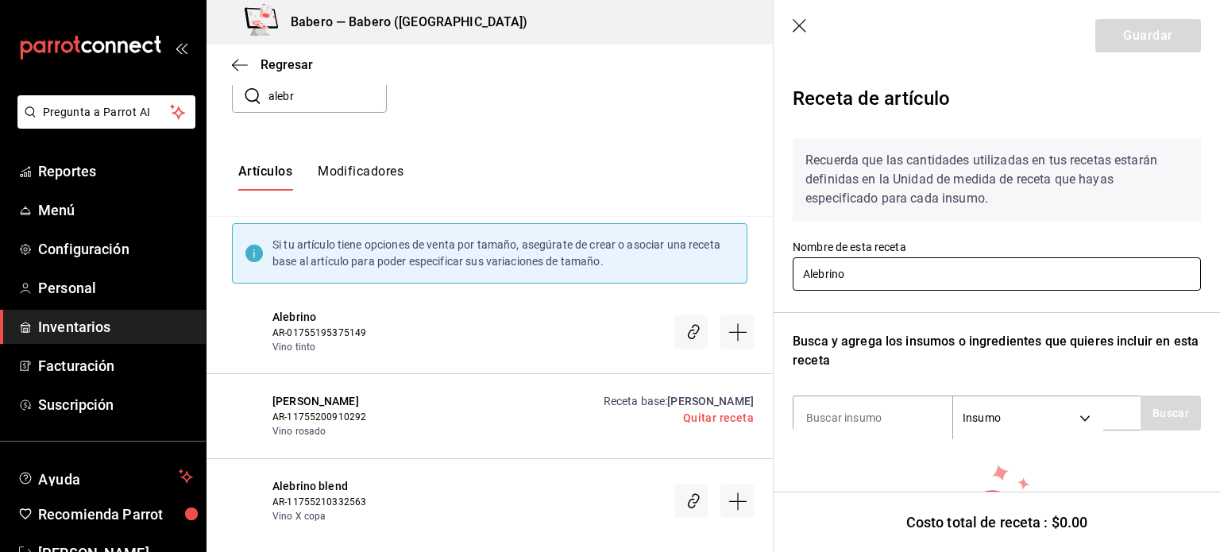
scroll to position [98, 0]
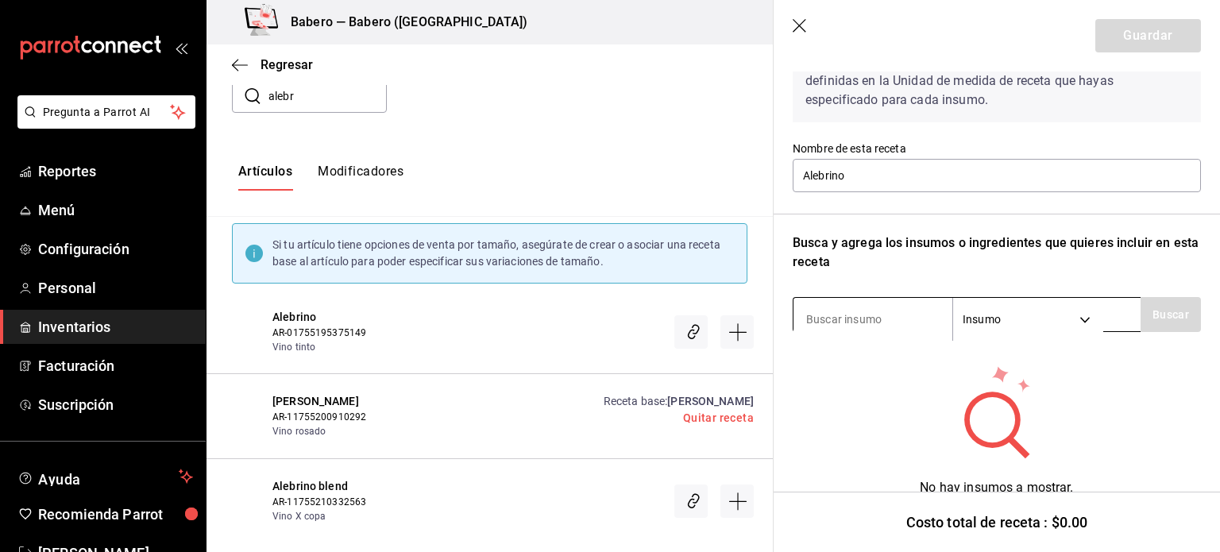
click at [868, 326] on input at bounding box center [872, 319] width 159 height 33
type input "alebrino"
click at [1166, 308] on button "Buscar" at bounding box center [1170, 314] width 60 height 35
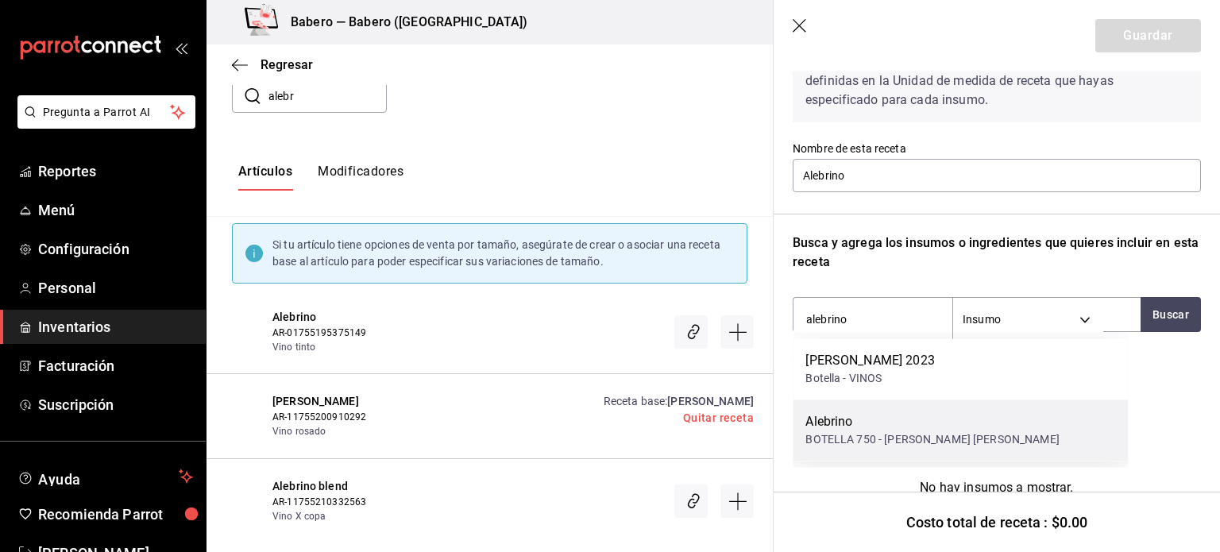
click at [846, 427] on div "Alebrino" at bounding box center [931, 421] width 253 height 19
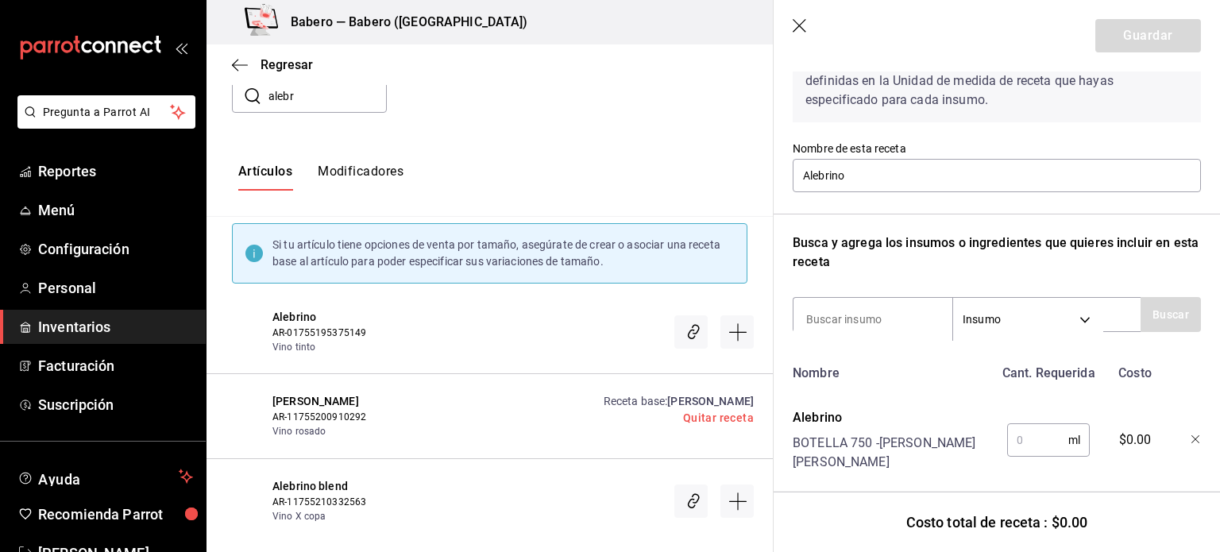
scroll to position [133, 0]
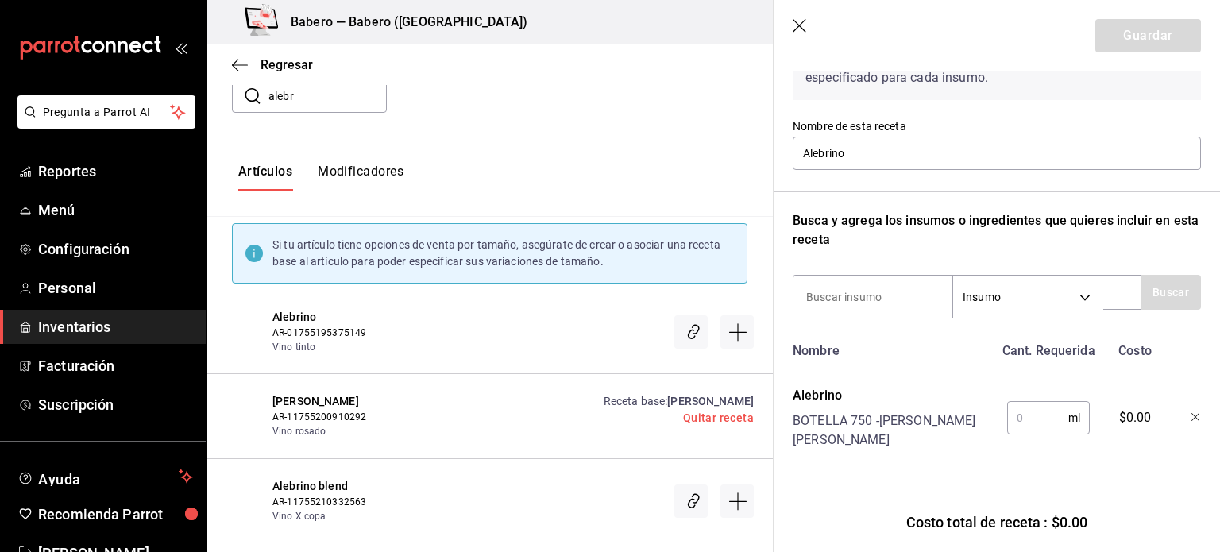
click at [1027, 407] on input "text" at bounding box center [1037, 418] width 61 height 32
type input "750"
click at [1134, 29] on button "Guardar" at bounding box center [1148, 35] width 106 height 33
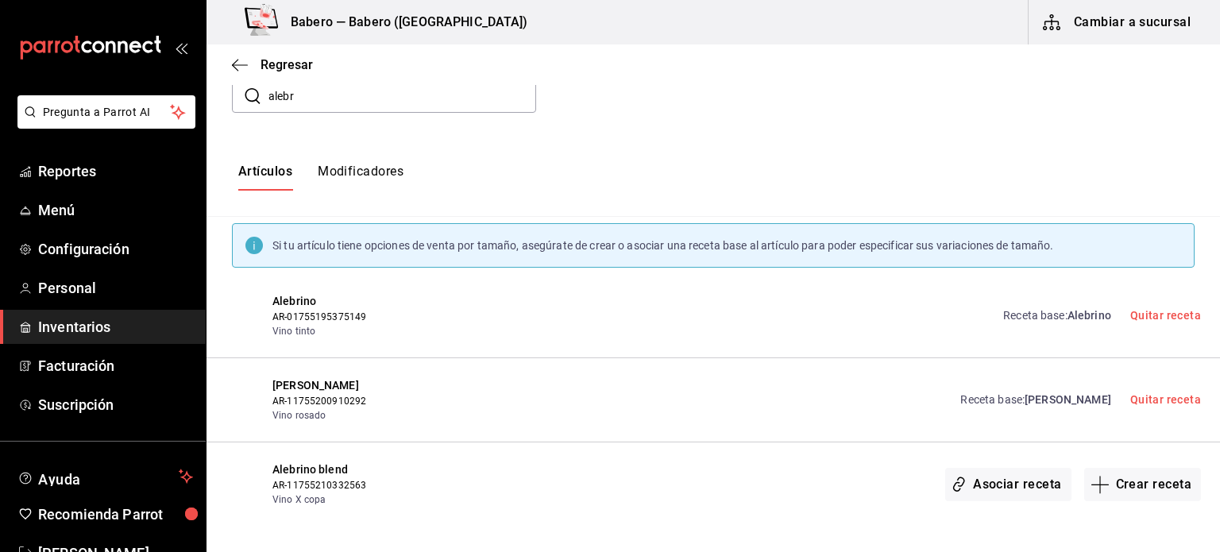
click at [413, 106] on input "alebr" at bounding box center [402, 96] width 268 height 32
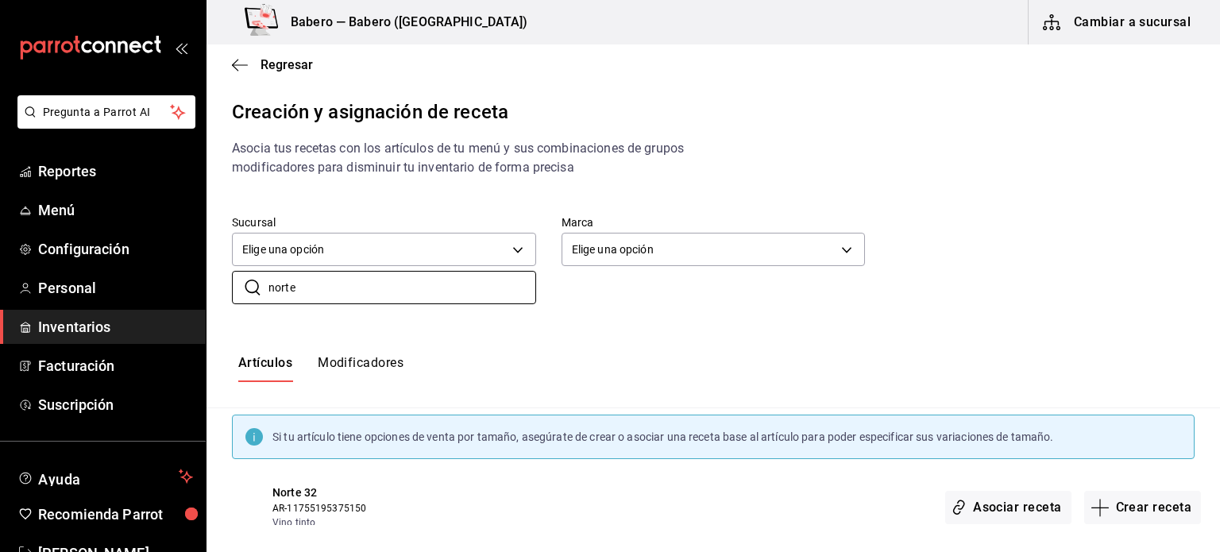
scroll to position [23, 0]
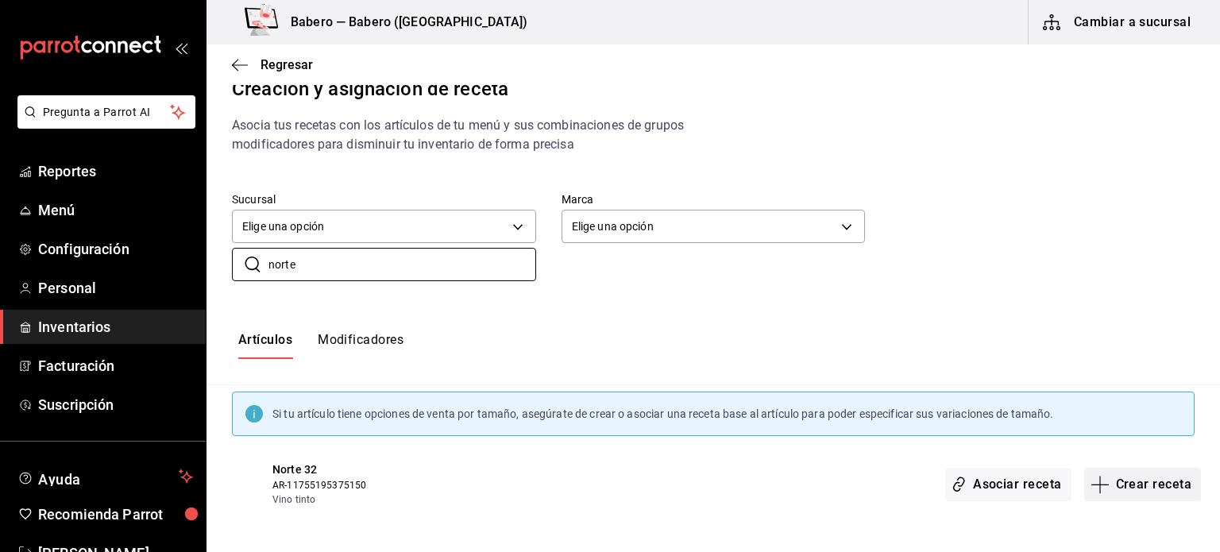
type input "norte"
click at [1136, 497] on button "Crear receta" at bounding box center [1143, 484] width 118 height 33
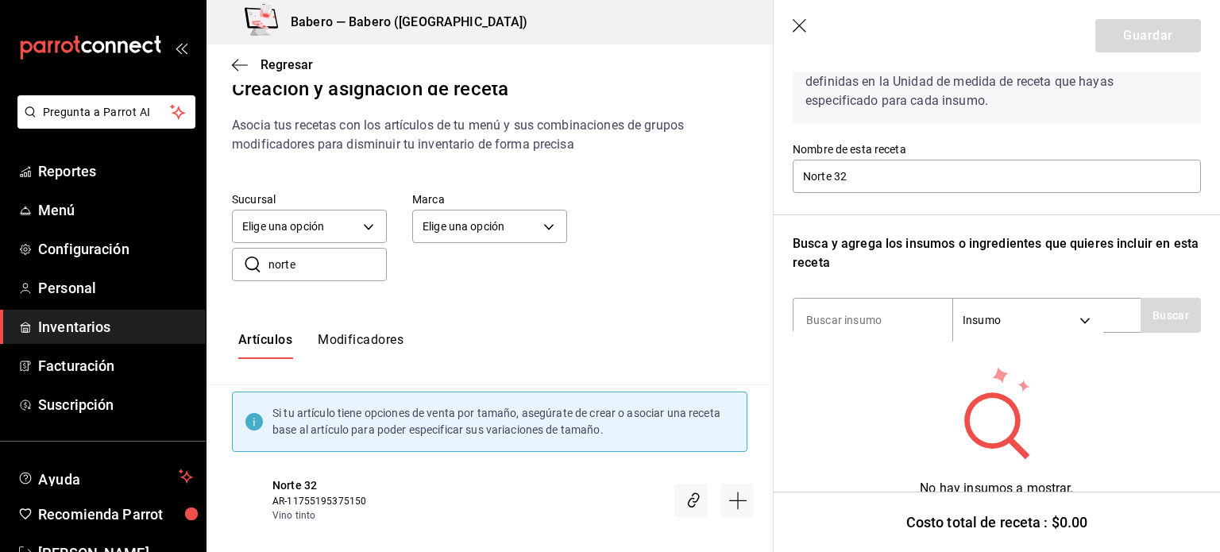
scroll to position [98, 0]
click at [901, 314] on input at bounding box center [872, 319] width 159 height 33
type input "norte"
click at [1148, 311] on button "Buscar" at bounding box center [1170, 314] width 60 height 35
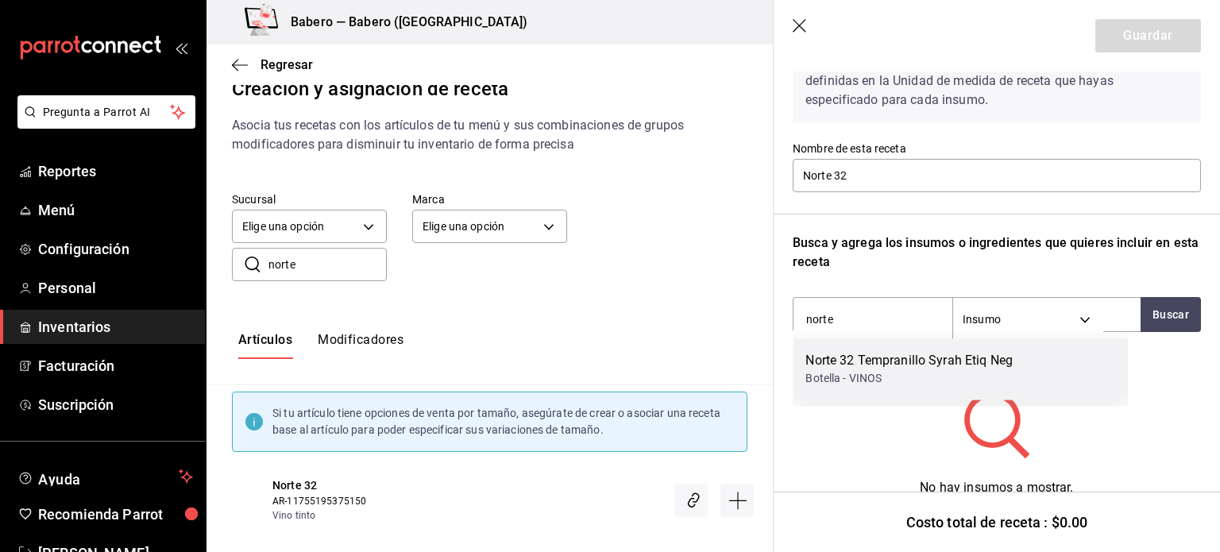
click at [904, 380] on div "Botella - VINOS" at bounding box center [908, 378] width 207 height 17
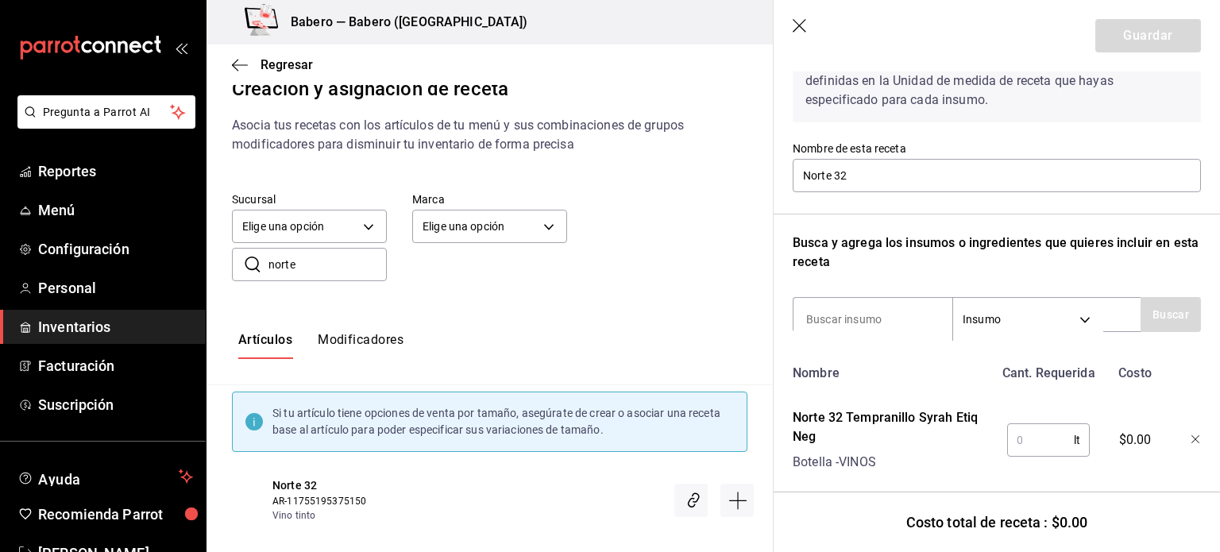
scroll to position [133, 0]
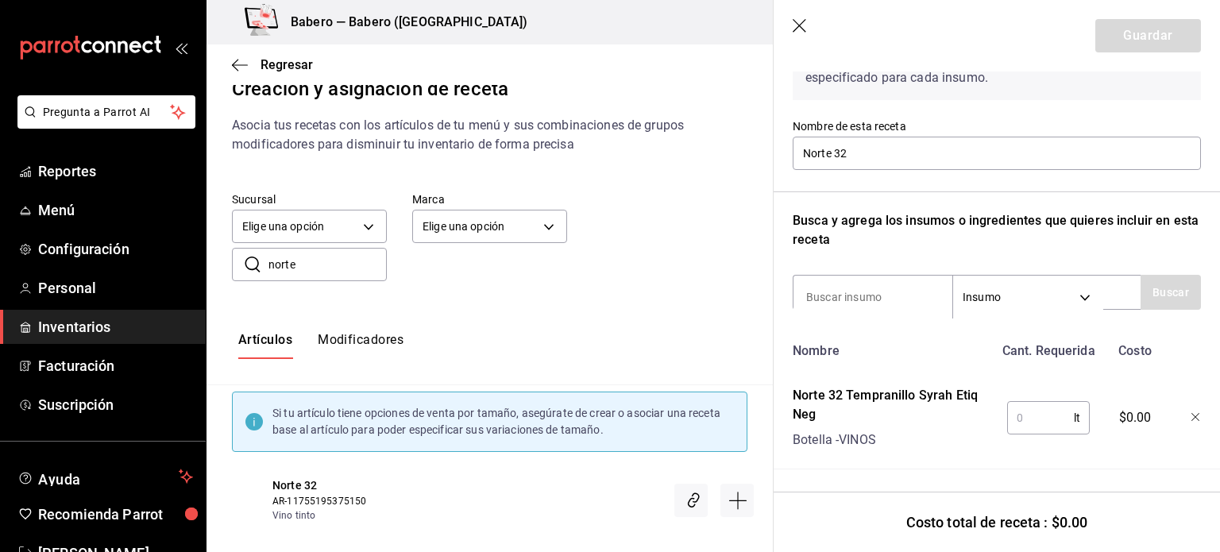
click at [1035, 410] on input "text" at bounding box center [1040, 418] width 67 height 32
type input "7"
type input "0.75"
click at [1132, 40] on button "Guardar" at bounding box center [1148, 35] width 106 height 33
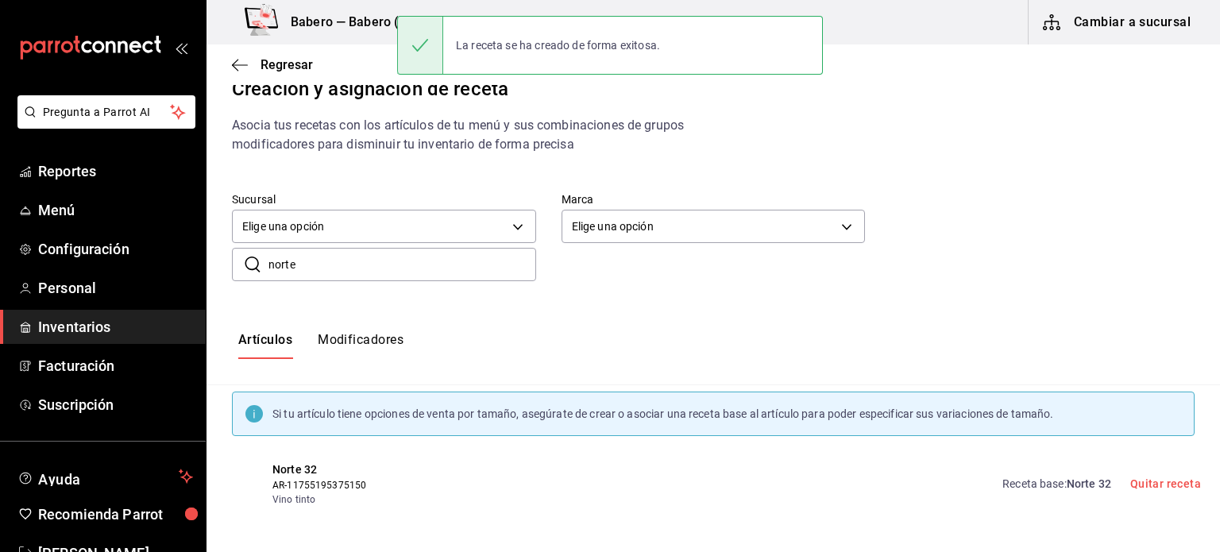
click at [706, 333] on div "Artículos Modificadores" at bounding box center [712, 345] width 1013 height 27
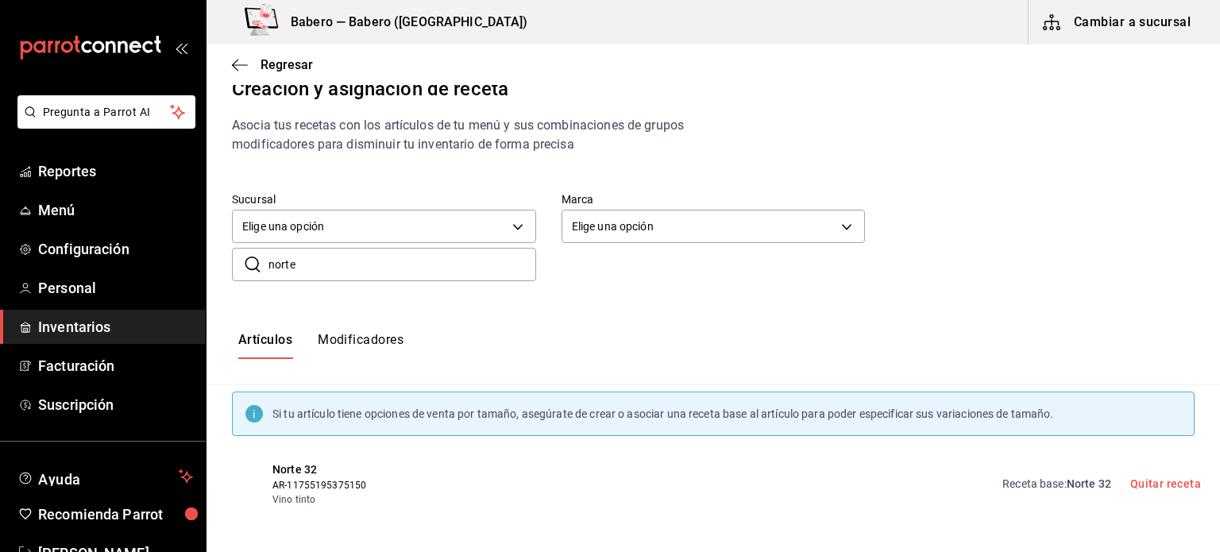
click at [706, 333] on div "Artículos Modificadores" at bounding box center [712, 345] width 1013 height 27
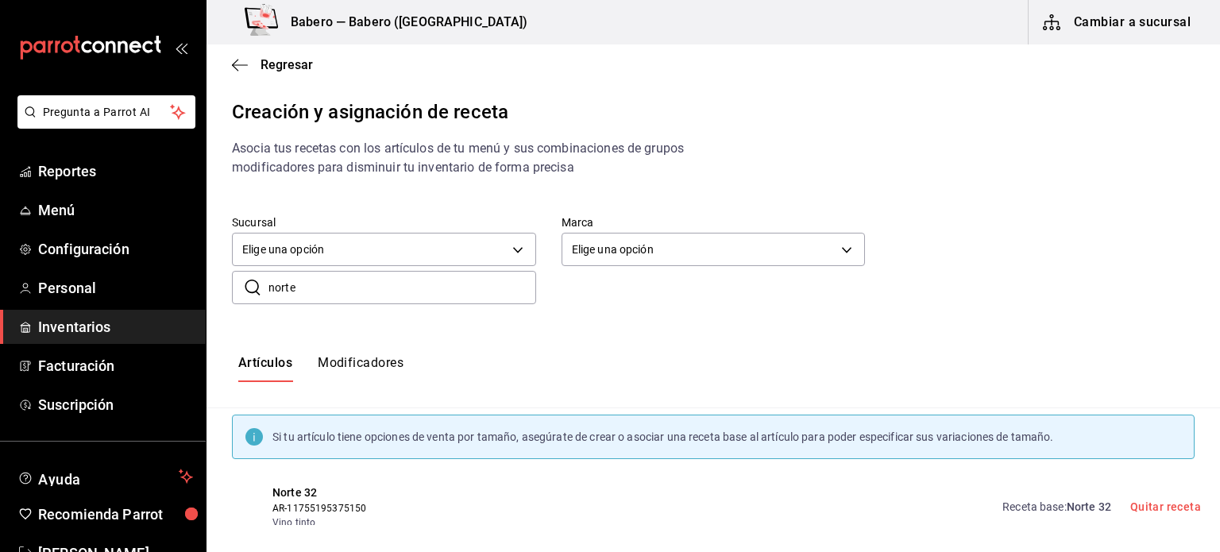
scroll to position [23, 0]
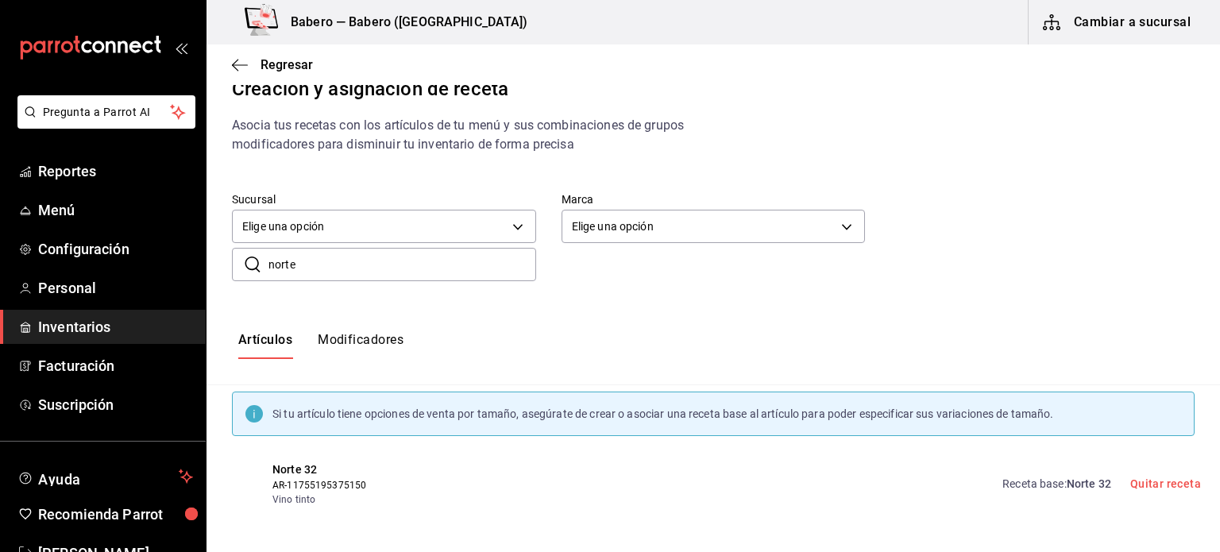
click at [384, 256] on input "norte" at bounding box center [402, 265] width 268 height 32
type input "n"
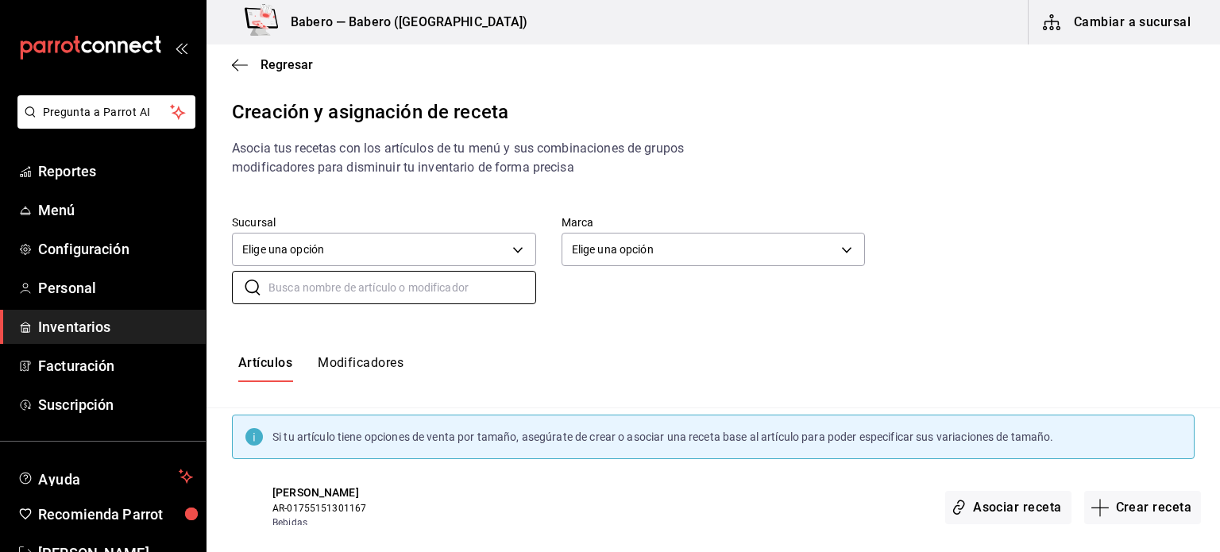
click at [111, 330] on span "Inventarios" at bounding box center [115, 326] width 155 height 21
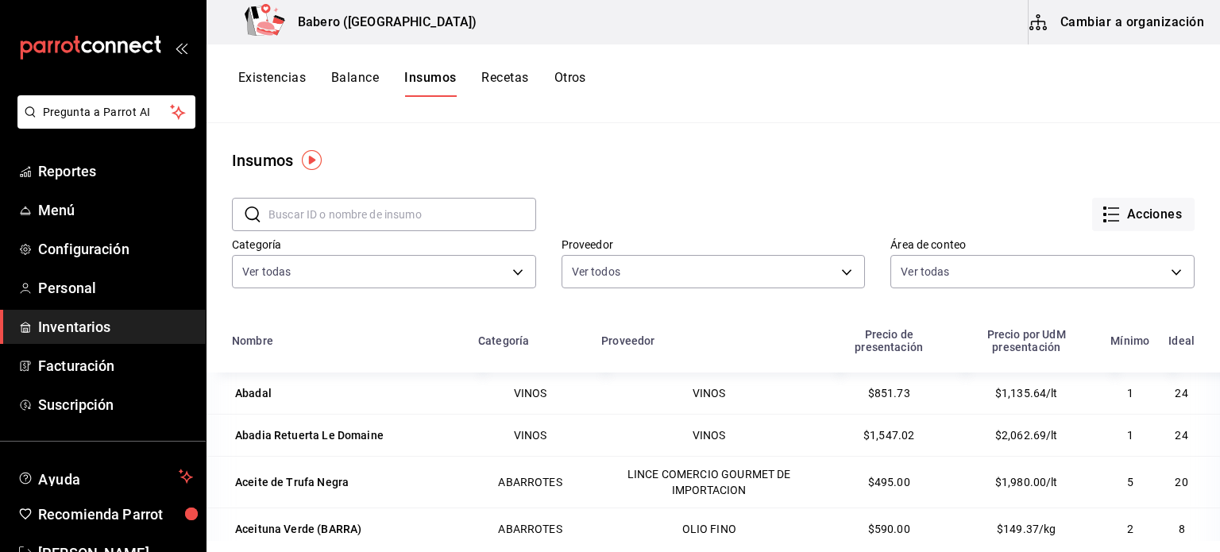
click at [412, 210] on input "text" at bounding box center [402, 215] width 268 height 32
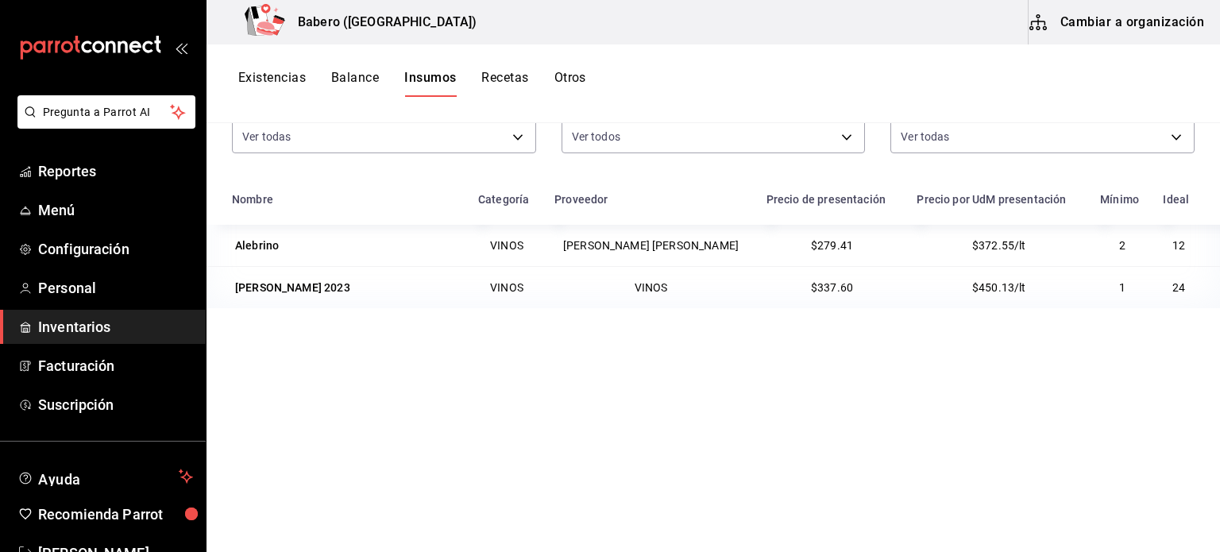
scroll to position [136, 0]
type input "alebrino"
click at [699, 241] on td "[PERSON_NAME] [PERSON_NAME]" at bounding box center [651, 244] width 212 height 41
click at [269, 245] on div "Alebrino" at bounding box center [257, 245] width 44 height 16
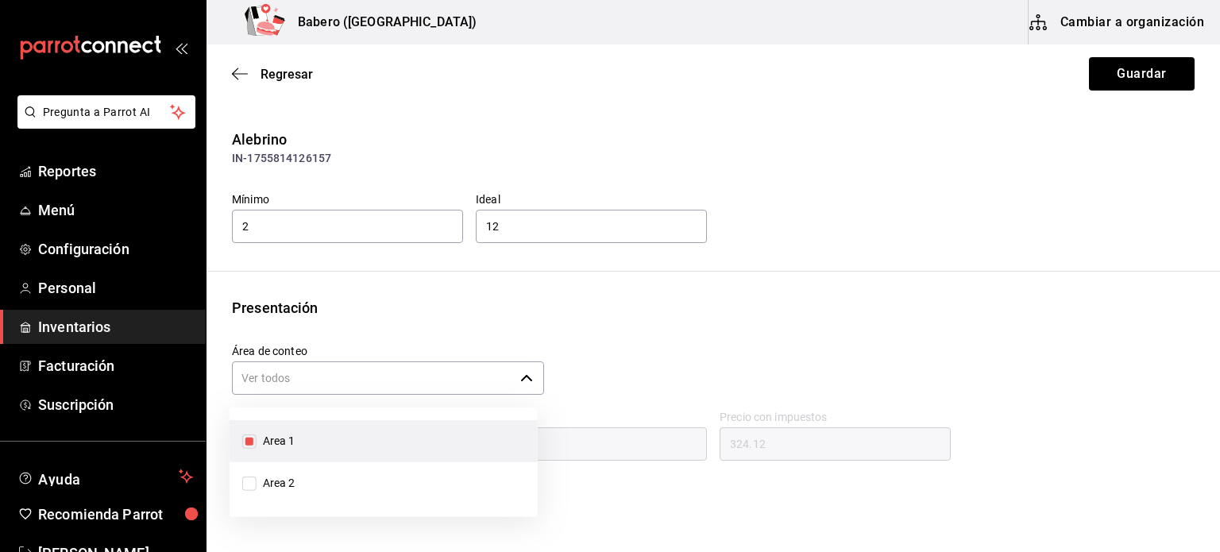
click at [318, 372] on input "Área de conteo" at bounding box center [373, 377] width 282 height 33
click at [624, 285] on div "Alebrino IN-1755814126157 Mínimo 2 Ideal 12 Presentación Área de conteo ​ Preci…" at bounding box center [712, 345] width 1013 height 432
click at [473, 370] on input "Área de conteo" at bounding box center [373, 377] width 282 height 33
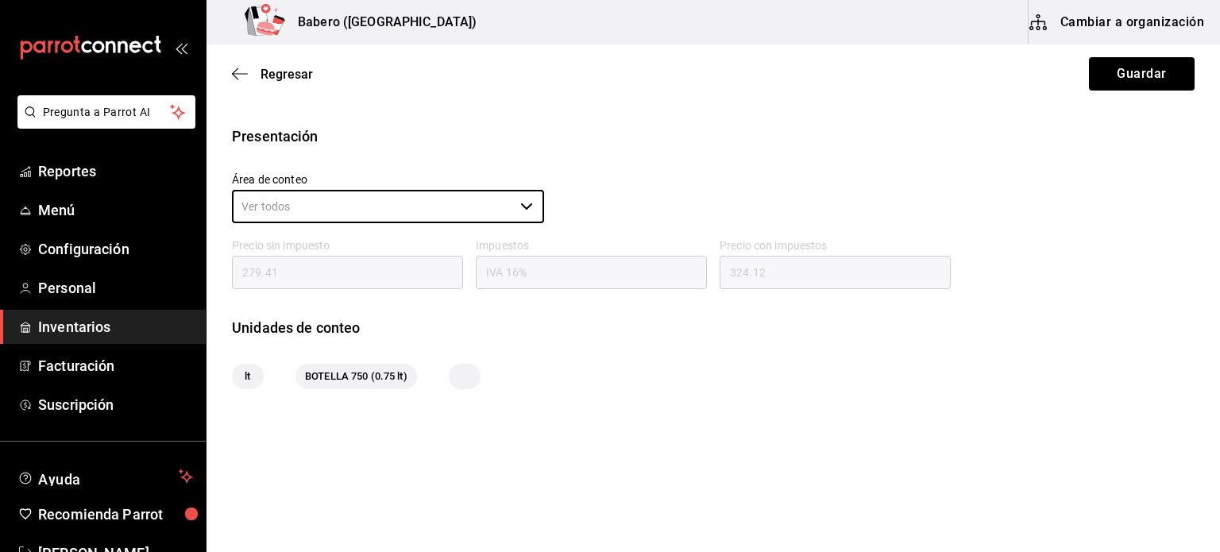
scroll to position [199, 0]
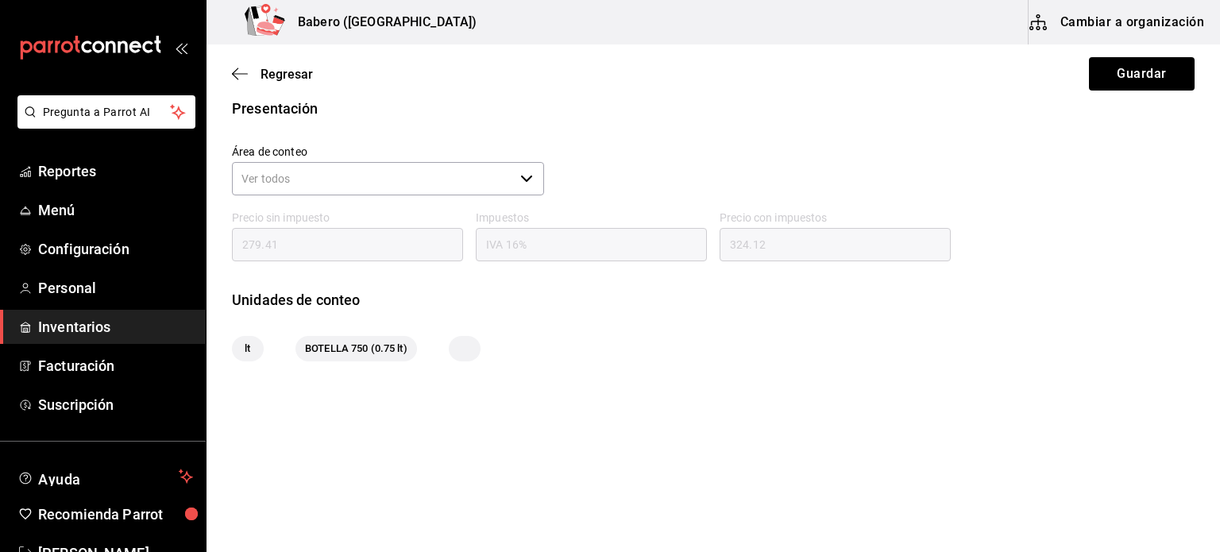
click at [473, 345] on div at bounding box center [465, 348] width 32 height 25
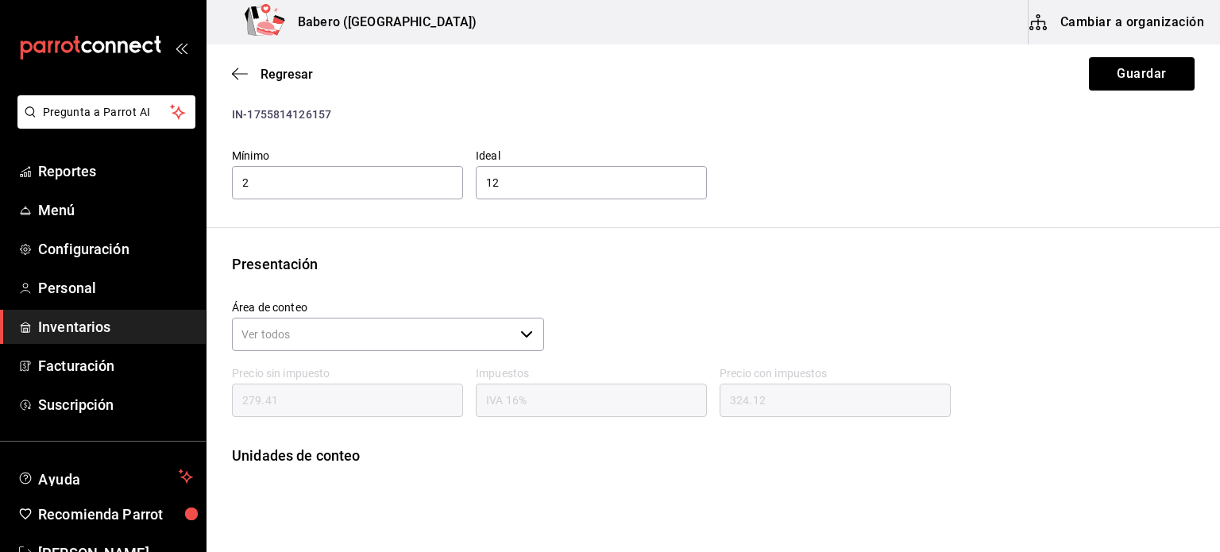
scroll to position [0, 0]
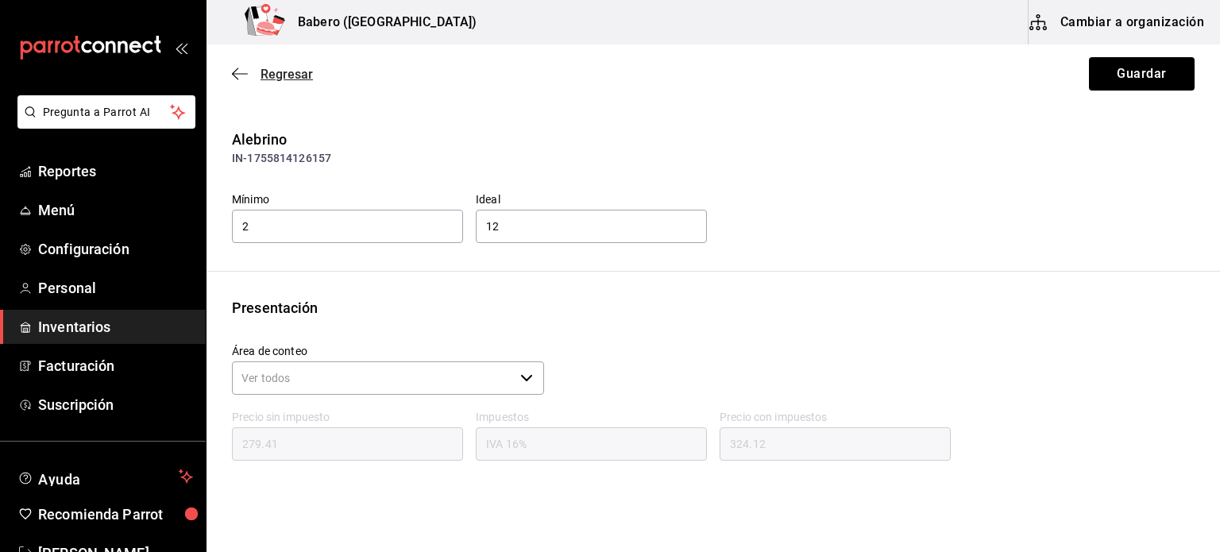
click at [239, 69] on icon "button" at bounding box center [240, 74] width 16 height 14
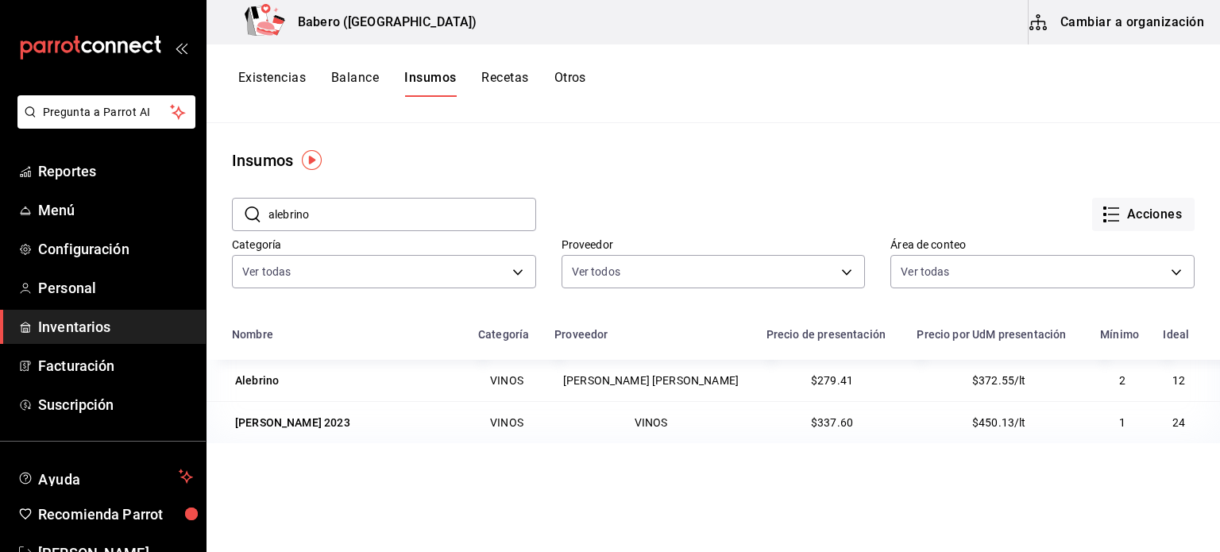
click at [613, 376] on td "[PERSON_NAME] [PERSON_NAME]" at bounding box center [651, 380] width 212 height 41
click at [1128, 222] on button "Acciones" at bounding box center [1143, 214] width 102 height 33
click at [1067, 133] on div at bounding box center [610, 276] width 1220 height 552
click at [1099, 33] on button "Cambiar a organización" at bounding box center [1117, 22] width 179 height 44
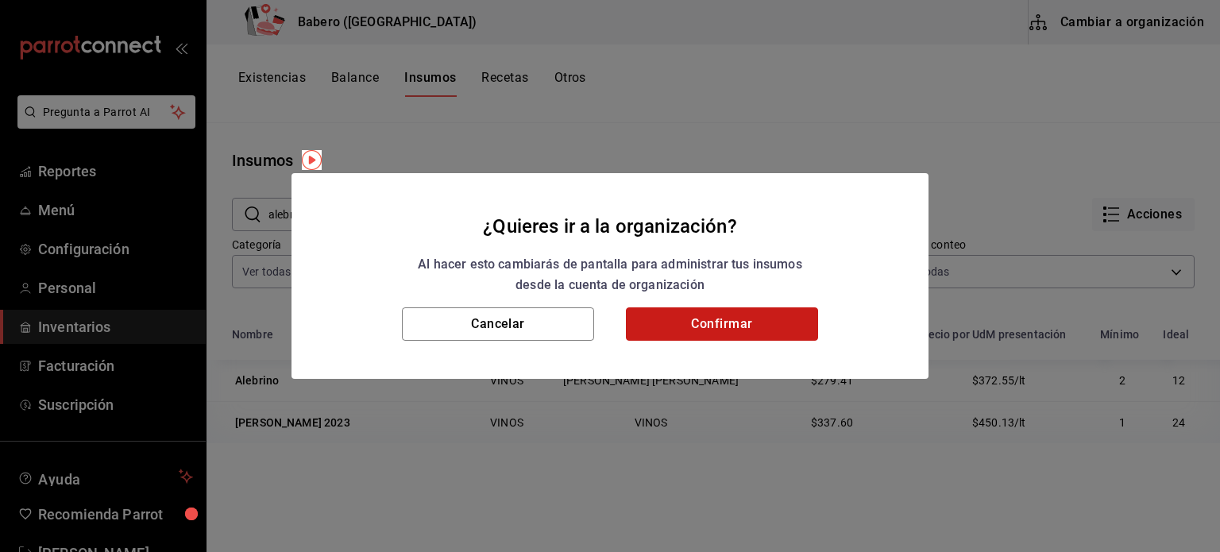
click at [735, 318] on button "Confirmar" at bounding box center [722, 323] width 192 height 33
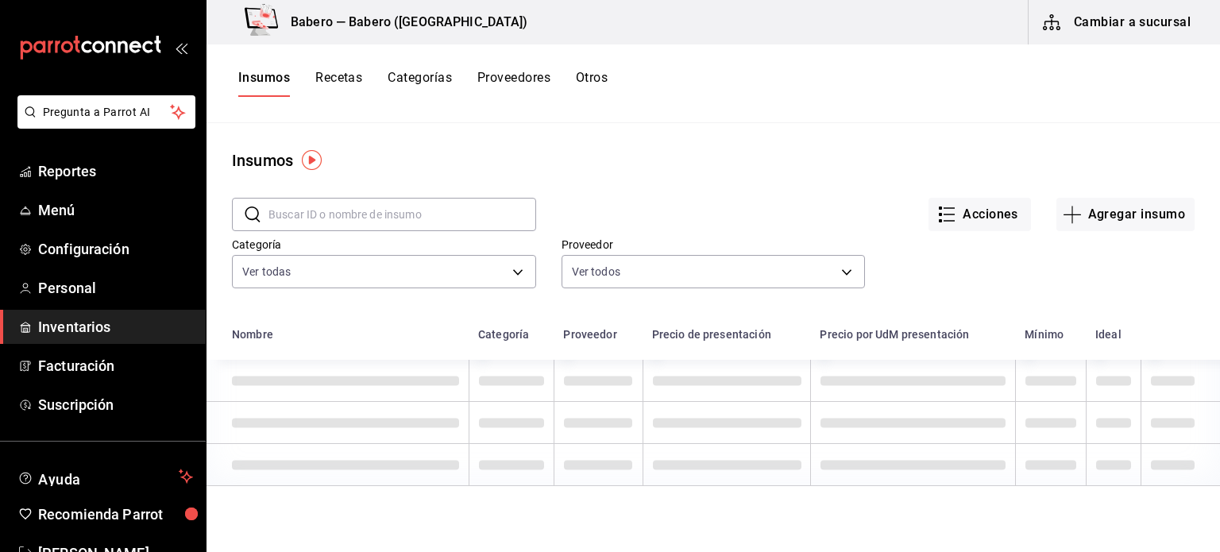
click at [342, 216] on input "text" at bounding box center [402, 215] width 268 height 32
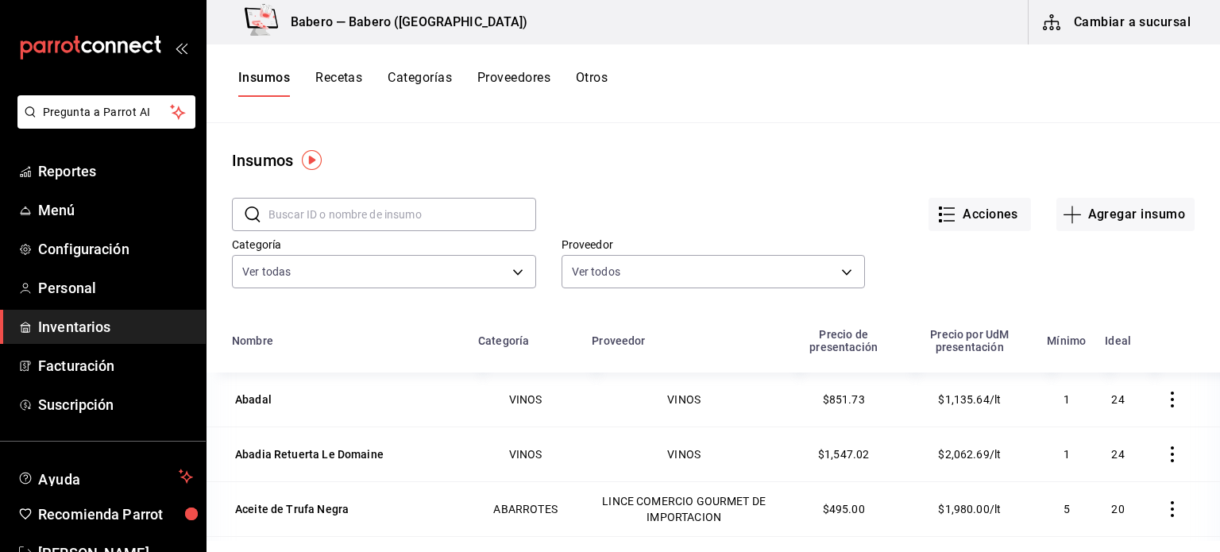
type input "alebrino"
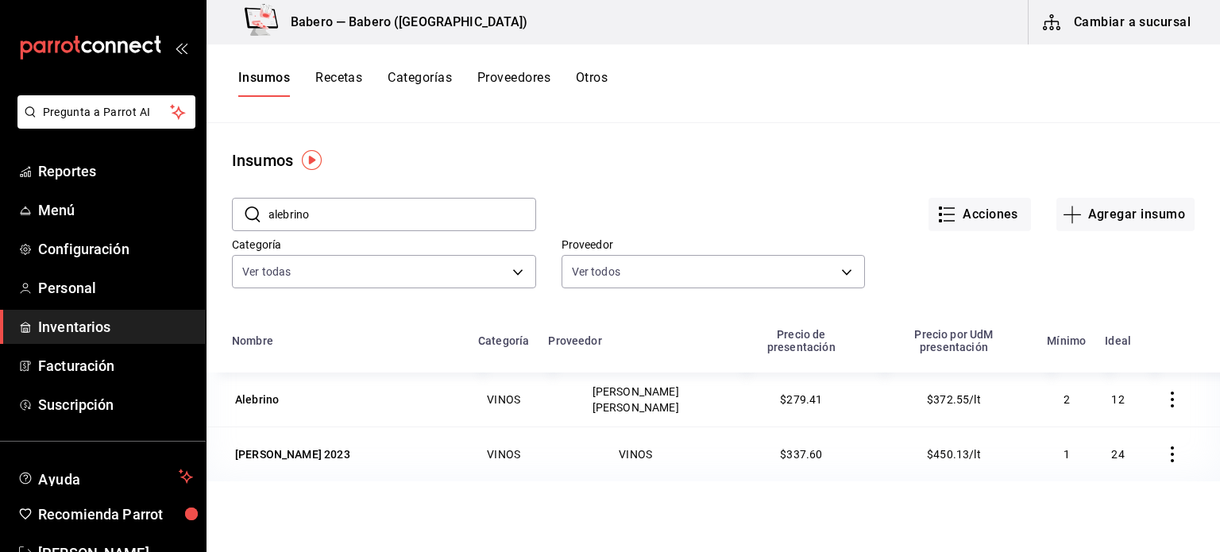
click at [634, 202] on div "Acciones Agregar insumo" at bounding box center [865, 201] width 658 height 59
click at [248, 391] on div "Alebrino" at bounding box center [257, 399] width 44 height 16
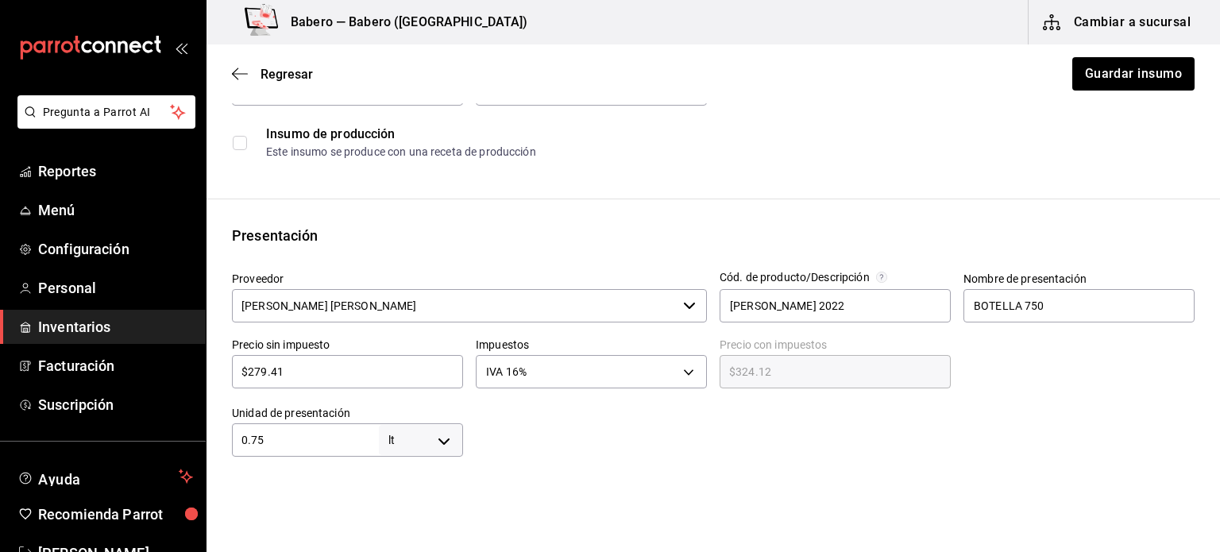
scroll to position [206, 0]
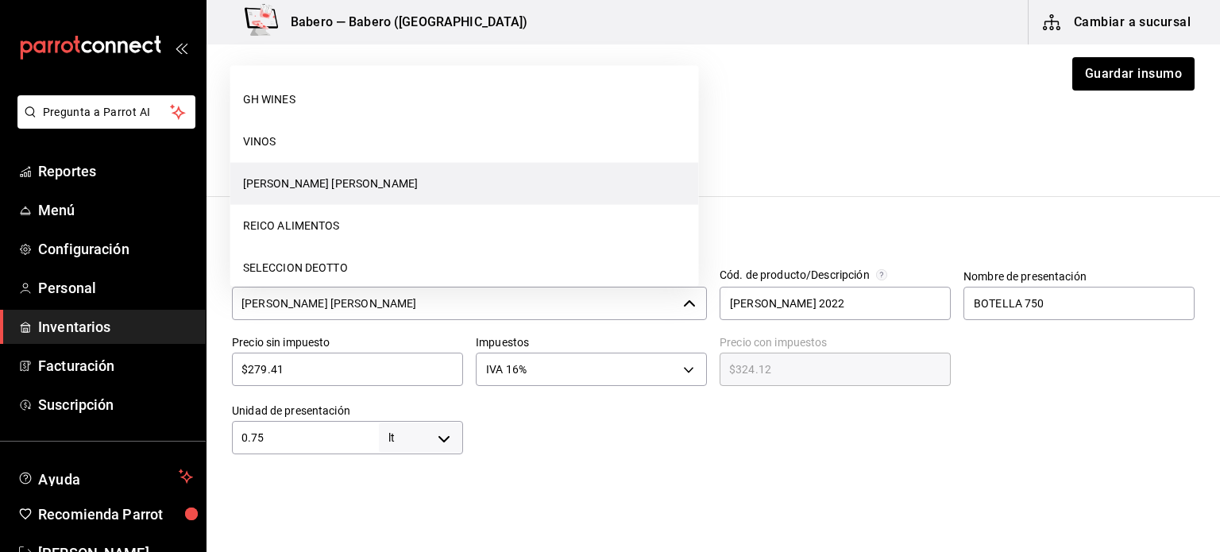
click at [649, 314] on input "[PERSON_NAME] [PERSON_NAME]" at bounding box center [454, 303] width 445 height 33
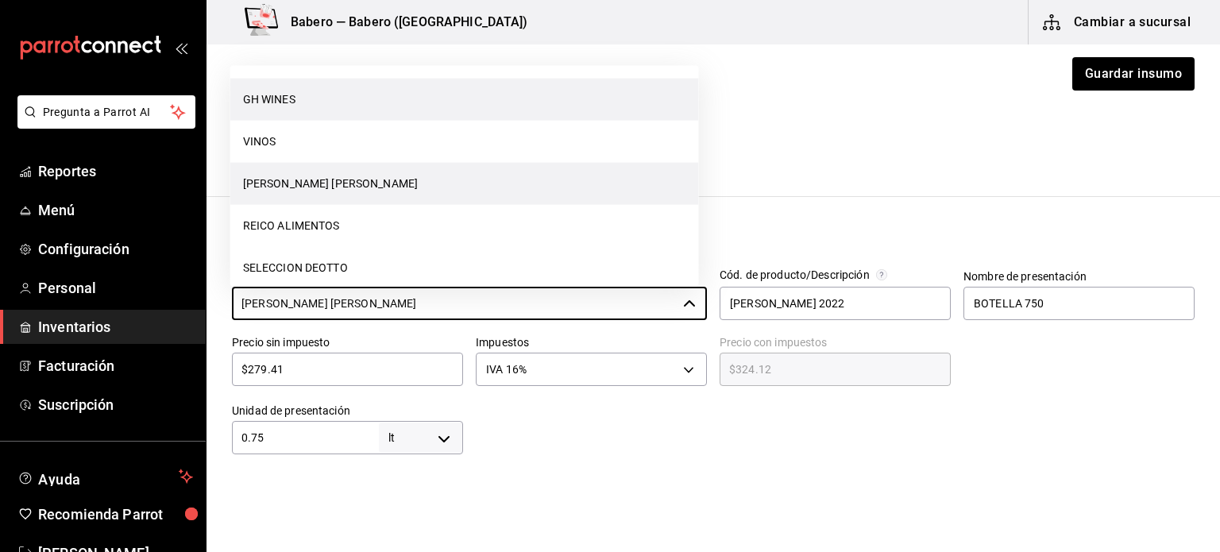
click at [331, 101] on li "GH WINES" at bounding box center [464, 100] width 468 height 42
type input "GH WINES"
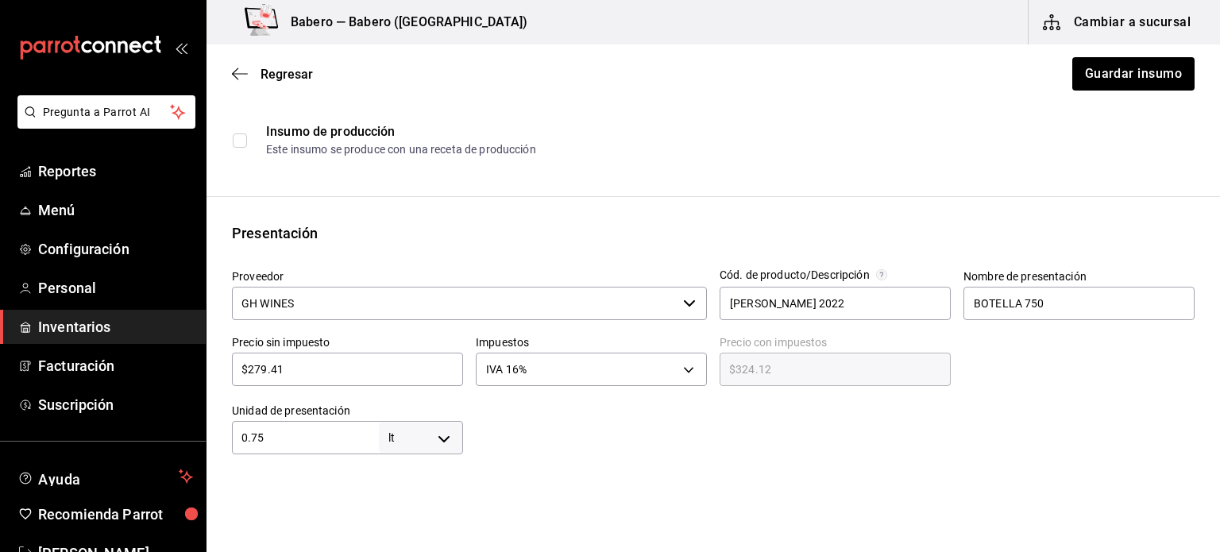
click at [674, 193] on div "Insumo IN-1755814126157 Nombre Alebrino Categoría de inventario VINOS ​ Mínimo …" at bounding box center [712, 390] width 1013 height 935
click at [1109, 79] on button "Guardar insumo" at bounding box center [1132, 73] width 124 height 33
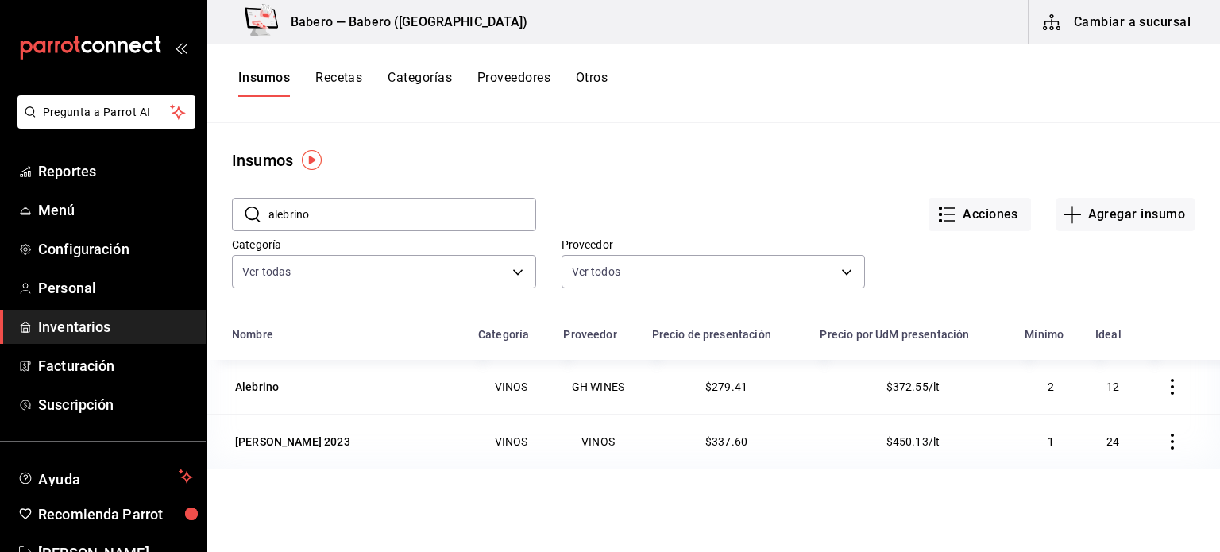
click at [341, 82] on button "Recetas" at bounding box center [338, 83] width 47 height 27
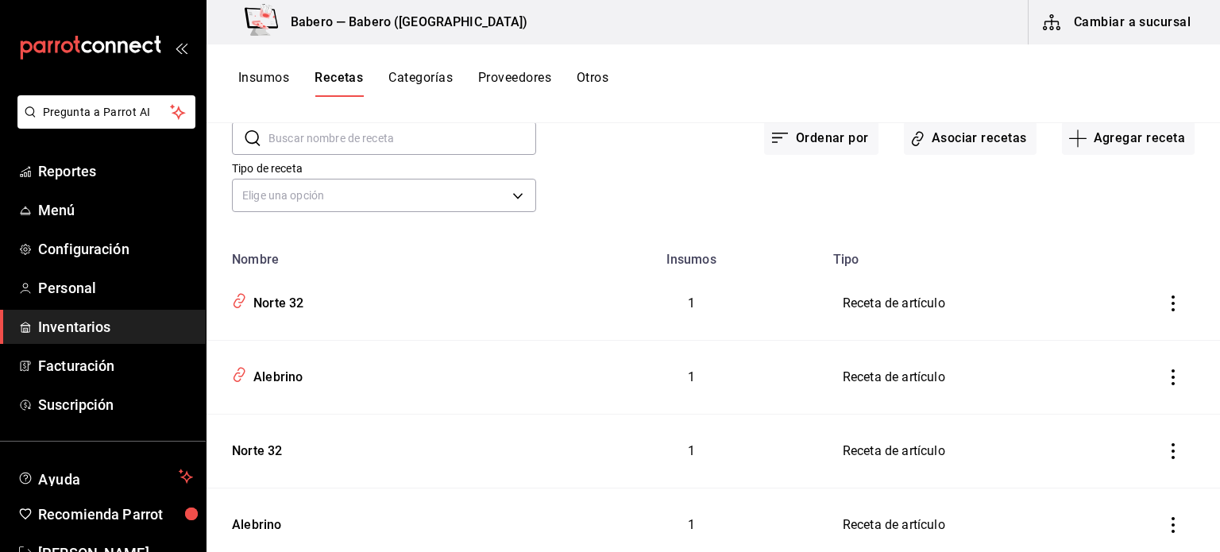
scroll to position [202, 0]
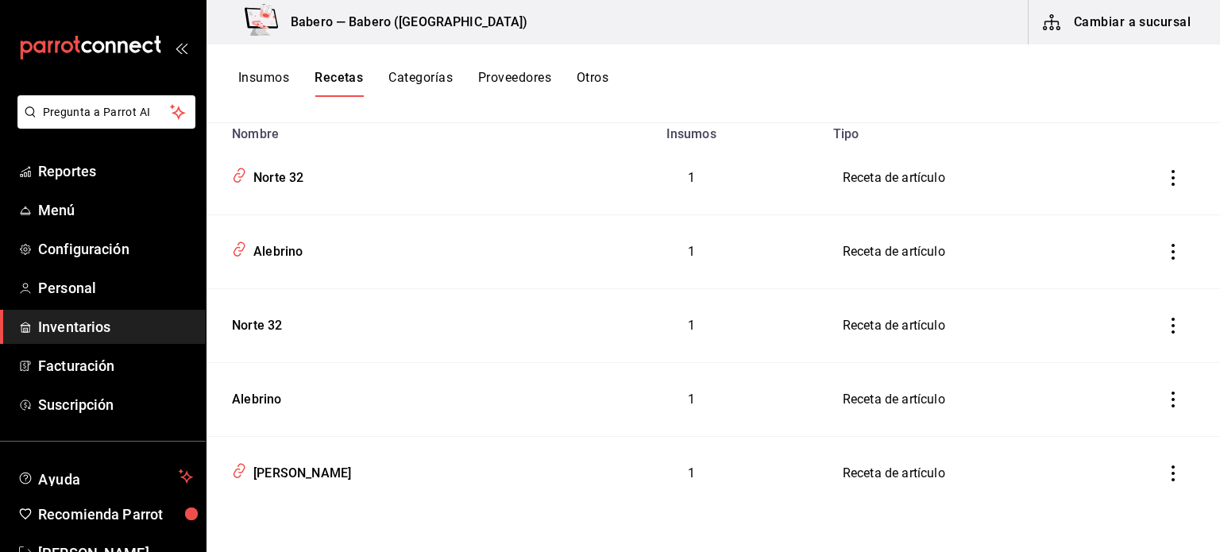
click at [1165, 322] on icon "inventoriesTable" at bounding box center [1173, 326] width 16 height 16
click at [1113, 352] on span "Eliminar" at bounding box center [1113, 347] width 40 height 13
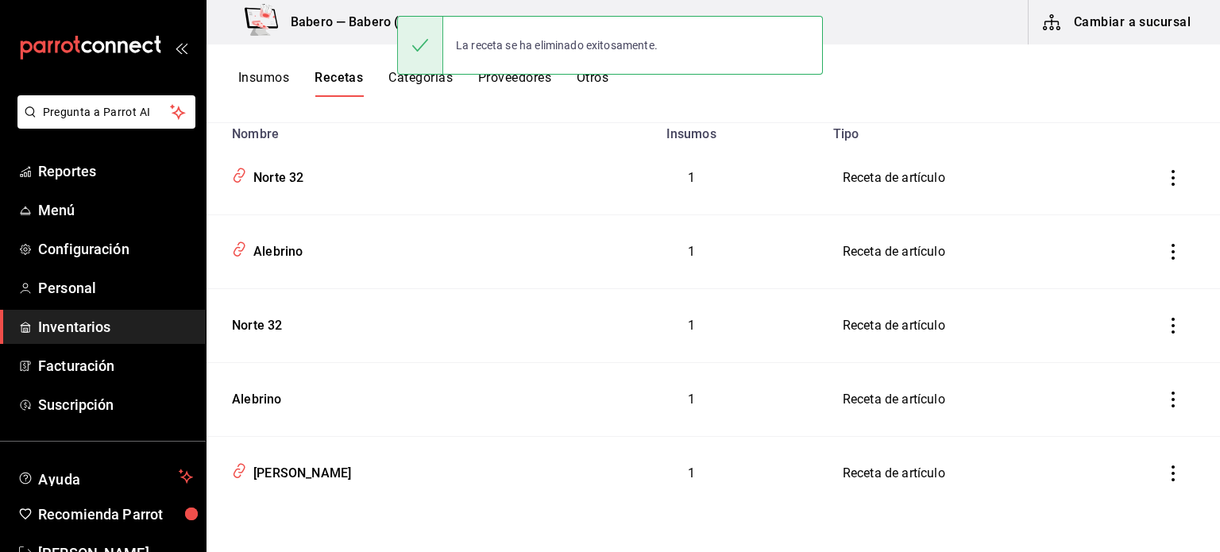
scroll to position [128, 0]
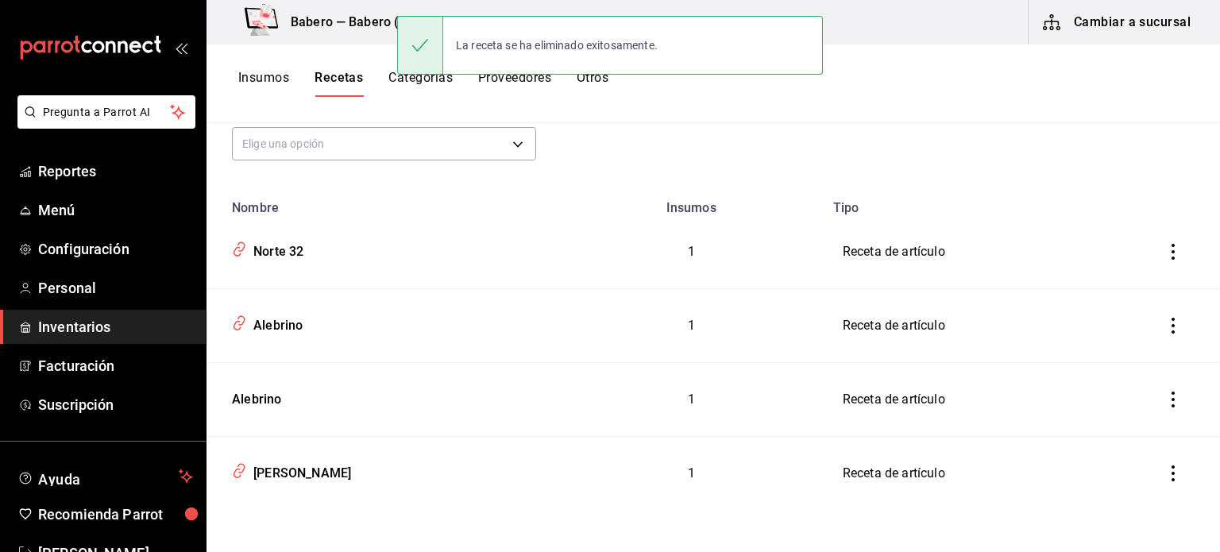
click at [1165, 395] on icon "inventoriesTable" at bounding box center [1173, 399] width 16 height 16
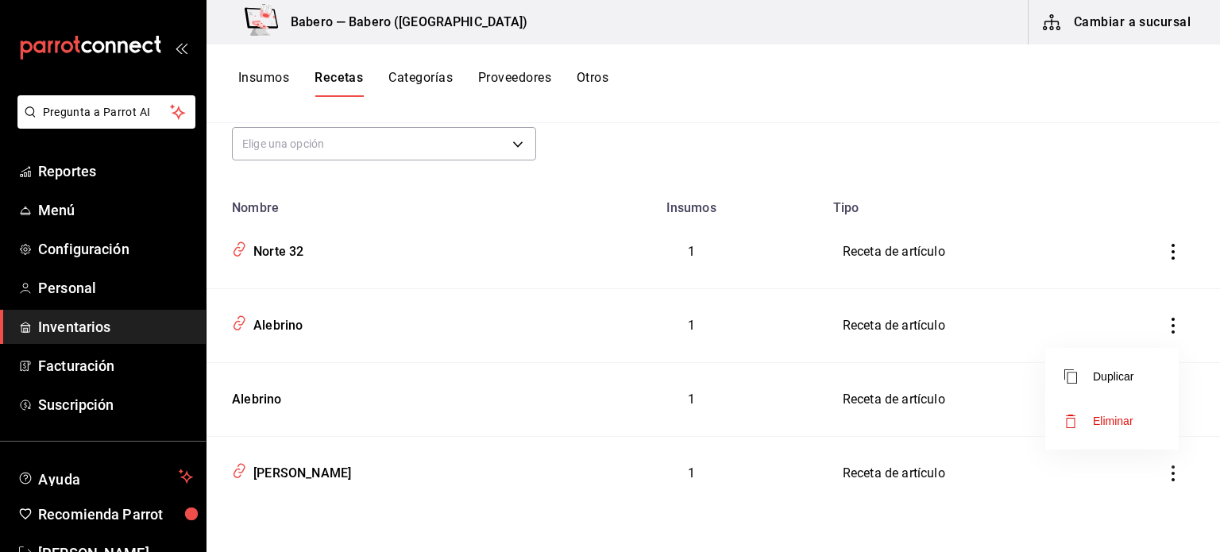
click at [1115, 418] on span "Eliminar" at bounding box center [1113, 421] width 40 height 13
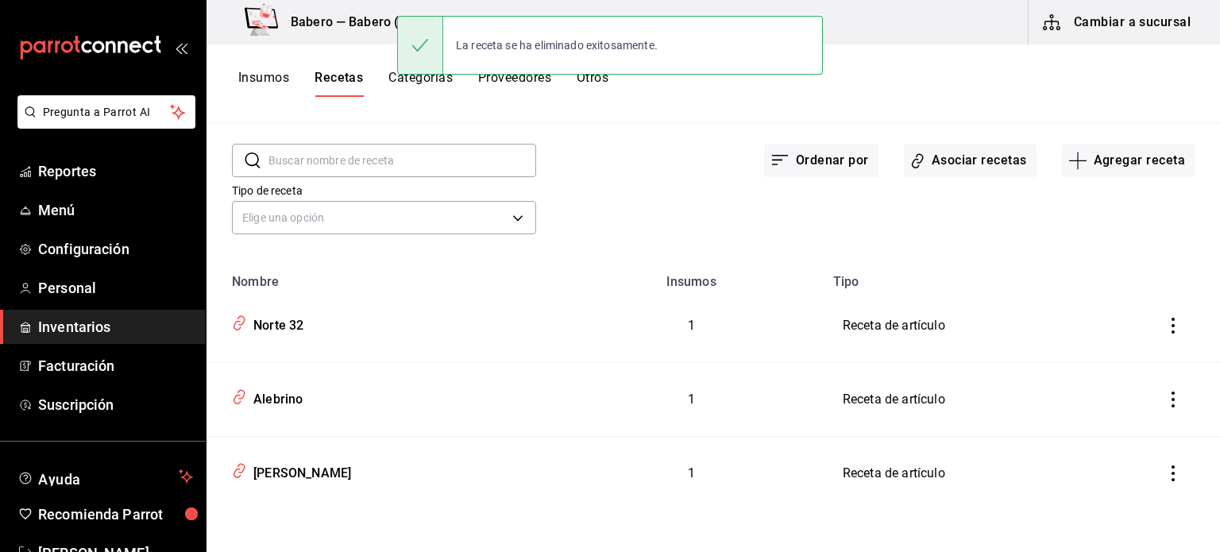
scroll to position [0, 0]
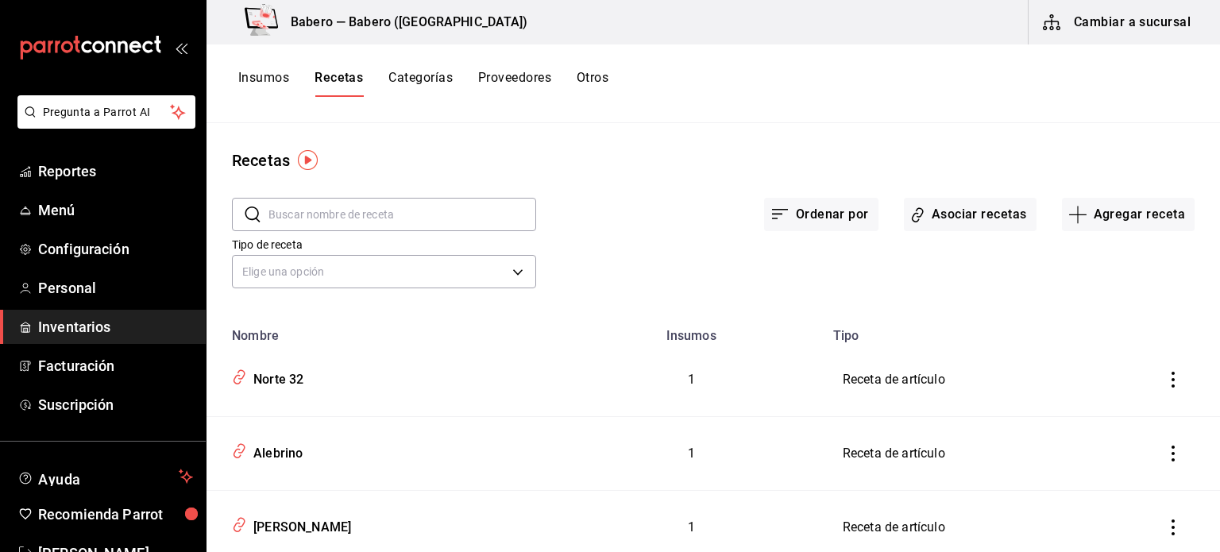
click at [283, 80] on button "Insumos" at bounding box center [263, 83] width 51 height 27
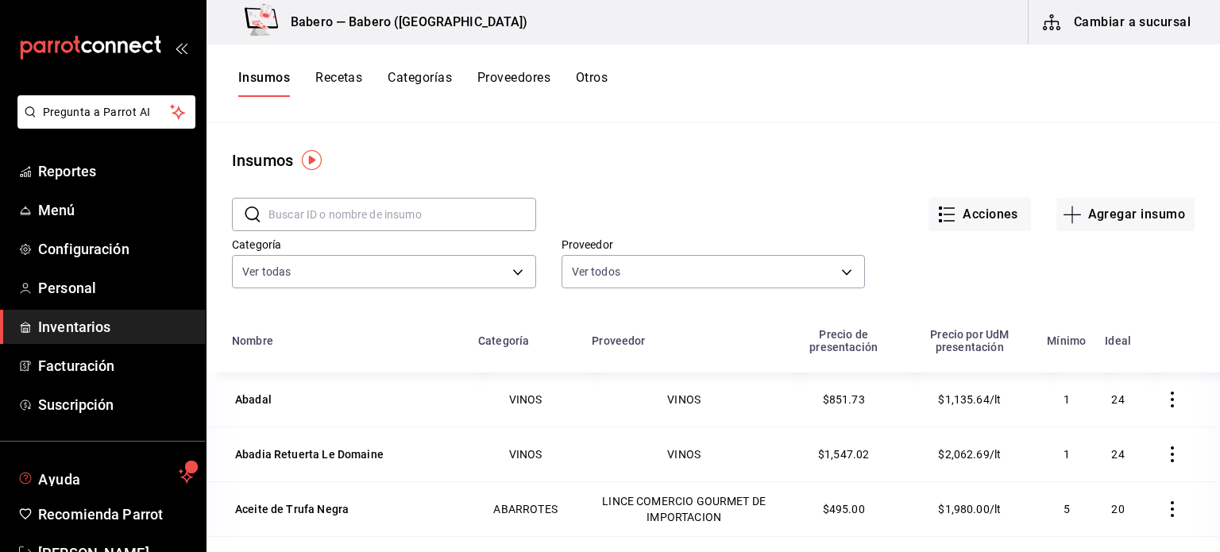
scroll to position [47, 0]
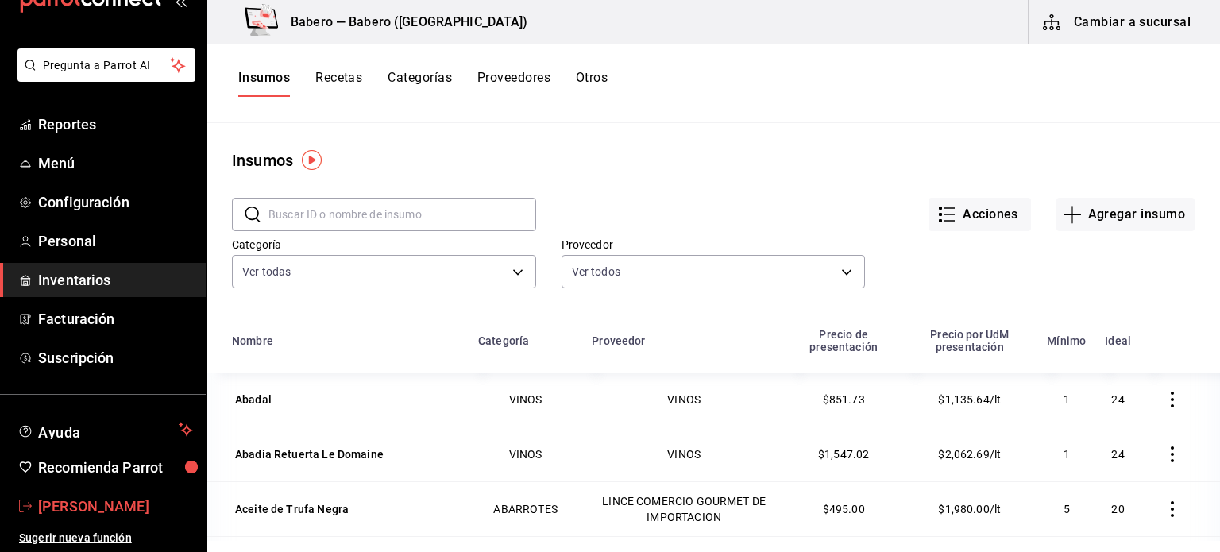
click at [114, 503] on span "[PERSON_NAME]" at bounding box center [115, 505] width 155 height 21
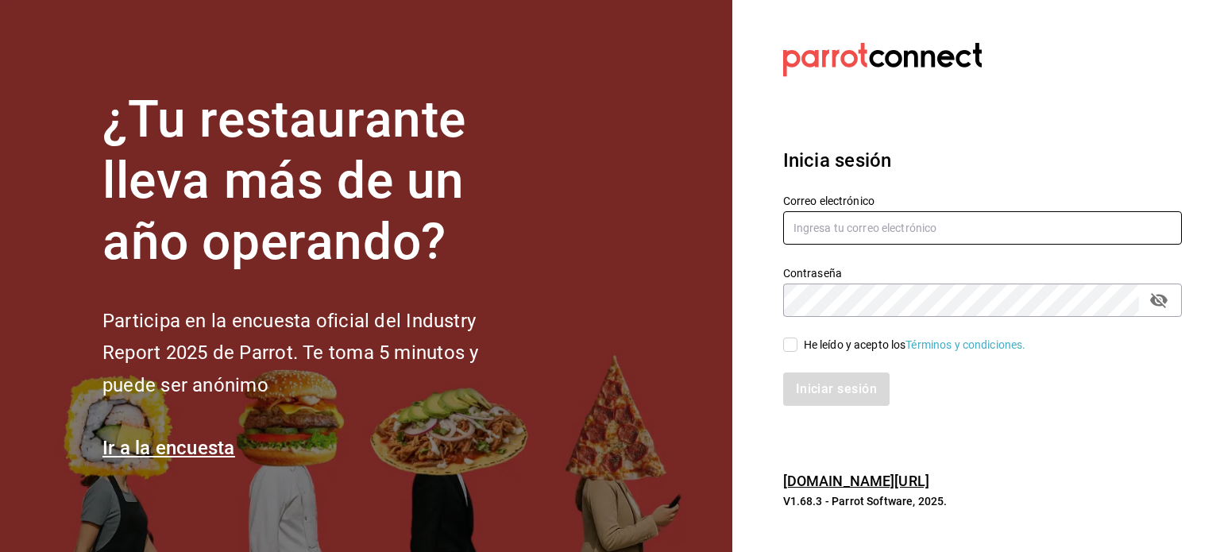
type input "[EMAIL_ADDRESS][DOMAIN_NAME]"
